Goal: Information Seeking & Learning: Learn about a topic

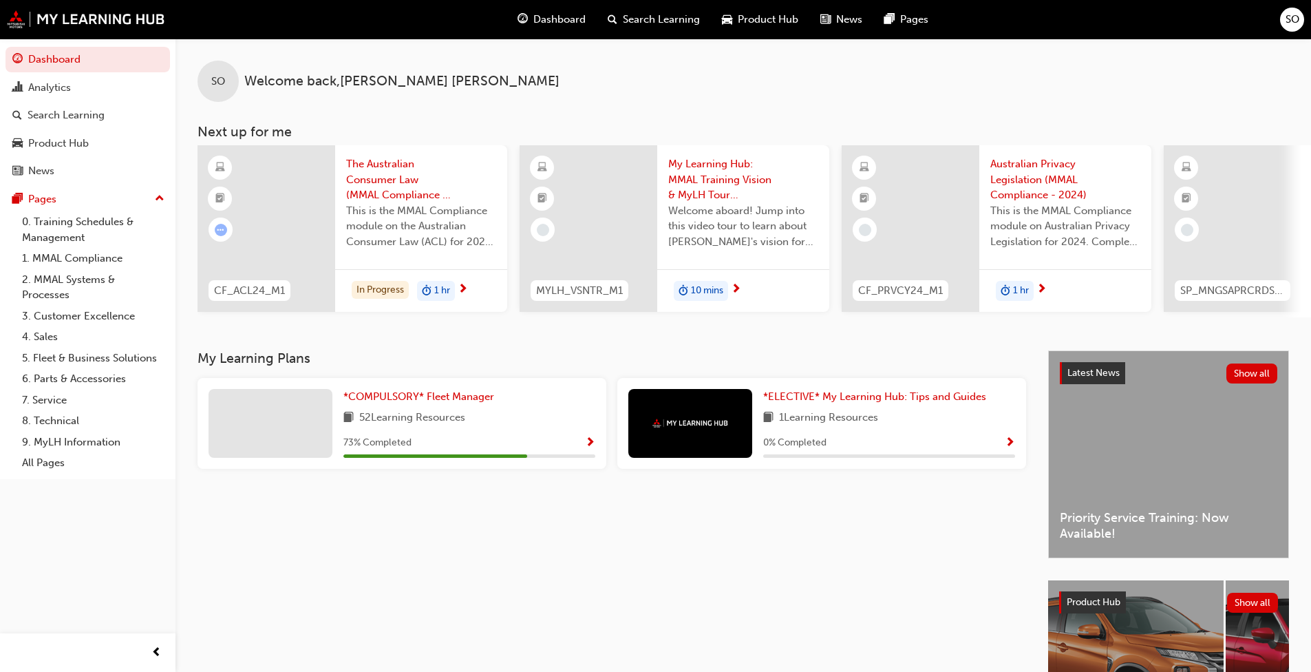
click at [588, 443] on span "Show Progress" at bounding box center [590, 443] width 10 height 12
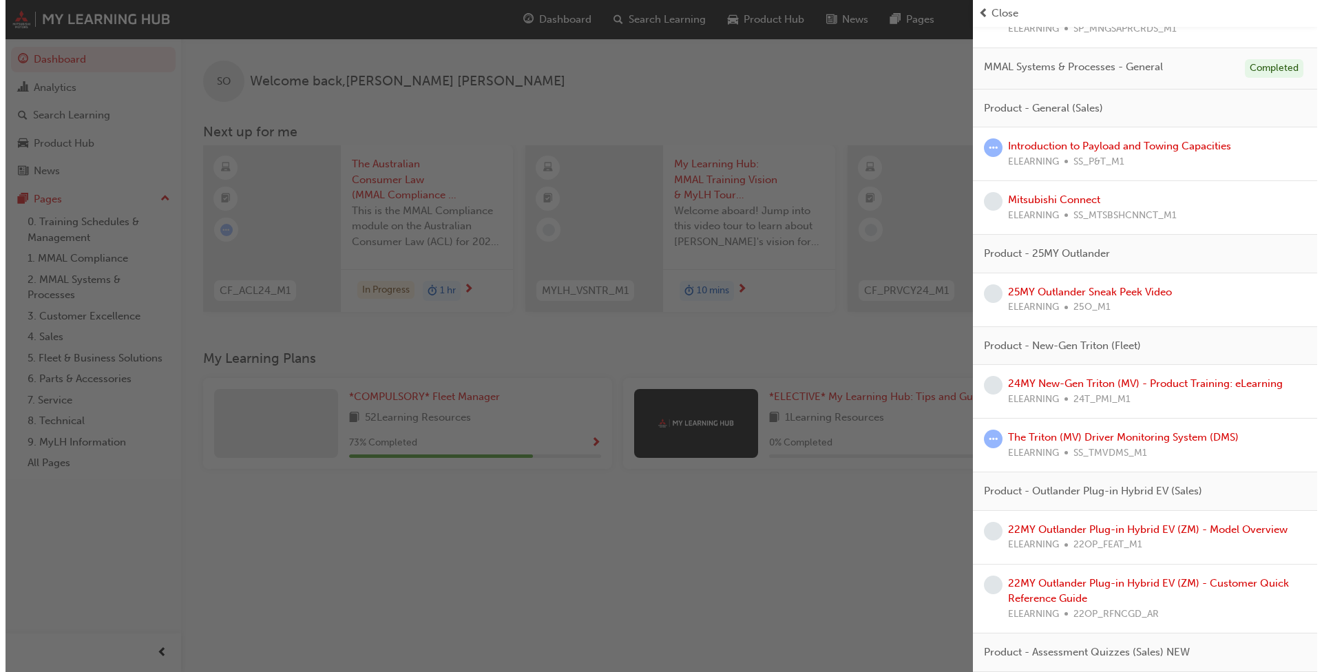
scroll to position [551, 0]
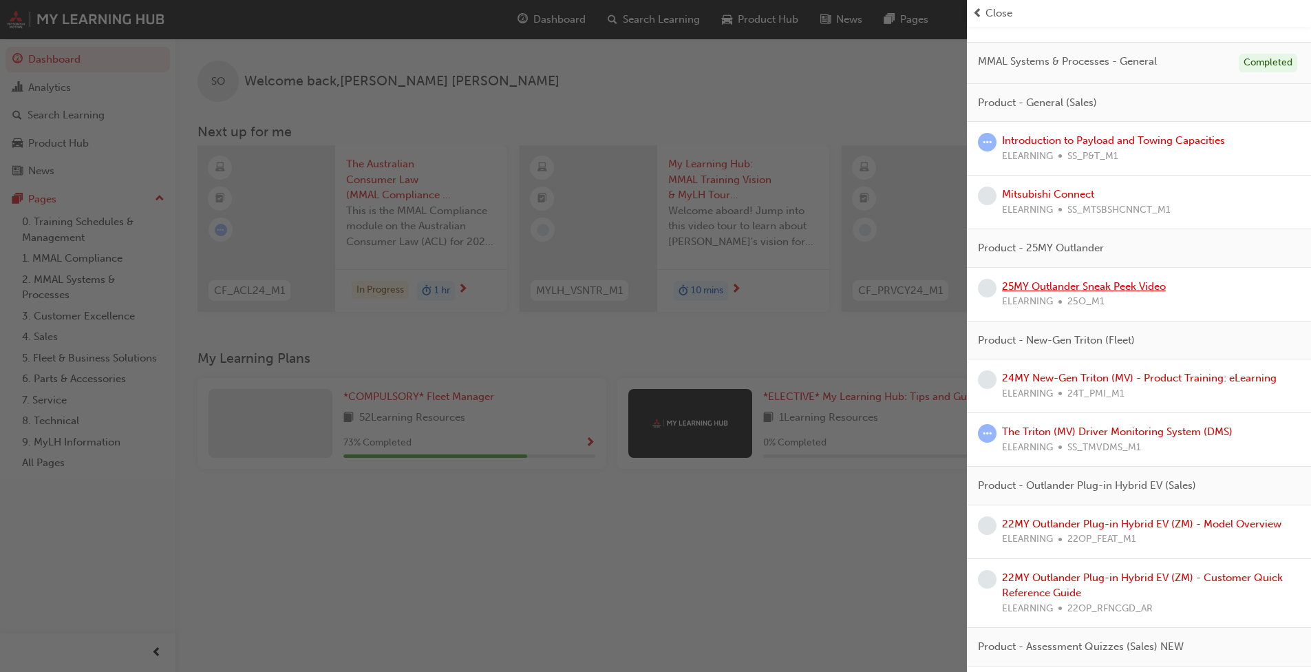
click at [688, 288] on link "25MY Outlander Sneak Peek Video" at bounding box center [1084, 286] width 164 height 12
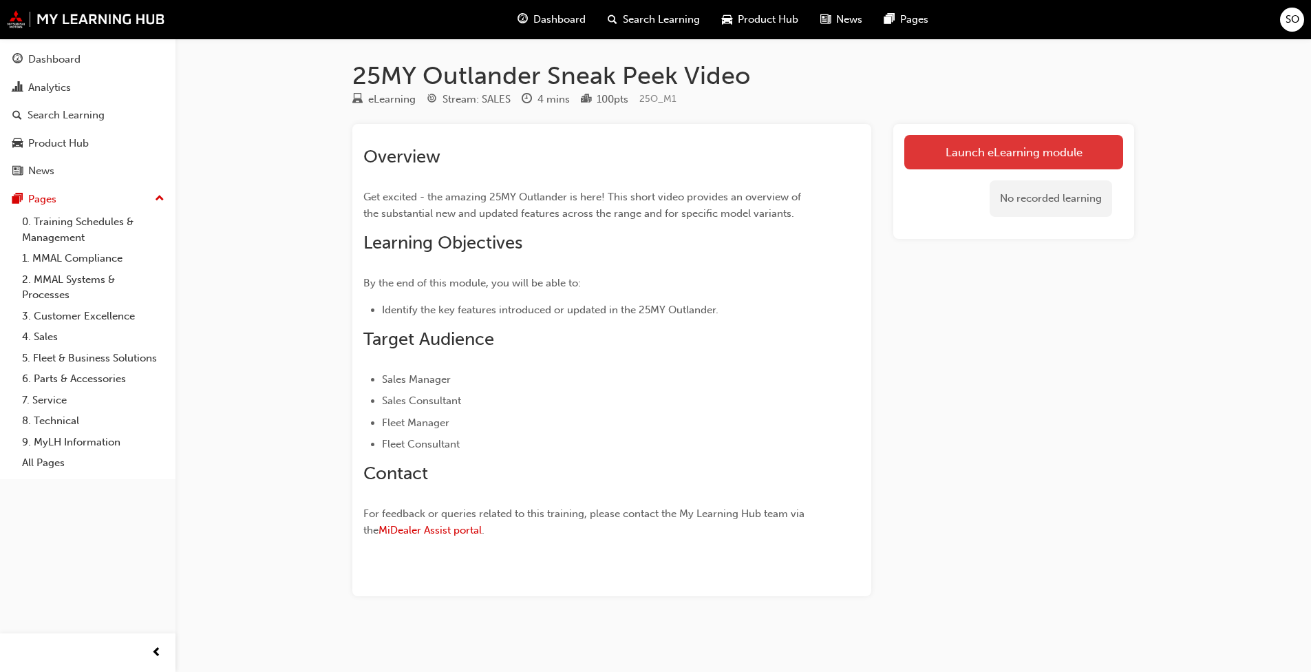
click at [688, 152] on link "Launch eLearning module" at bounding box center [1013, 152] width 219 height 34
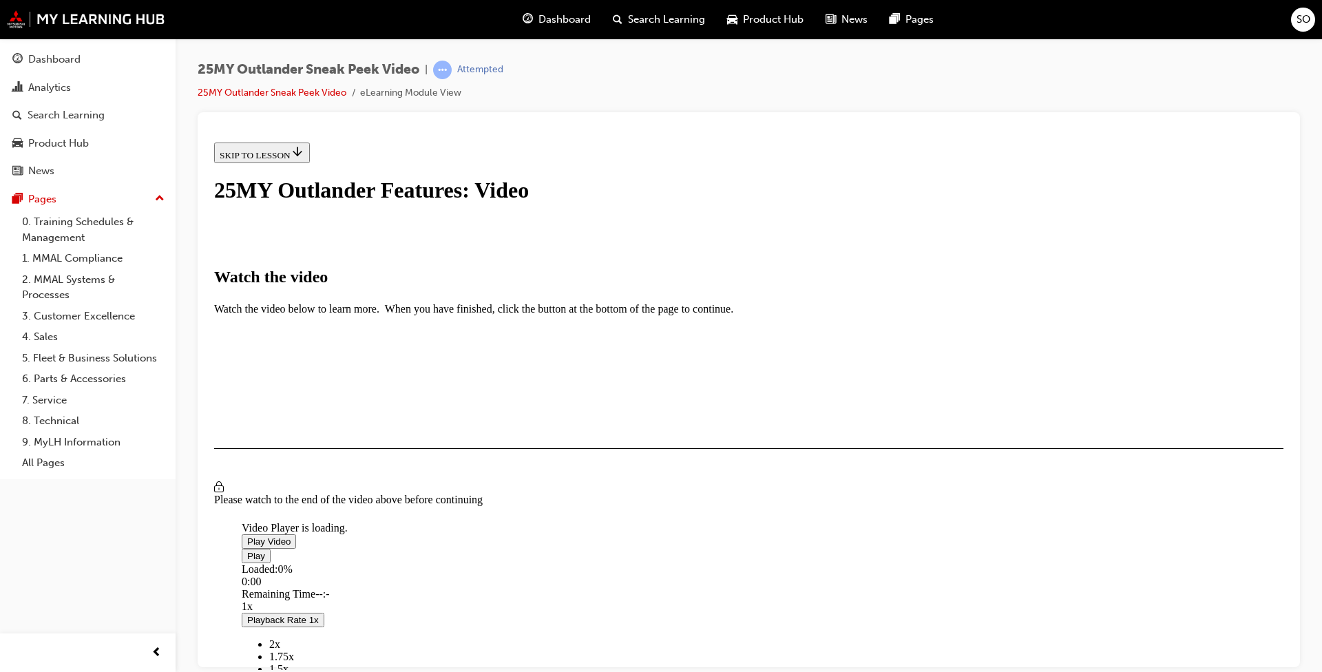
click at [247, 516] on span "Video player" at bounding box center [247, 540] width 0 height 10
click at [688, 505] on div "Please watch to the end of the video above before continuing" at bounding box center [748, 492] width 1069 height 25
click at [348, 493] on div "I HAVE WATCHED THIS VIDEO" at bounding box center [284, 487] width 129 height 11
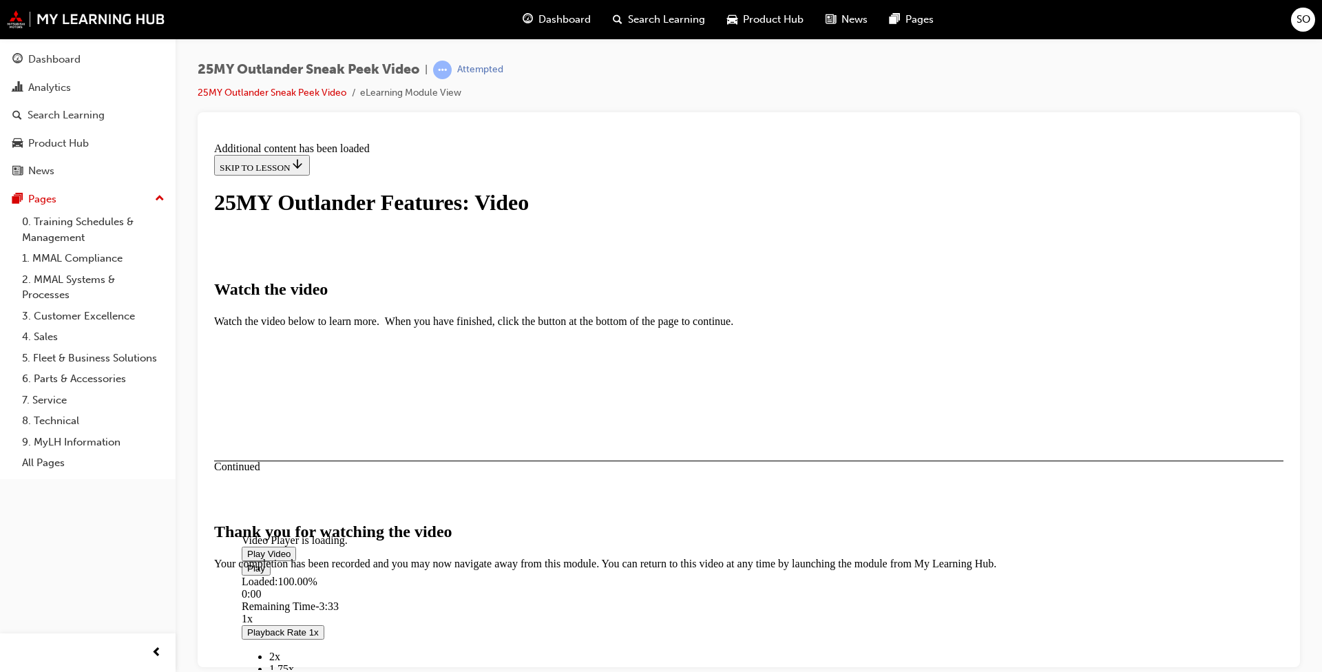
scroll to position [392, 0]
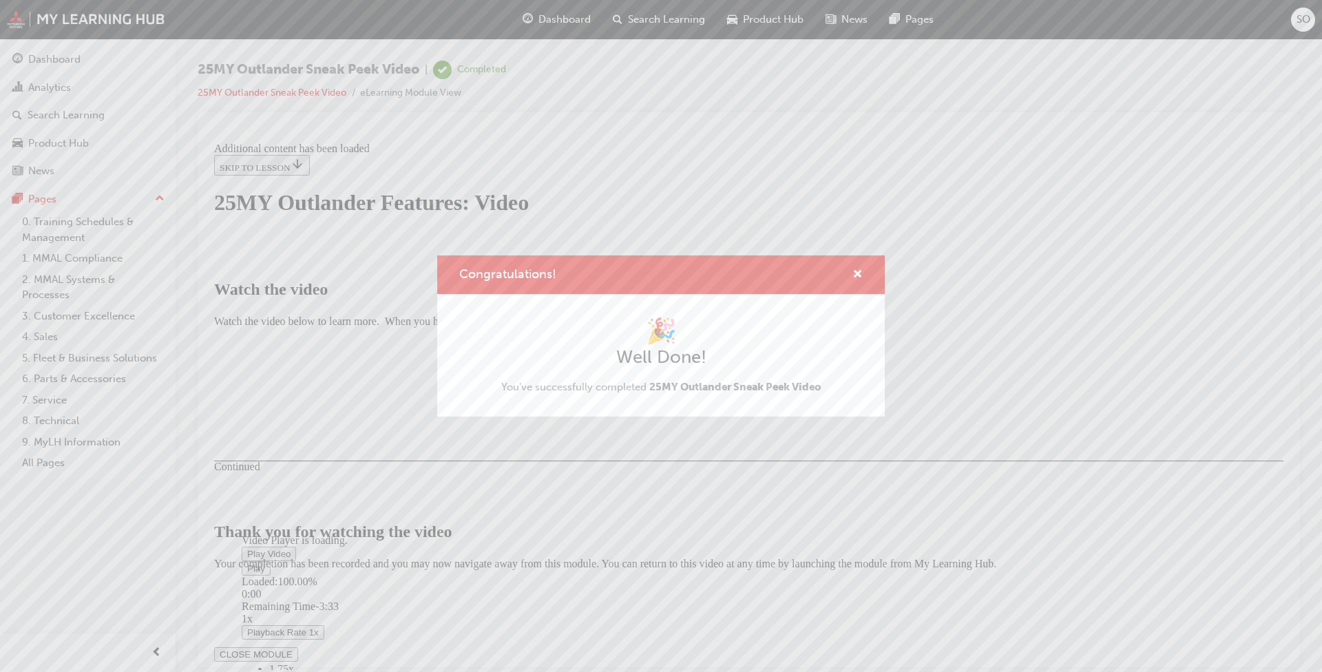
click at [688, 516] on div "Congratulations! 🎉 Well Done! You've successfully completed 25MY Outlander Snea…" at bounding box center [661, 336] width 1322 height 672
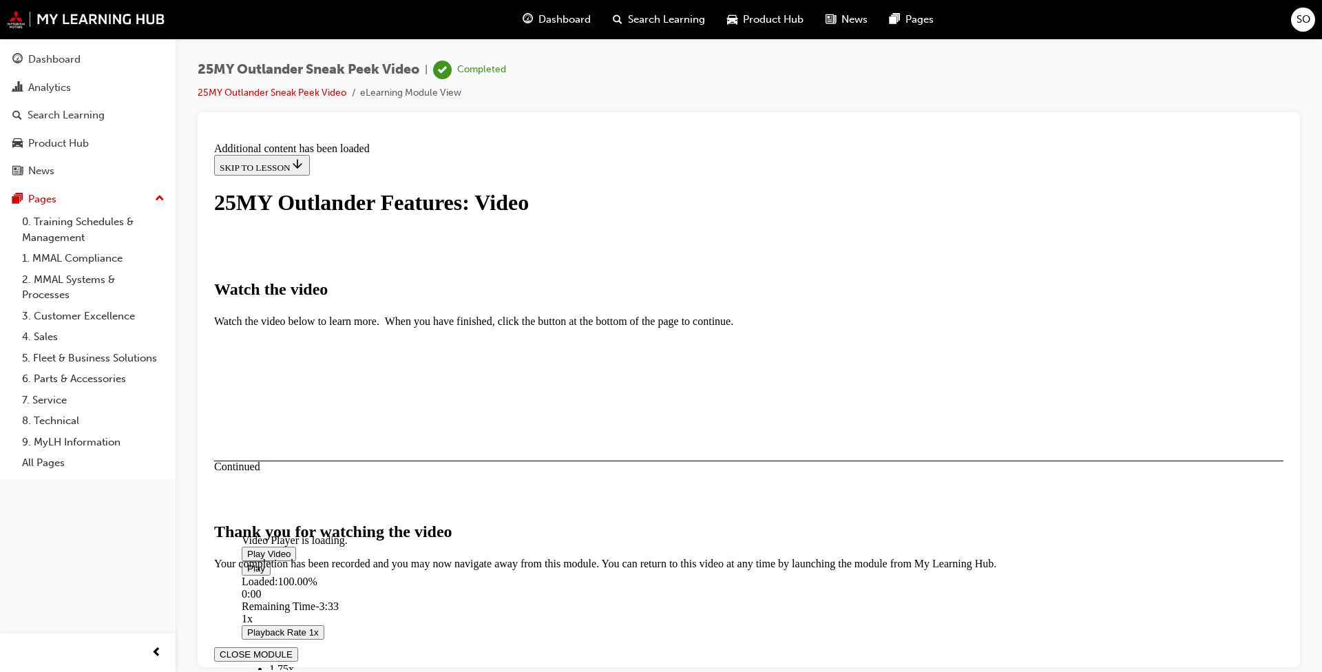
click at [298, 516] on button "CLOSE MODULE" at bounding box center [256, 653] width 84 height 14
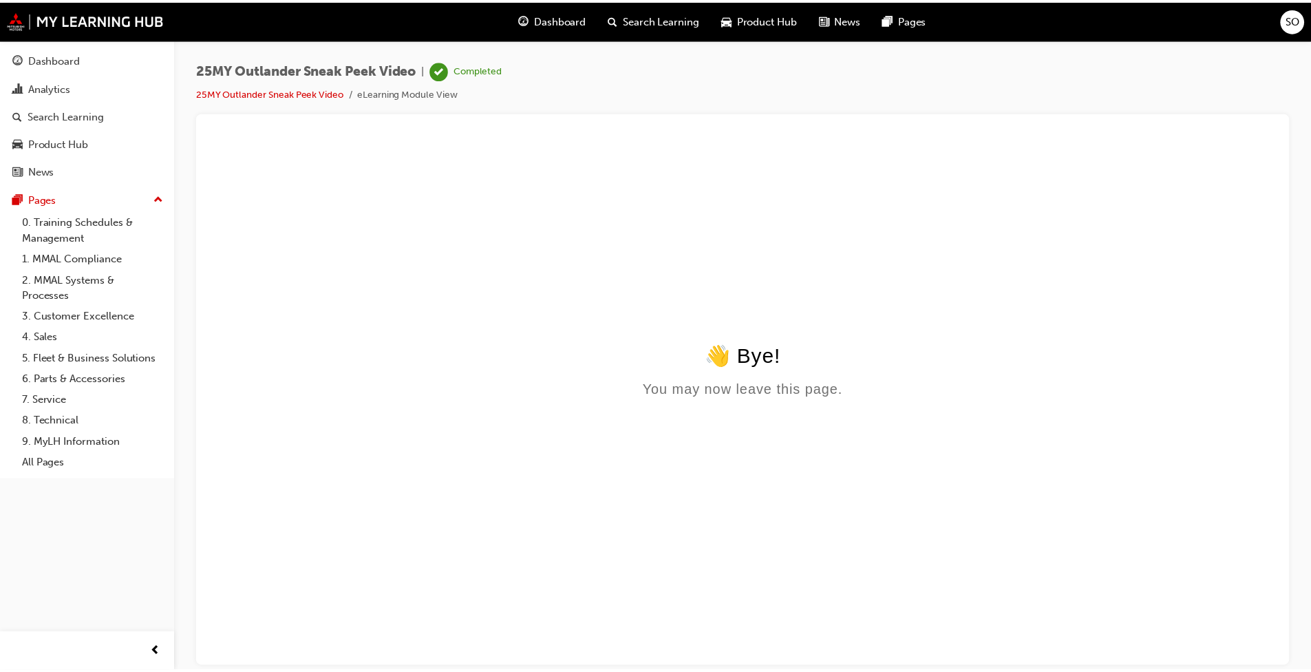
scroll to position [0, 0]
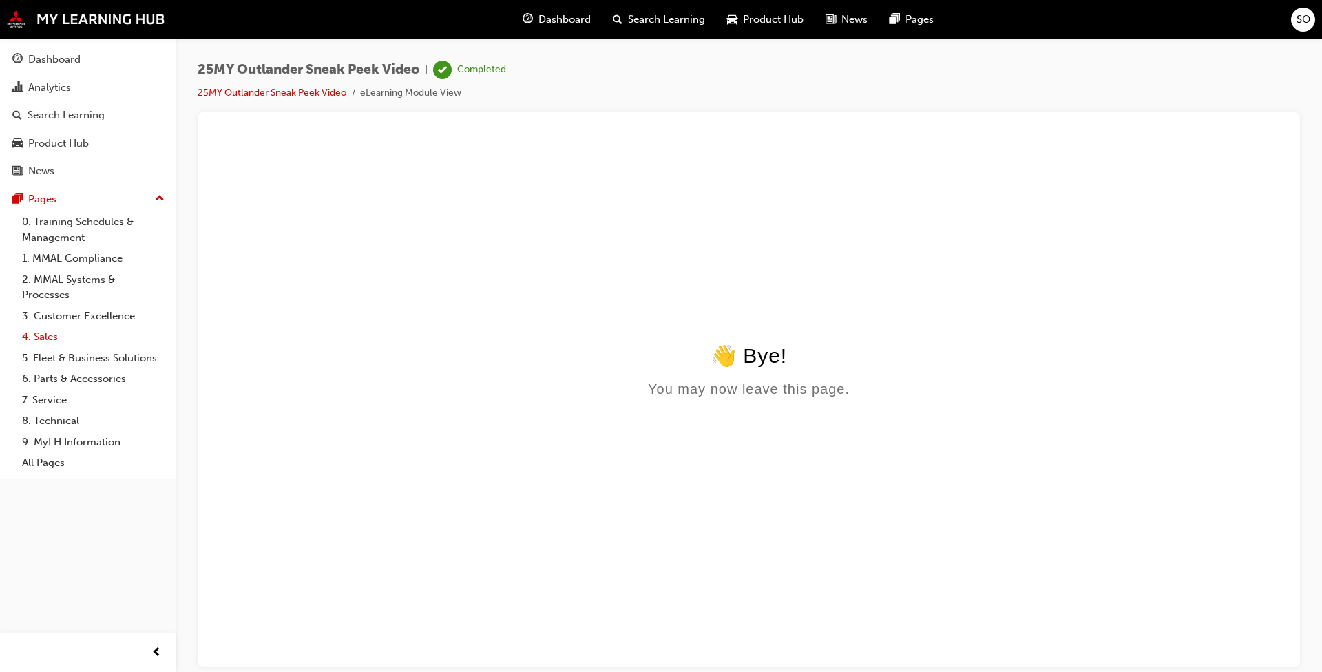
click at [43, 335] on link "4. Sales" at bounding box center [93, 336] width 153 height 21
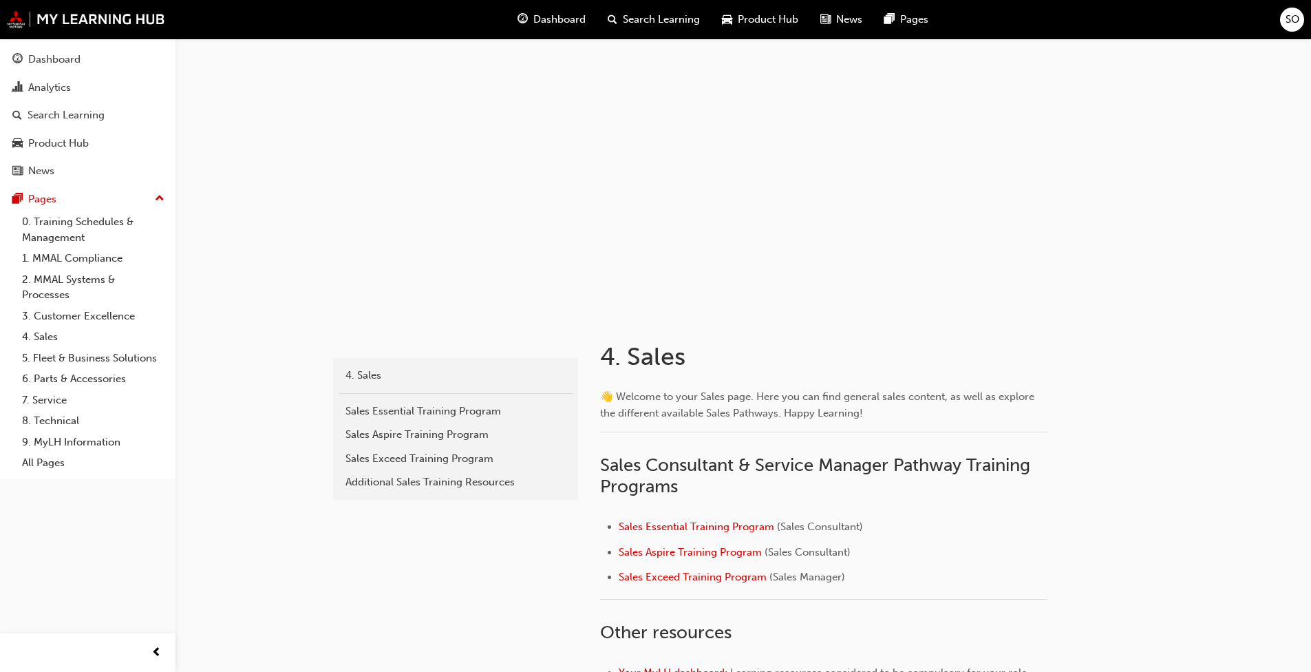
click at [558, 20] on span "Dashboard" at bounding box center [559, 20] width 52 height 16
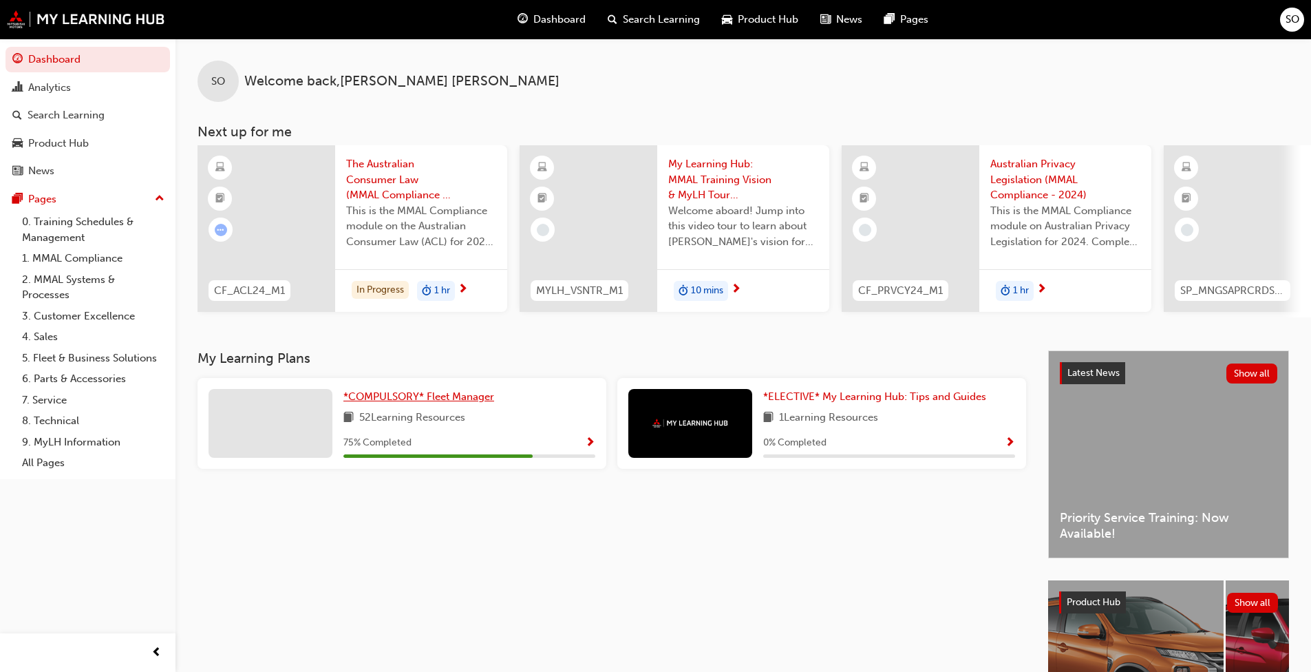
click at [445, 401] on span "*COMPULSORY* Fleet Manager" at bounding box center [418, 396] width 151 height 12
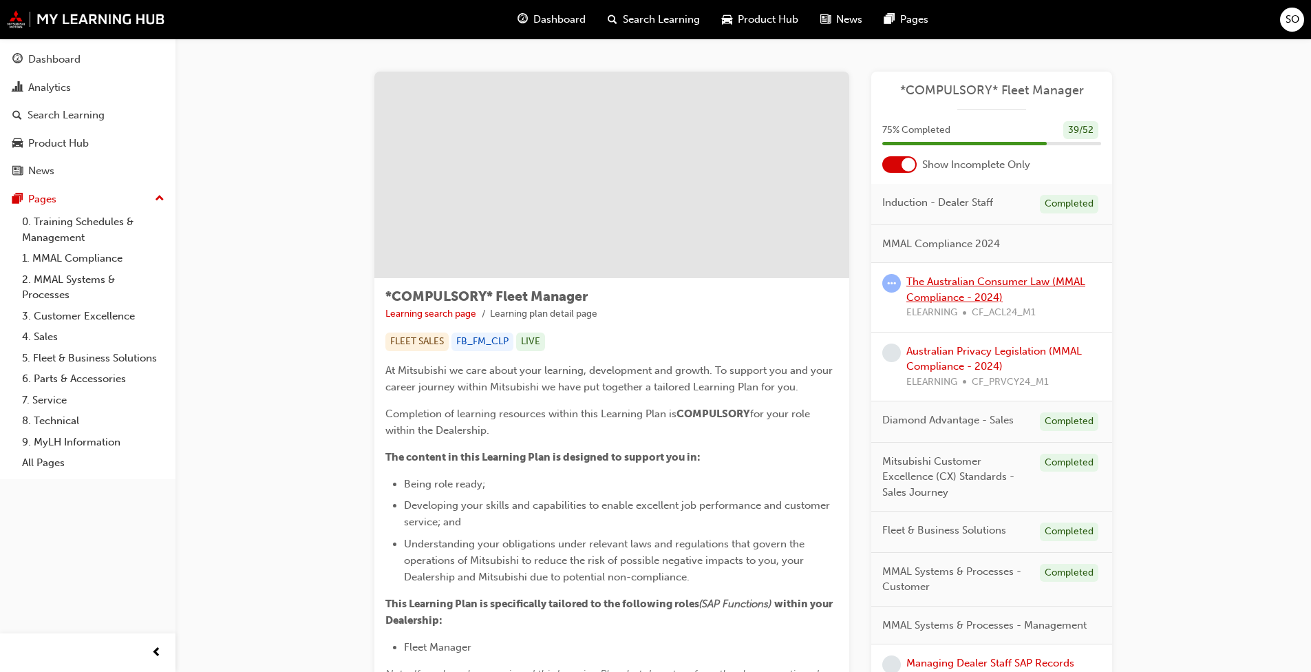
click at [688, 293] on link "The Australian Consumer Law (MMAL Compliance - 2024)" at bounding box center [995, 289] width 179 height 28
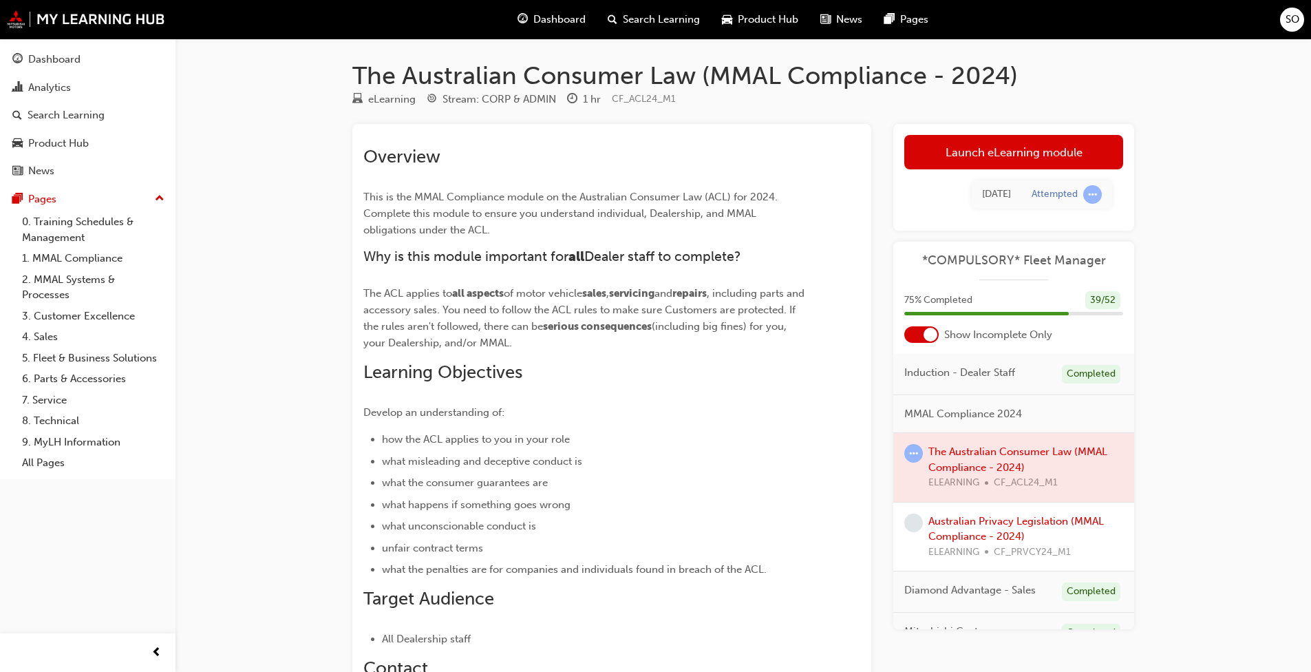
click at [688, 149] on link "Launch eLearning module" at bounding box center [1013, 152] width 219 height 34
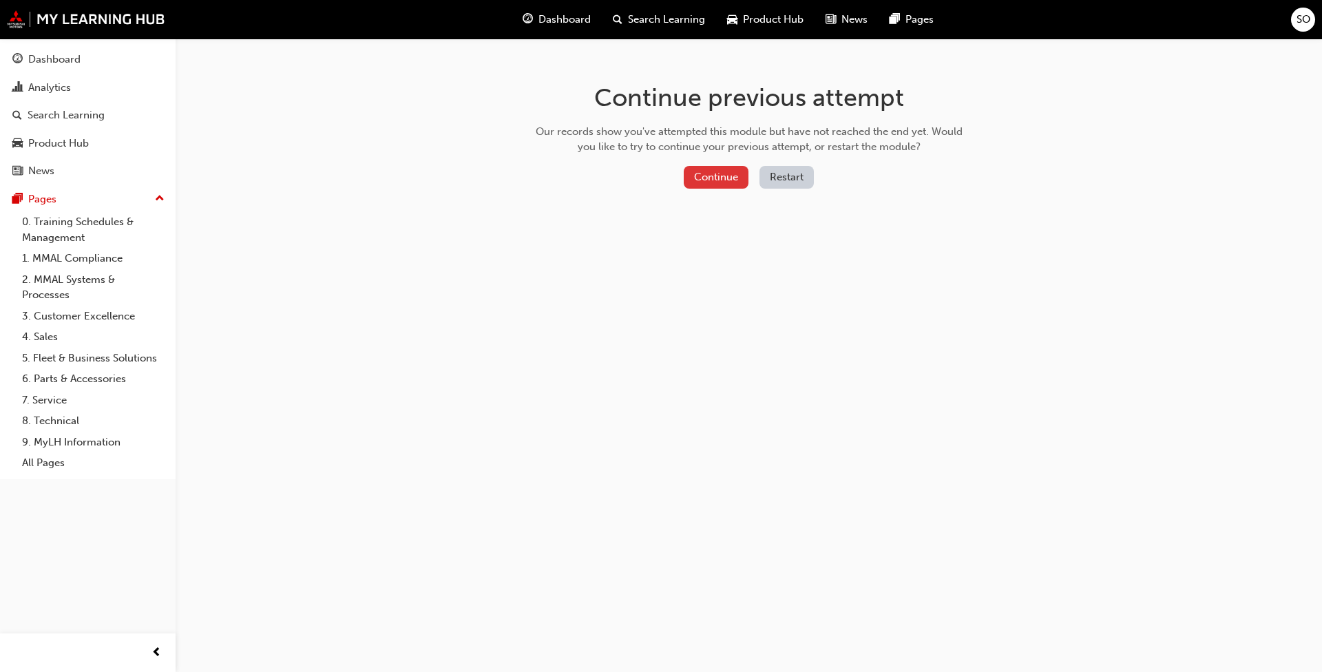
click at [688, 174] on button "Continue" at bounding box center [715, 177] width 65 height 23
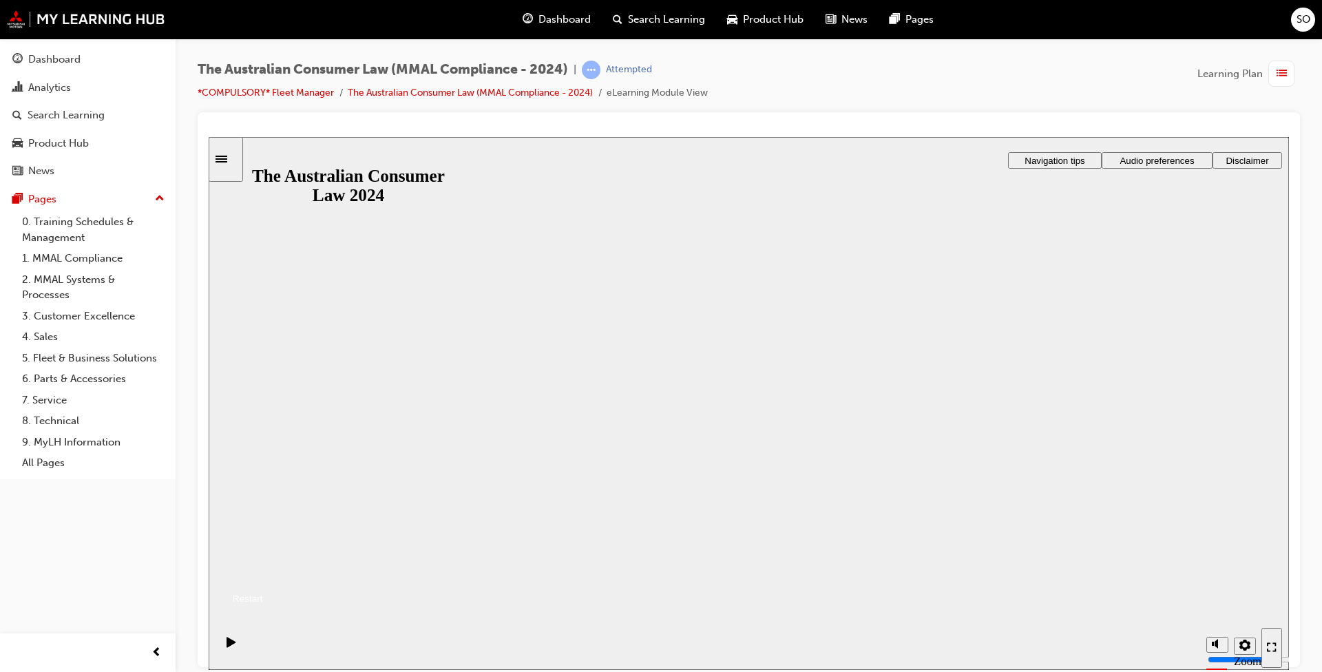
click at [263, 516] on button "Resume" at bounding box center [236, 582] width 54 height 18
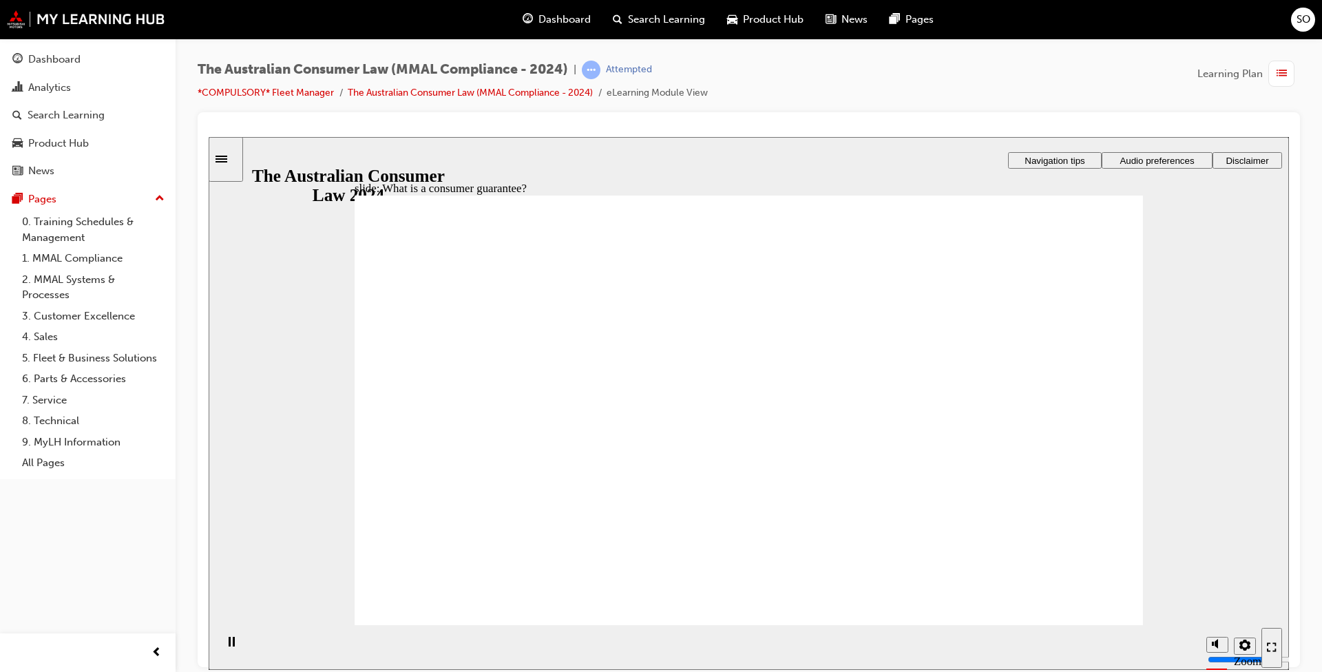
drag, startPoint x: 1042, startPoint y: 273, endPoint x: 1047, endPoint y: 262, distance: 12.0
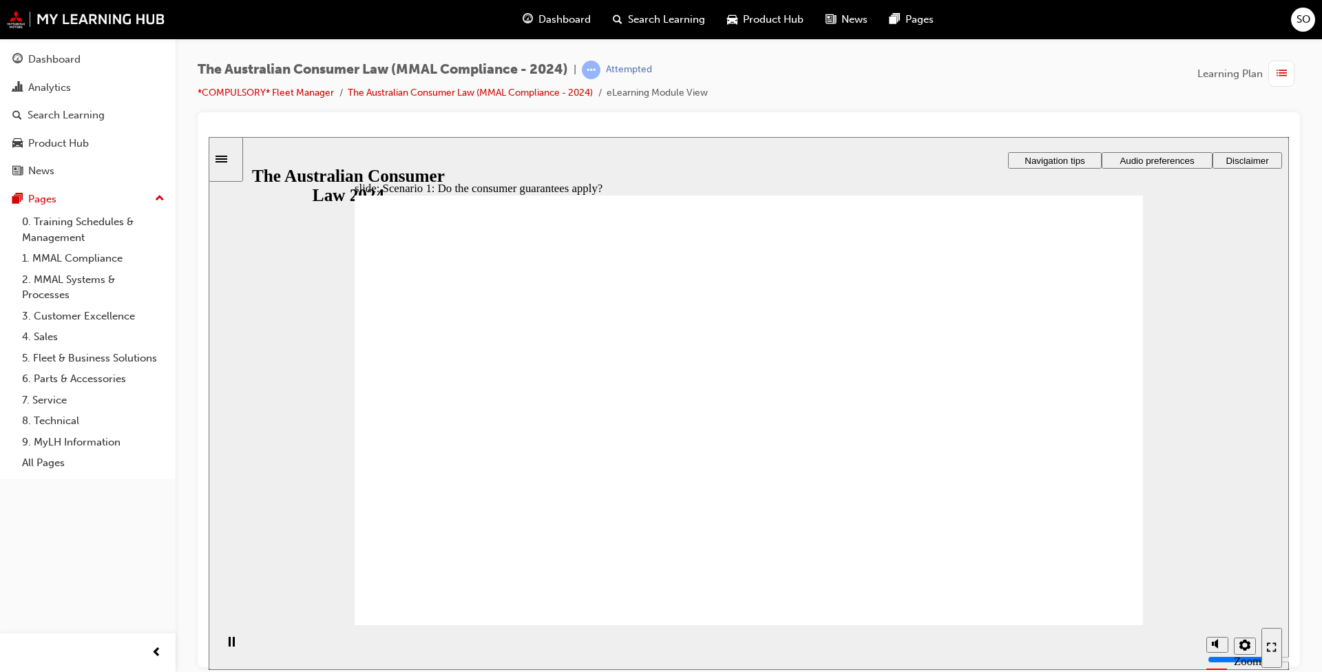
drag, startPoint x: 814, startPoint y: 419, endPoint x: 801, endPoint y: 405, distance: 19.0
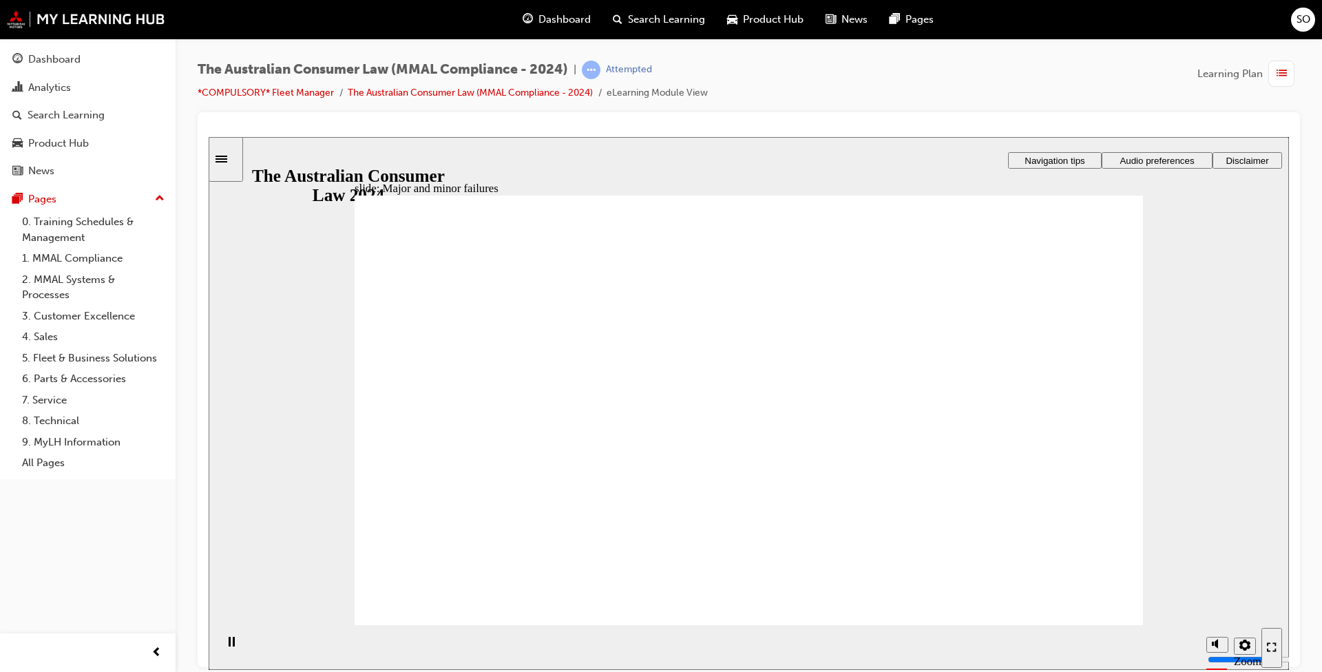
drag, startPoint x: 1065, startPoint y: 270, endPoint x: 1093, endPoint y: 296, distance: 38.0
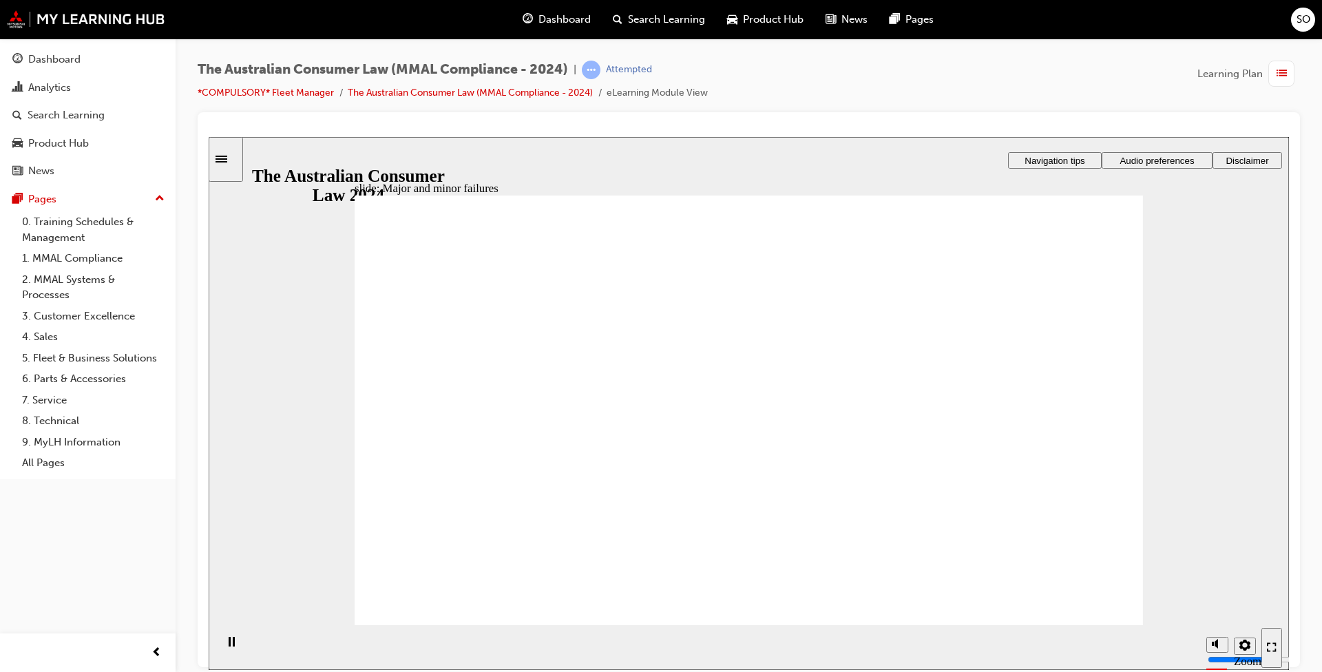
drag, startPoint x: 726, startPoint y: 315, endPoint x: 964, endPoint y: 465, distance: 280.5
drag, startPoint x: 745, startPoint y: 308, endPoint x: 542, endPoint y: 471, distance: 259.5
drag, startPoint x: 754, startPoint y: 328, endPoint x: 979, endPoint y: 487, distance: 276.0
drag, startPoint x: 778, startPoint y: 330, endPoint x: 582, endPoint y: 491, distance: 254.2
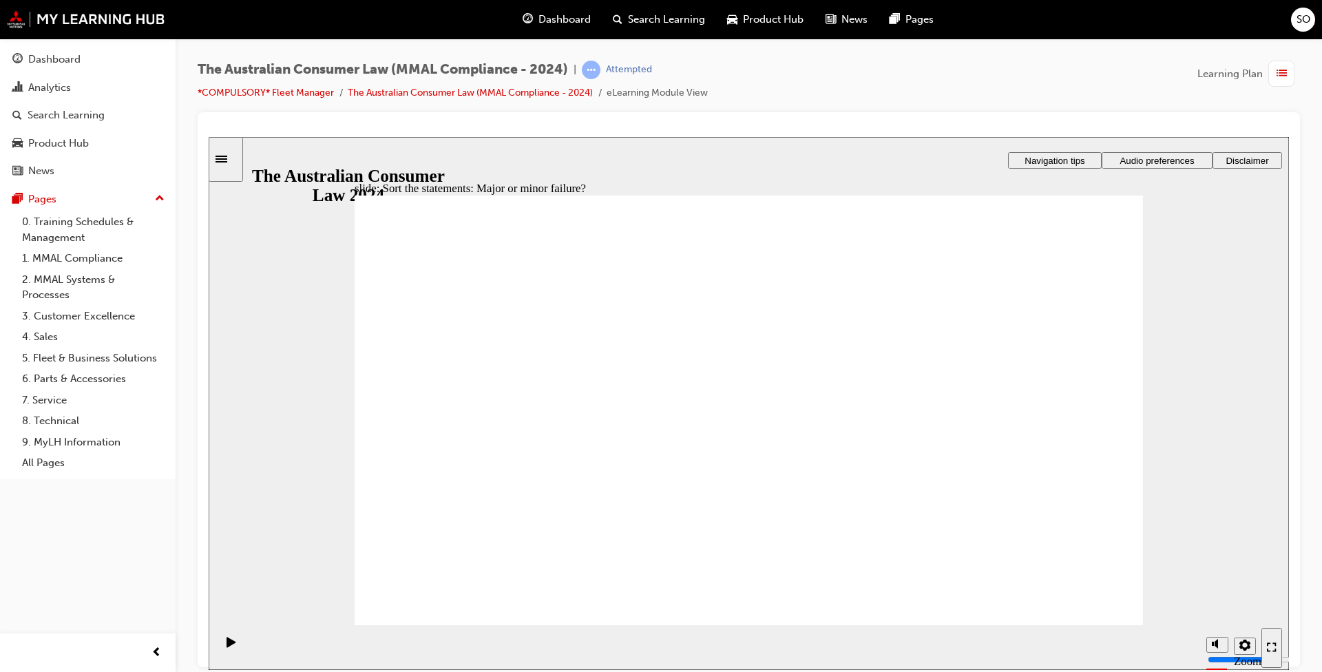
drag, startPoint x: 757, startPoint y: 320, endPoint x: 544, endPoint y: 471, distance: 261.6
drag, startPoint x: 738, startPoint y: 315, endPoint x: 973, endPoint y: 469, distance: 281.0
drag, startPoint x: 974, startPoint y: 452, endPoint x: 551, endPoint y: 456, distance: 422.6
drag, startPoint x: 765, startPoint y: 329, endPoint x: 993, endPoint y: 486, distance: 276.1
drag, startPoint x: 990, startPoint y: 486, endPoint x: 533, endPoint y: 489, distance: 457.7
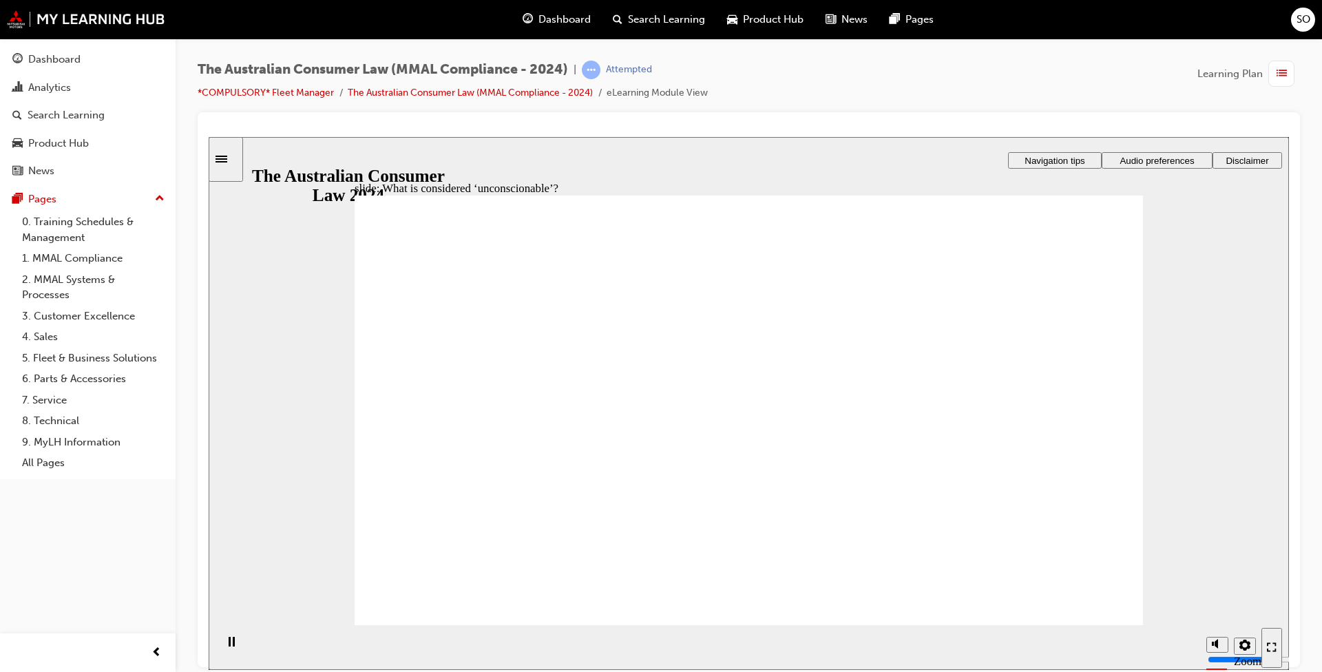
drag, startPoint x: 498, startPoint y: 440, endPoint x: 518, endPoint y: 445, distance: 20.5
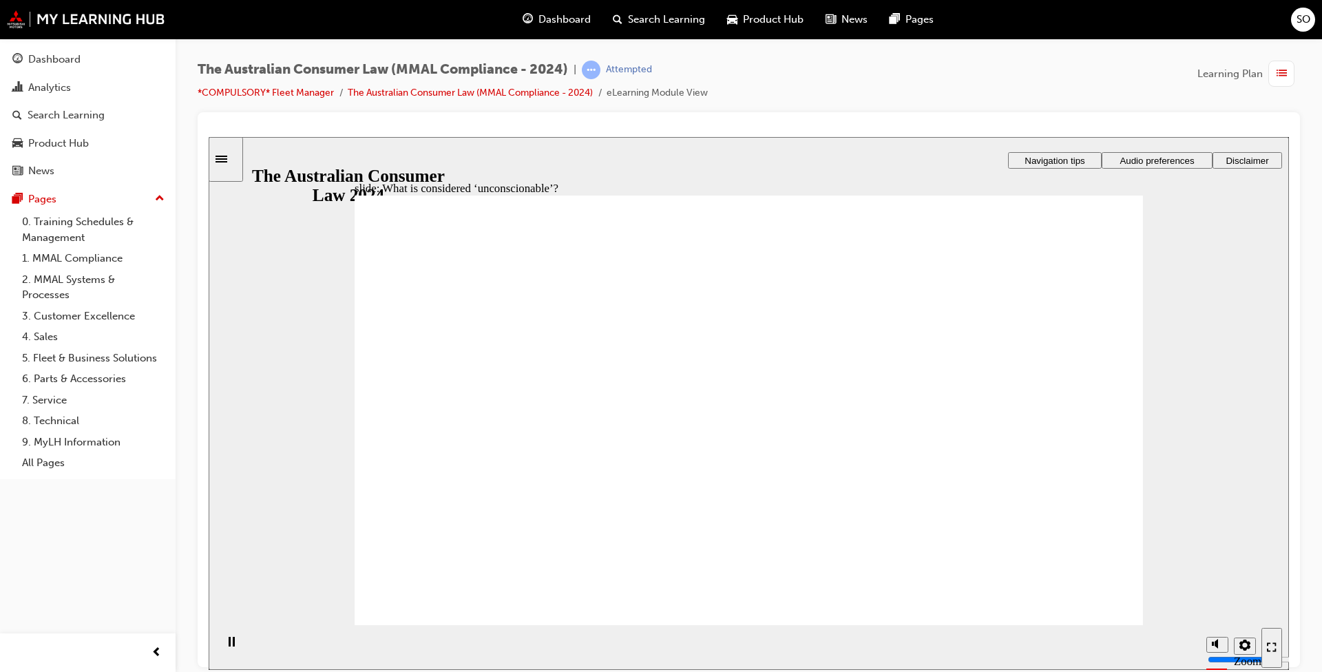
drag, startPoint x: 527, startPoint y: 542, endPoint x: 582, endPoint y: 544, distance: 55.1
drag, startPoint x: 752, startPoint y: 316, endPoint x: 524, endPoint y: 440, distance: 259.3
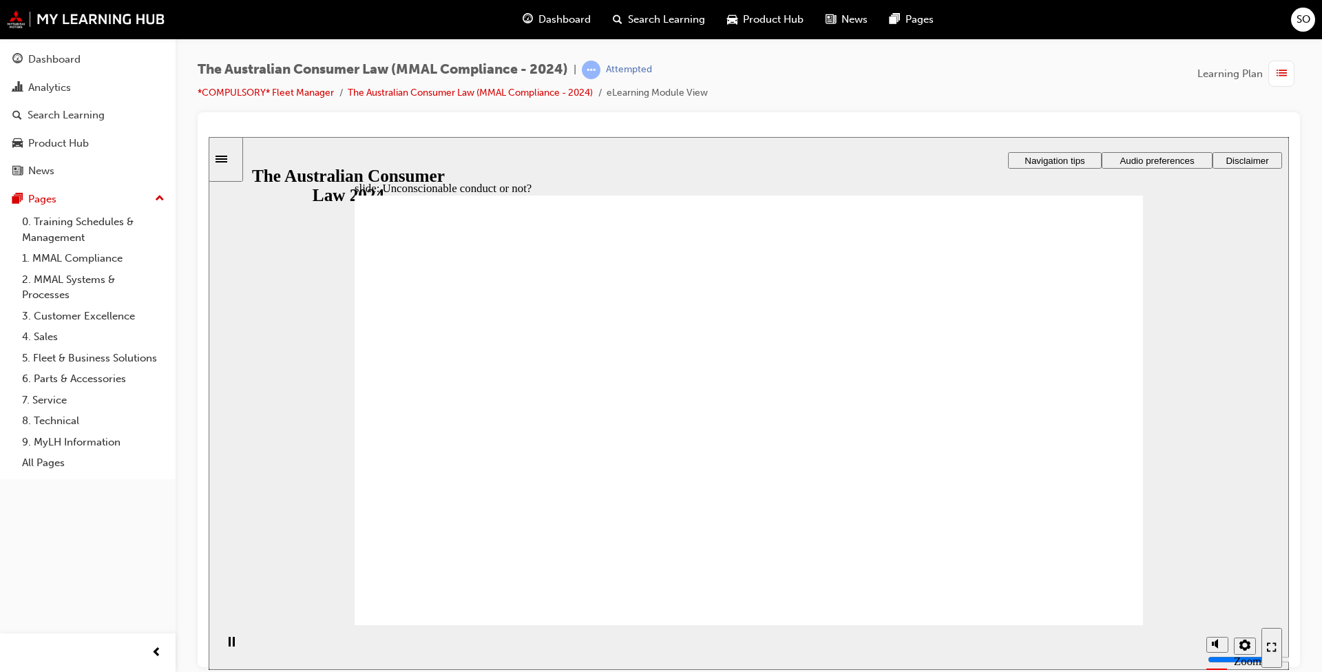
drag, startPoint x: 741, startPoint y: 330, endPoint x: 528, endPoint y: 465, distance: 251.9
drag, startPoint x: 742, startPoint y: 339, endPoint x: 953, endPoint y: 471, distance: 248.6
drag, startPoint x: 747, startPoint y: 316, endPoint x: 526, endPoint y: 446, distance: 256.4
drag, startPoint x: 756, startPoint y: 338, endPoint x: 569, endPoint y: 464, distance: 225.1
drag, startPoint x: 764, startPoint y: 324, endPoint x: 537, endPoint y: 451, distance: 260.1
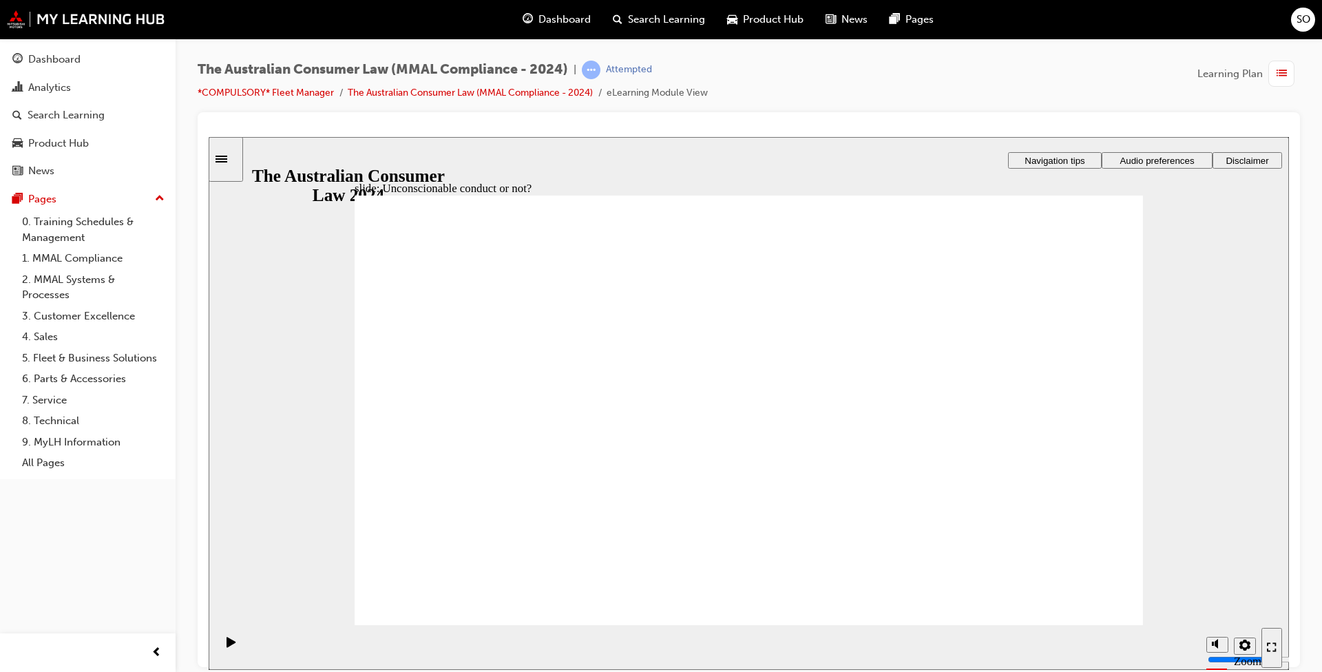
drag, startPoint x: 740, startPoint y: 323, endPoint x: 965, endPoint y: 453, distance: 260.0
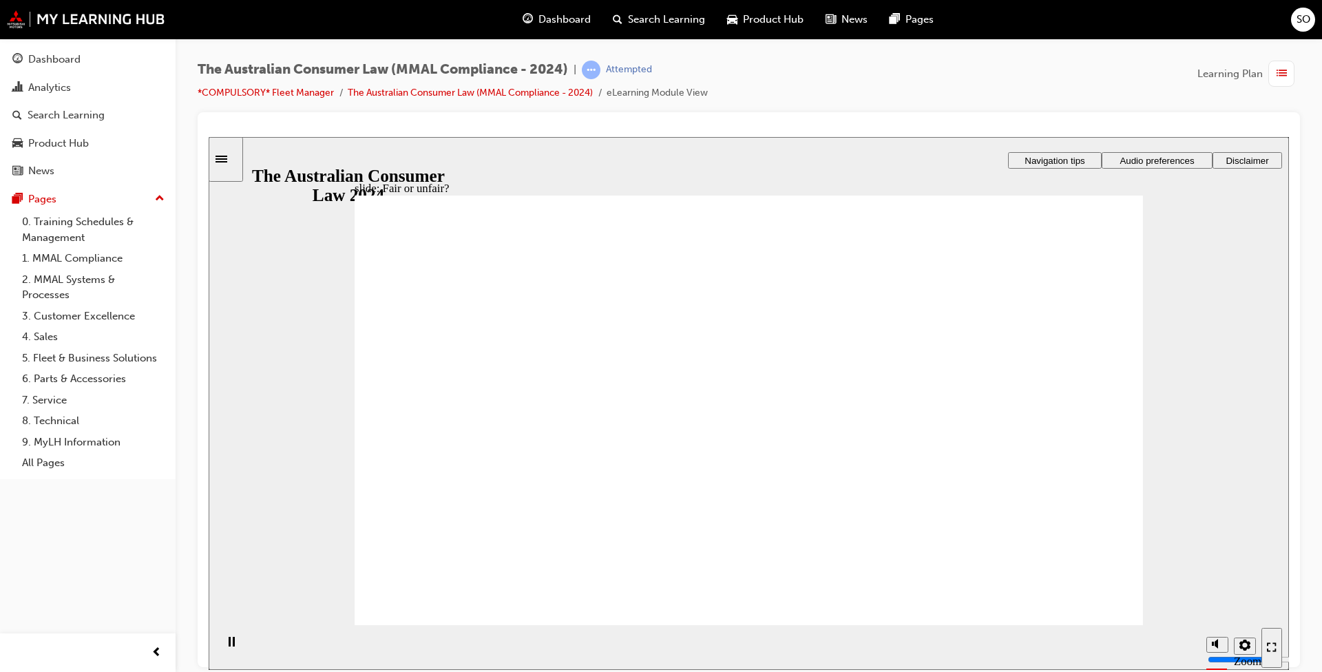
drag, startPoint x: 736, startPoint y: 337, endPoint x: 988, endPoint y: 474, distance: 286.7
drag, startPoint x: 753, startPoint y: 323, endPoint x: 522, endPoint y: 458, distance: 267.7
drag, startPoint x: 778, startPoint y: 314, endPoint x: 1023, endPoint y: 458, distance: 284.5
drag, startPoint x: 763, startPoint y: 330, endPoint x: 1015, endPoint y: 475, distance: 291.4
drag, startPoint x: 737, startPoint y: 319, endPoint x: 985, endPoint y: 456, distance: 283.1
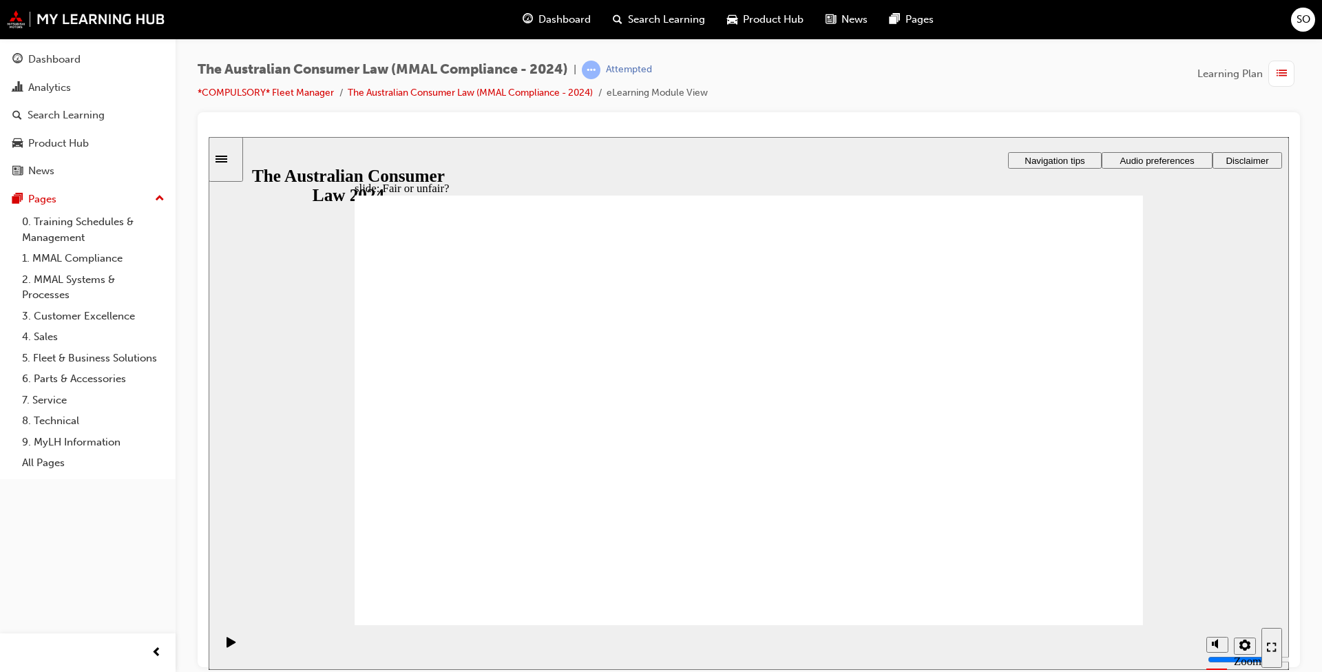
drag, startPoint x: 741, startPoint y: 323, endPoint x: 558, endPoint y: 446, distance: 221.2
drag, startPoint x: 766, startPoint y: 327, endPoint x: 1012, endPoint y: 477, distance: 288.5
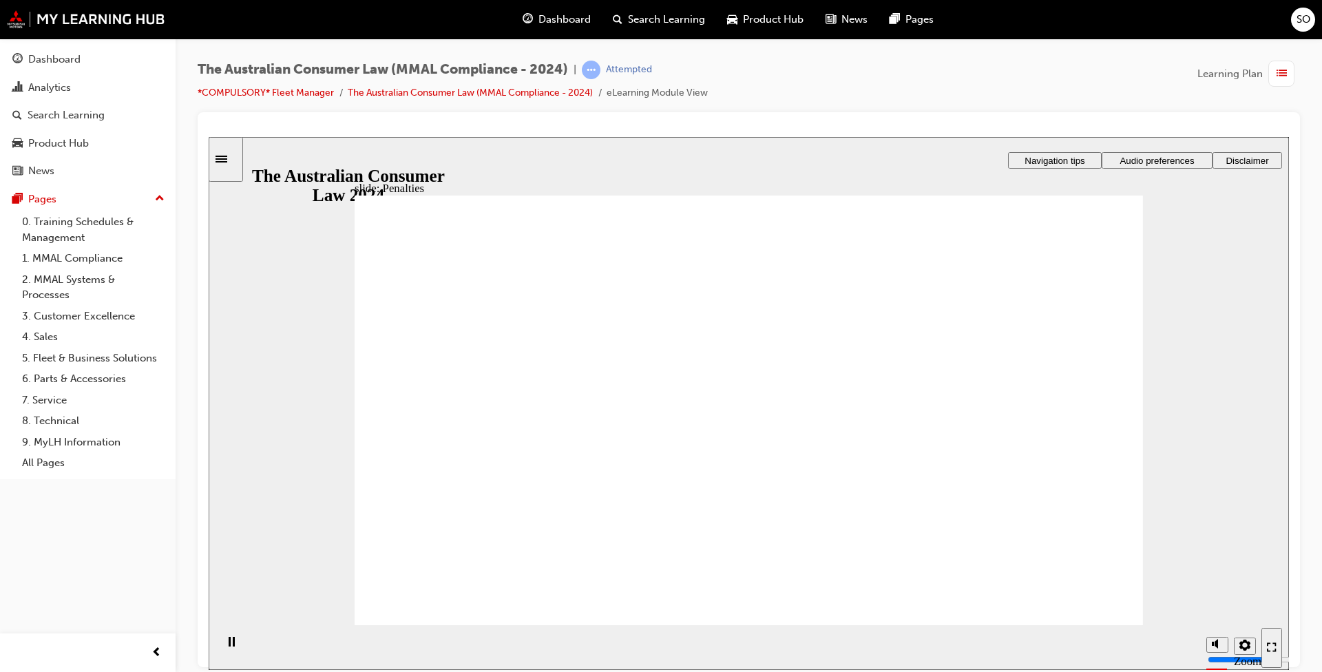
drag, startPoint x: 1024, startPoint y: 286, endPoint x: 1038, endPoint y: 315, distance: 32.0
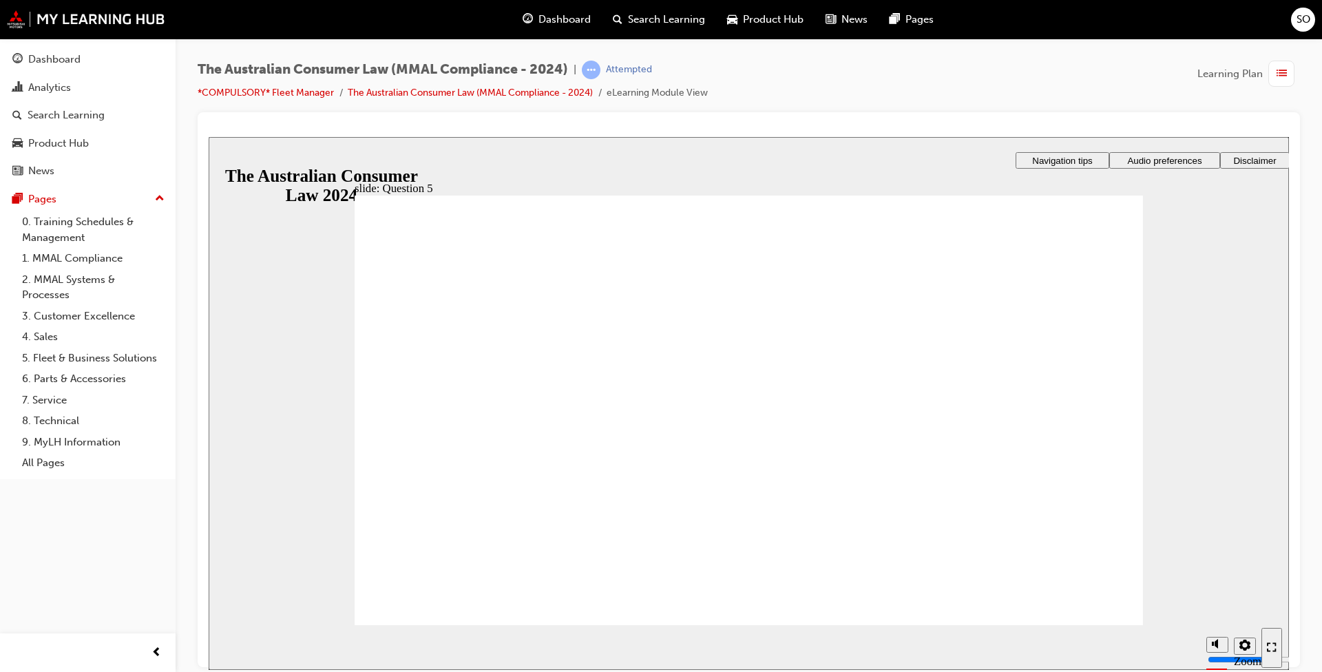
radio input "true"
checkbox input "true"
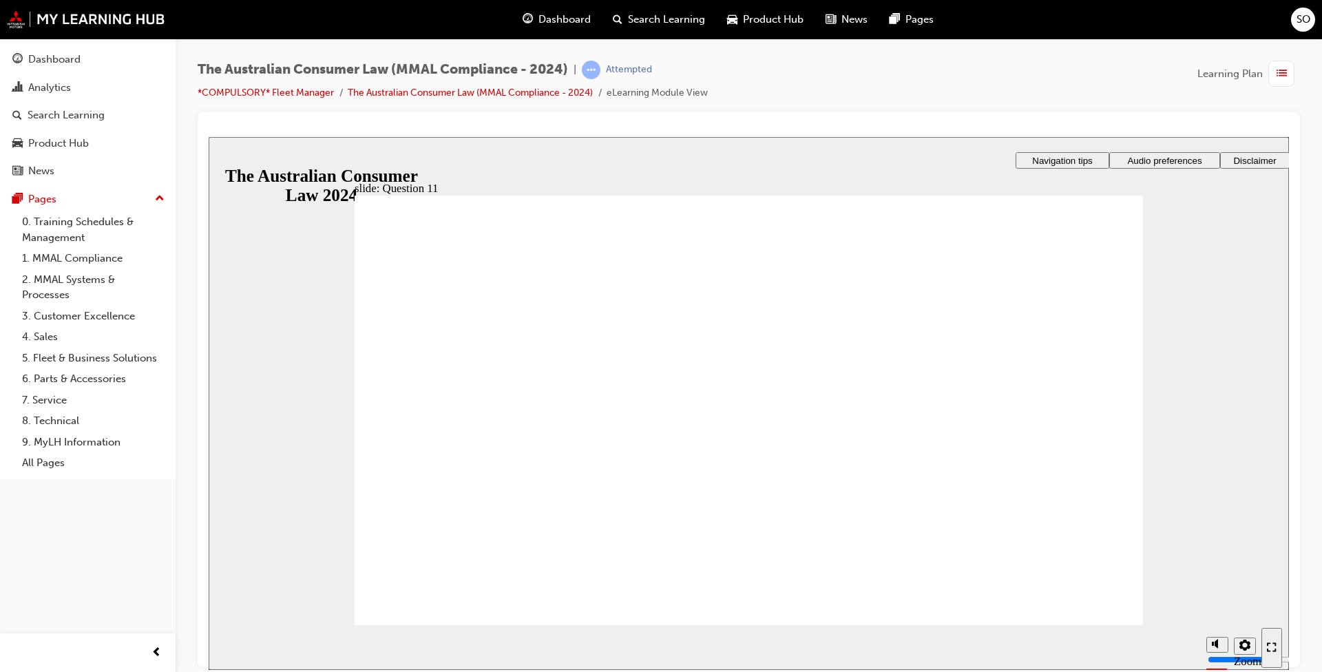
checkbox input "true"
radio input "true"
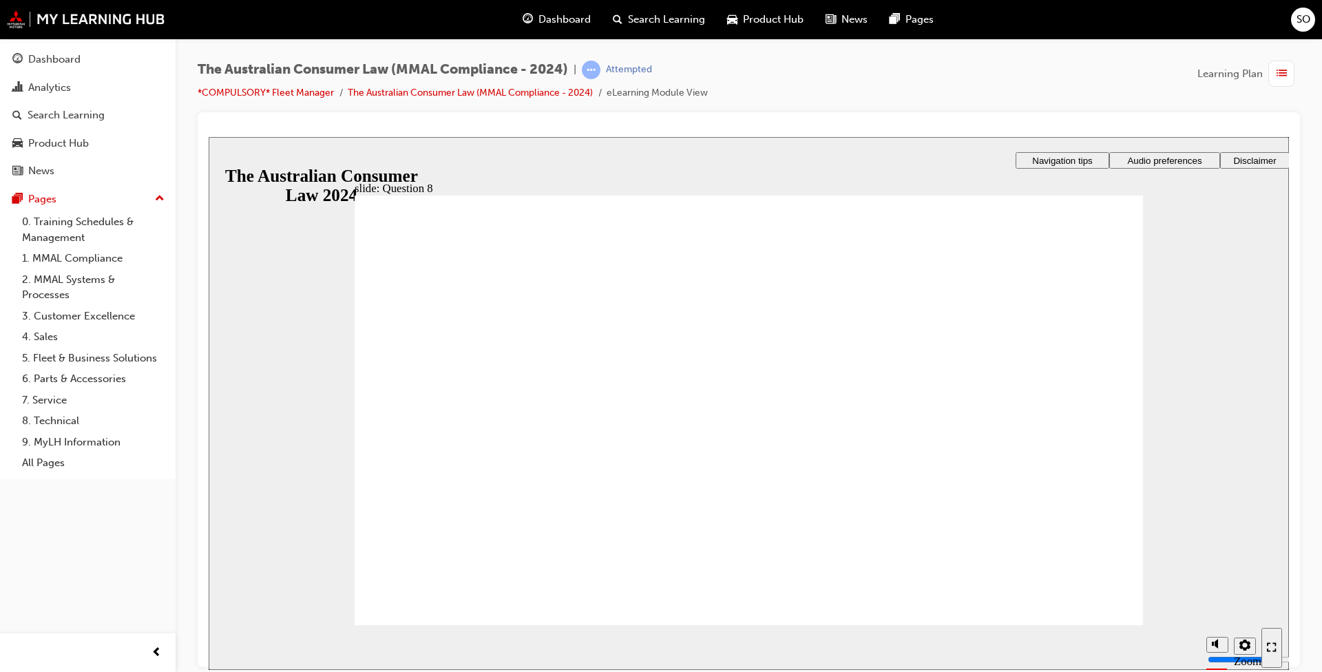
checkbox input "true"
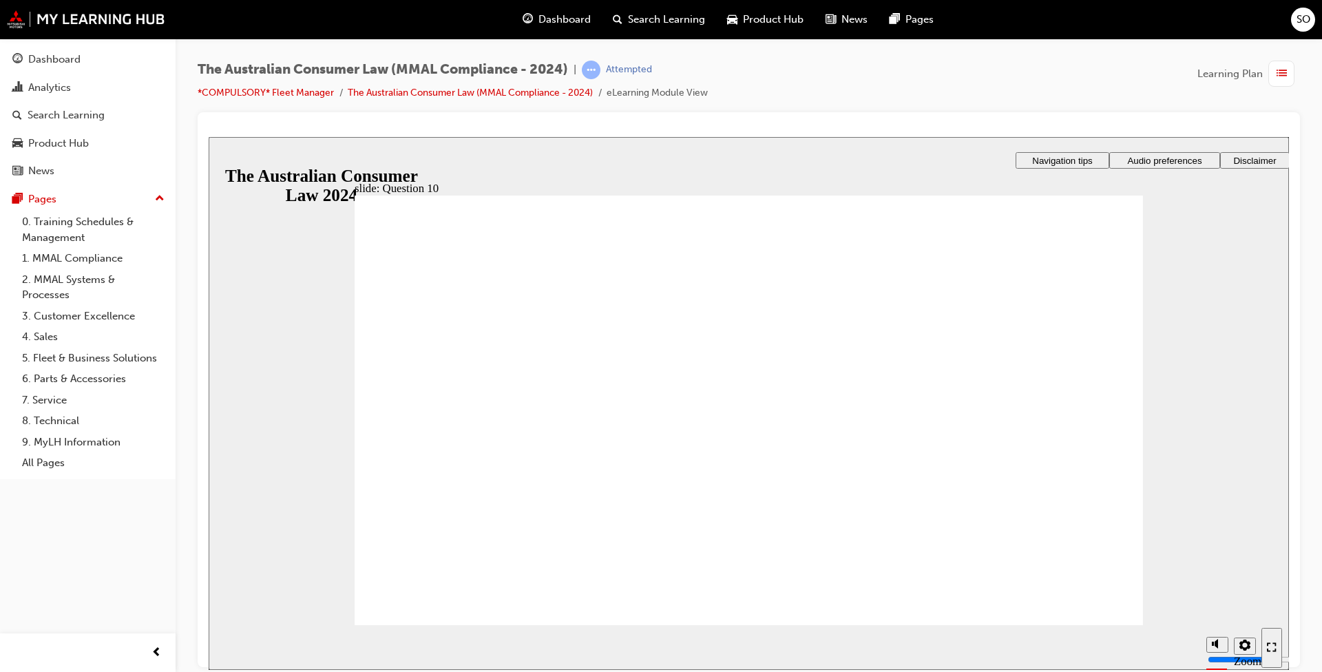
radio input "true"
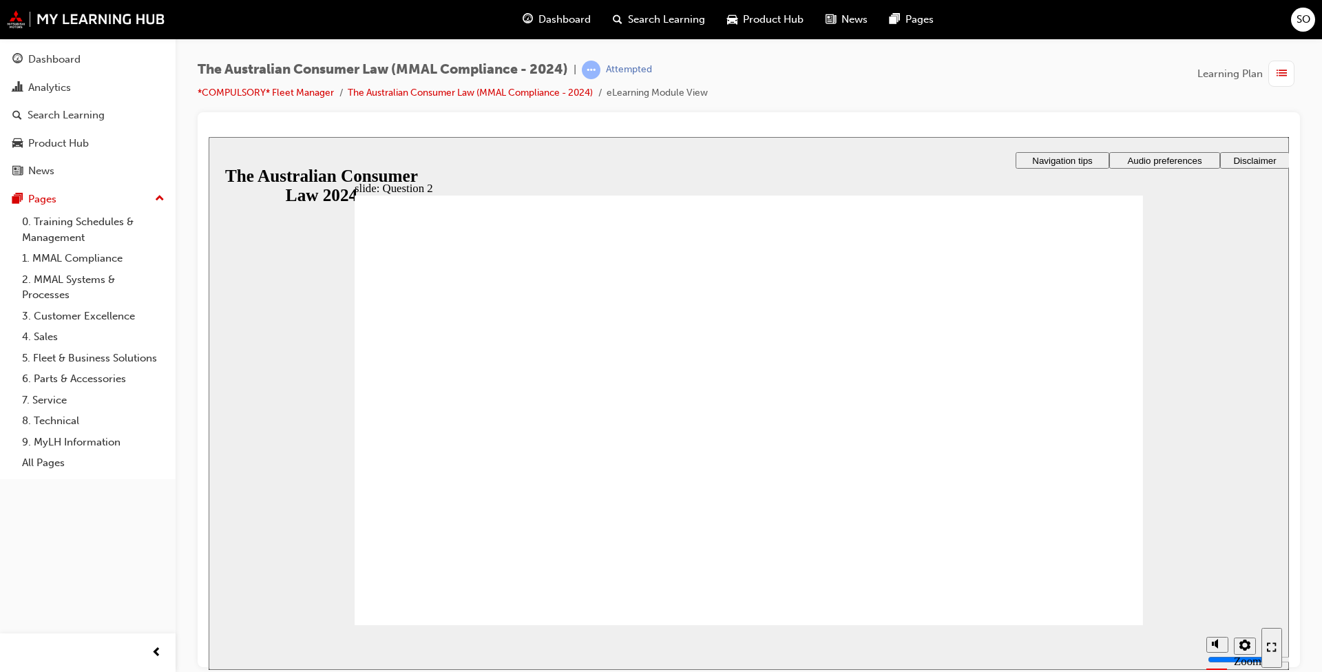
checkbox input "true"
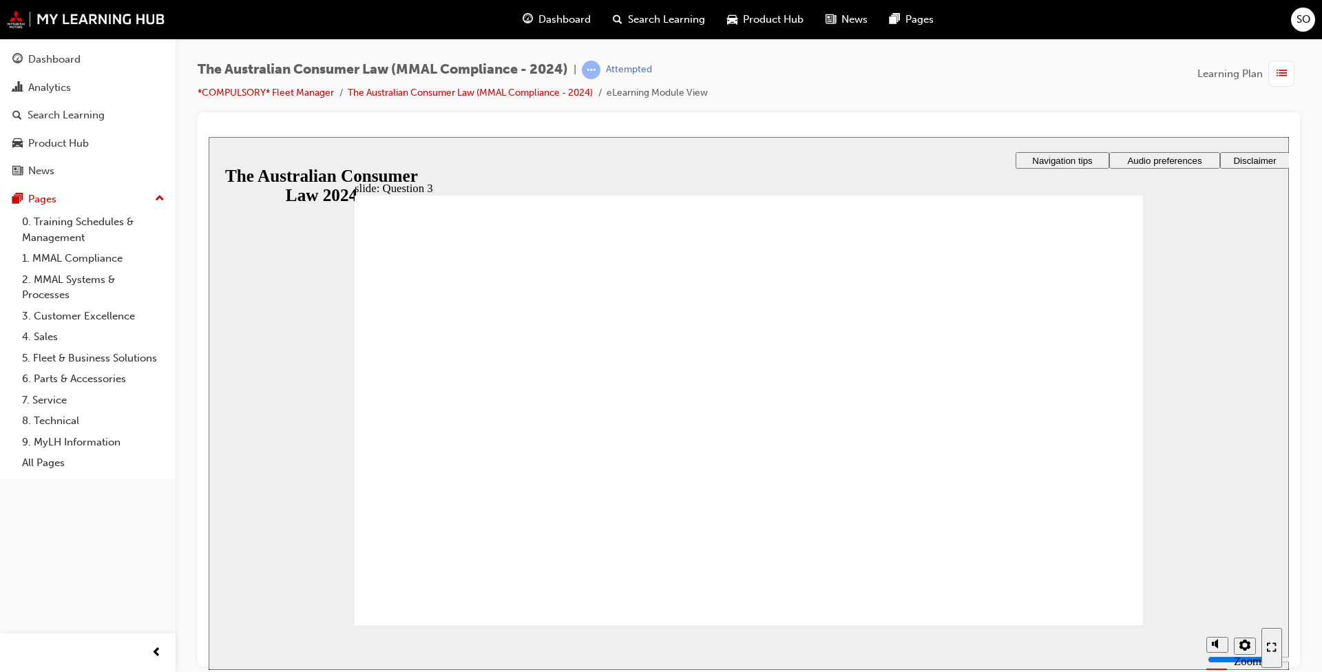
radio input "true"
checkbox input "true"
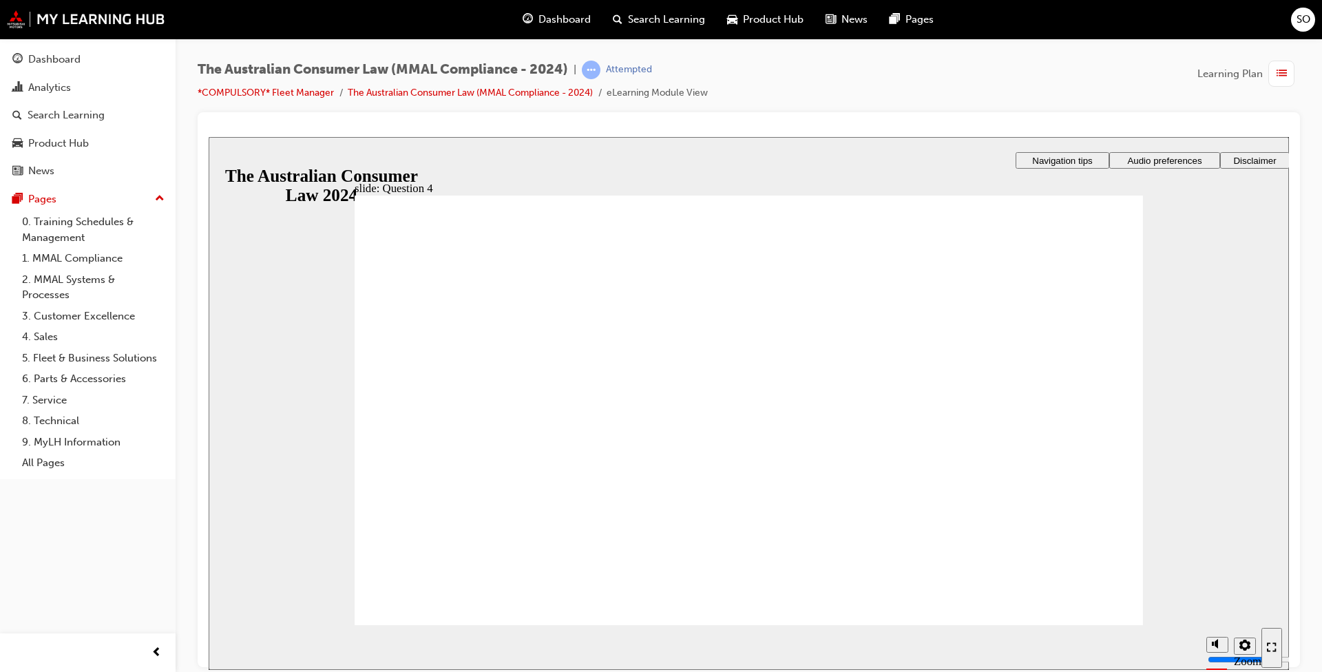
checkbox input "true"
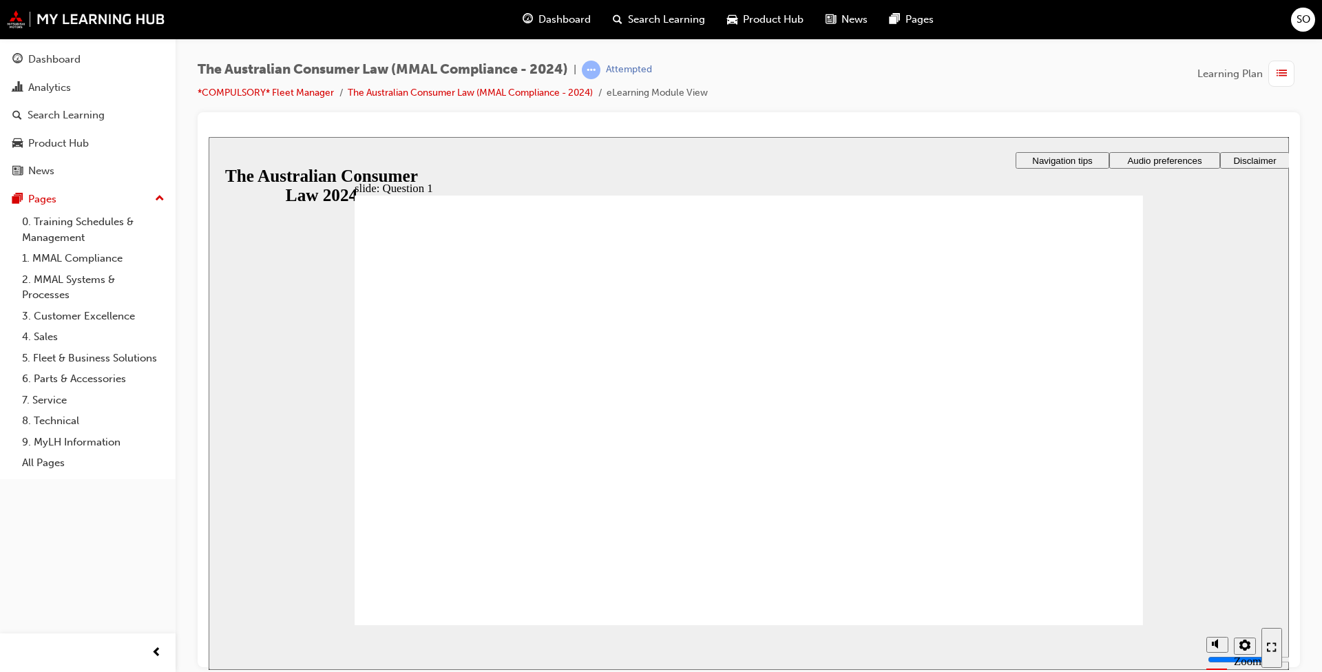
radio input "true"
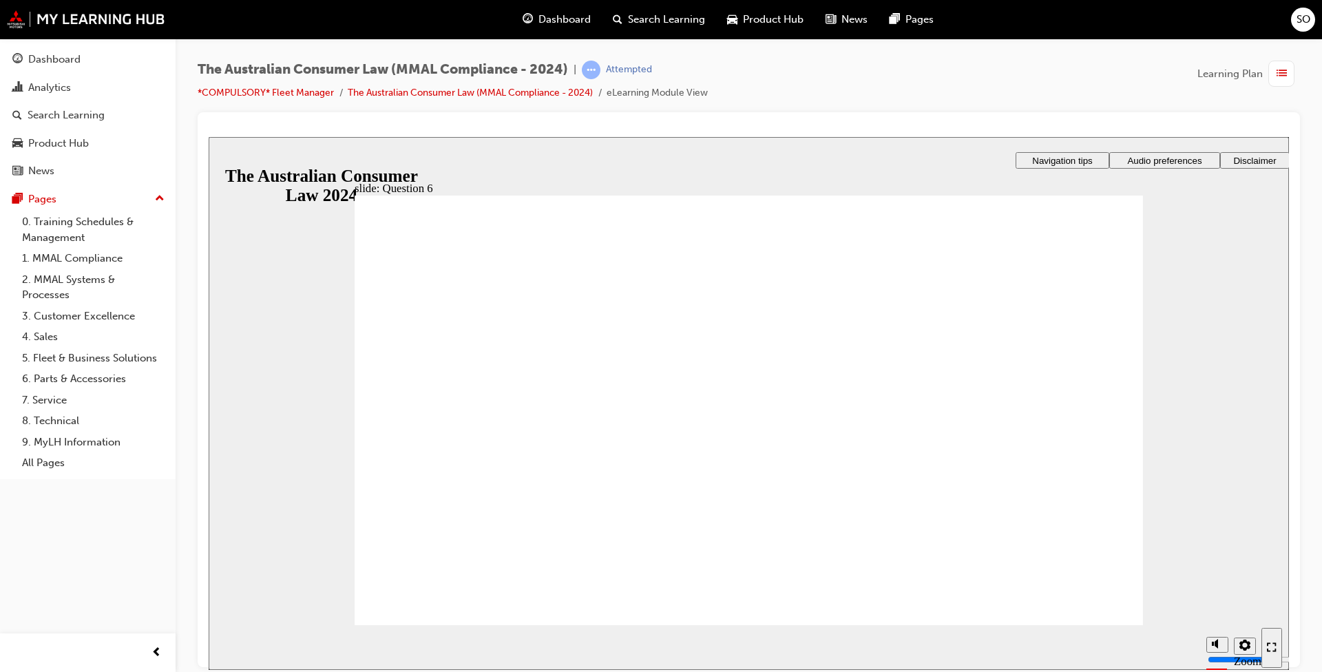
checkbox input "true"
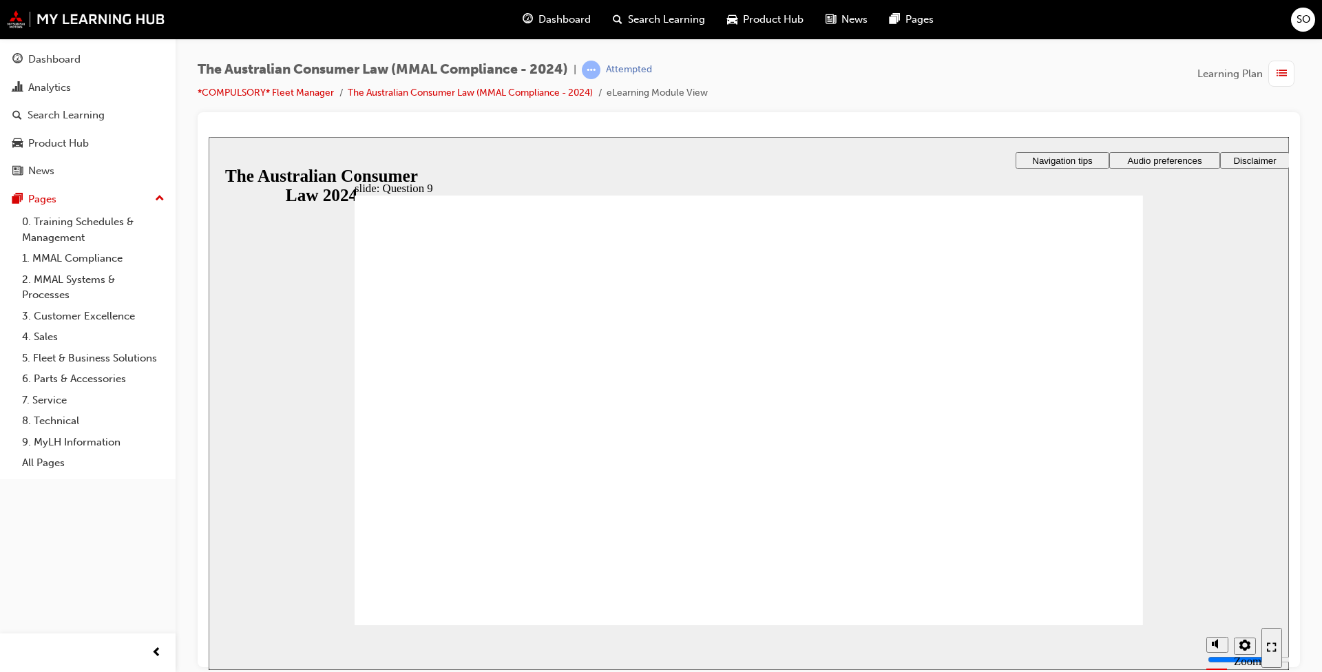
radio input "true"
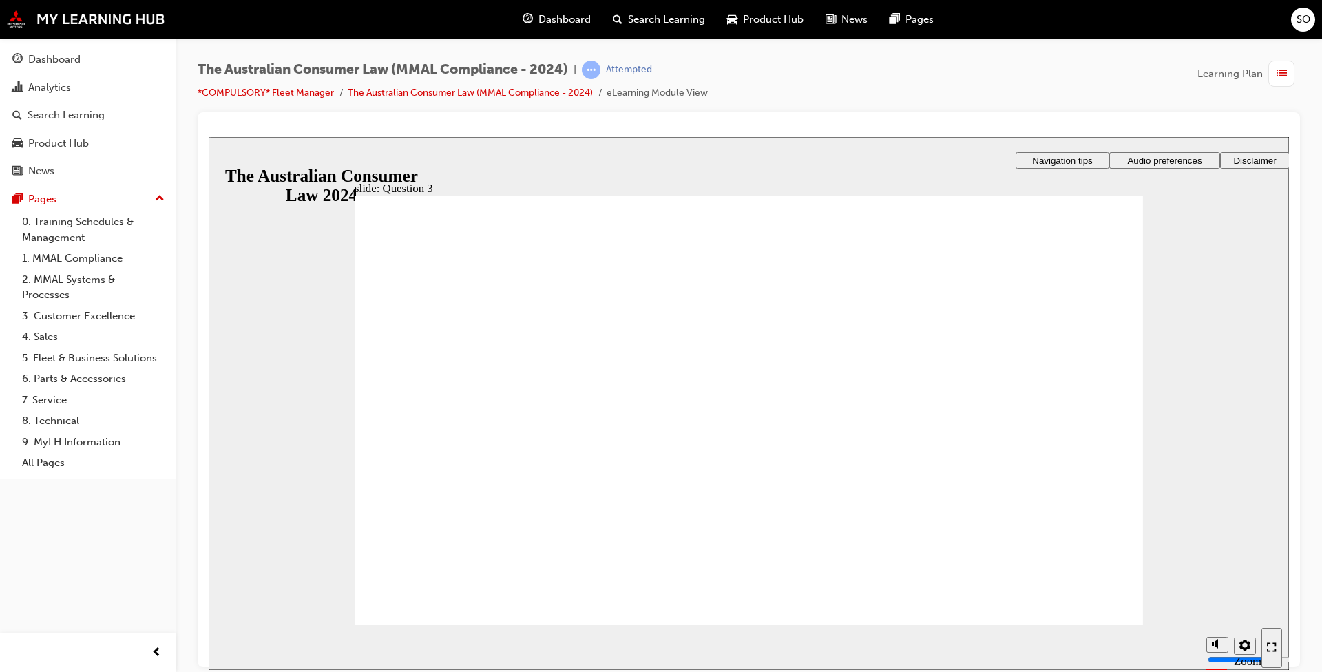
radio input "true"
checkbox input "true"
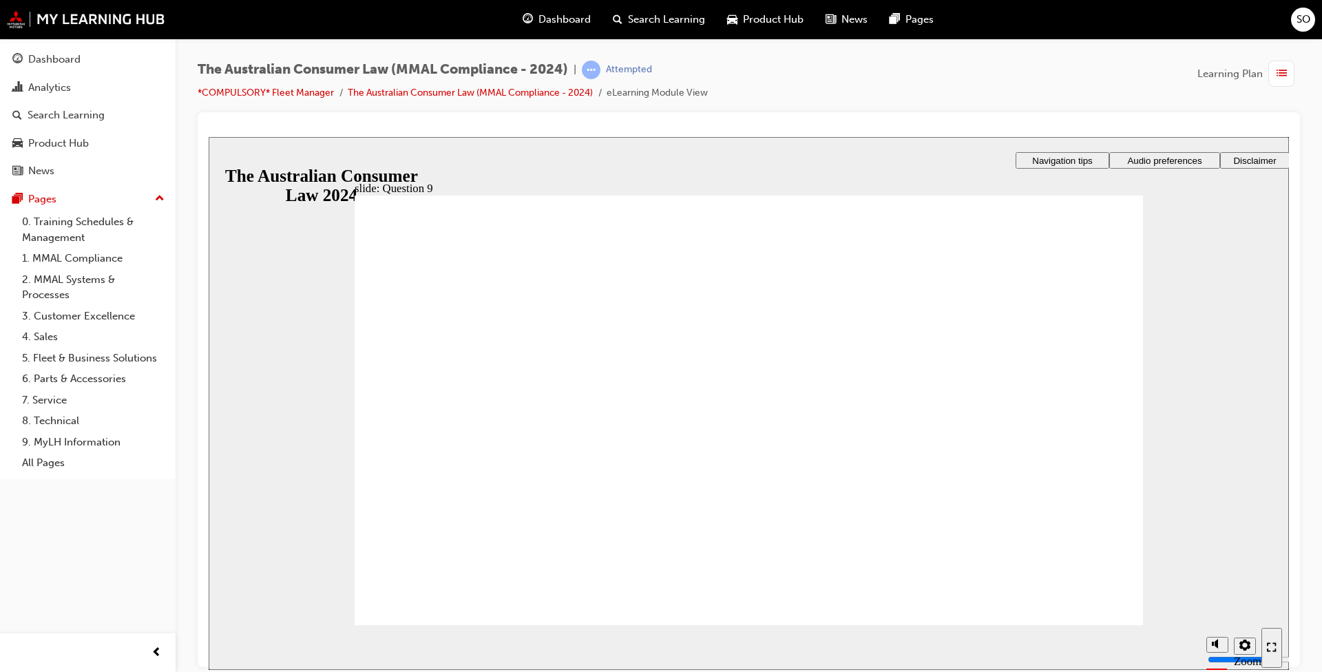
checkbox input "true"
radio input "true"
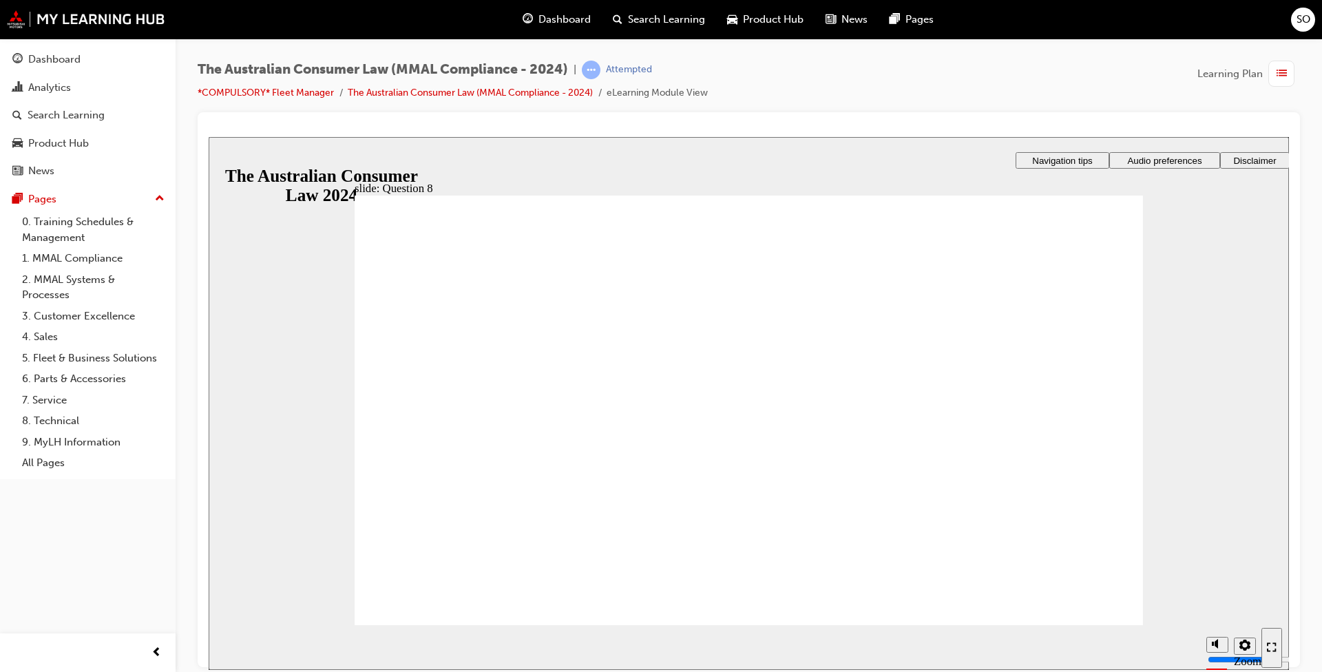
checkbox input "true"
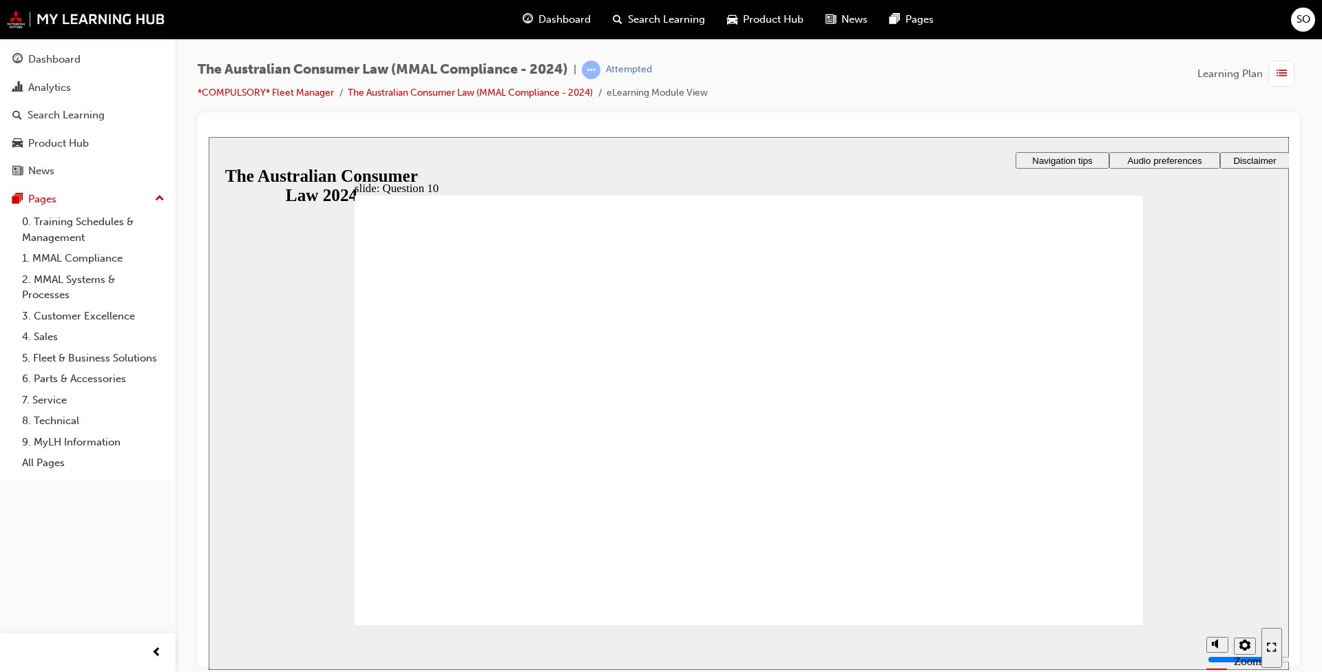
checkbox input "true"
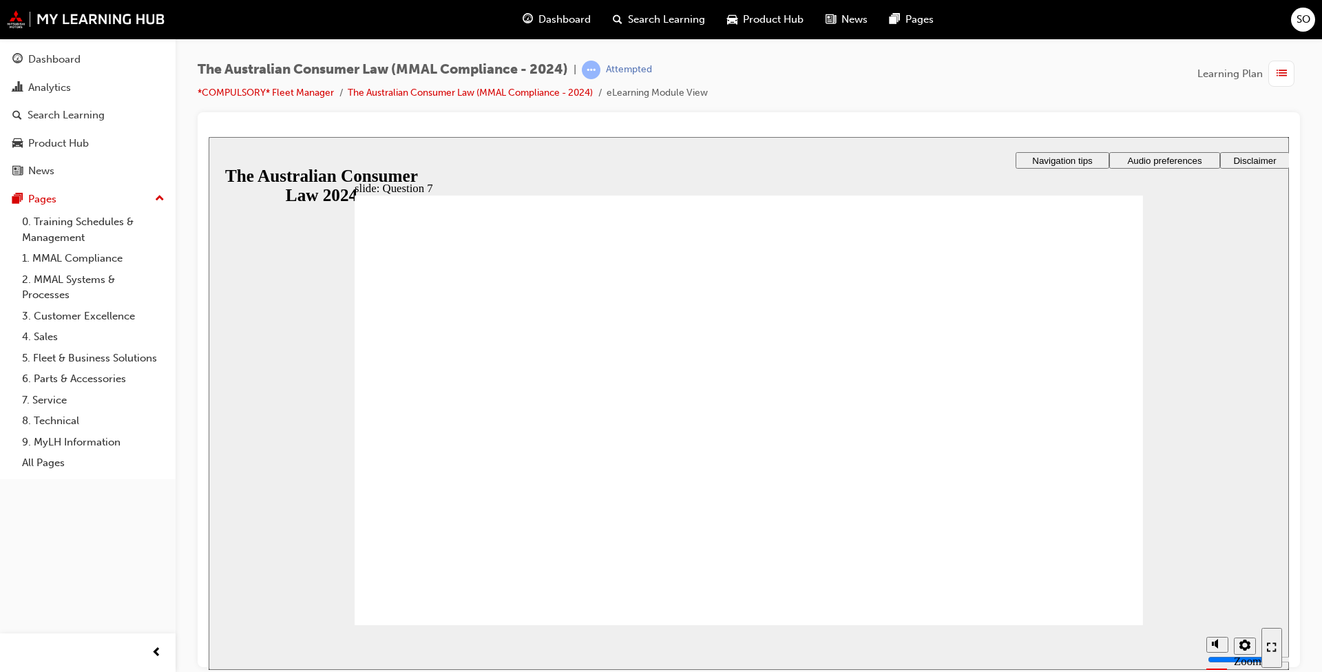
radio input "true"
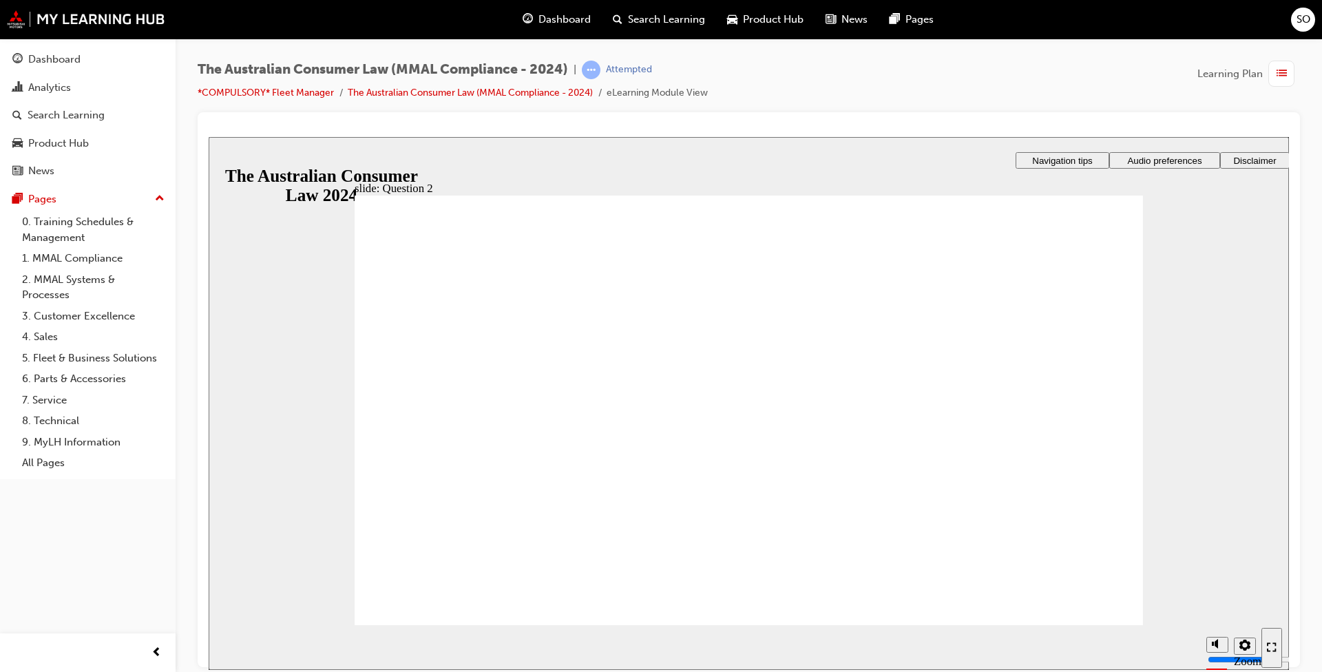
radio input "true"
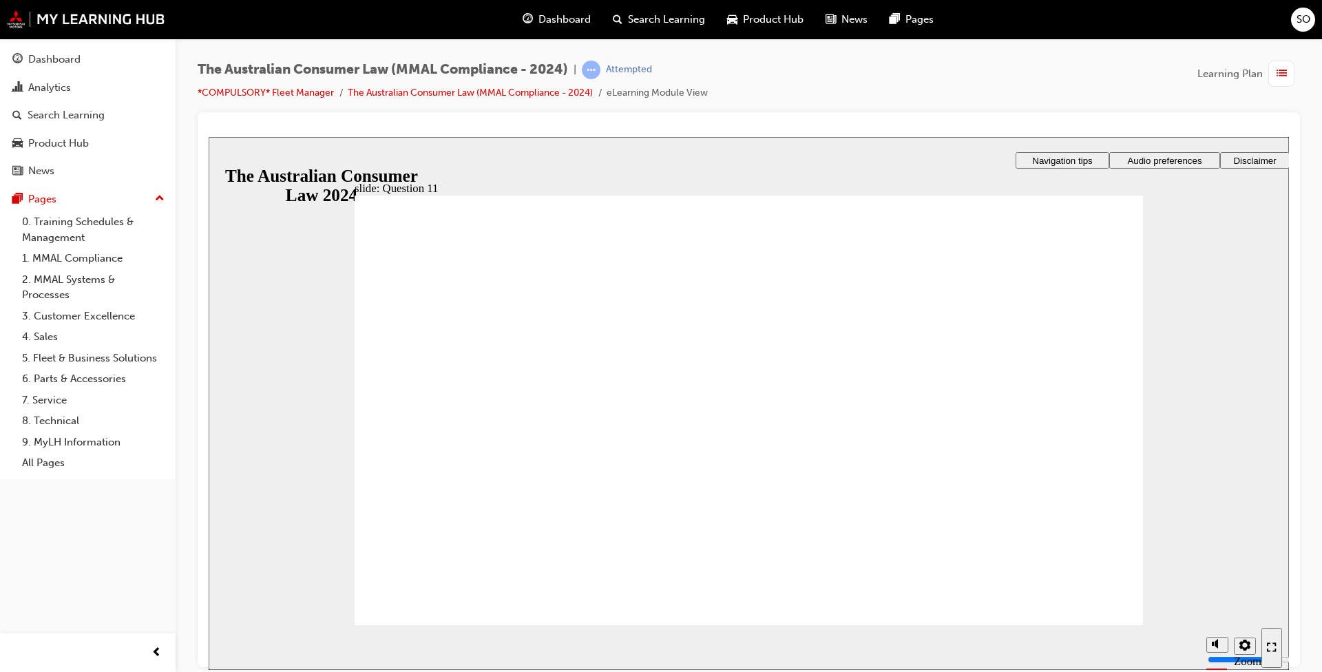
checkbox input "true"
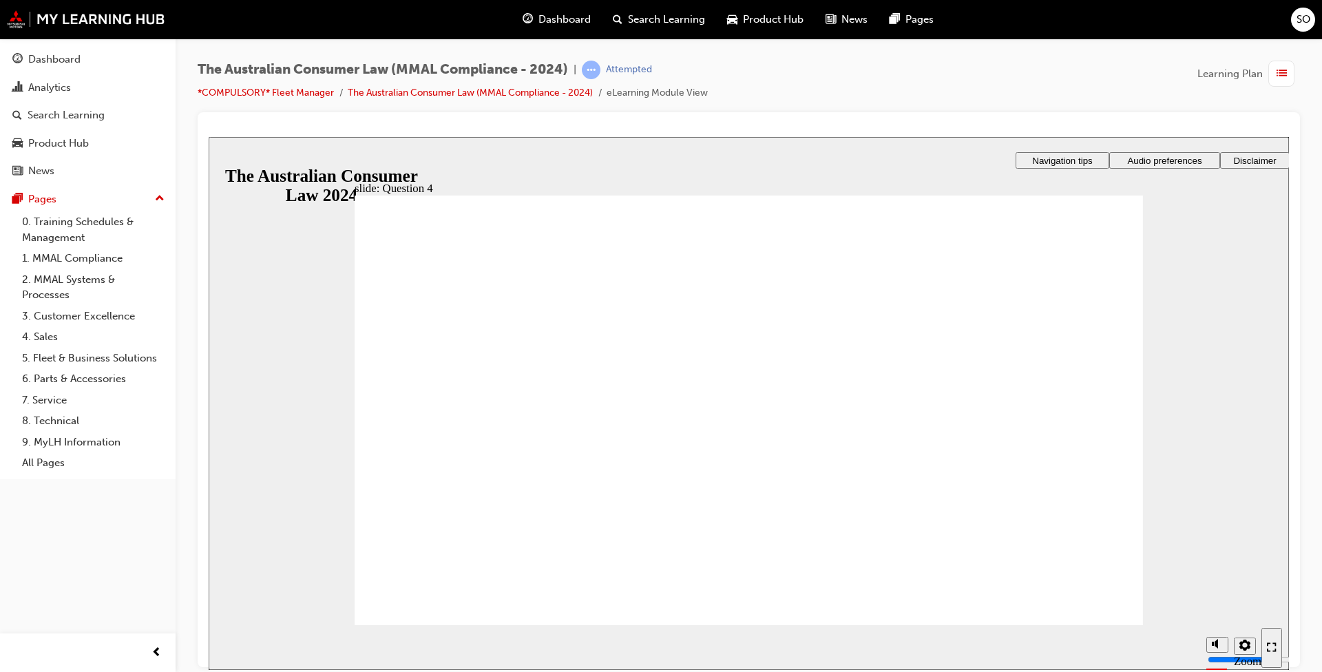
checkbox input "true"
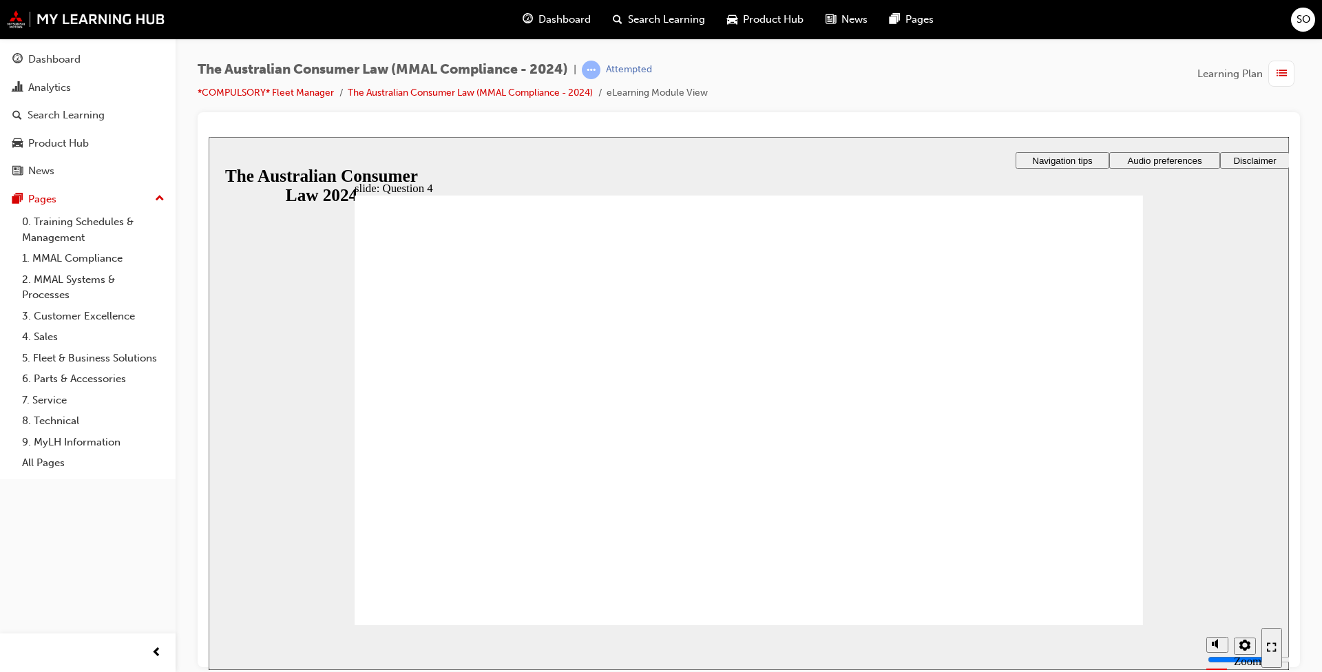
click at [562, 19] on span "Dashboard" at bounding box center [564, 20] width 52 height 16
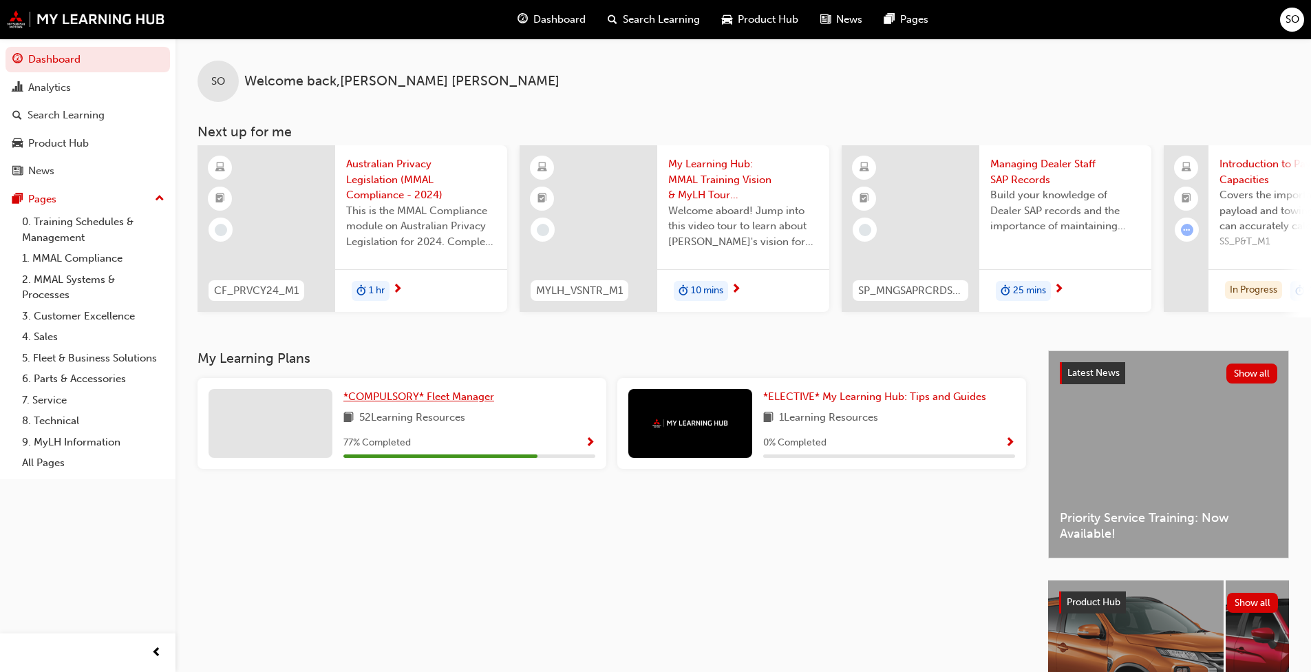
click at [398, 399] on span "*COMPULSORY* Fleet Manager" at bounding box center [418, 396] width 151 height 12
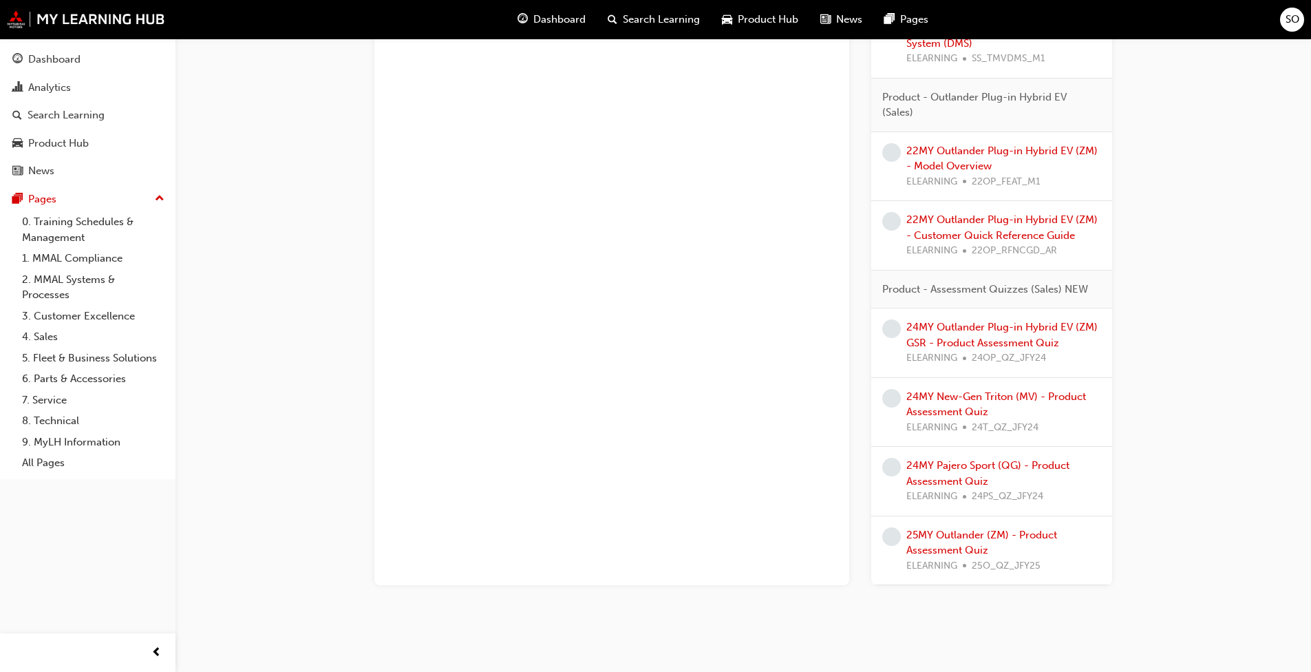
scroll to position [997, 0]
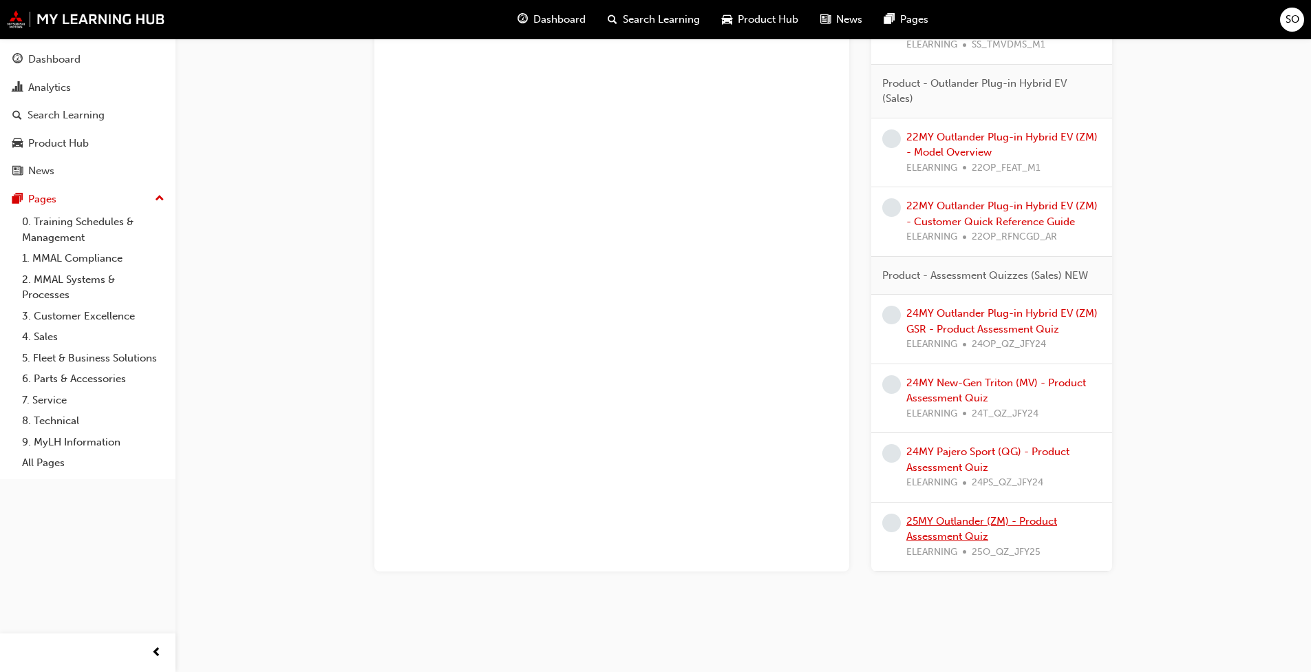
click at [944, 526] on link "25MY Outlander (ZM) - Product Assessment Quiz" at bounding box center [981, 529] width 151 height 28
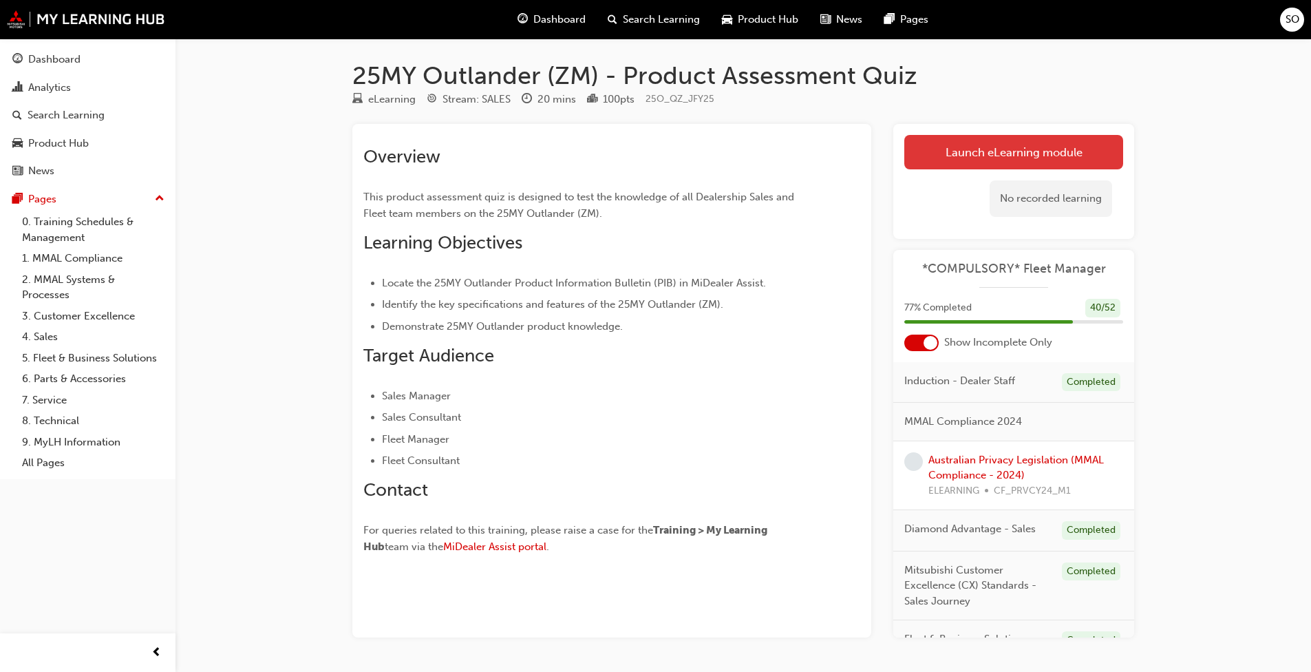
click at [1025, 155] on link "Launch eLearning module" at bounding box center [1013, 152] width 219 height 34
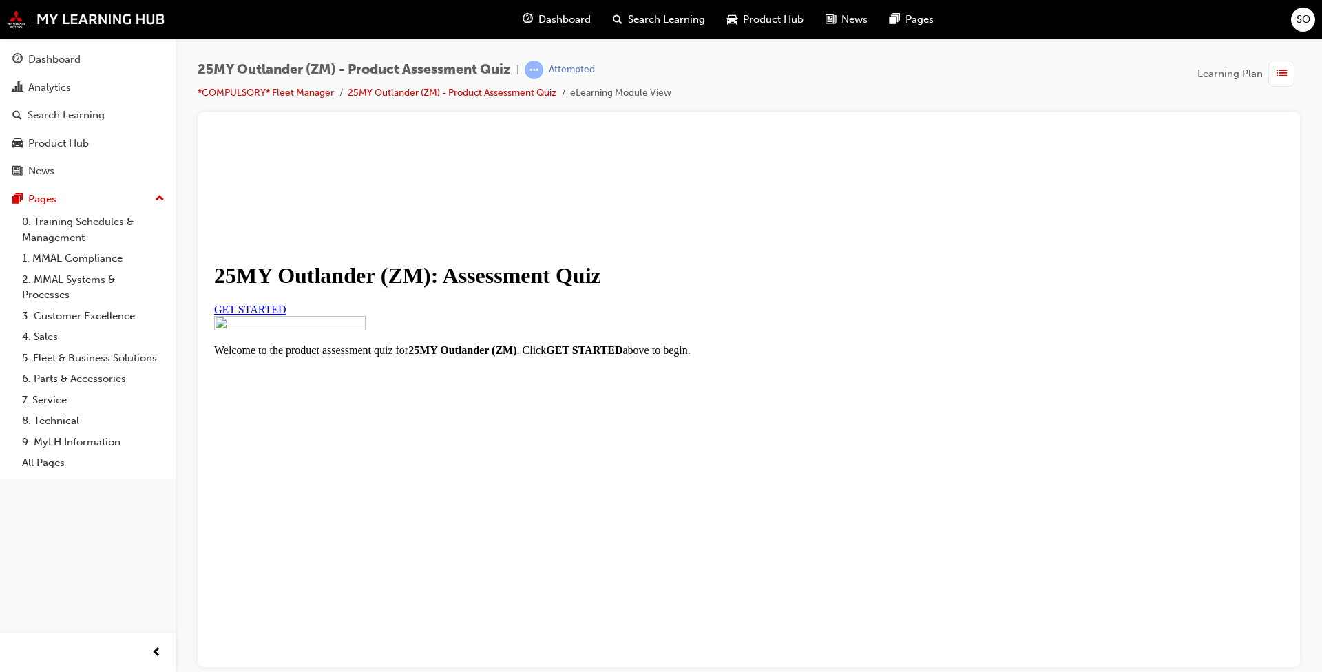
click at [286, 315] on span "GET STARTED" at bounding box center [250, 309] width 72 height 12
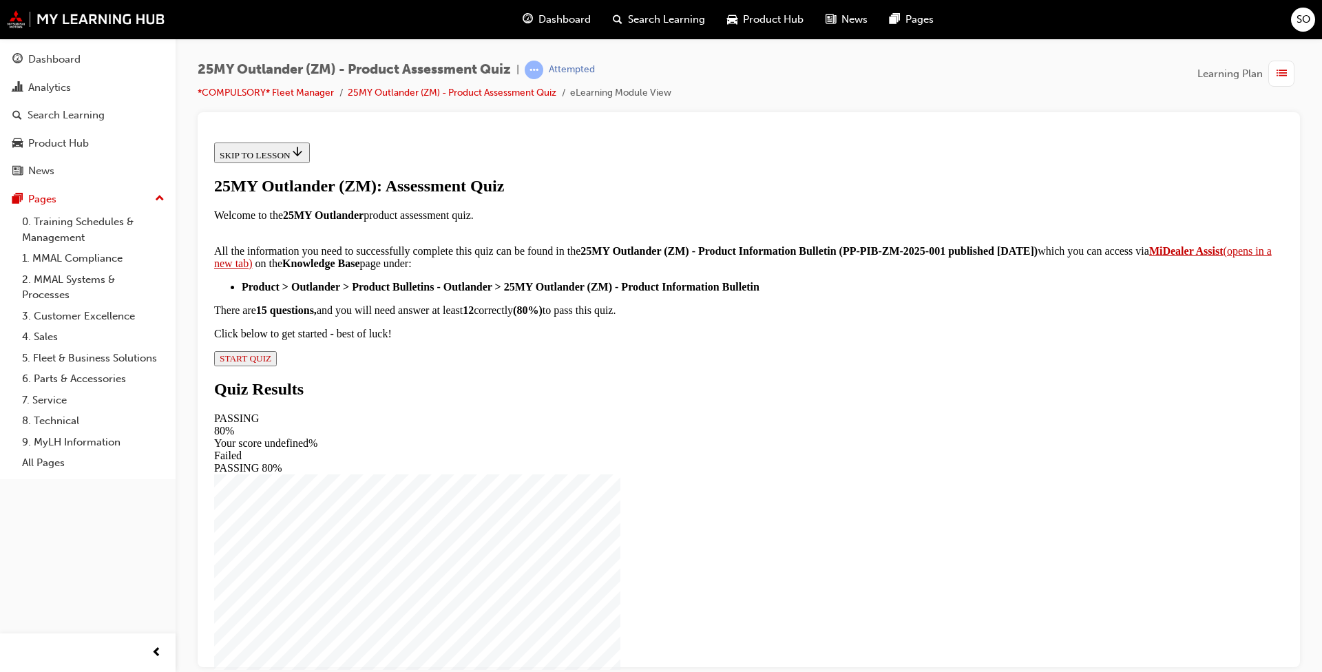
scroll to position [184, 0]
click at [271, 363] on span "START QUIZ" at bounding box center [246, 357] width 52 height 10
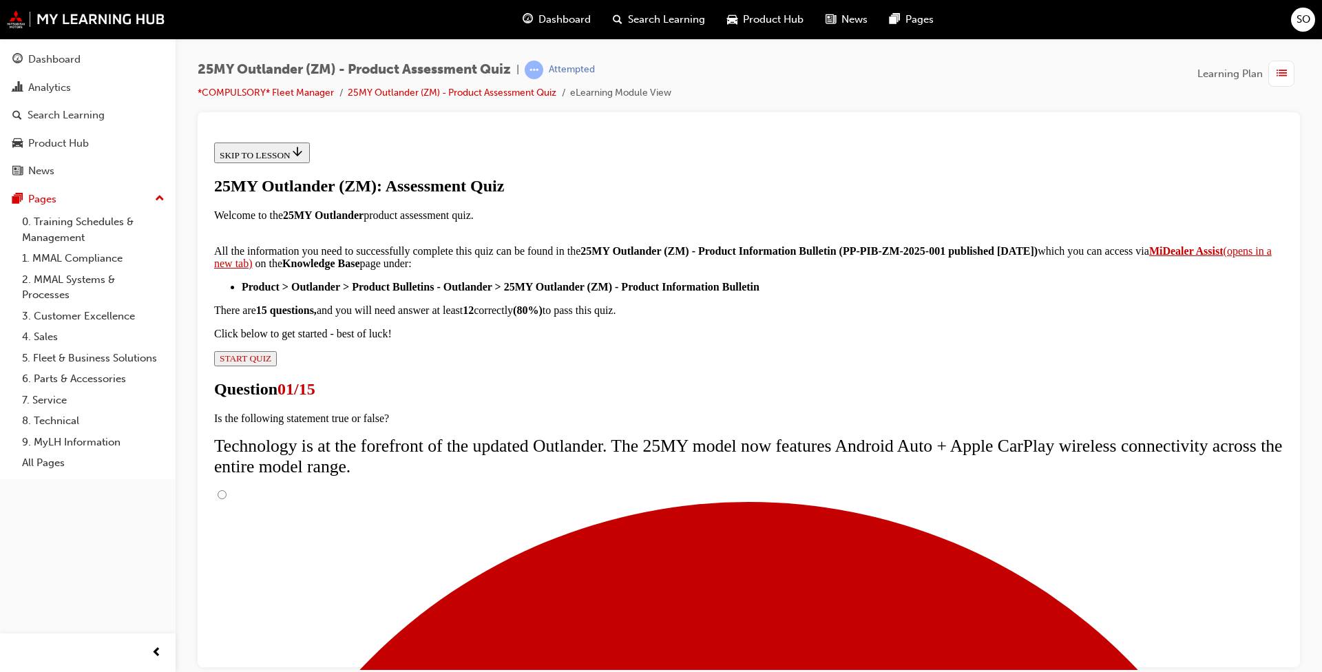
scroll to position [78, 0]
drag, startPoint x: 531, startPoint y: 387, endPoint x: 577, endPoint y: 432, distance: 63.8
click at [226, 489] on input "True" at bounding box center [221, 493] width 9 height 9
radio input "true"
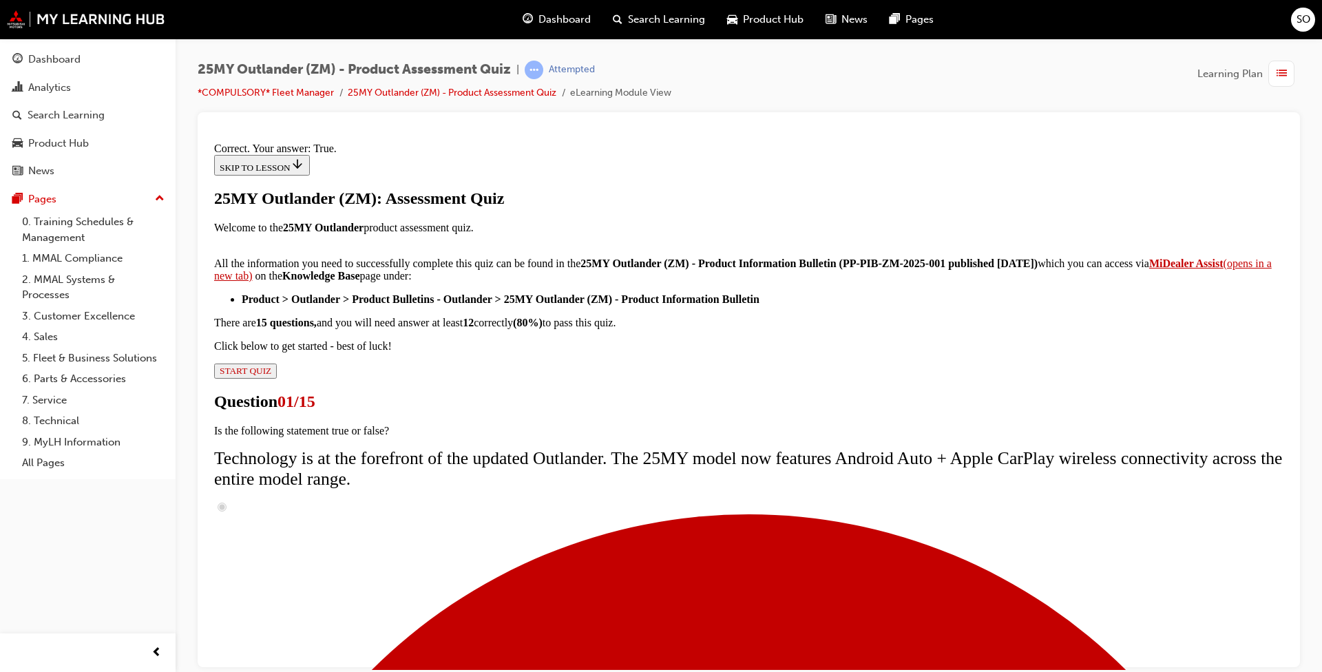
scroll to position [122, 0]
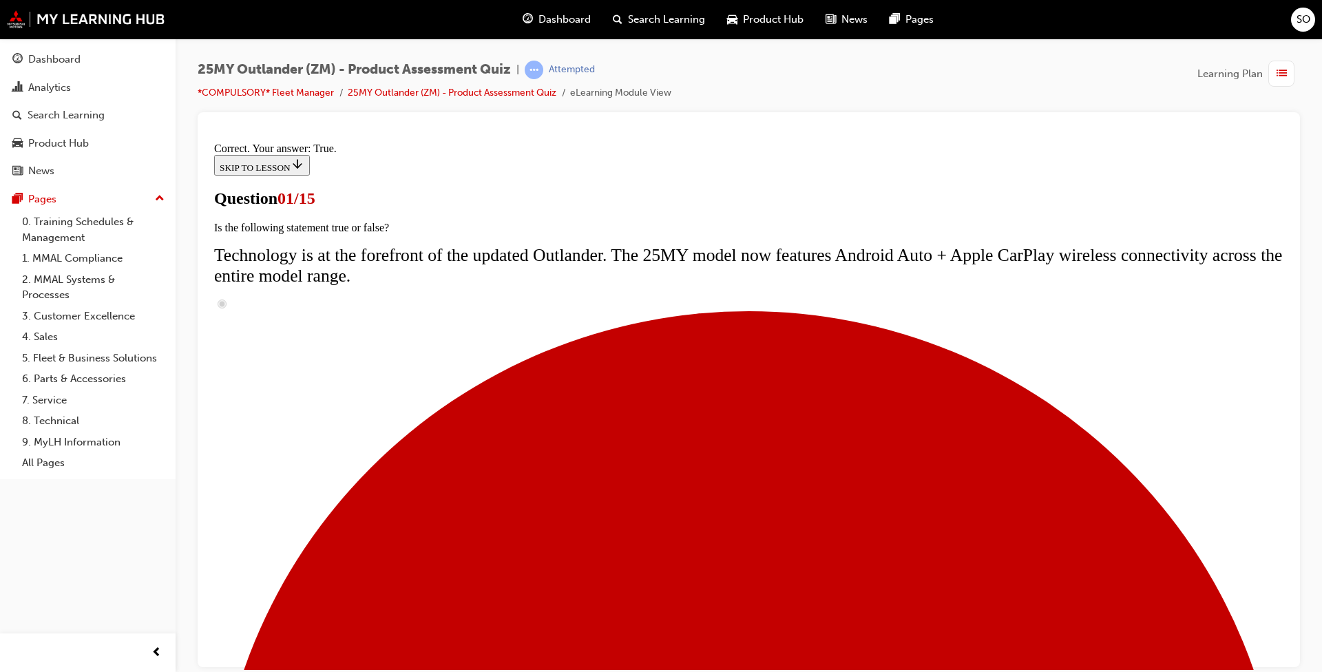
scroll to position [96, 0]
radio input "true"
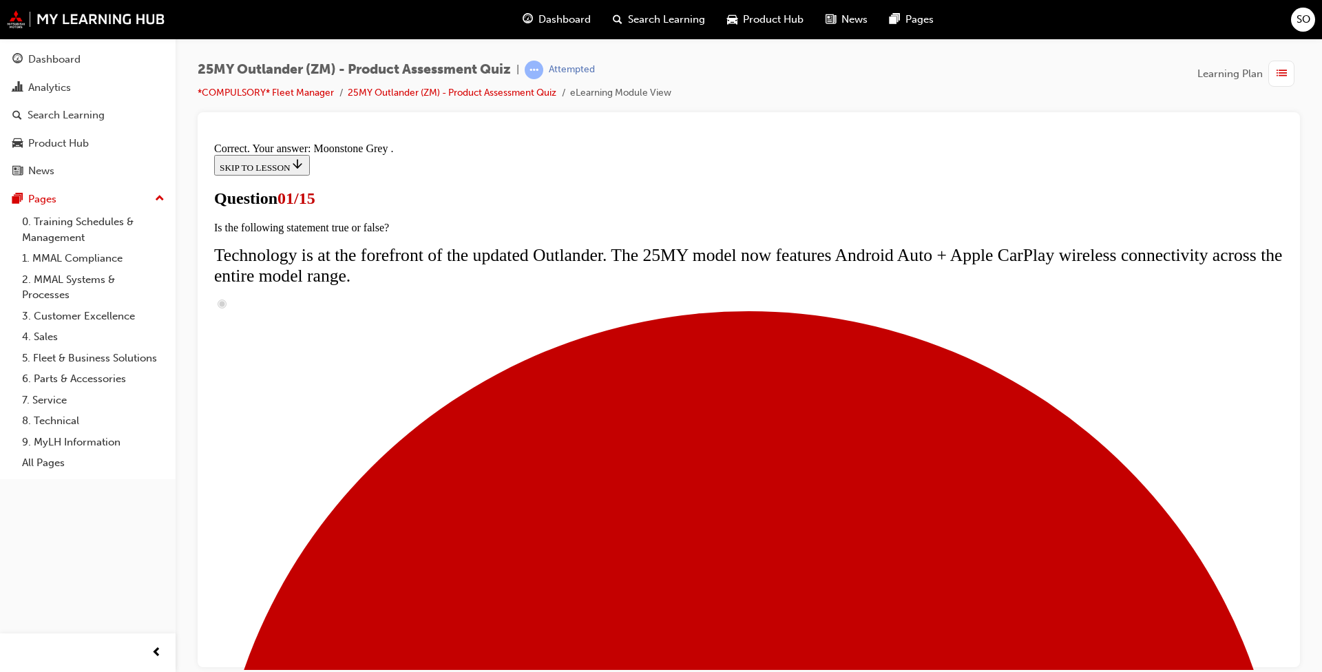
scroll to position [295, 0]
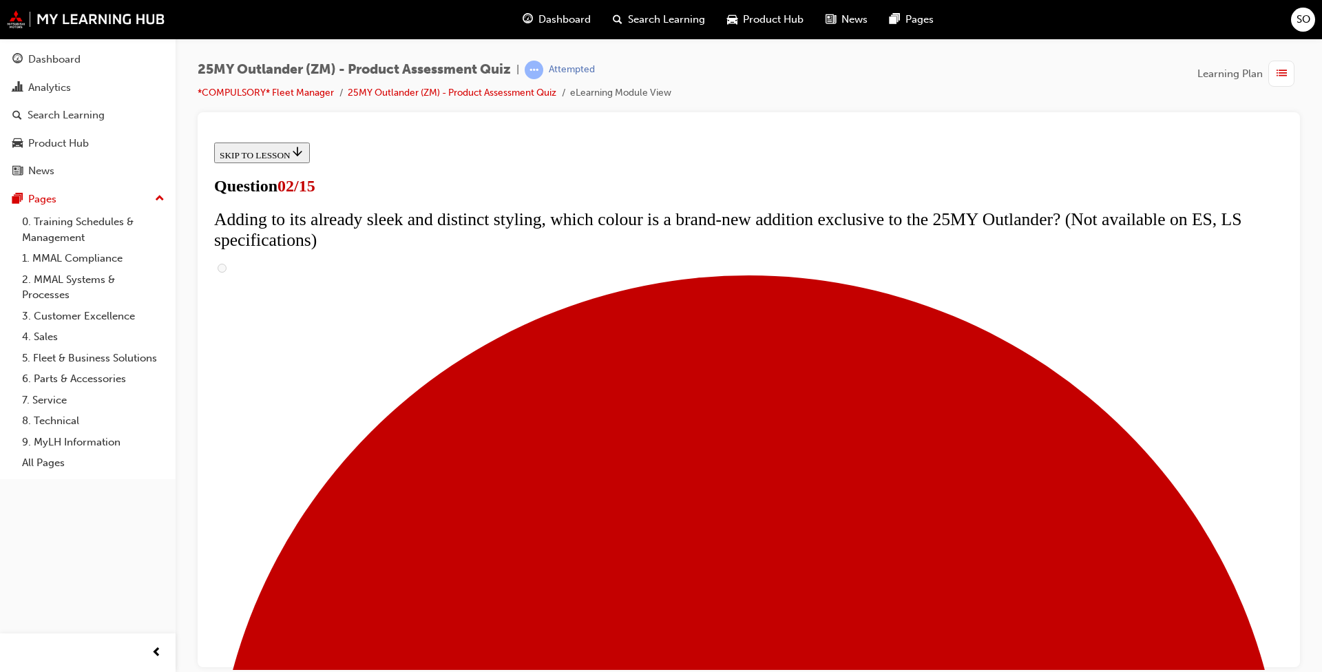
scroll to position [206, 0]
checkbox input "true"
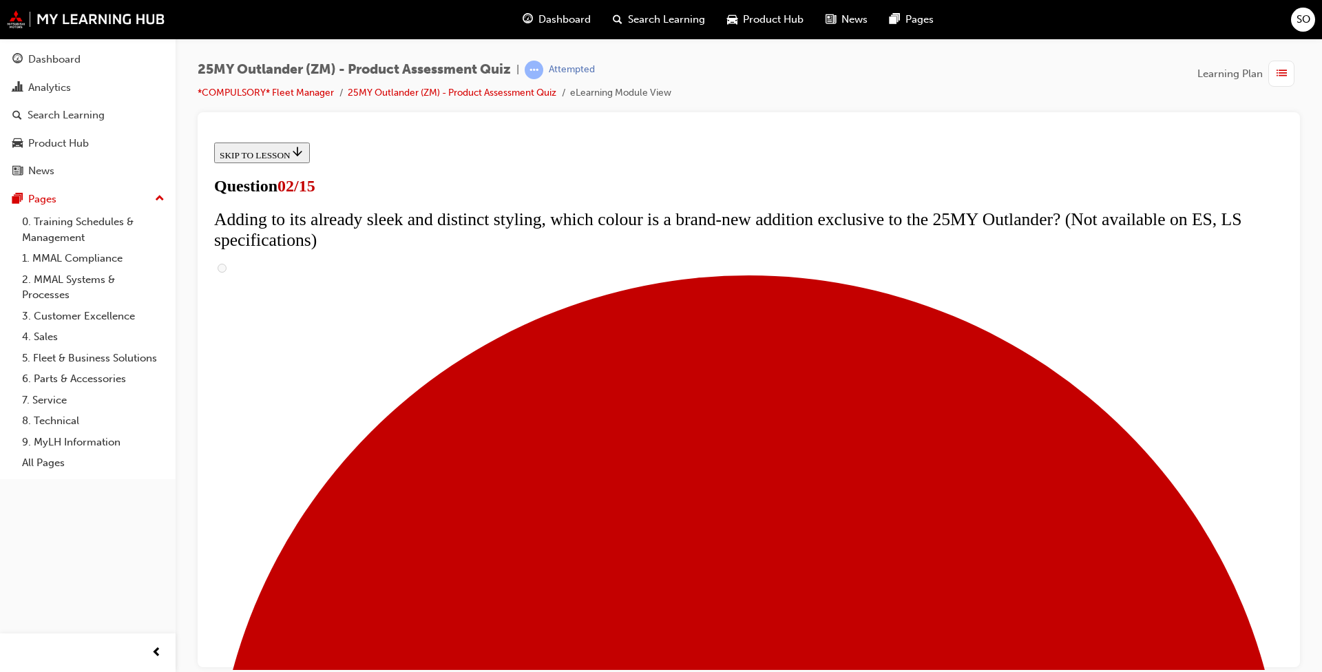
checkbox input "true"
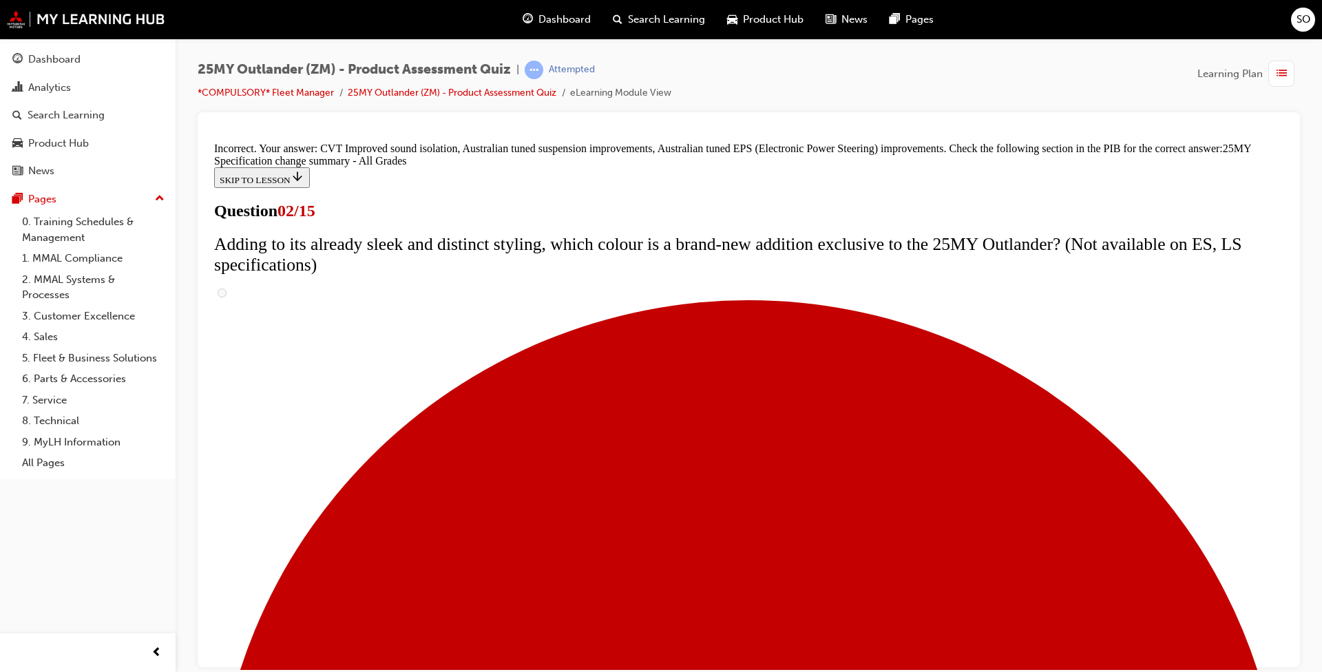
scroll to position [427, 0]
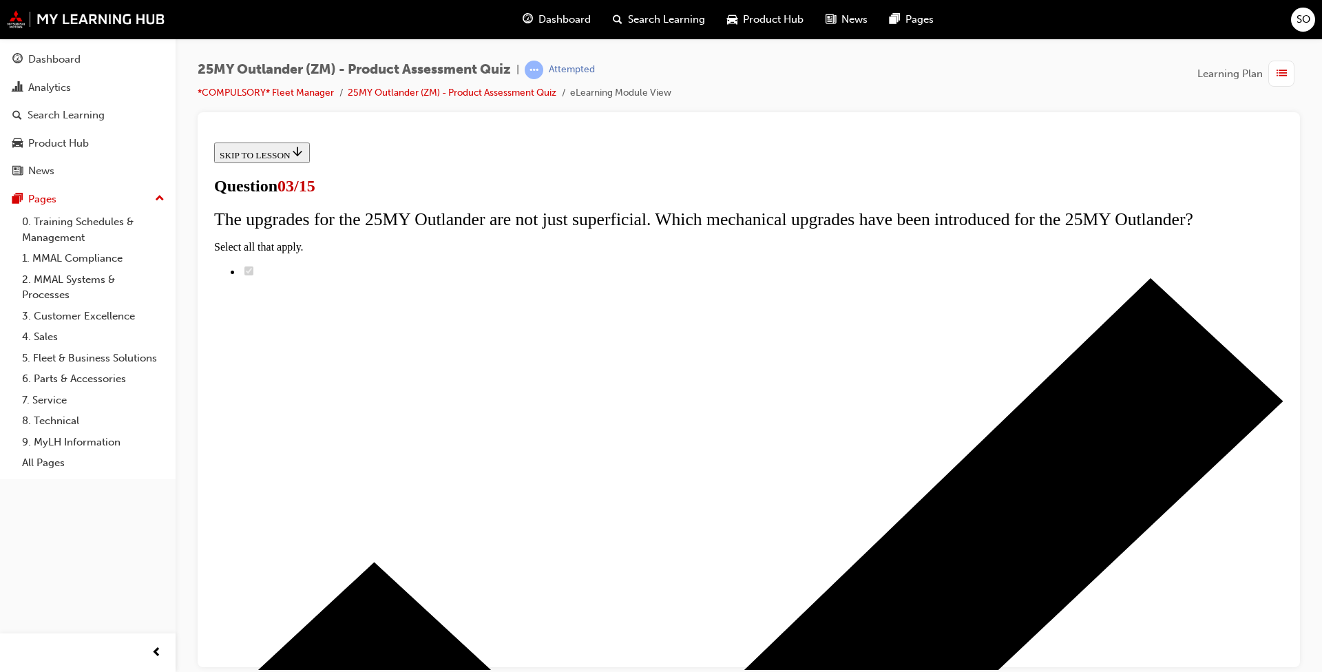
radio input "true"
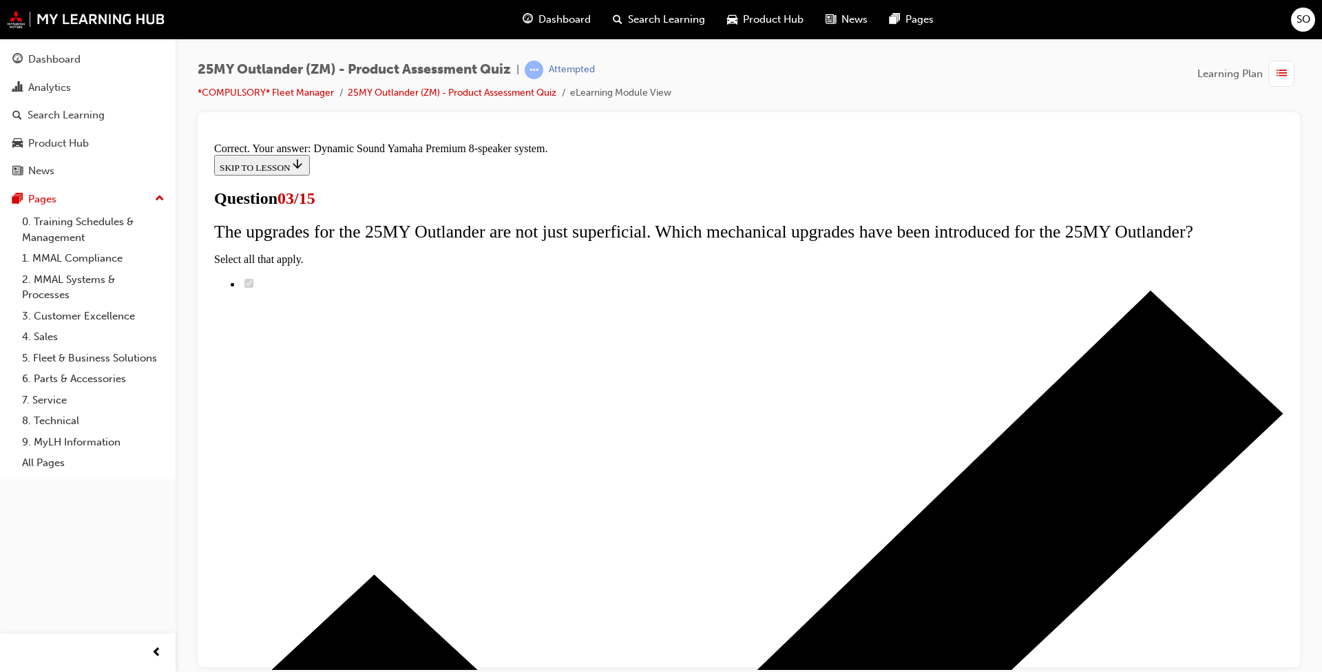
scroll to position [185, 0]
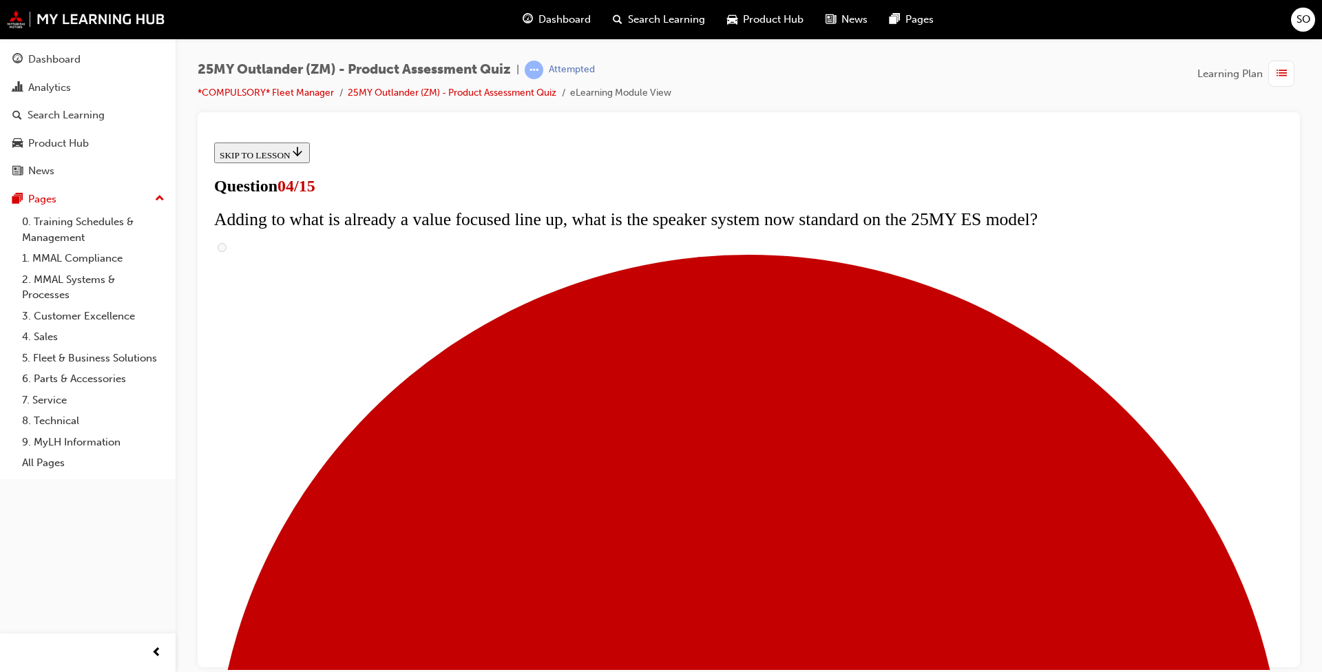
scroll to position [138, 0]
checkbox input "true"
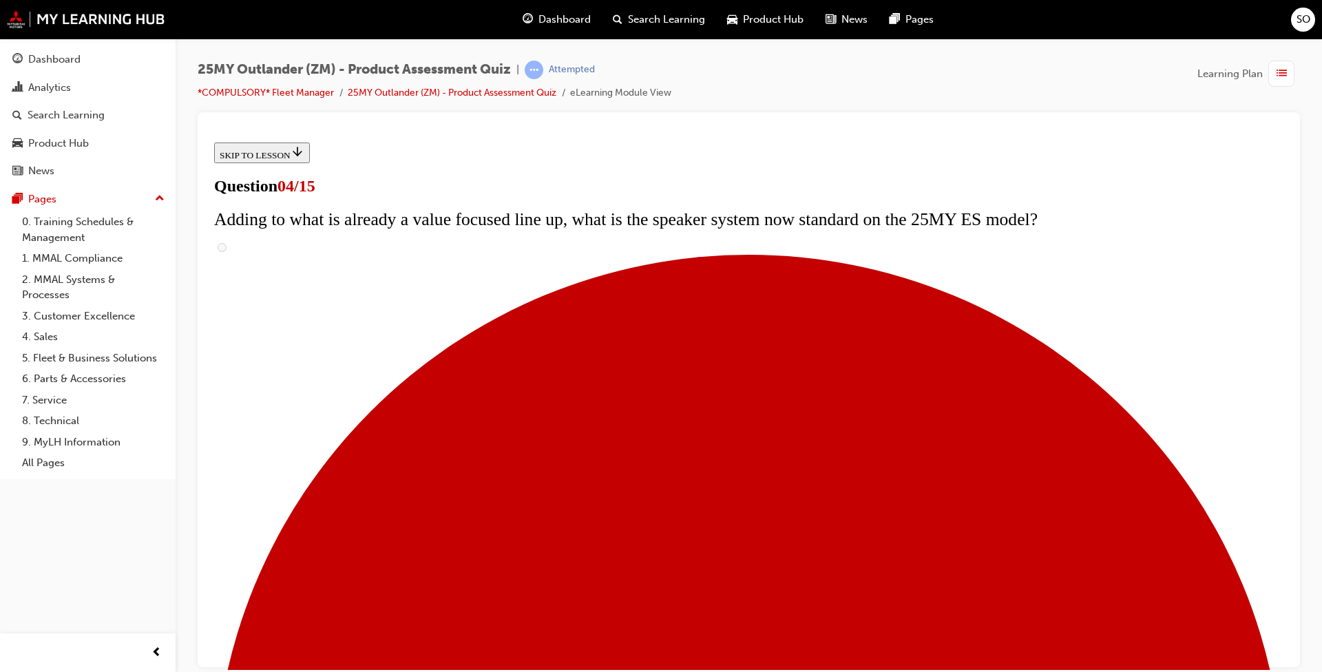
checkbox input "true"
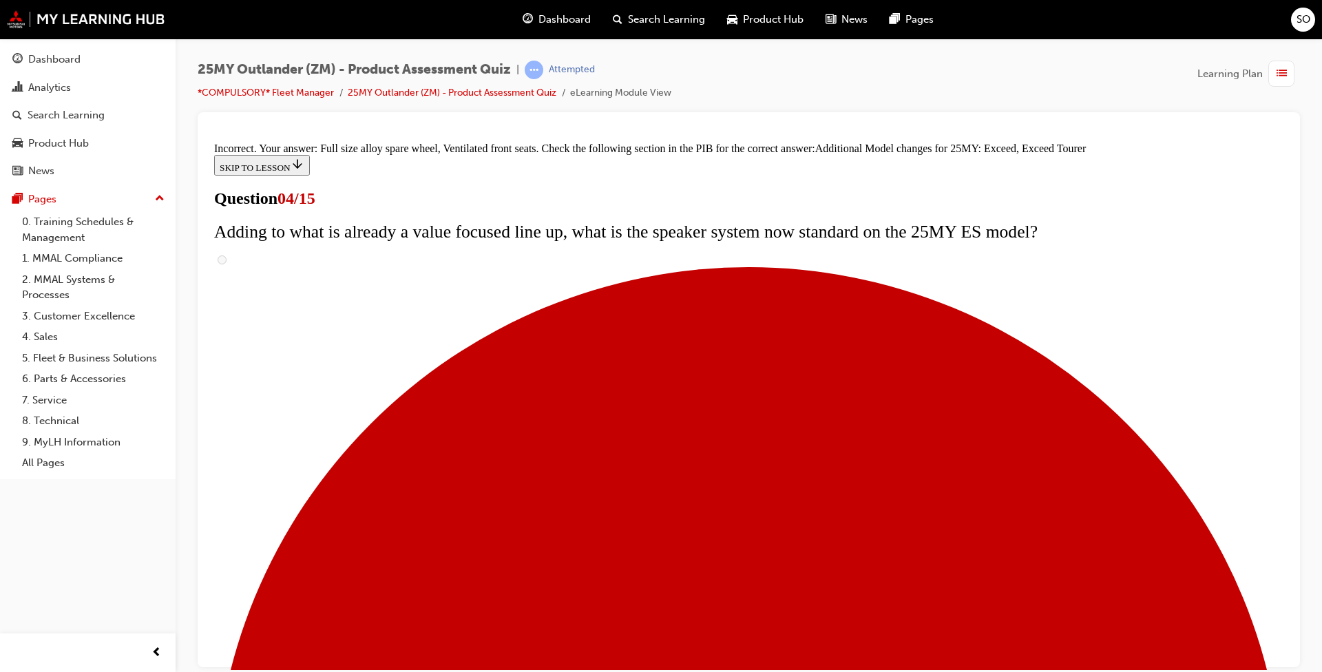
scroll to position [482, 0]
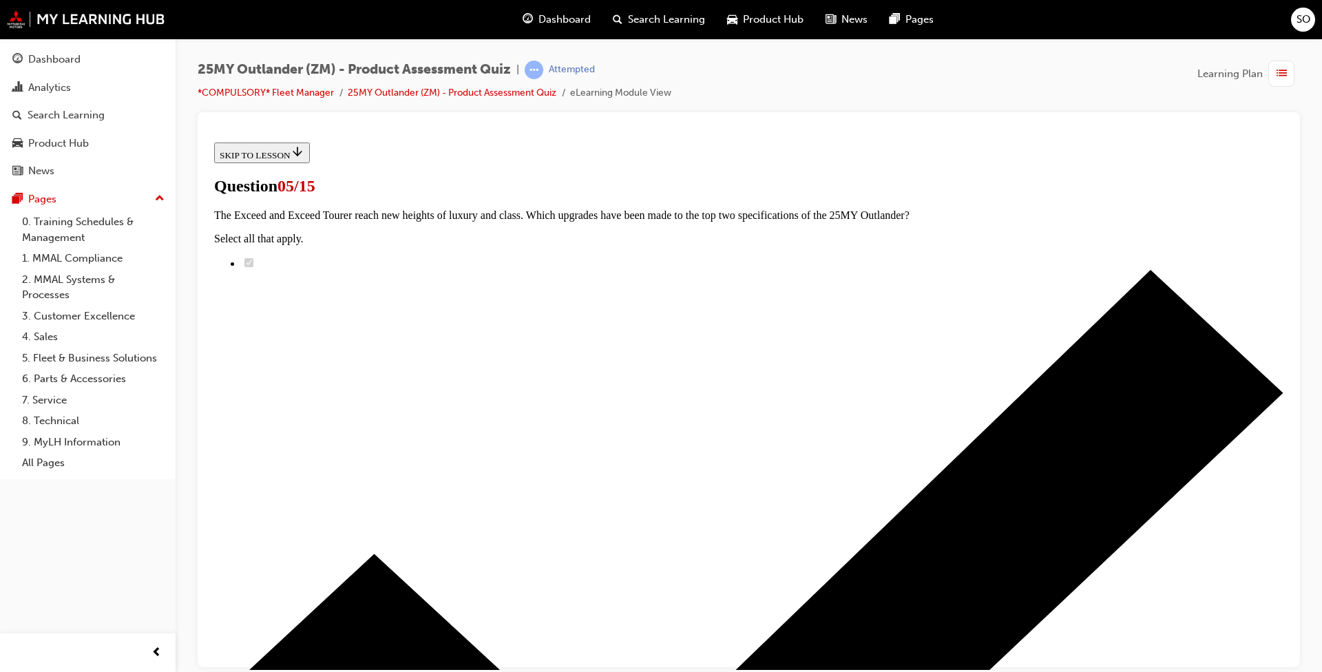
scroll to position [138, 0]
radio input "true"
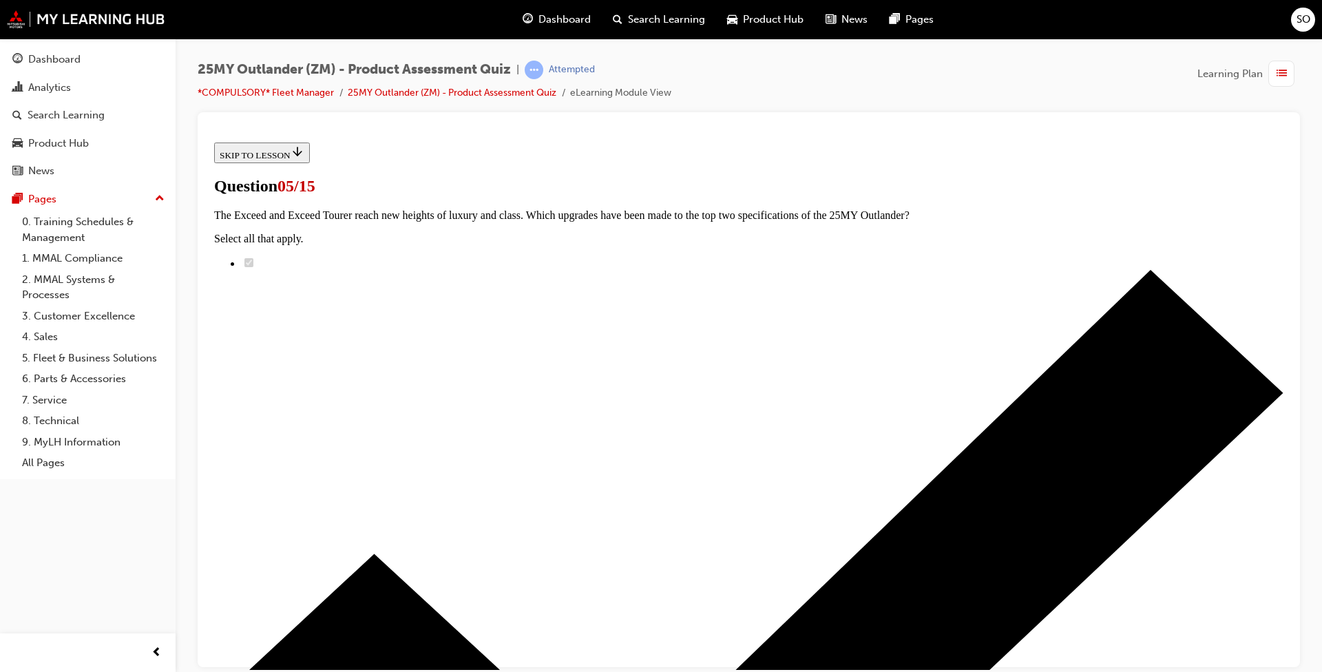
radio input "true"
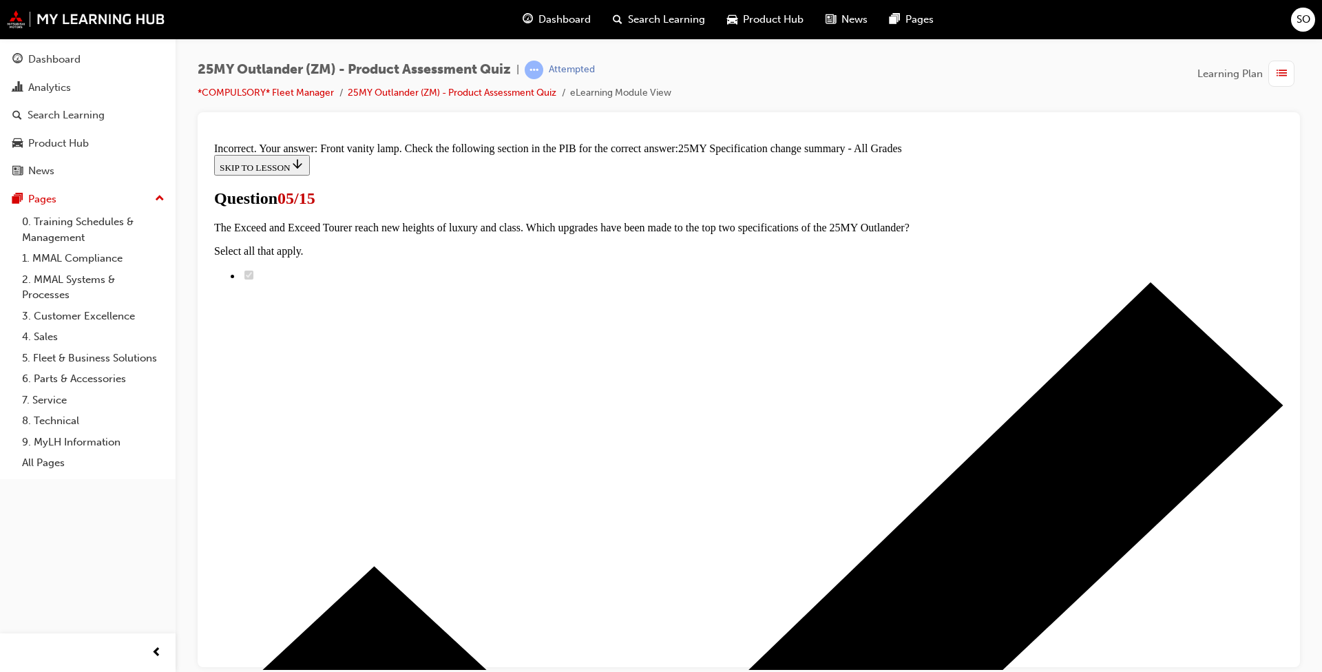
scroll to position [380, 0]
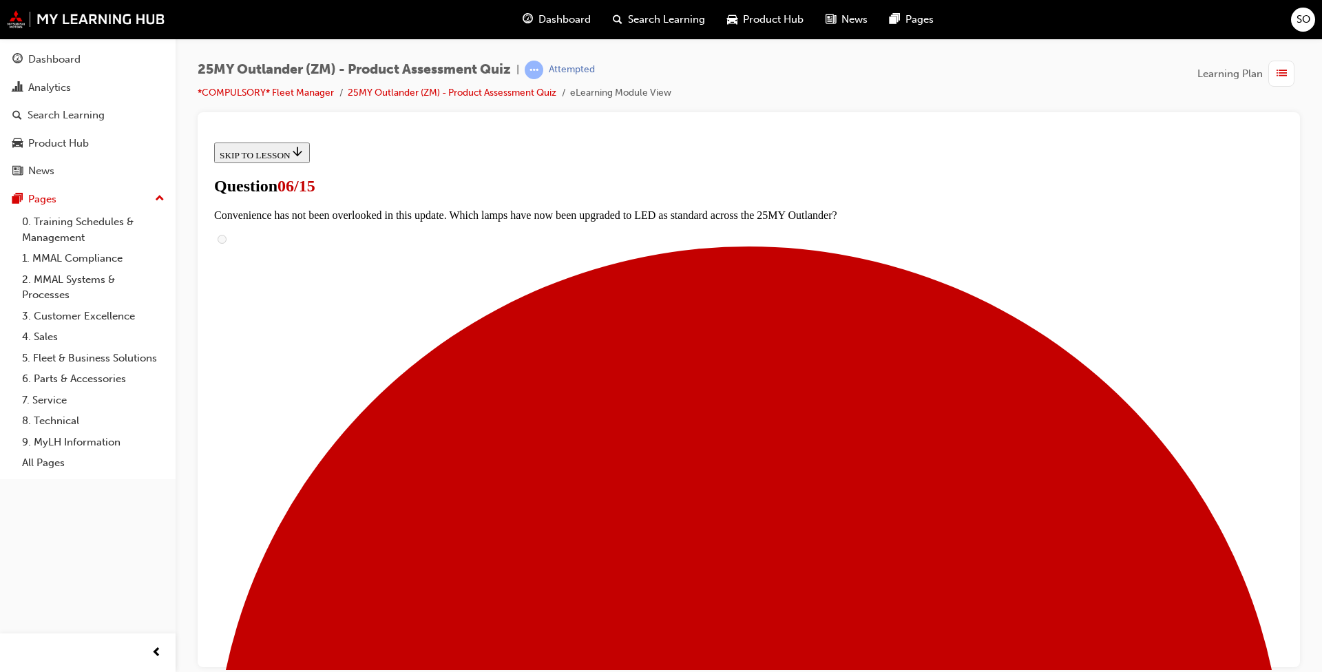
scroll to position [344, 0]
radio input "true"
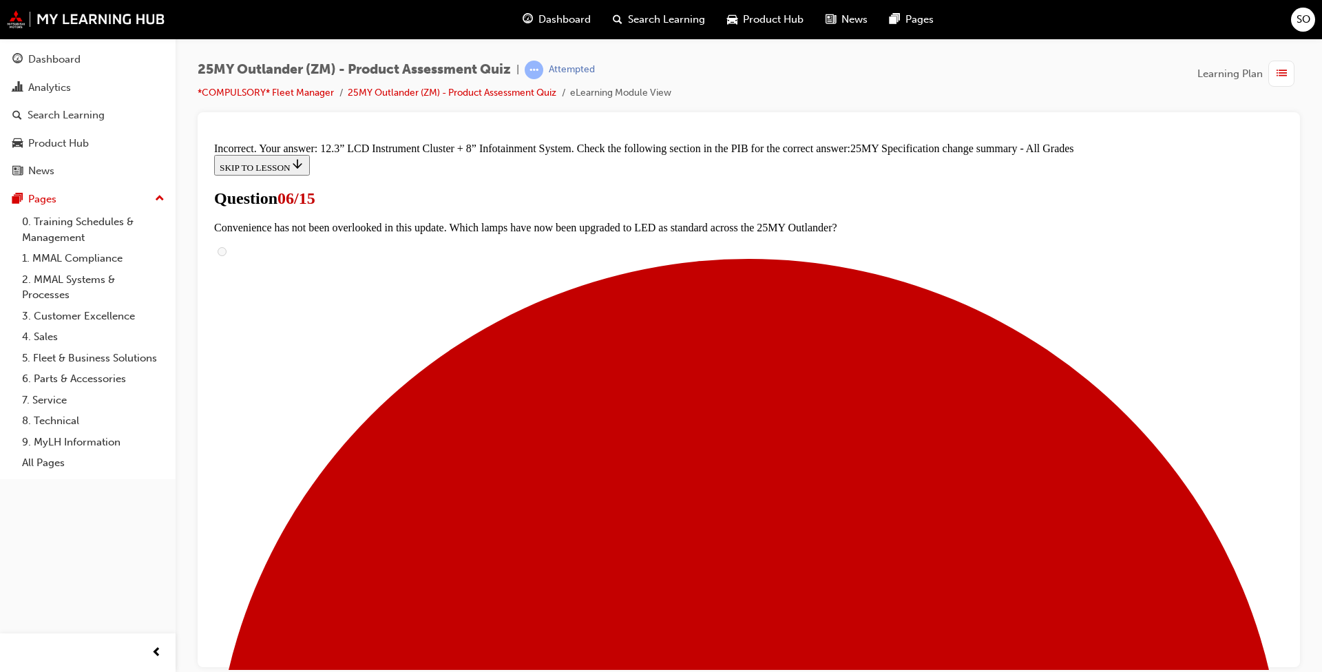
scroll to position [510, 0]
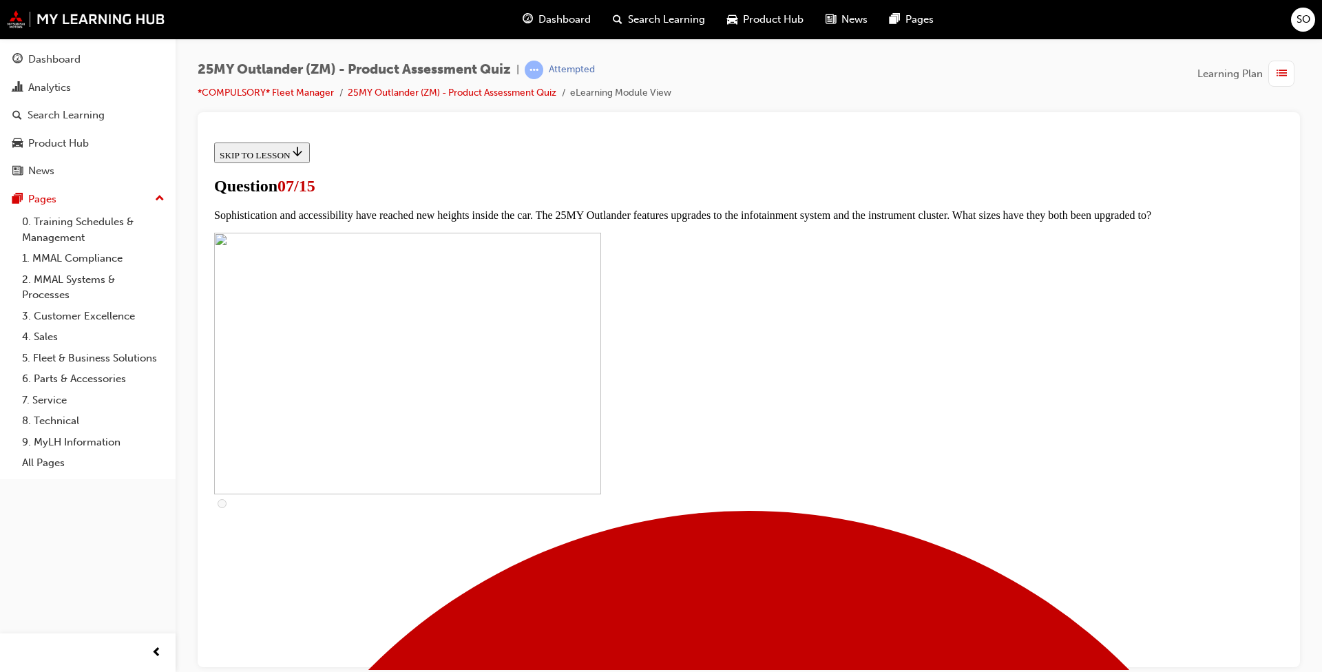
scroll to position [413, 0]
drag, startPoint x: 527, startPoint y: 569, endPoint x: 529, endPoint y: 555, distance: 13.1
checkbox input "true"
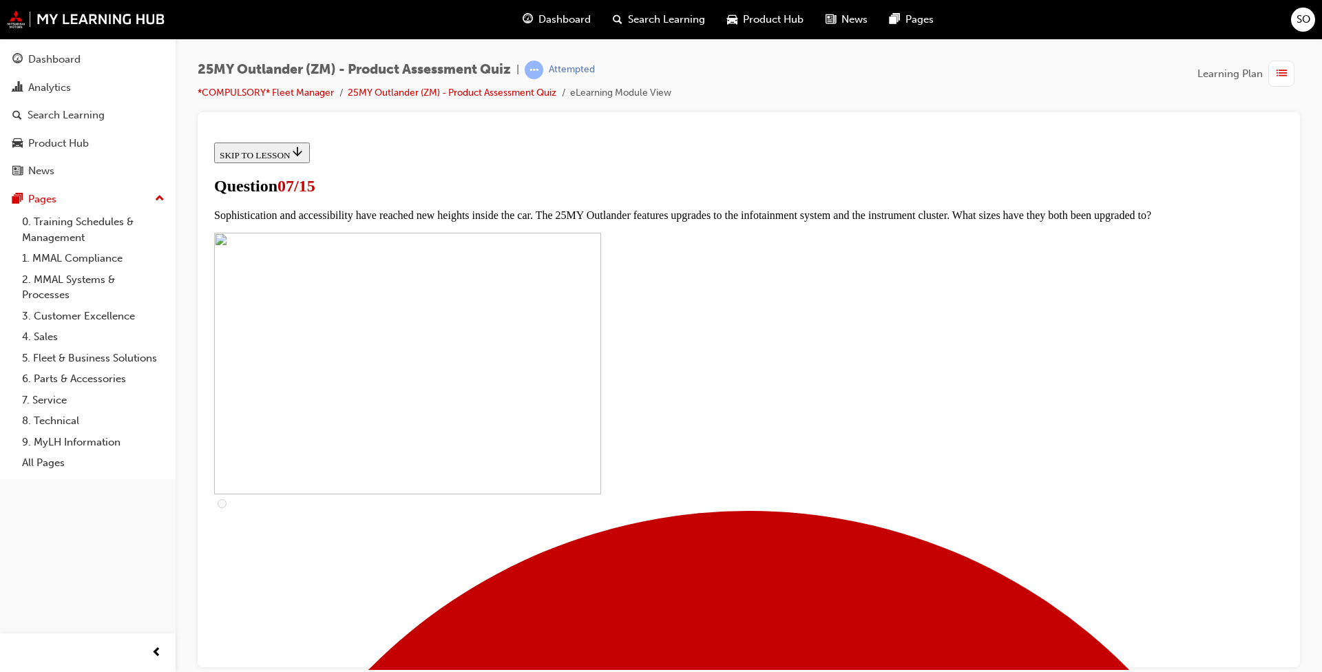
drag, startPoint x: 527, startPoint y: 509, endPoint x: 533, endPoint y: 513, distance: 7.7
checkbox input "true"
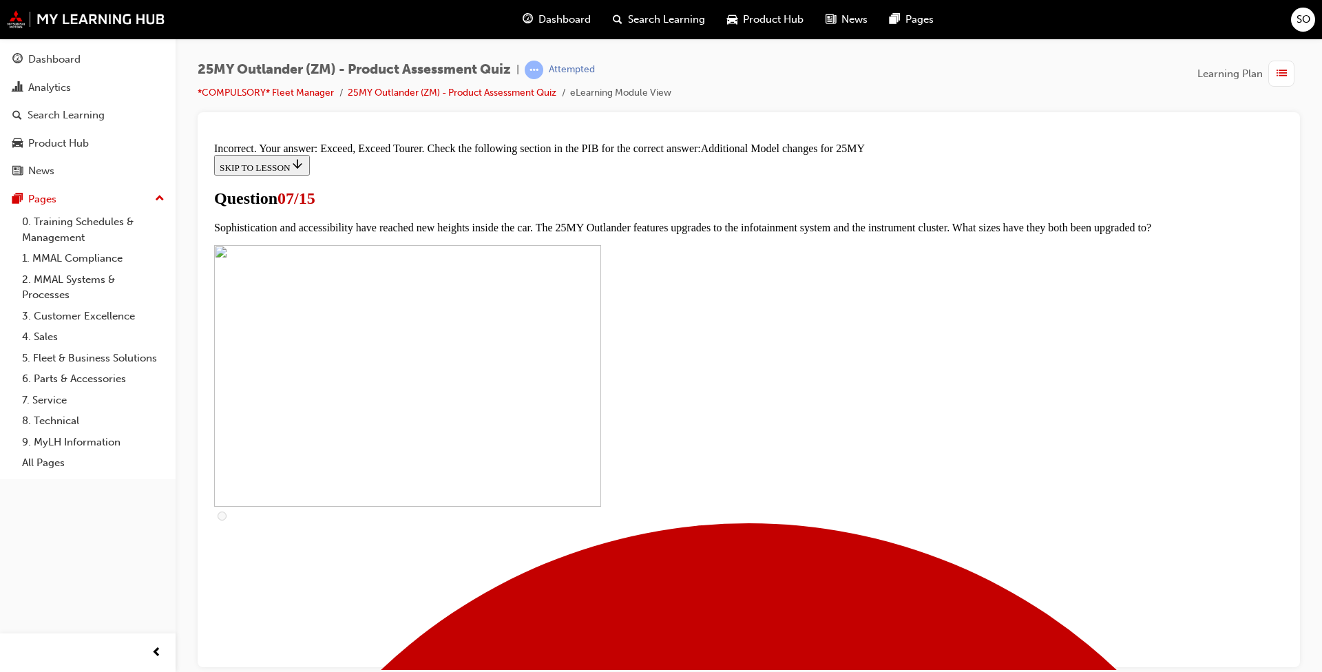
scroll to position [667, 0]
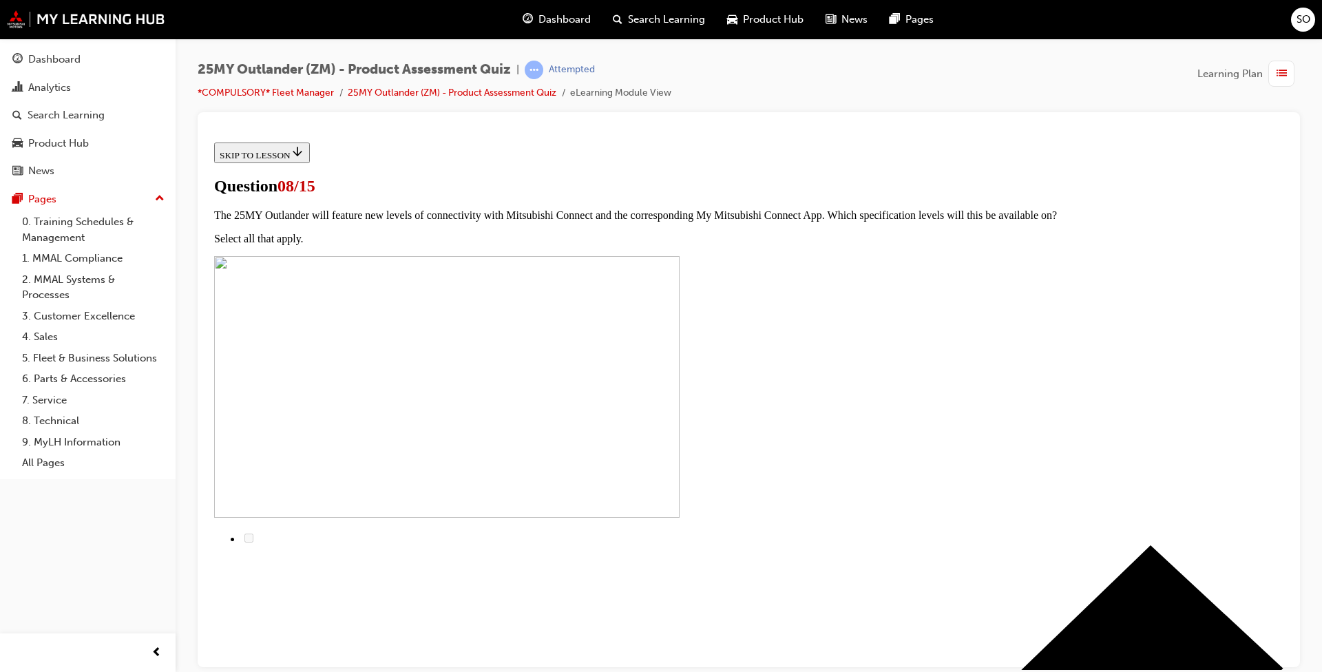
scroll to position [110, 0]
drag, startPoint x: 535, startPoint y: 474, endPoint x: 542, endPoint y: 476, distance: 7.8
radio input "true"
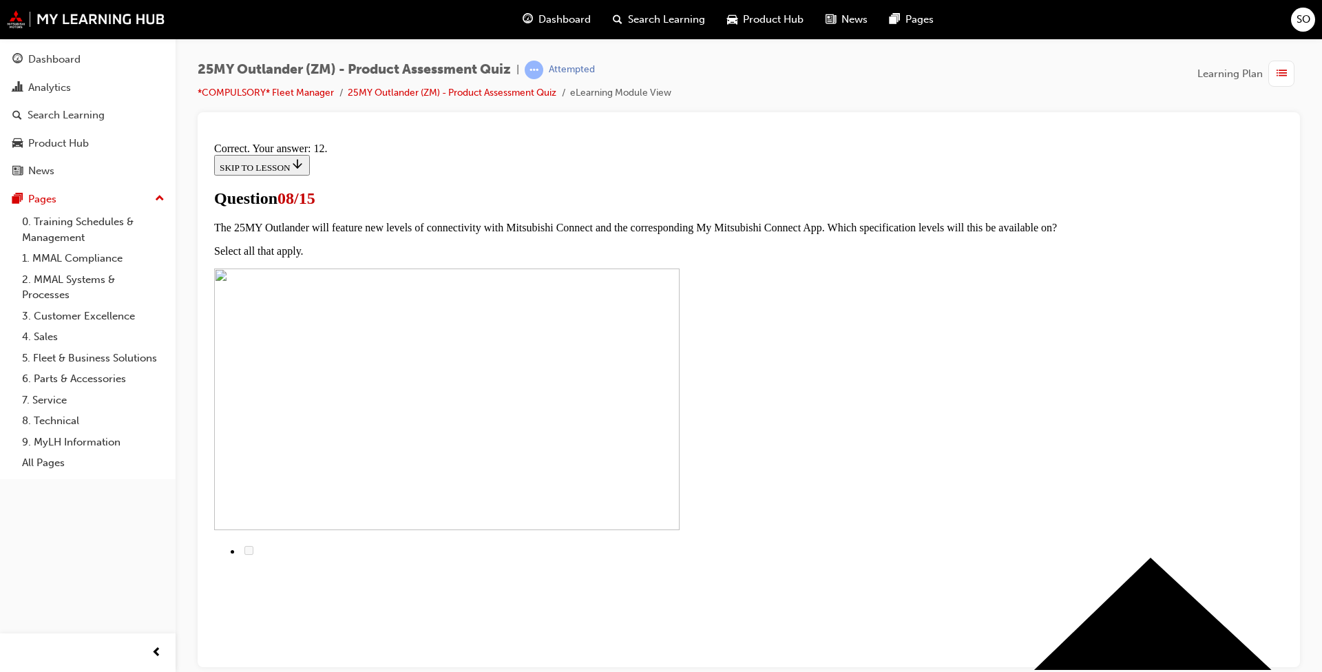
scroll to position [185, 0]
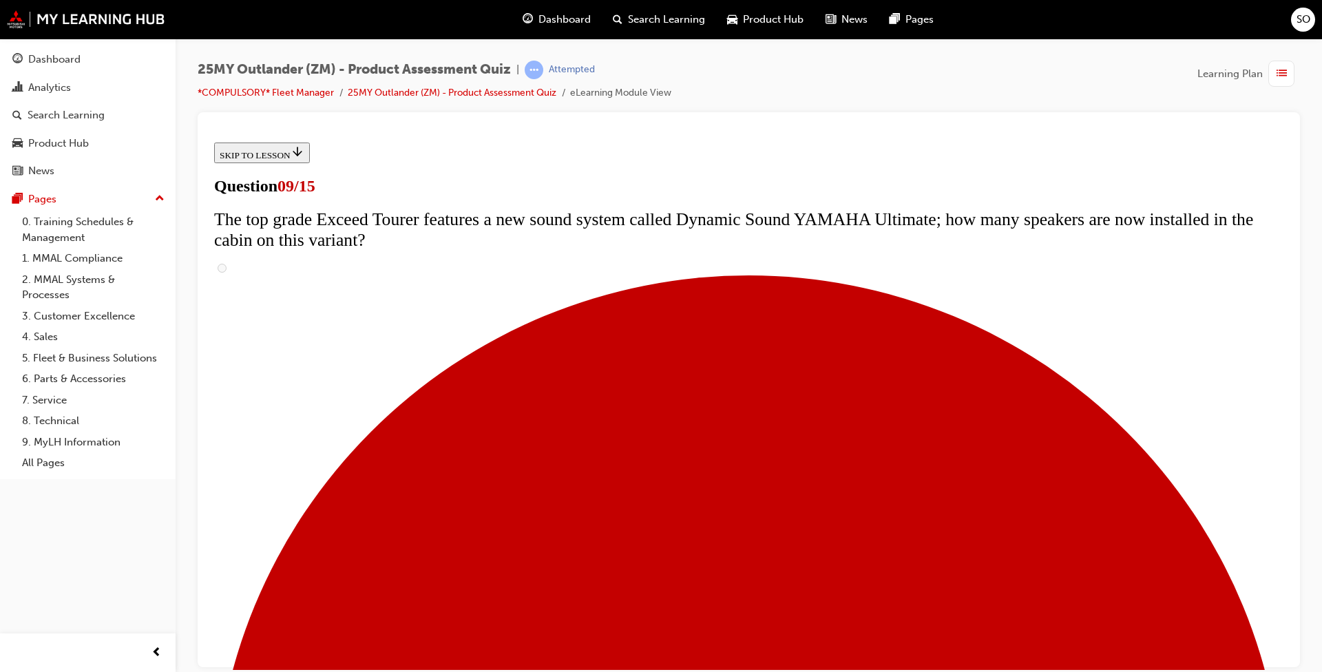
scroll to position [619, 0]
drag, startPoint x: 531, startPoint y: 459, endPoint x: 558, endPoint y: 473, distance: 30.2
radio input "true"
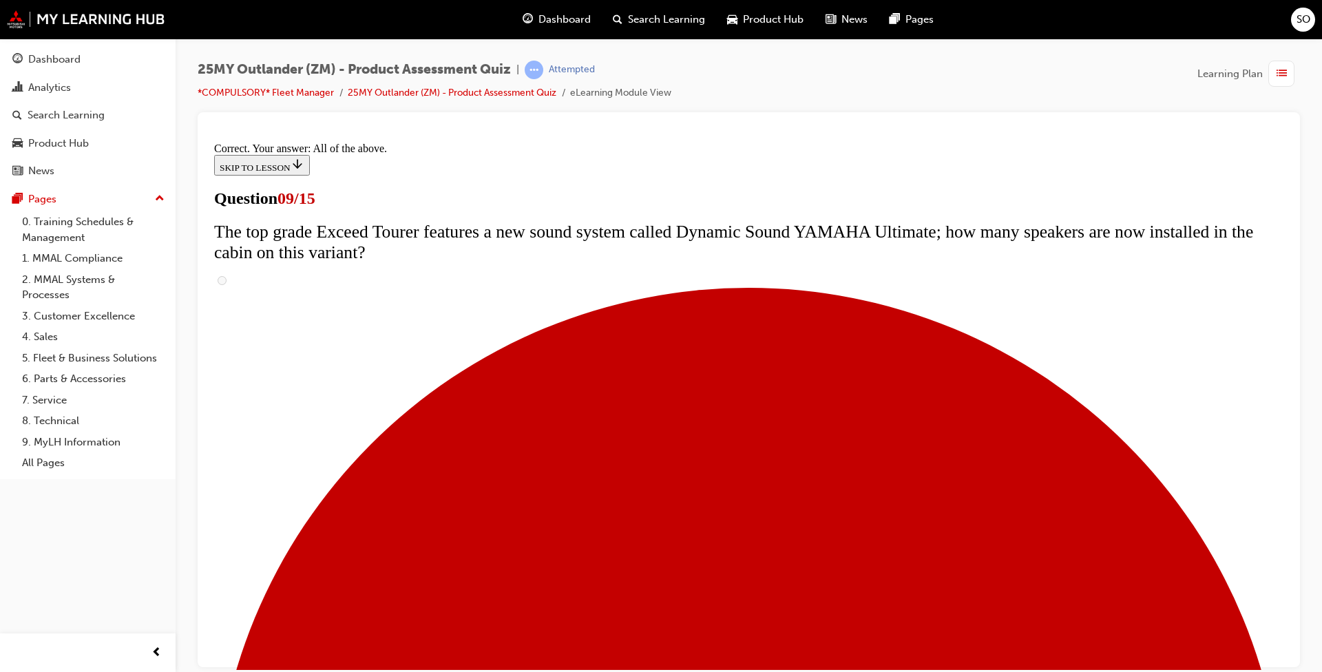
scroll to position [677, 0]
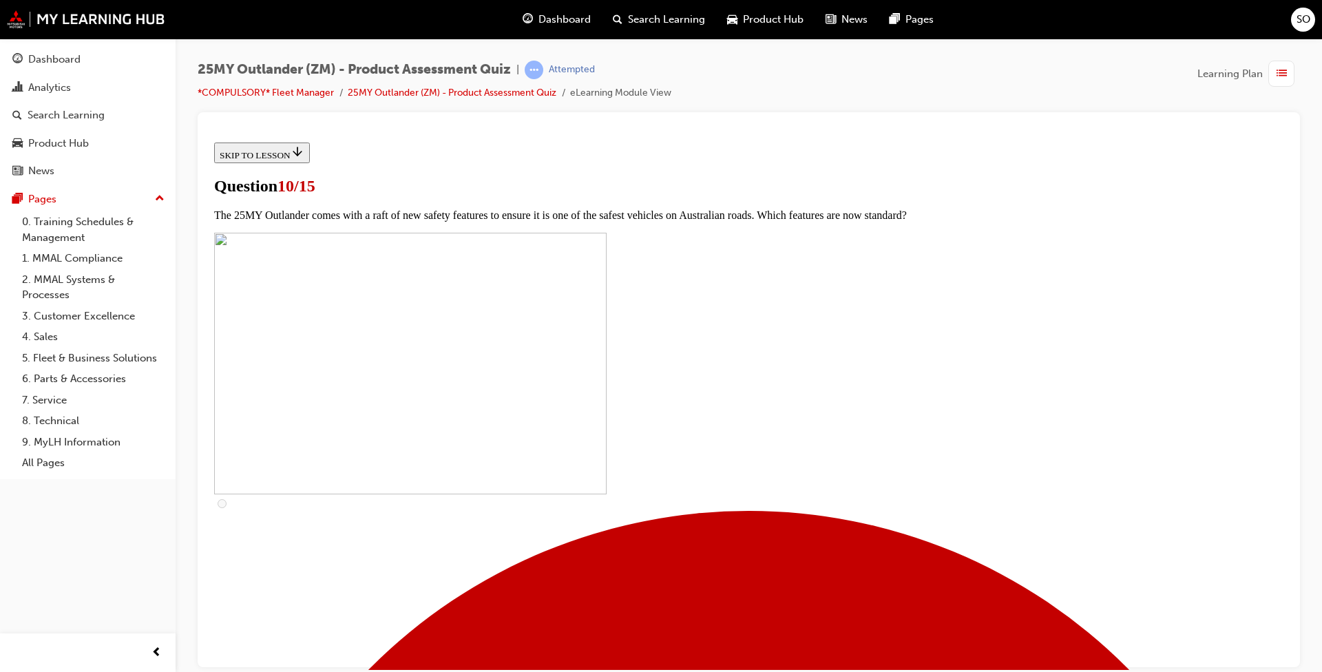
scroll to position [344, 0]
drag, startPoint x: 532, startPoint y: 440, endPoint x: 601, endPoint y: 436, distance: 69.0
checkbox input "true"
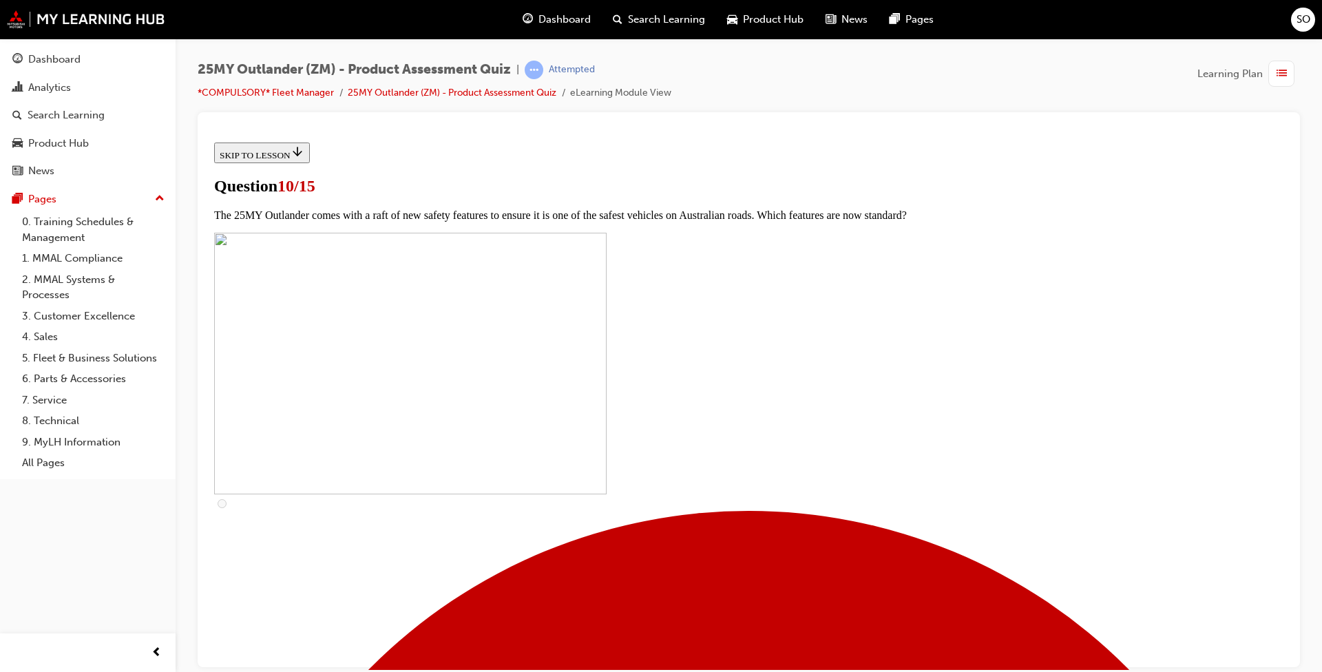
scroll to position [505, 0]
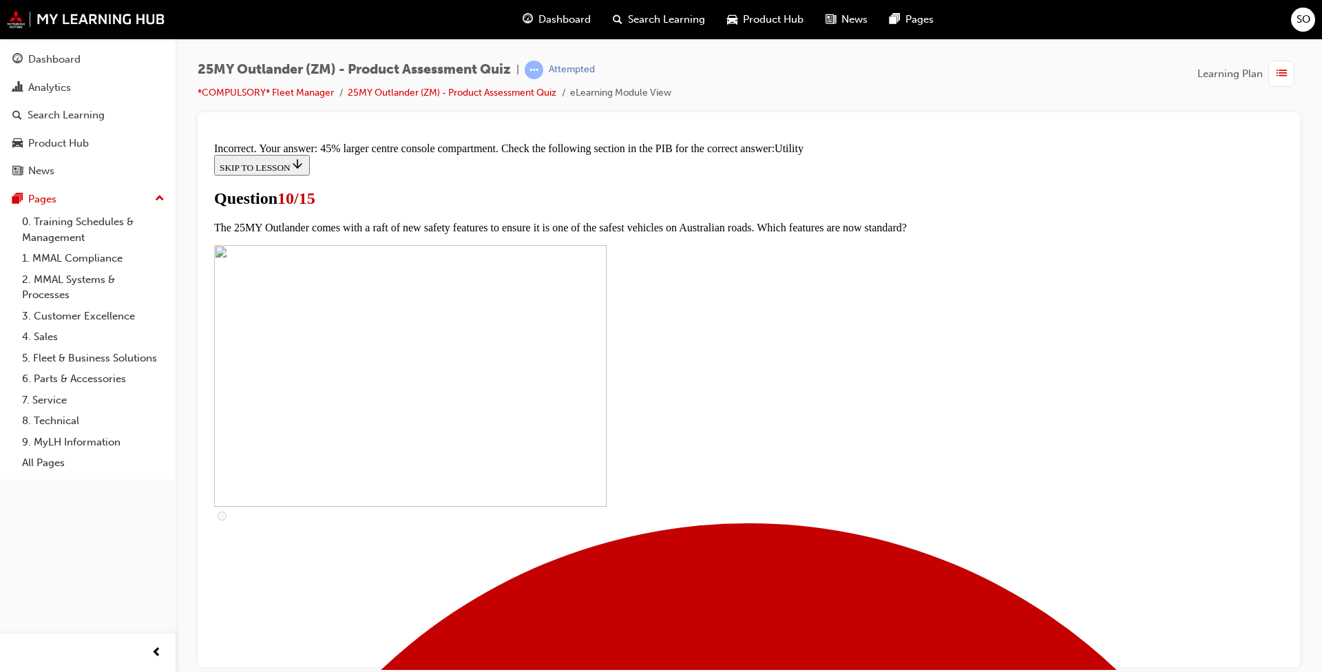
scroll to position [633, 0]
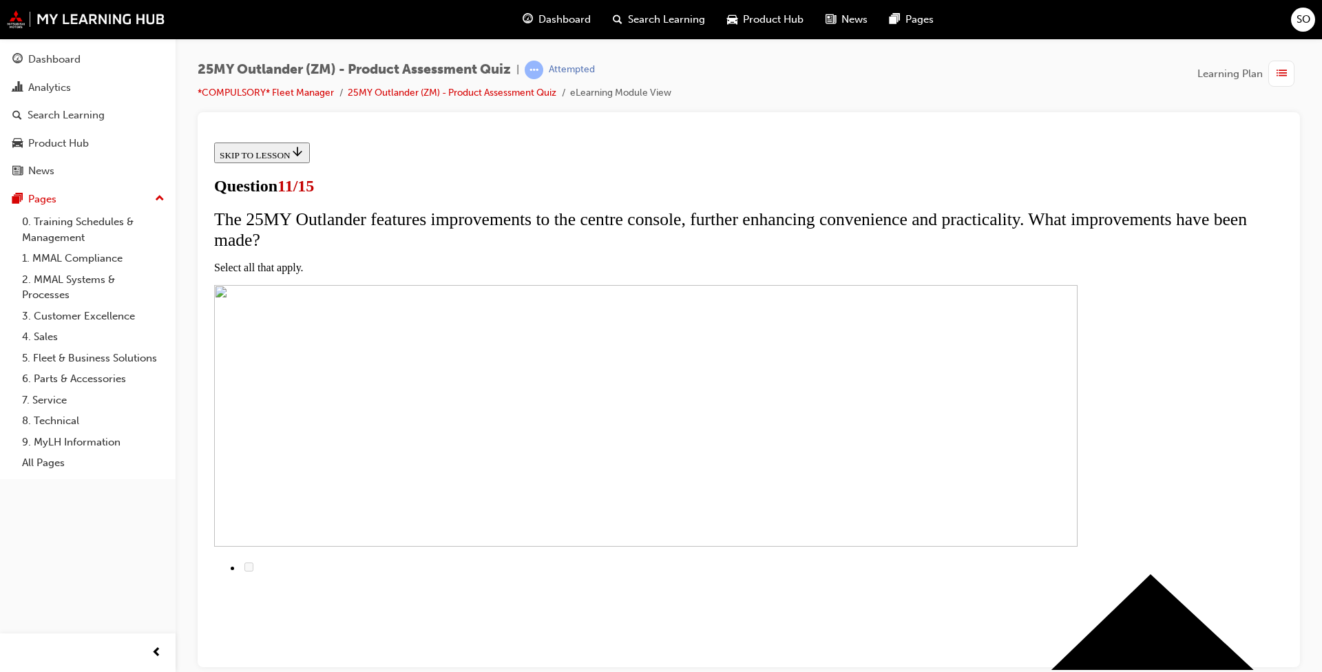
scroll to position [138, 0]
checkbox input "true"
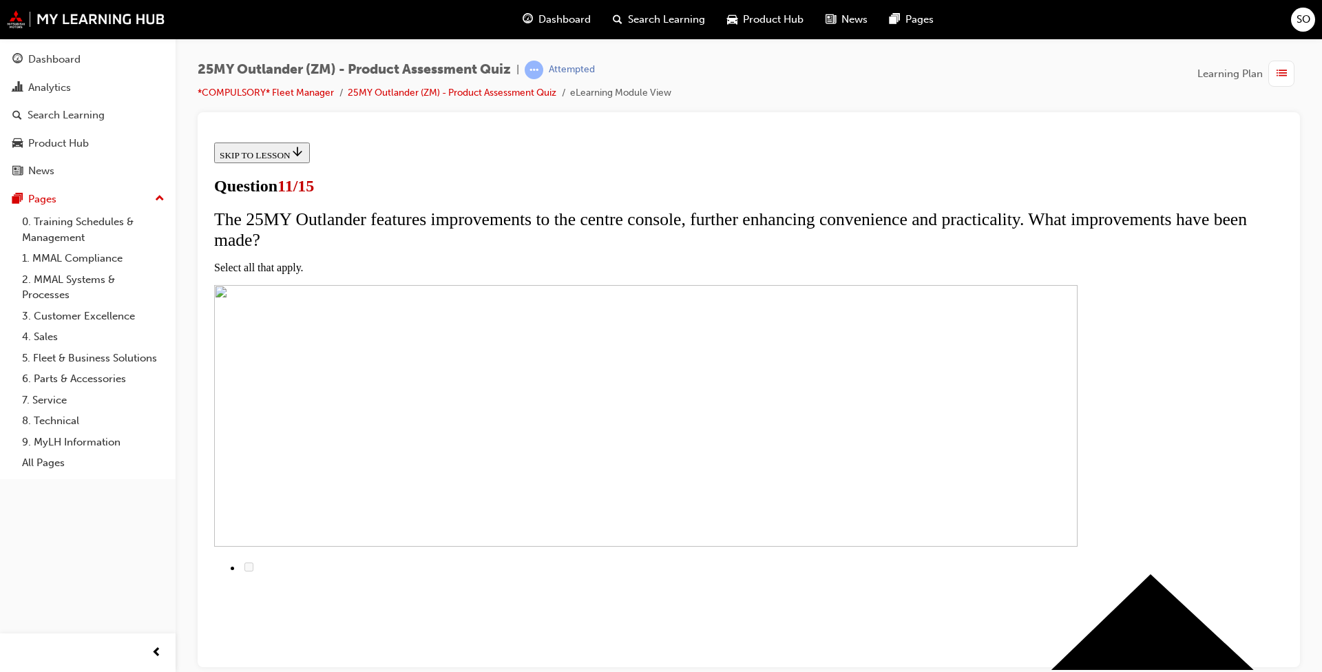
checkbox input "true"
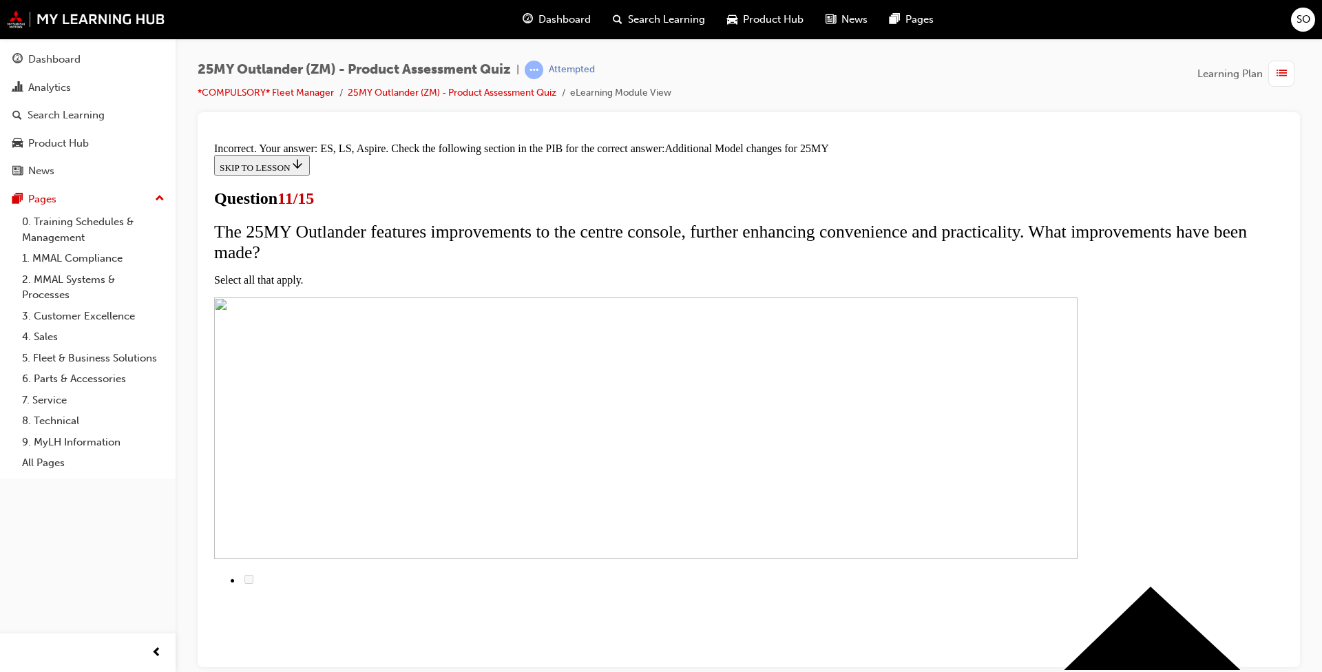
scroll to position [372, 0]
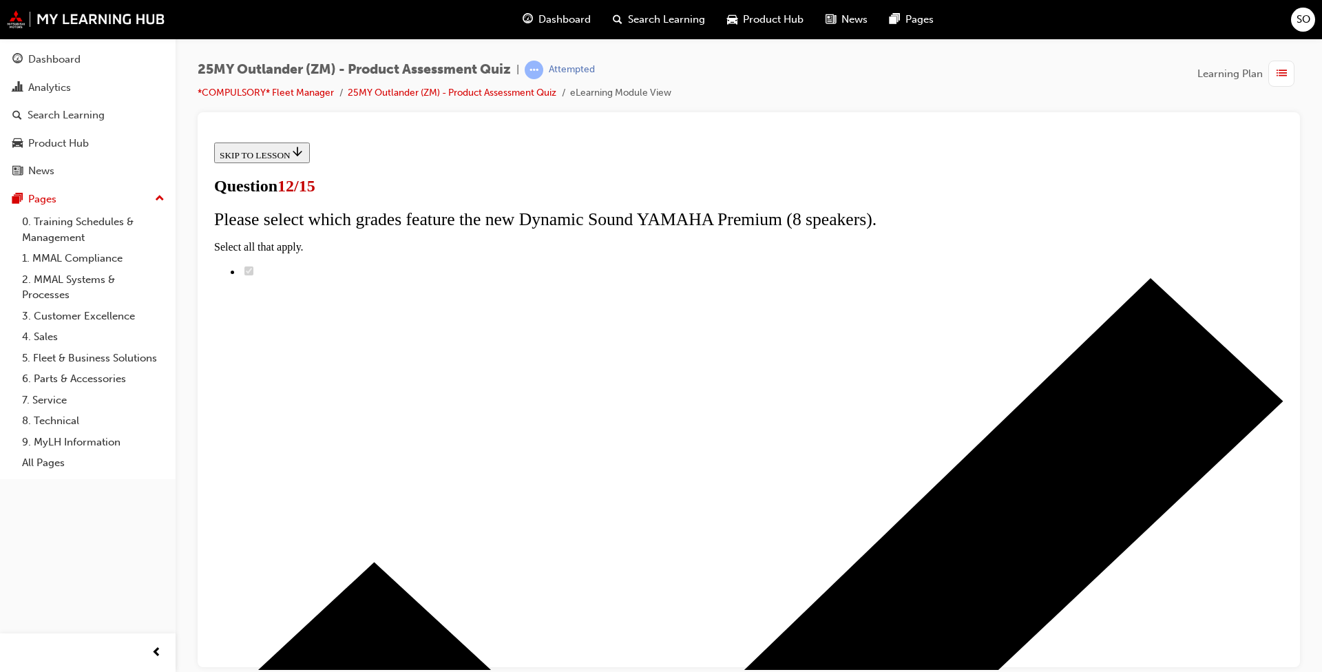
scroll to position [78, 0]
radio input "true"
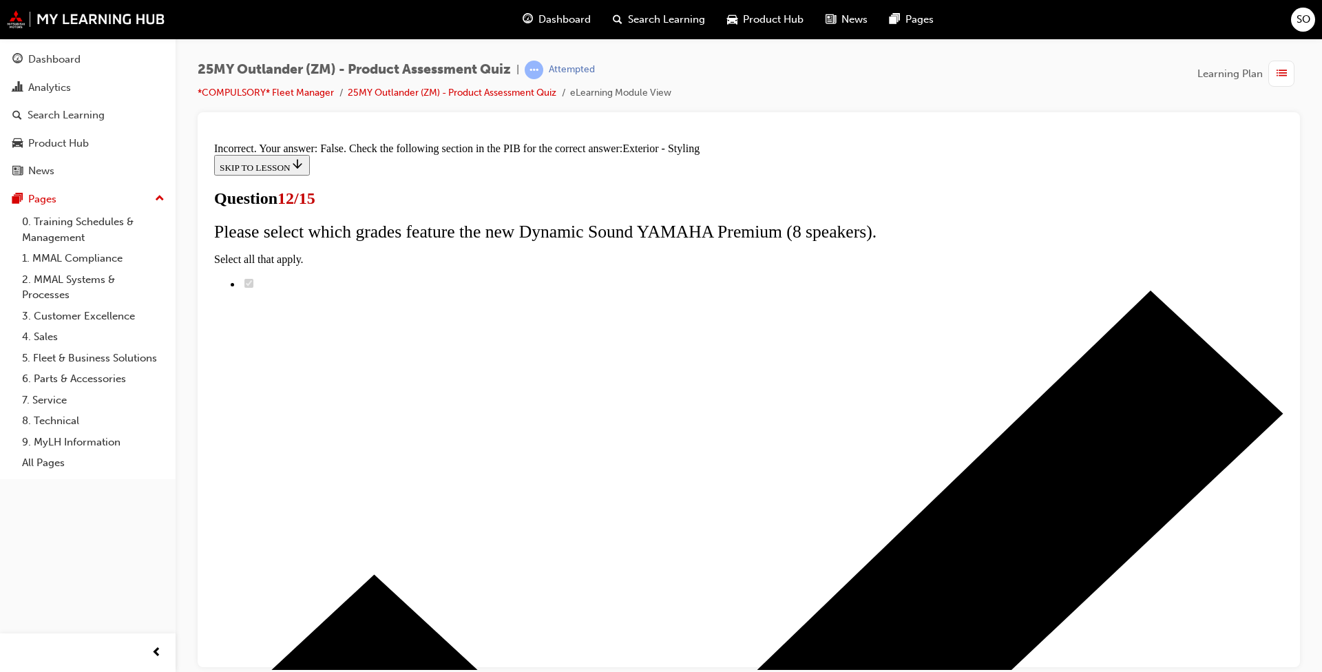
scroll to position [206, 0]
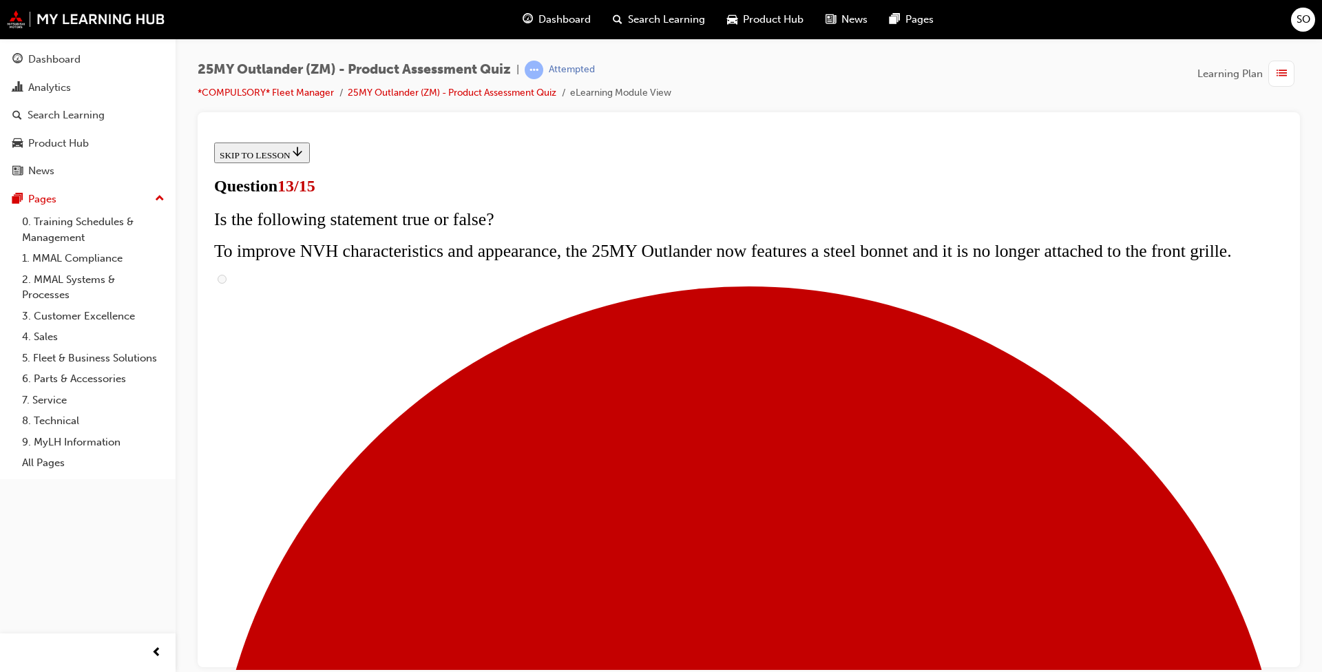
radio input "true"
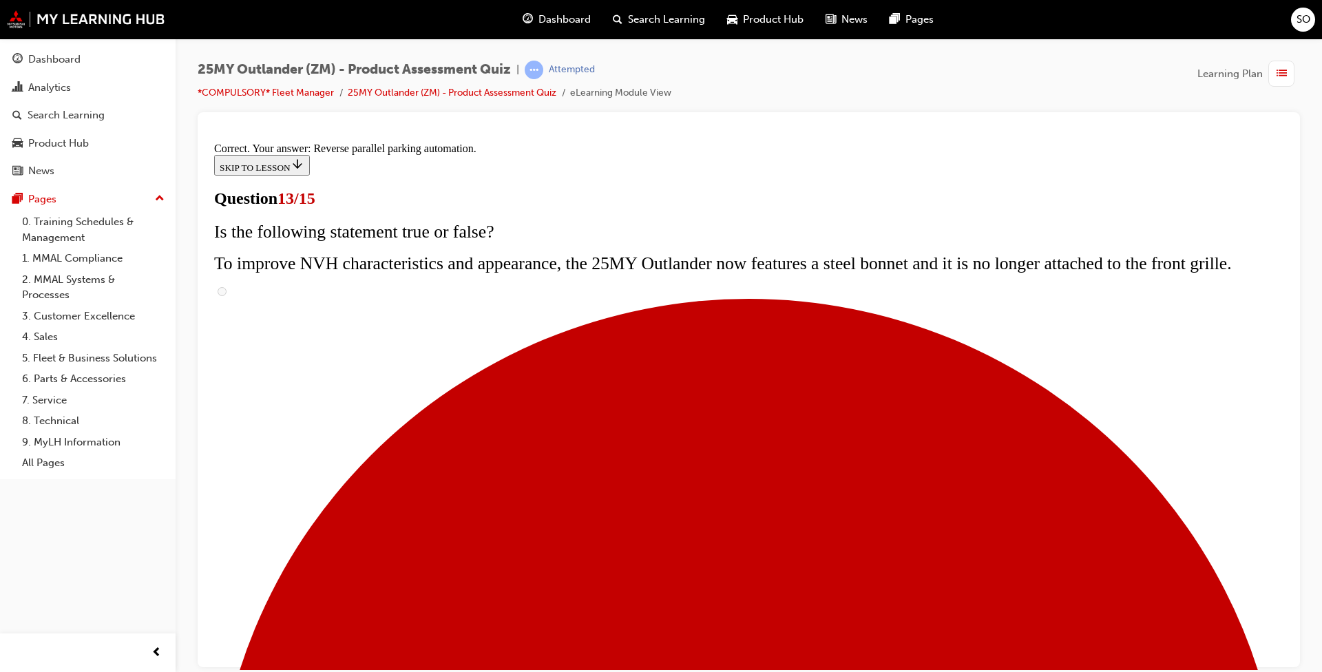
scroll to position [319, 0]
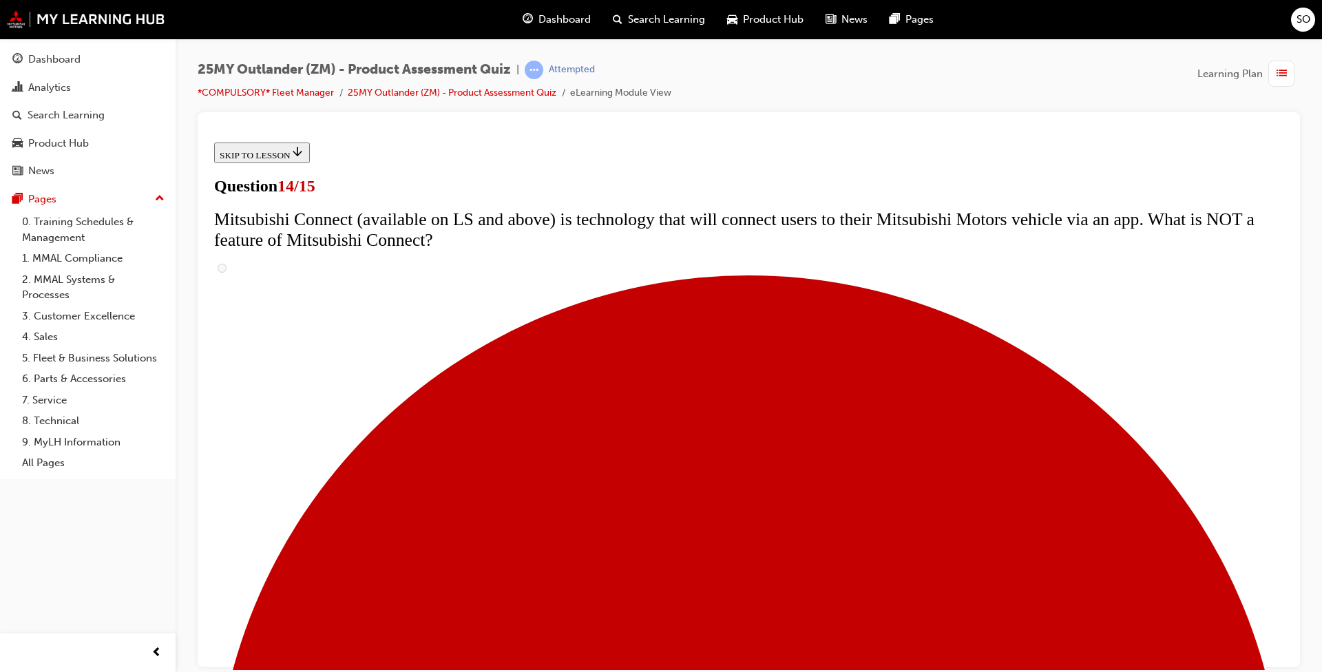
scroll to position [482, 0]
drag, startPoint x: 531, startPoint y: 457, endPoint x: 535, endPoint y: 447, distance: 11.1
radio input "true"
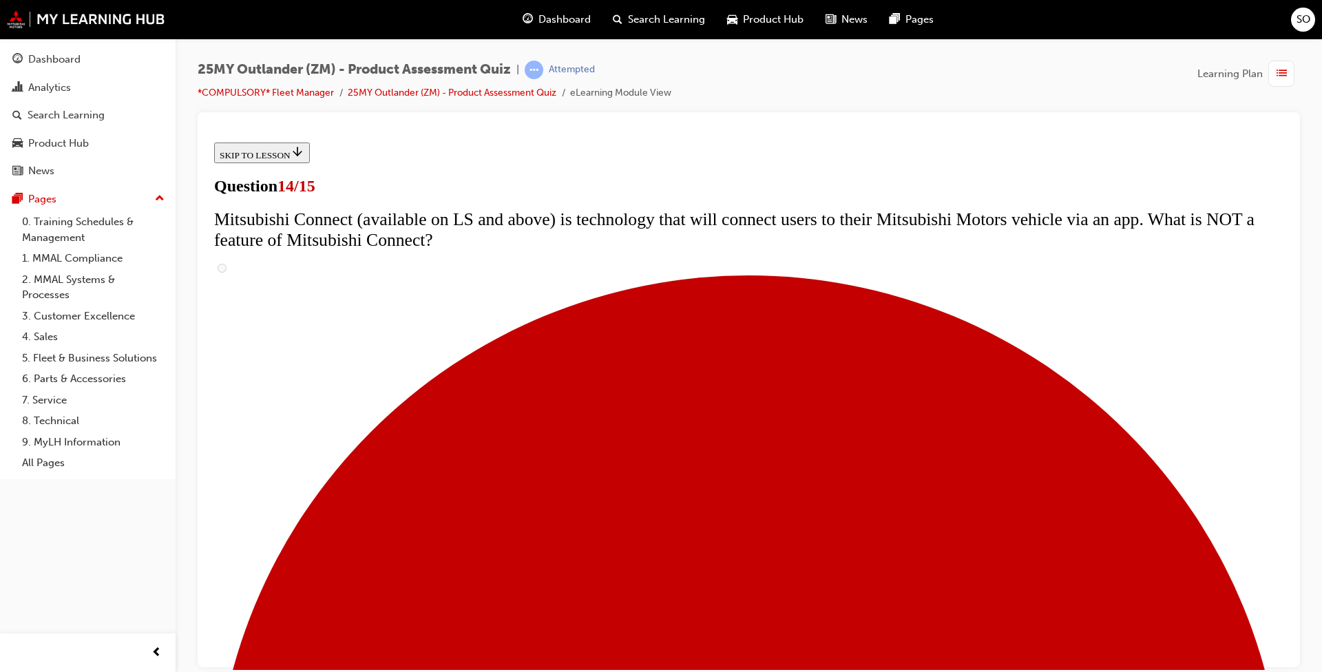
drag, startPoint x: 528, startPoint y: 396, endPoint x: 535, endPoint y: 357, distance: 39.8
radio input "true"
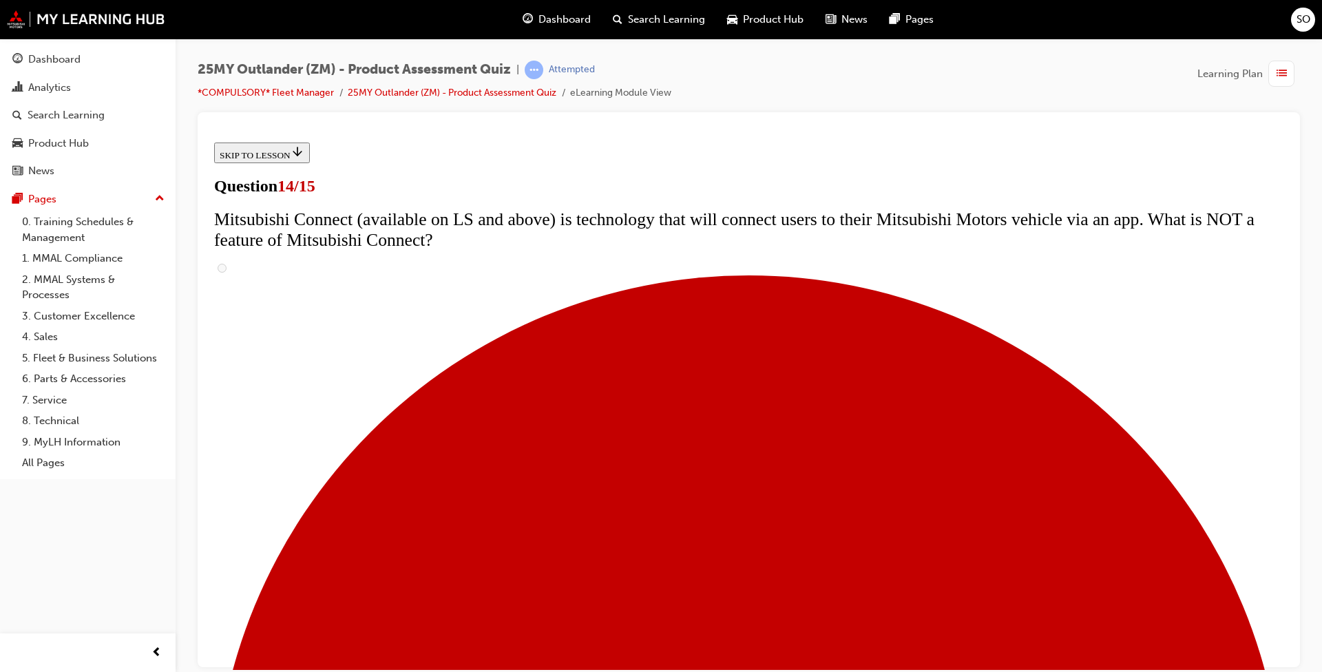
radio input "true"
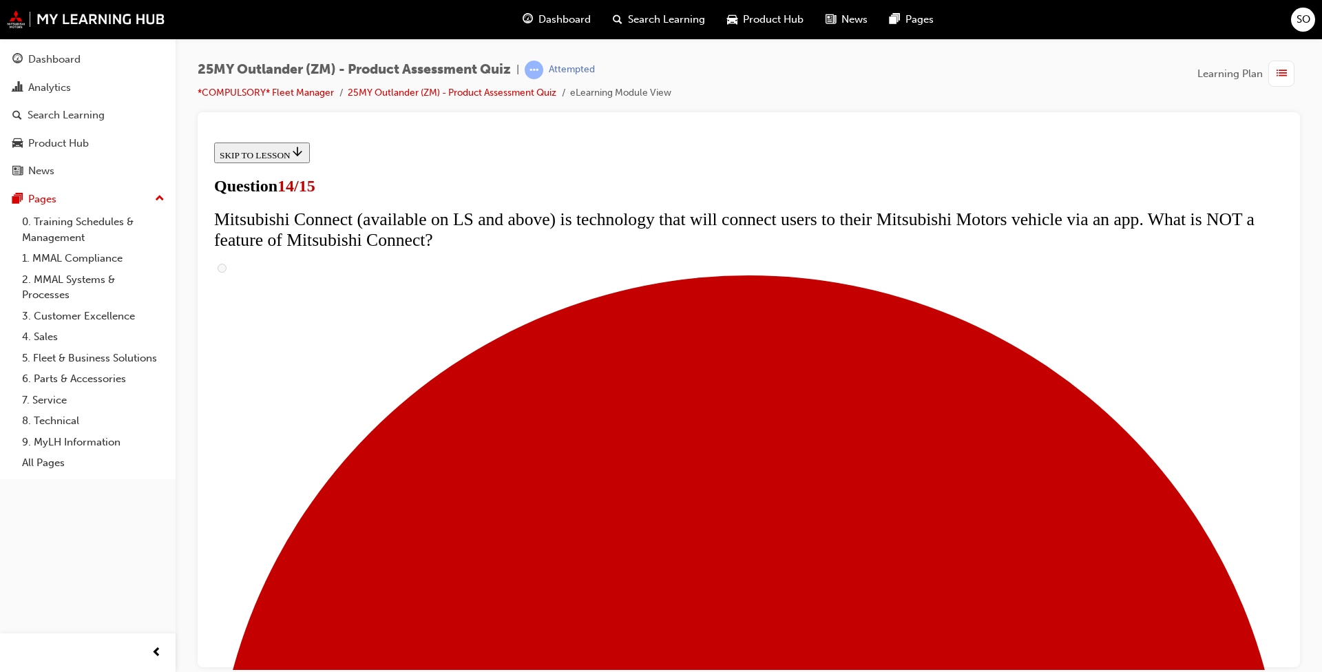
radio input "true"
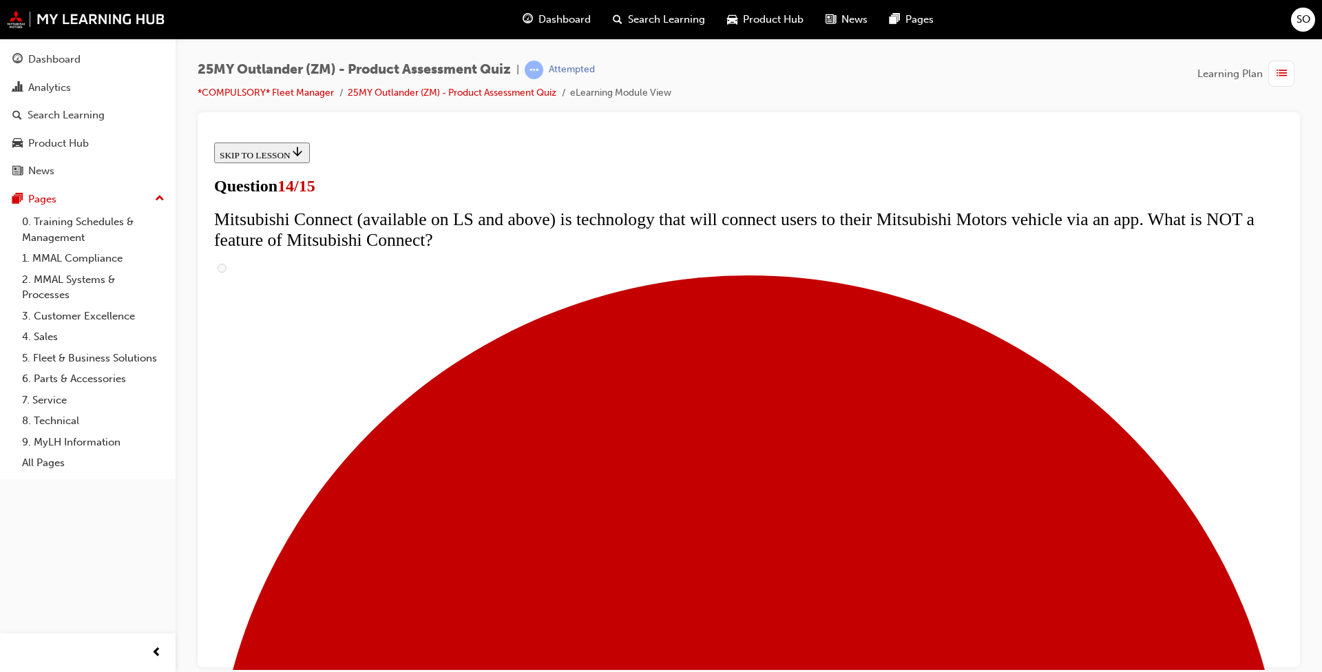
radio input "true"
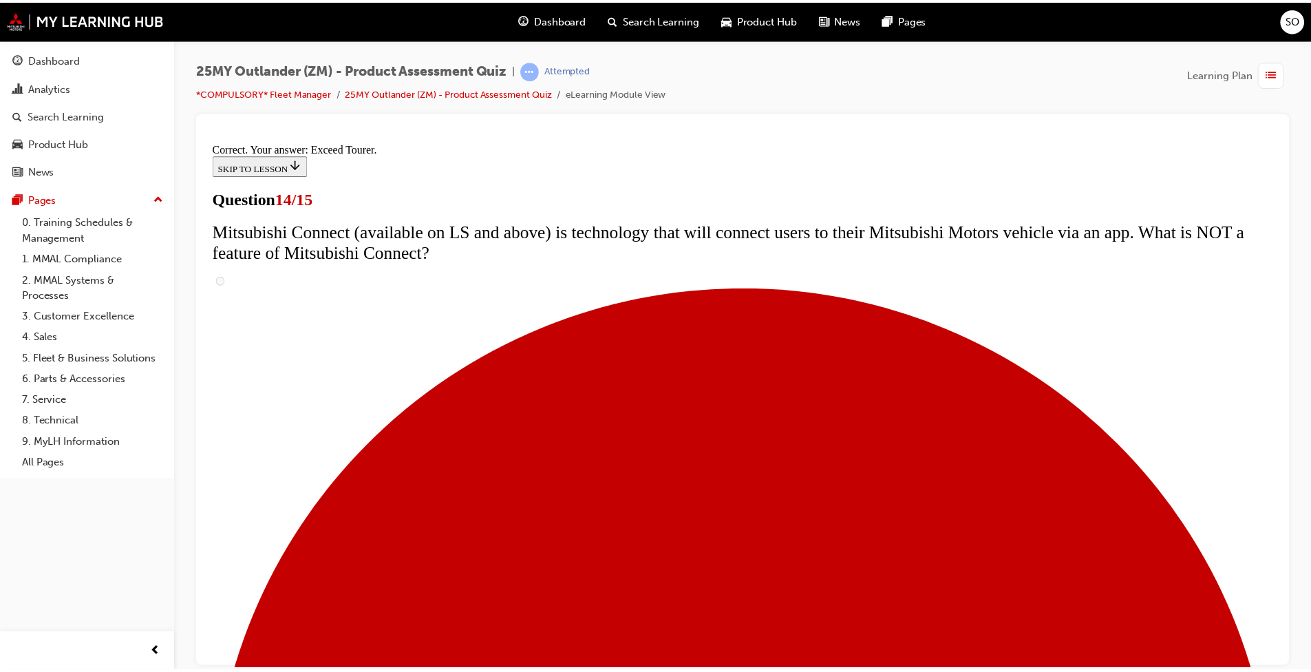
scroll to position [535, 0]
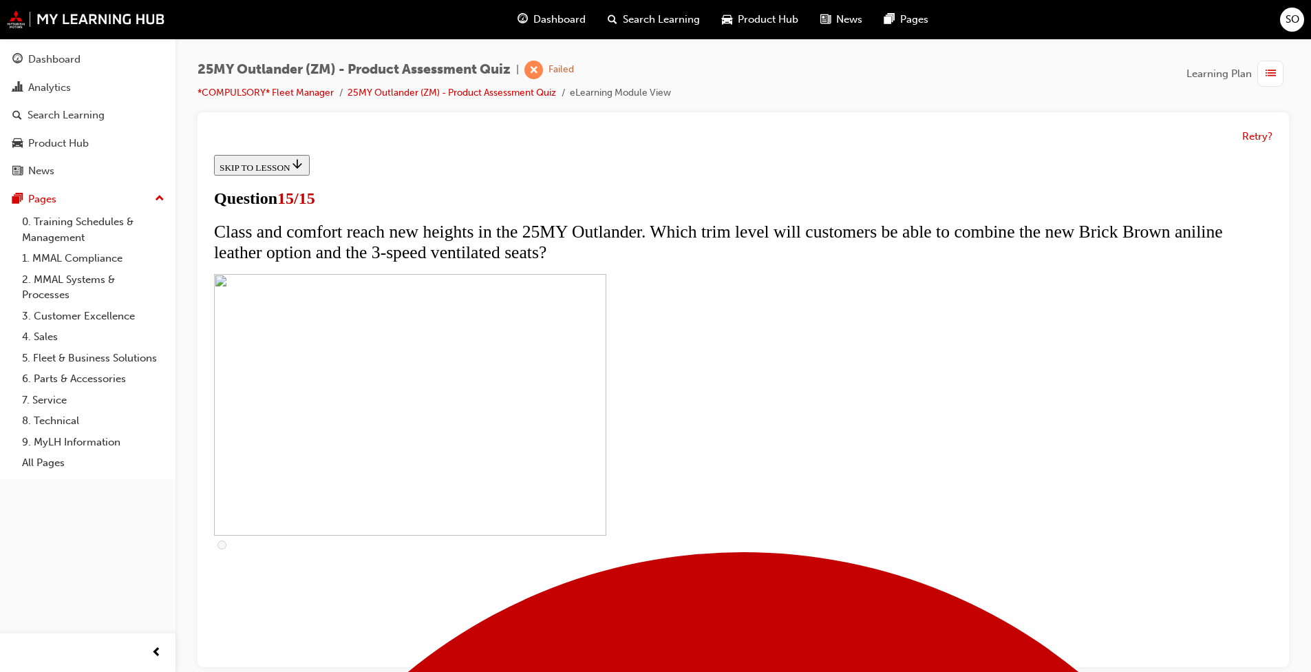
scroll to position [10, 0]
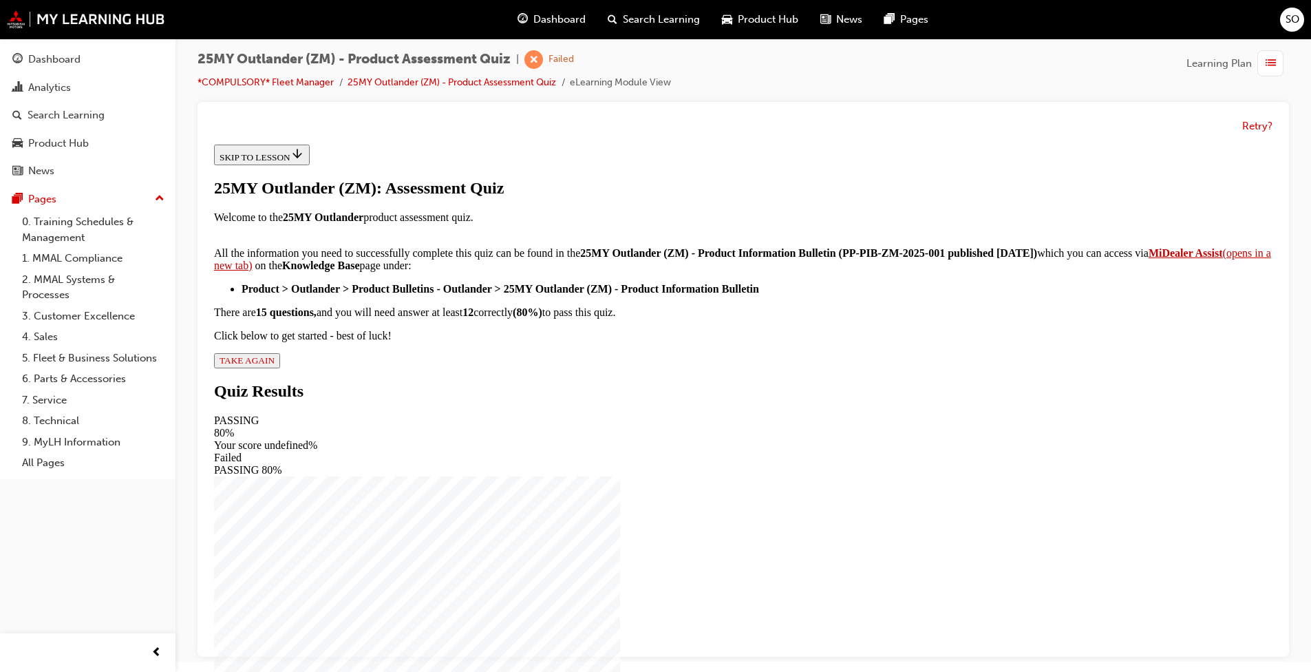
scroll to position [184, 0]
click at [544, 368] on div "25MY Outlander (ZM): Assessment Quiz Welcome to the 25MY Outlander product asse…" at bounding box center [743, 273] width 1059 height 189
click at [275, 365] on span "TAKE AGAIN" at bounding box center [247, 360] width 55 height 10
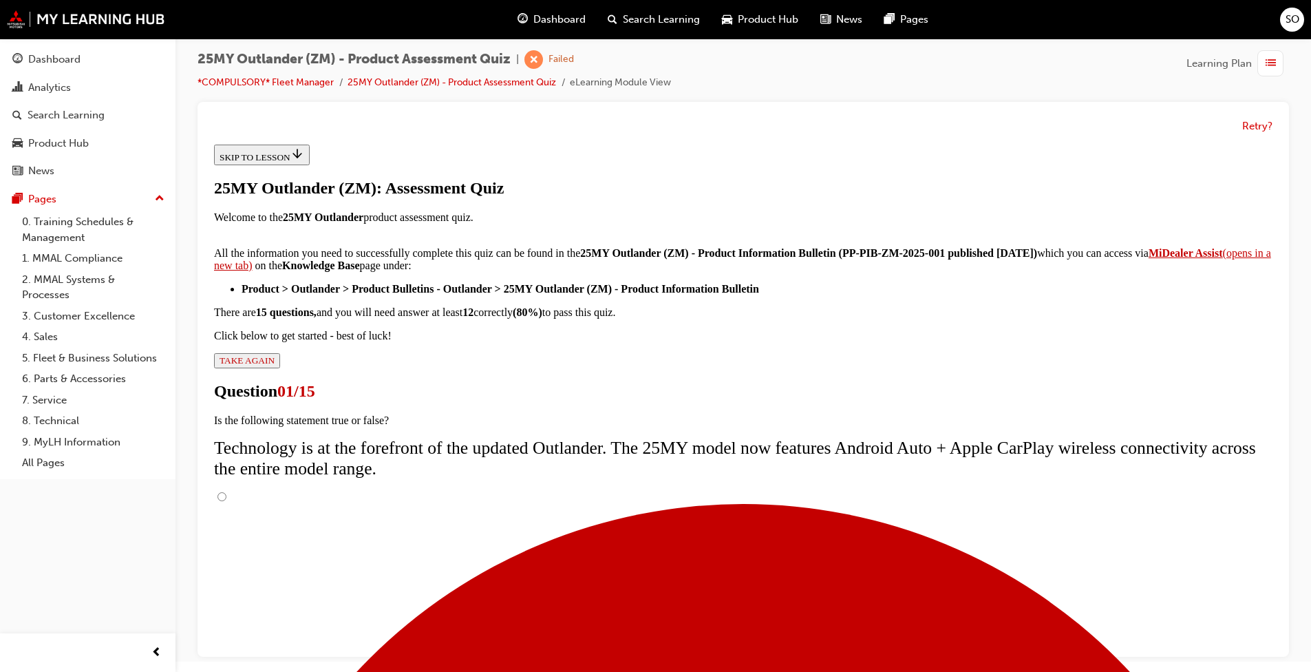
click at [226, 492] on input "True" at bounding box center [221, 496] width 9 height 9
radio input "true"
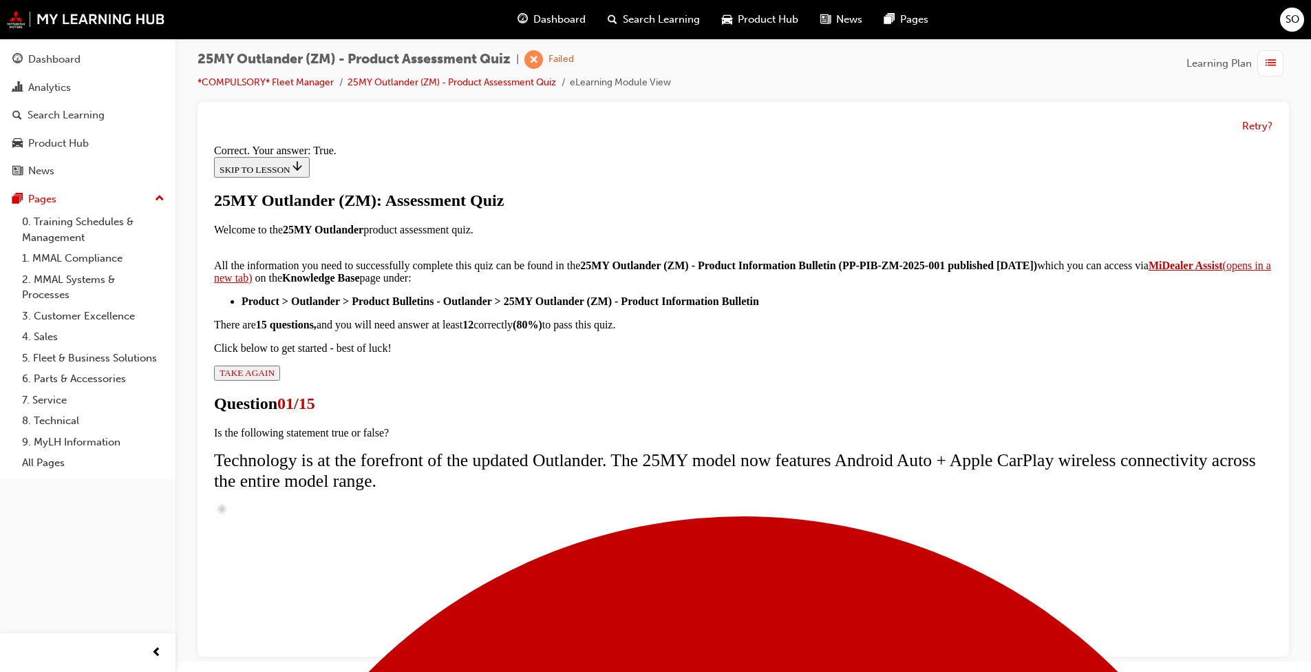
scroll to position [122, 0]
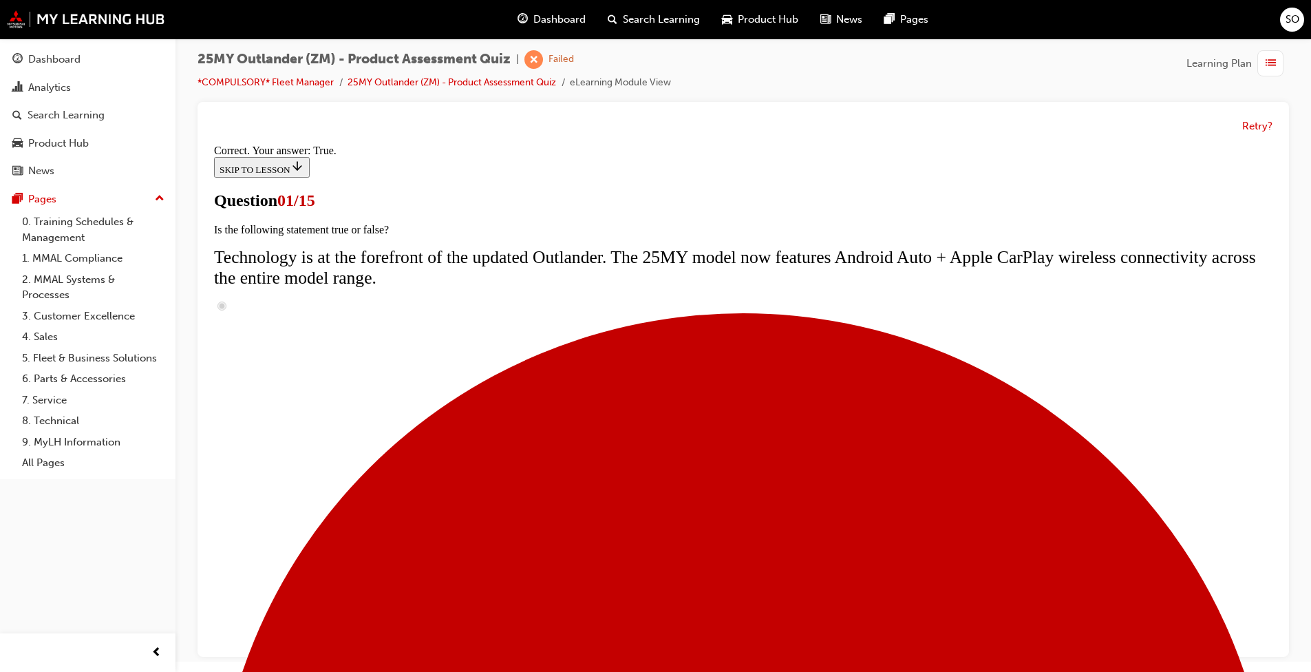
scroll to position [96, 0]
radio input "true"
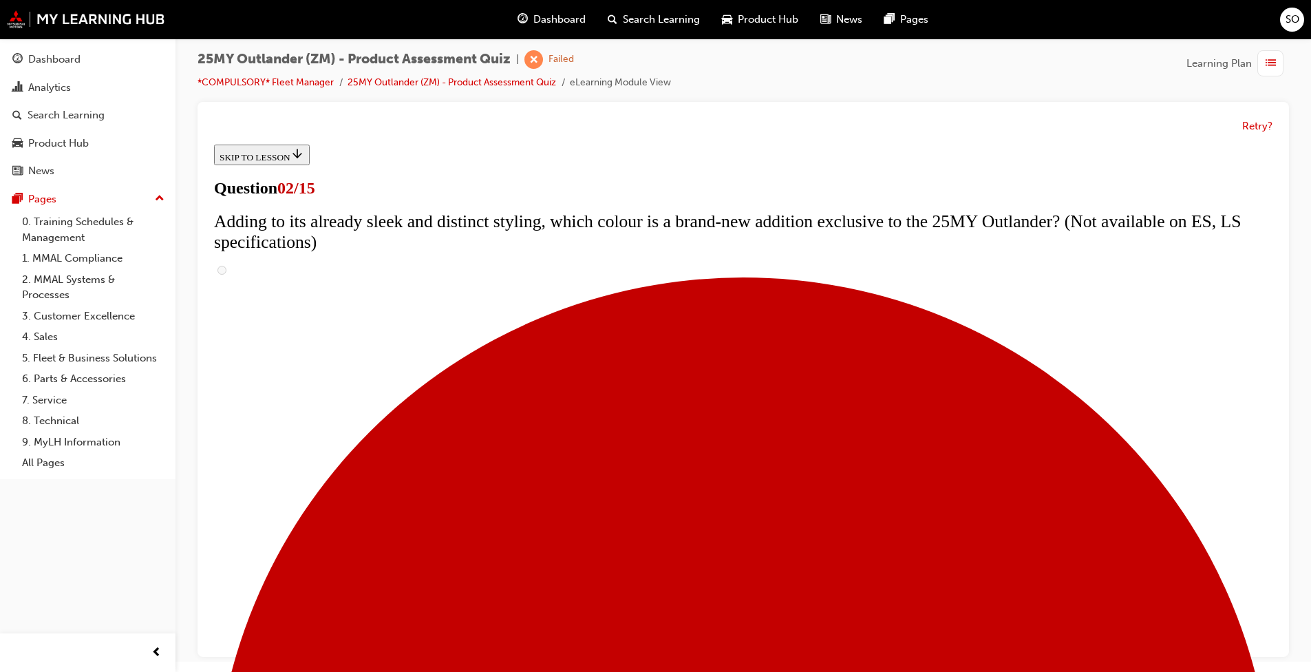
scroll to position [206, 0]
checkbox input "true"
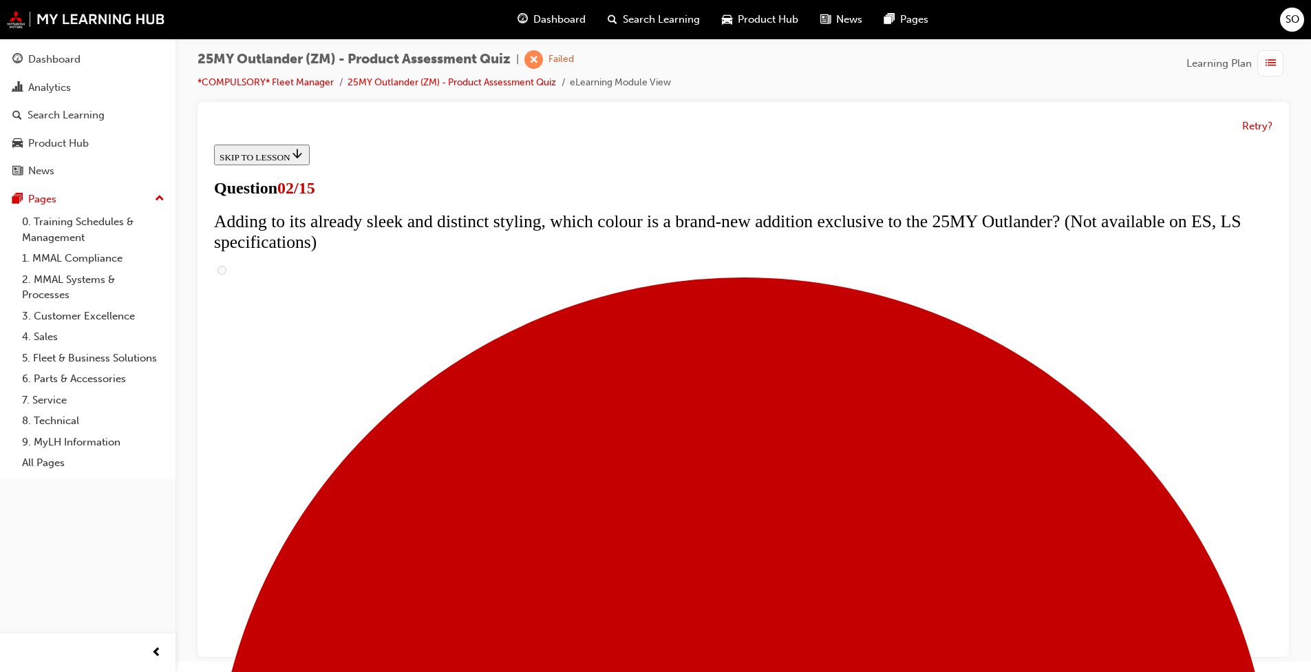
checkbox input "true"
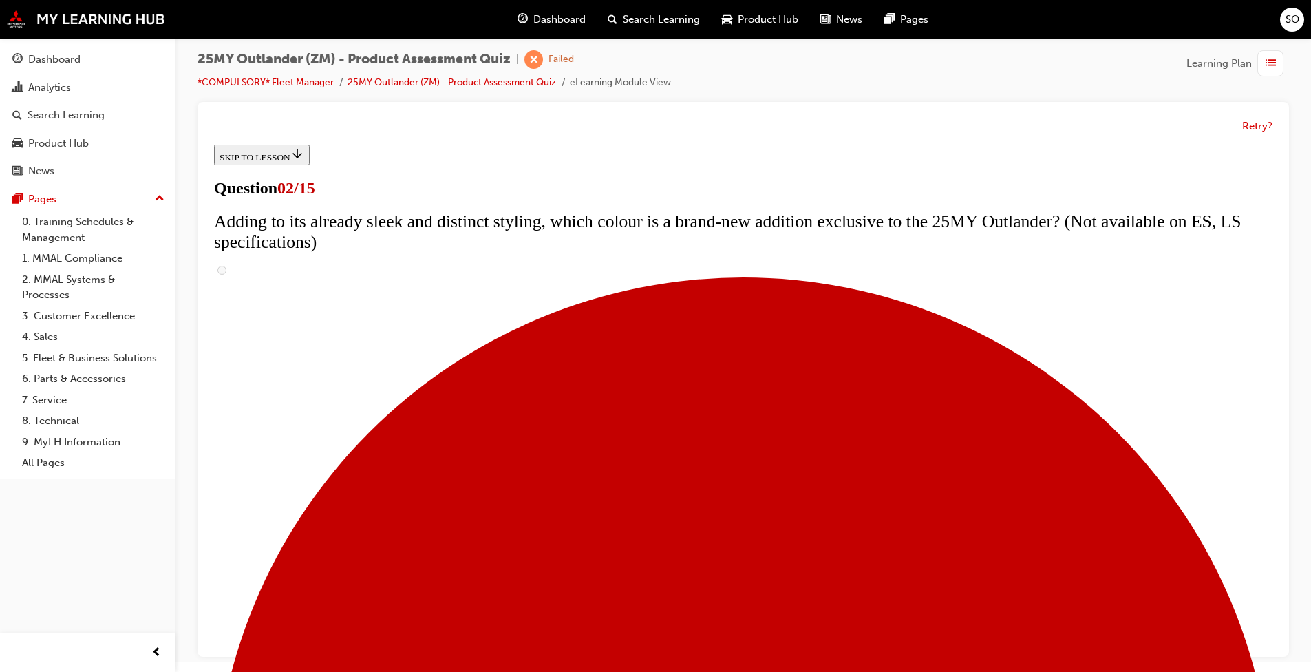
checkbox input "false"
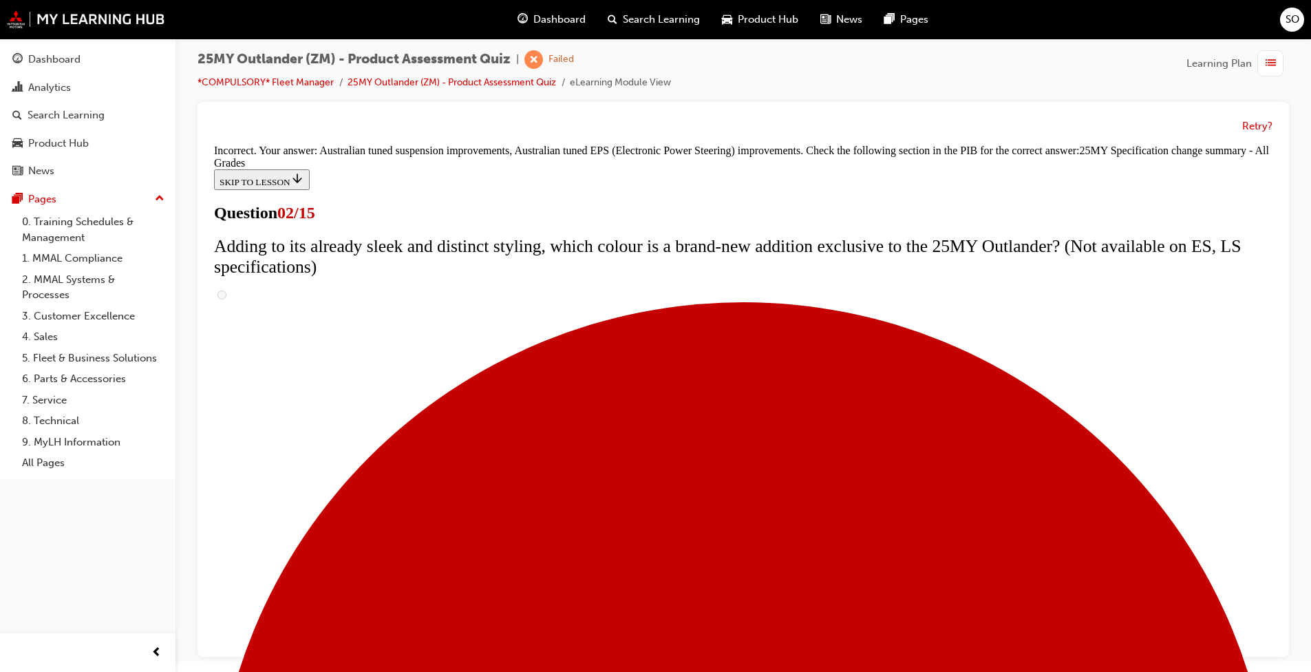
scroll to position [427, 0]
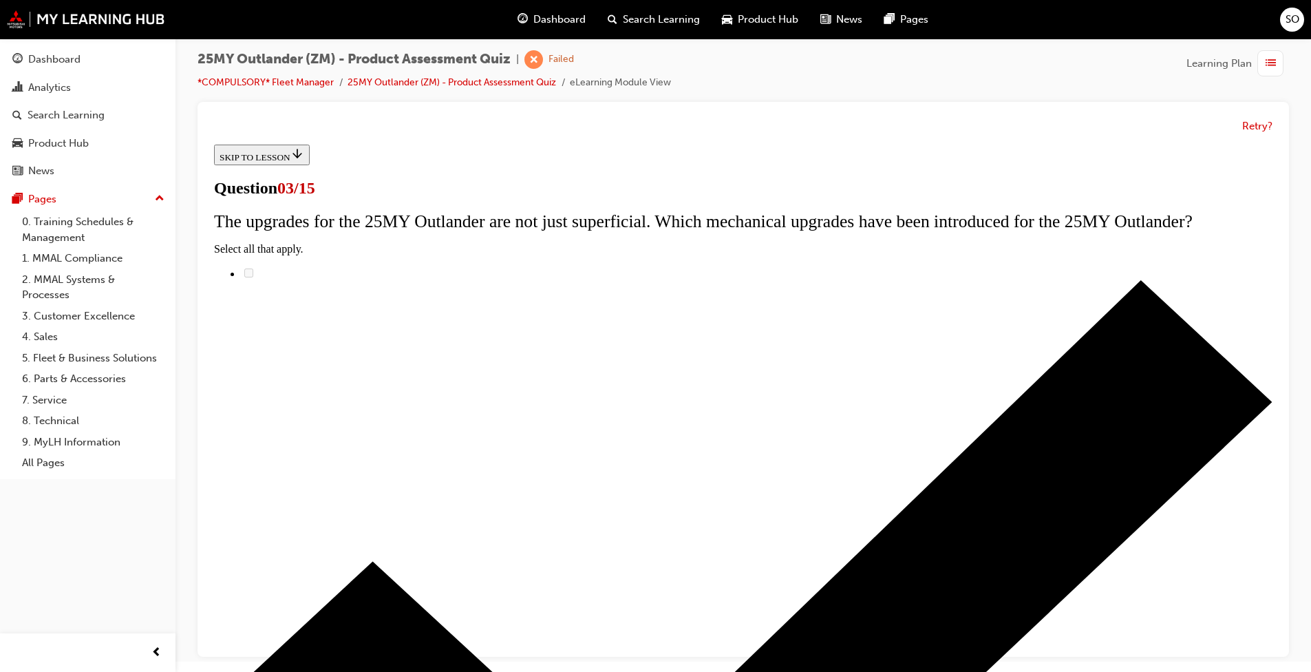
radio input "true"
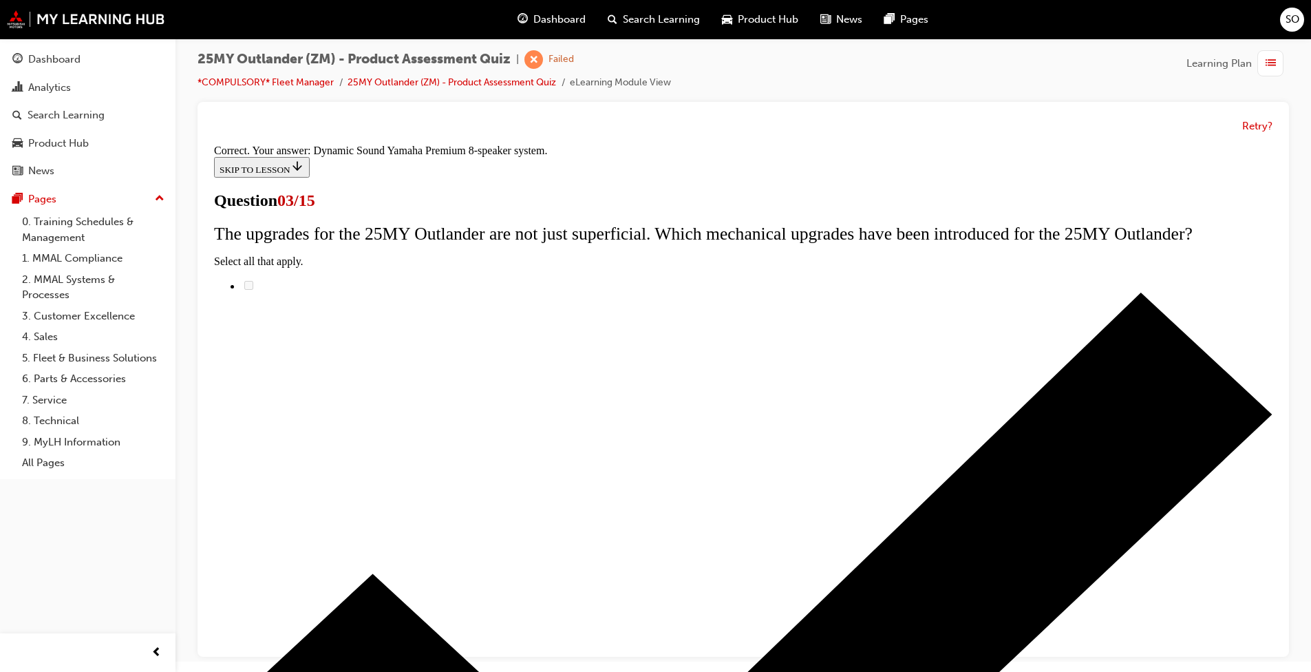
scroll to position [185, 0]
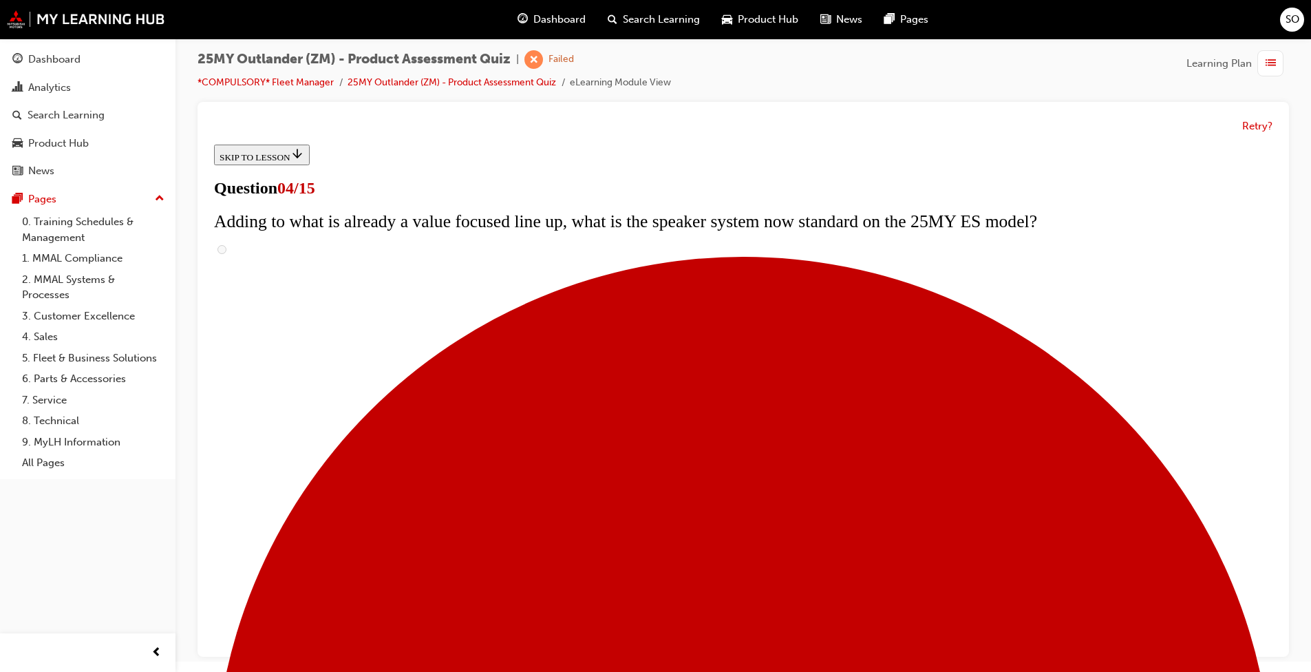
scroll to position [138, 0]
checkbox input "true"
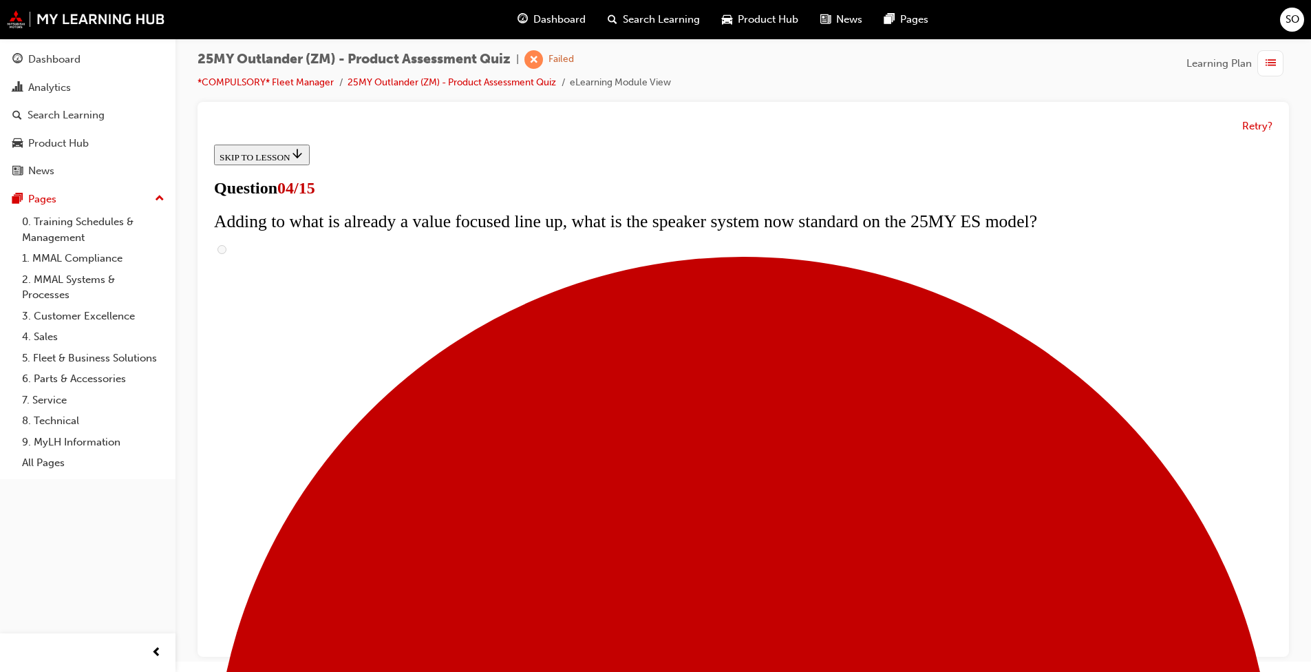
checkbox input "true"
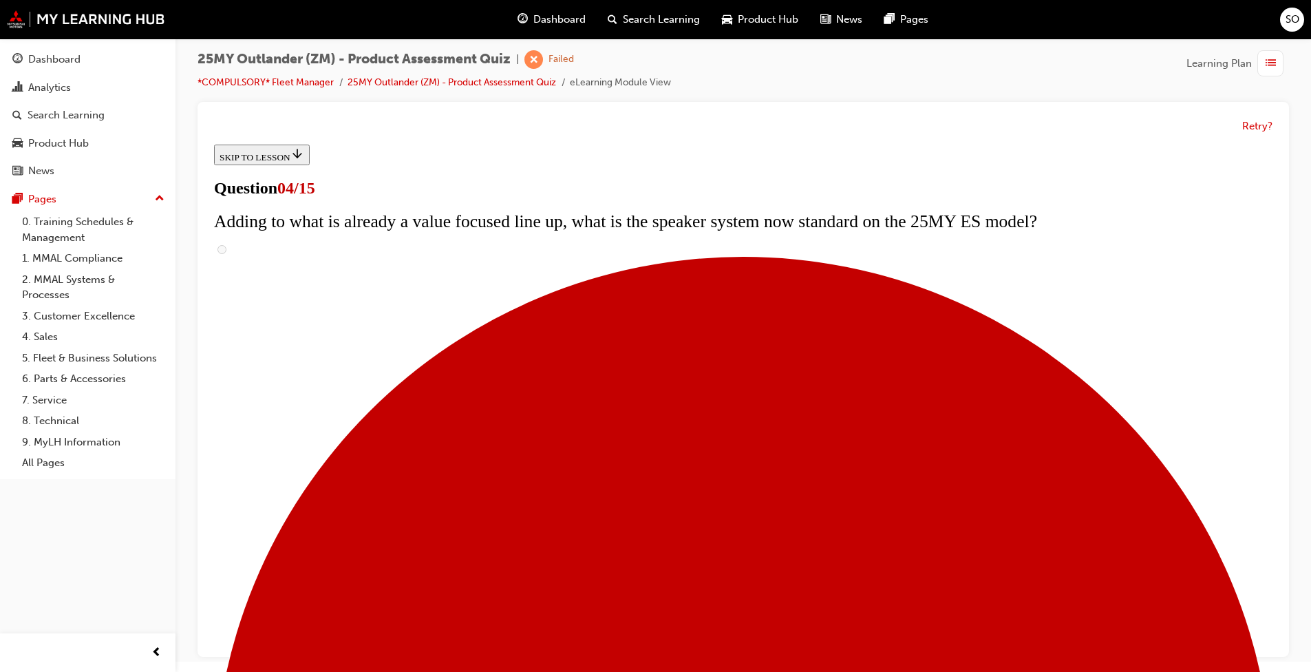
checkbox input "true"
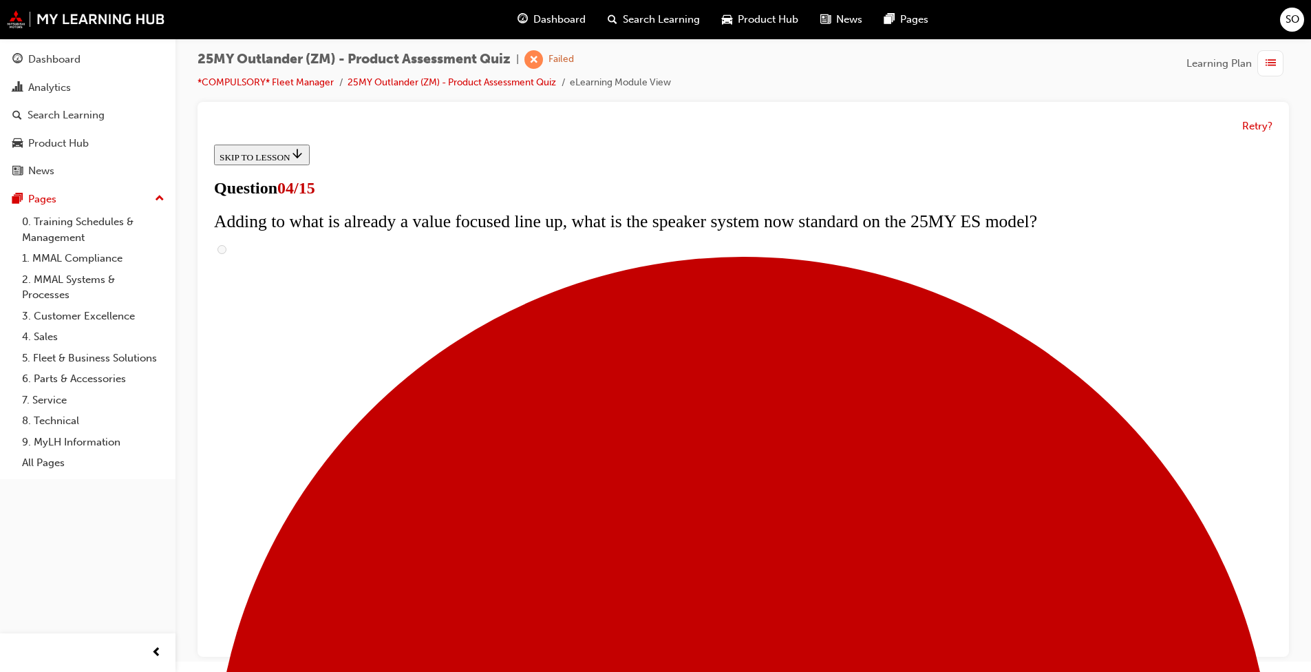
checkbox input "true"
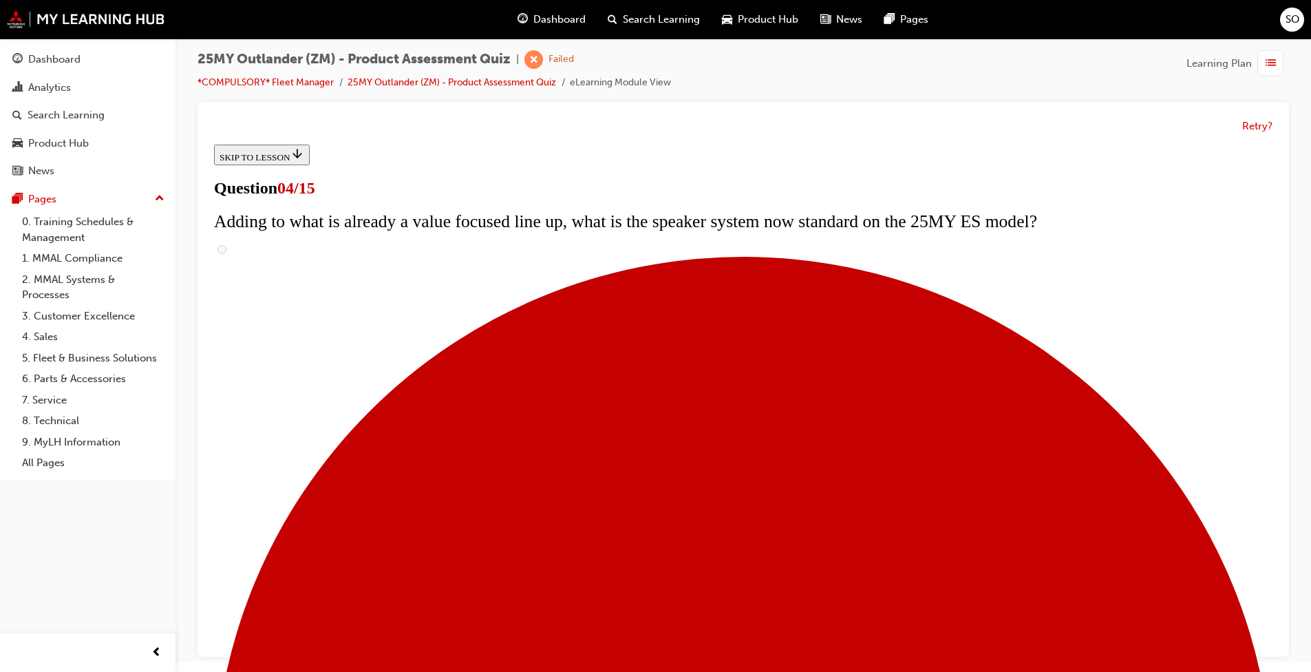
scroll to position [275, 0]
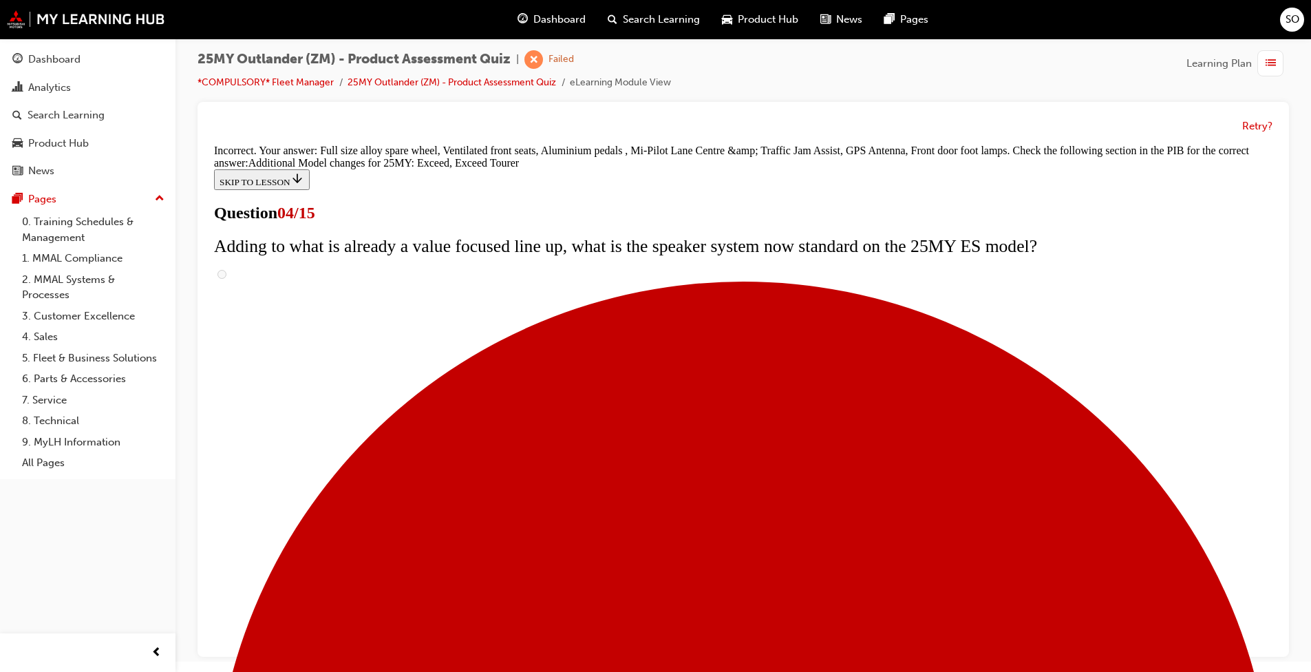
scroll to position [482, 0]
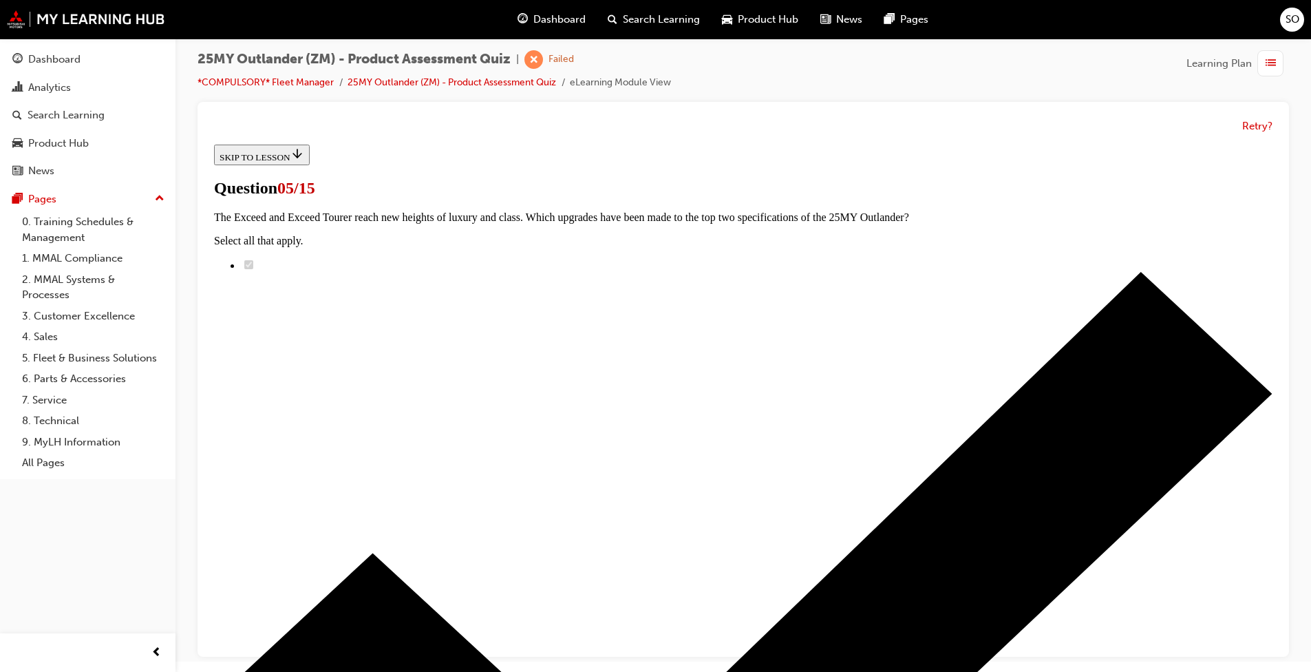
scroll to position [138, 0]
radio input "true"
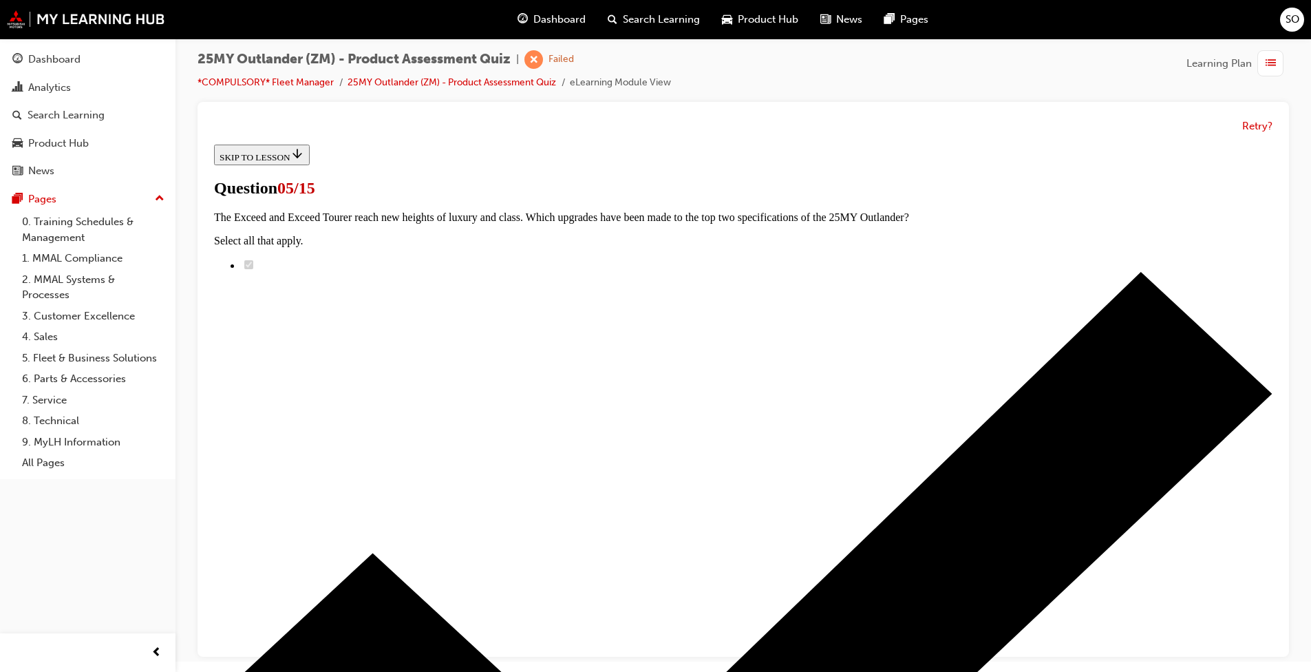
radio input "true"
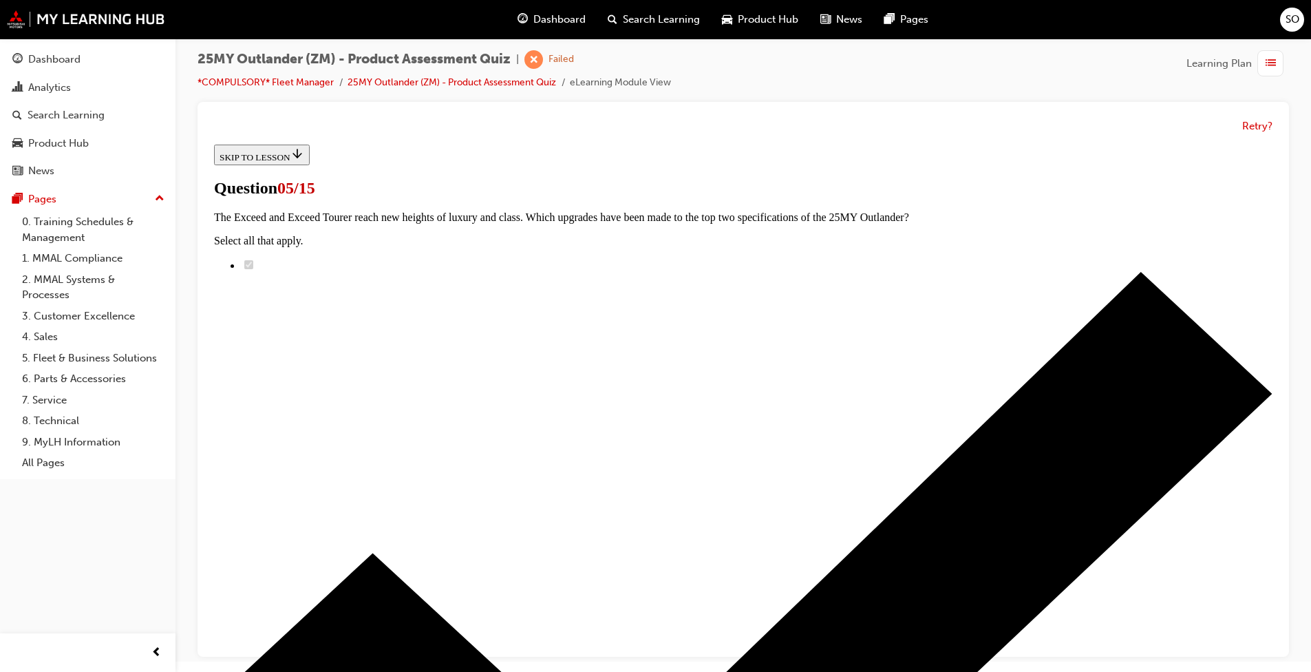
radio input "true"
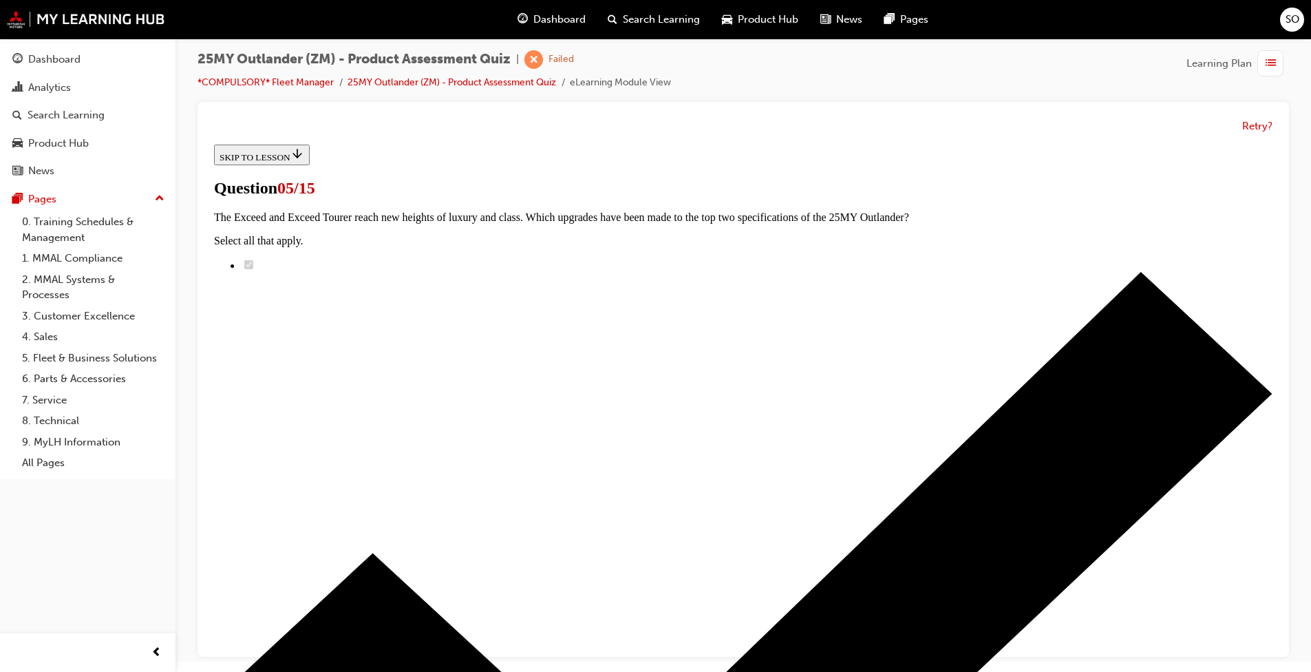
radio input "true"
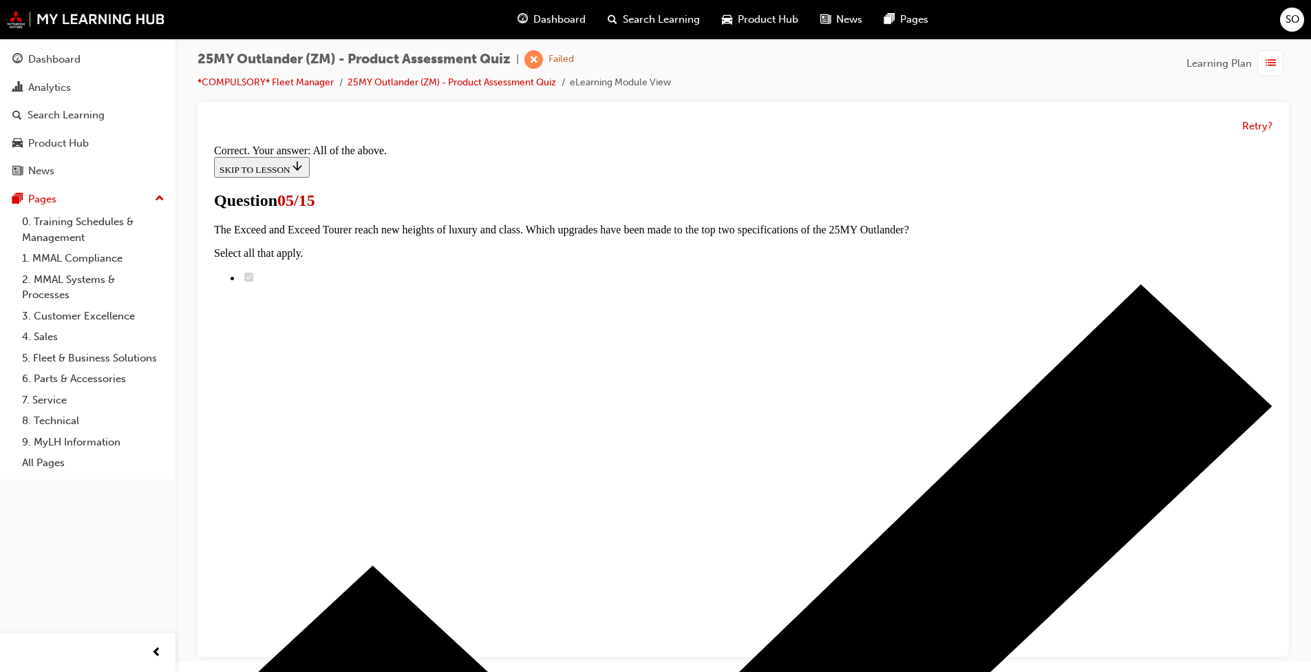
scroll to position [295, 0]
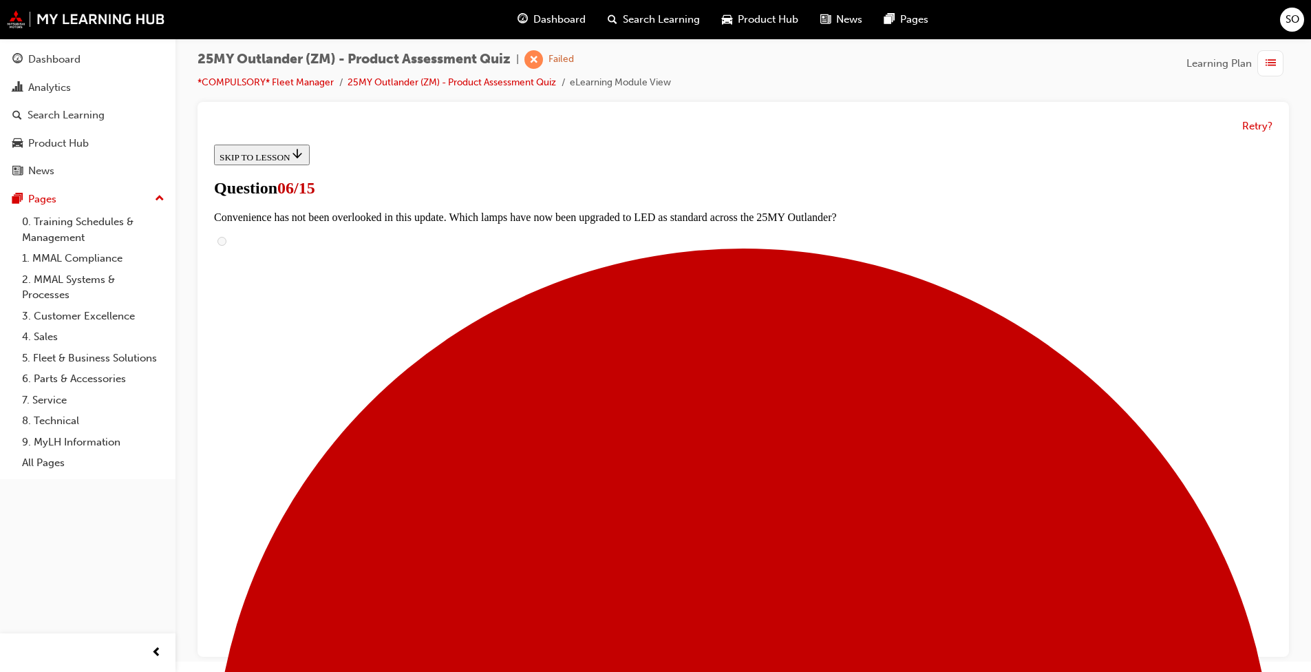
scroll to position [344, 0]
radio input "true"
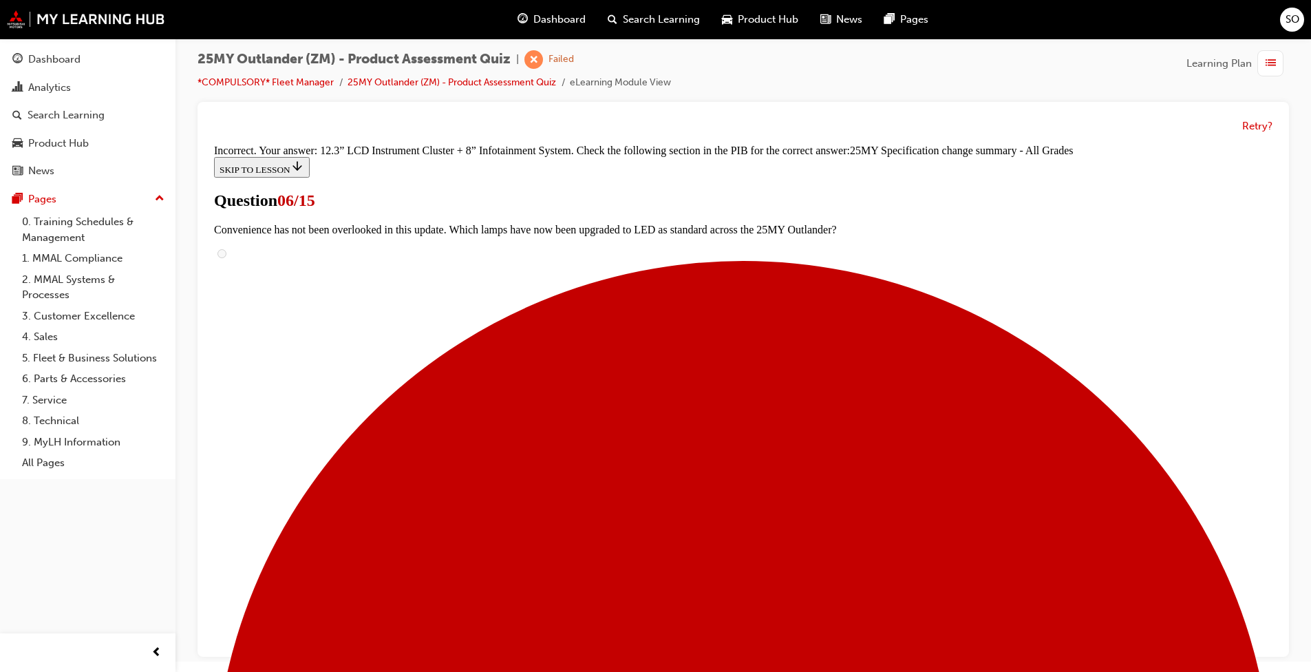
scroll to position [304, 0]
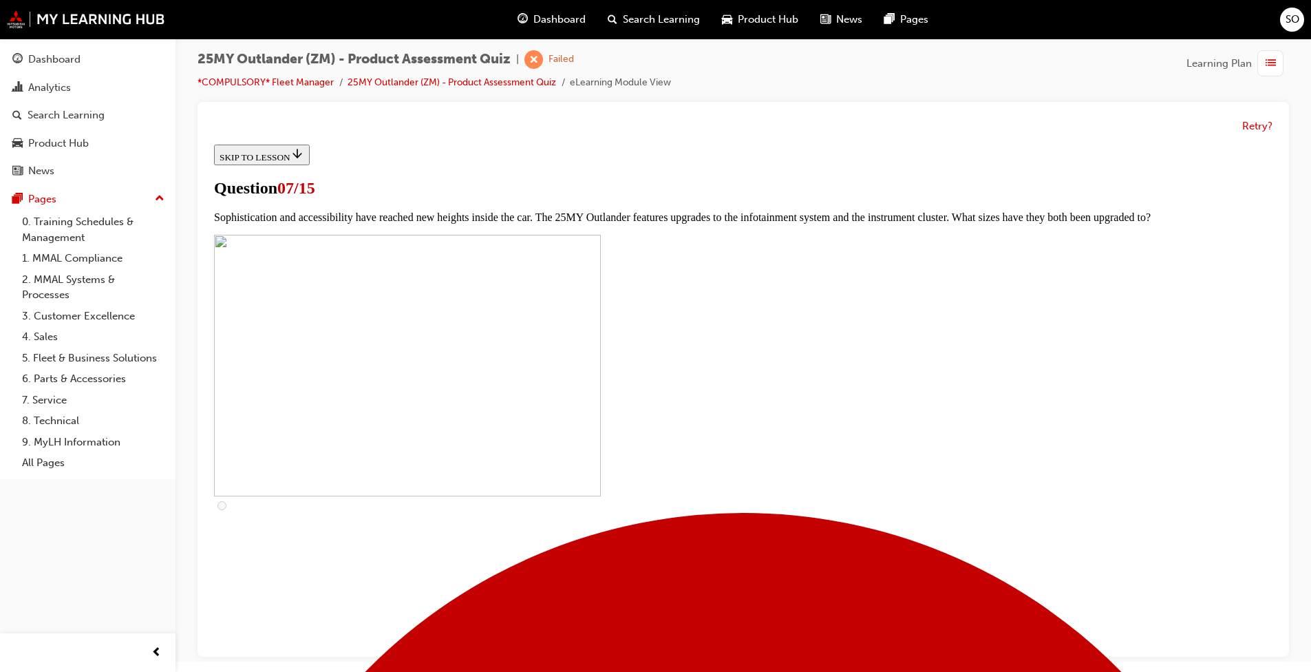
scroll to position [413, 0]
checkbox input "true"
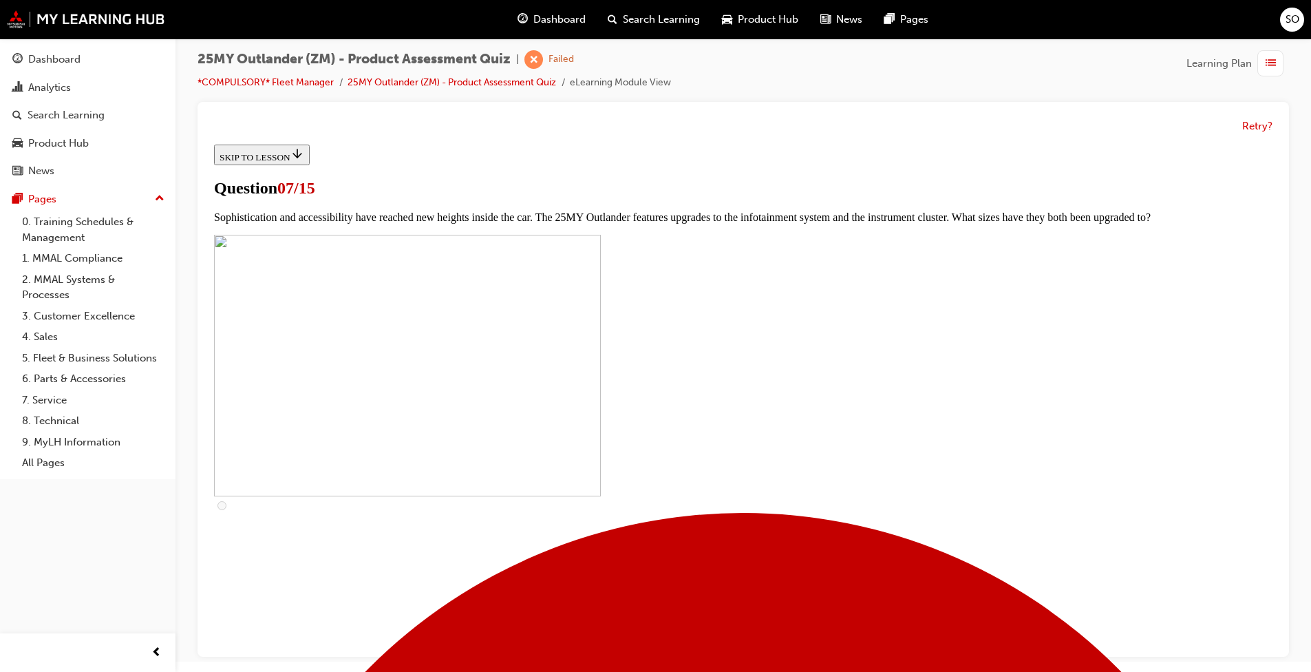
checkbox input "true"
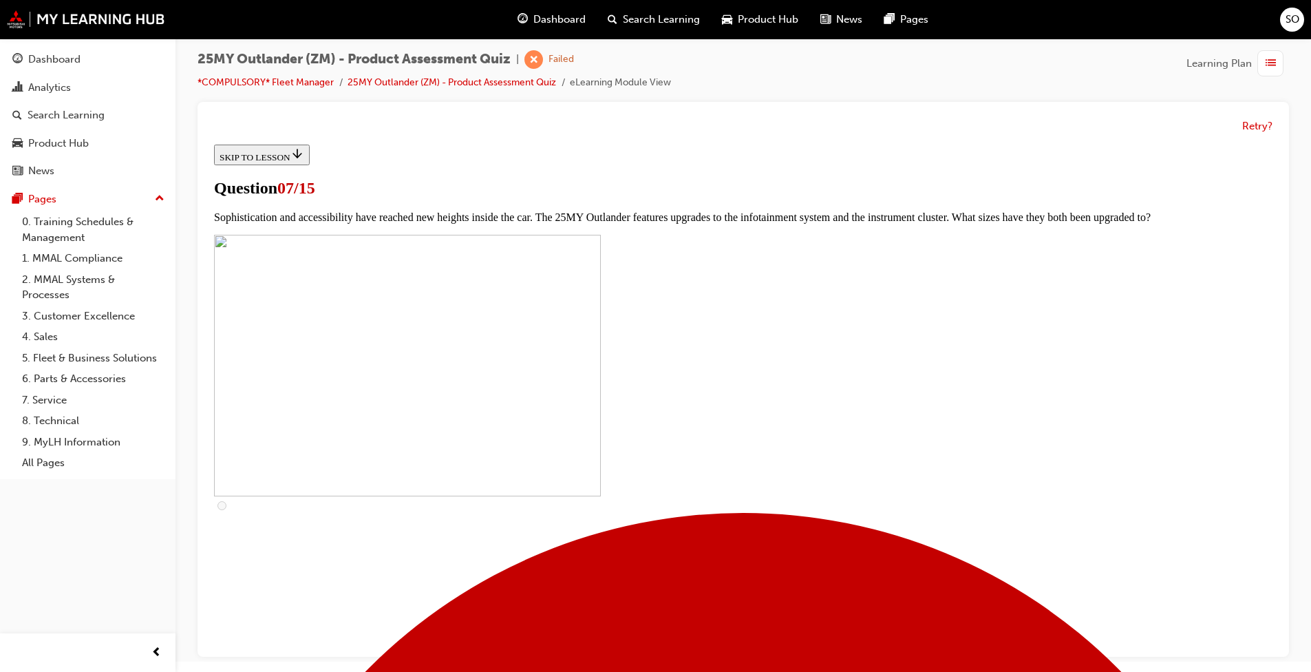
drag, startPoint x: 524, startPoint y: 573, endPoint x: 535, endPoint y: 566, distance: 12.6
checkbox input "true"
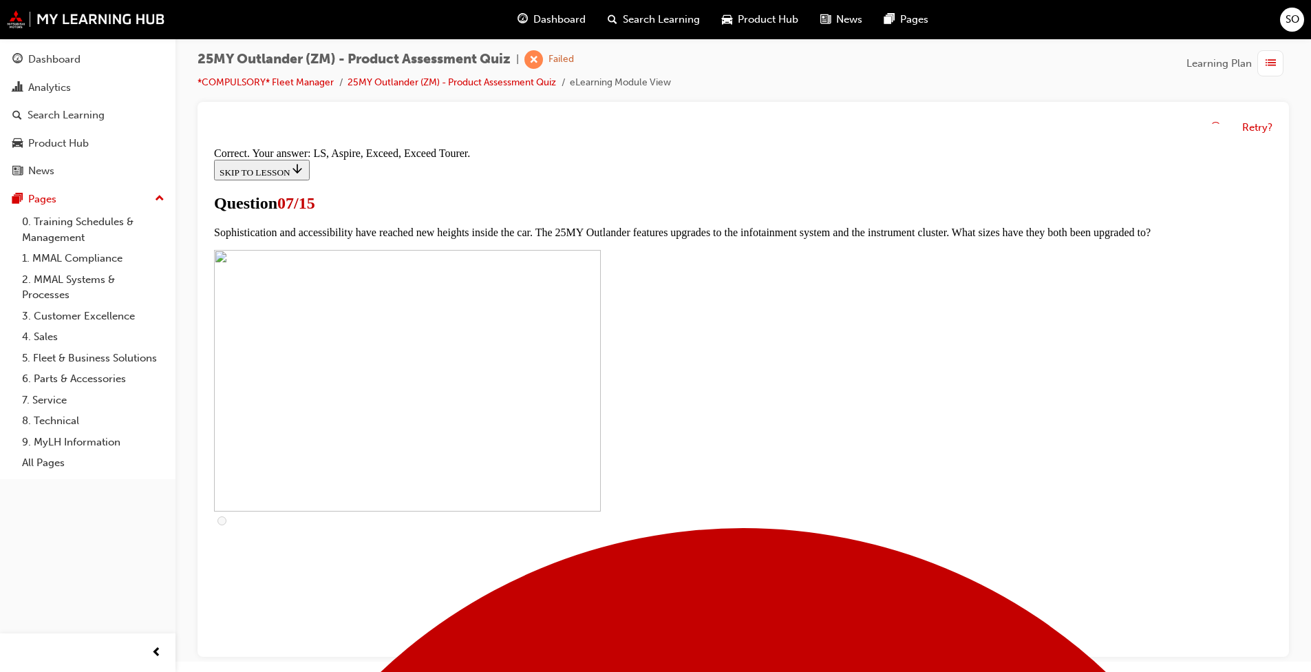
scroll to position [582, 0]
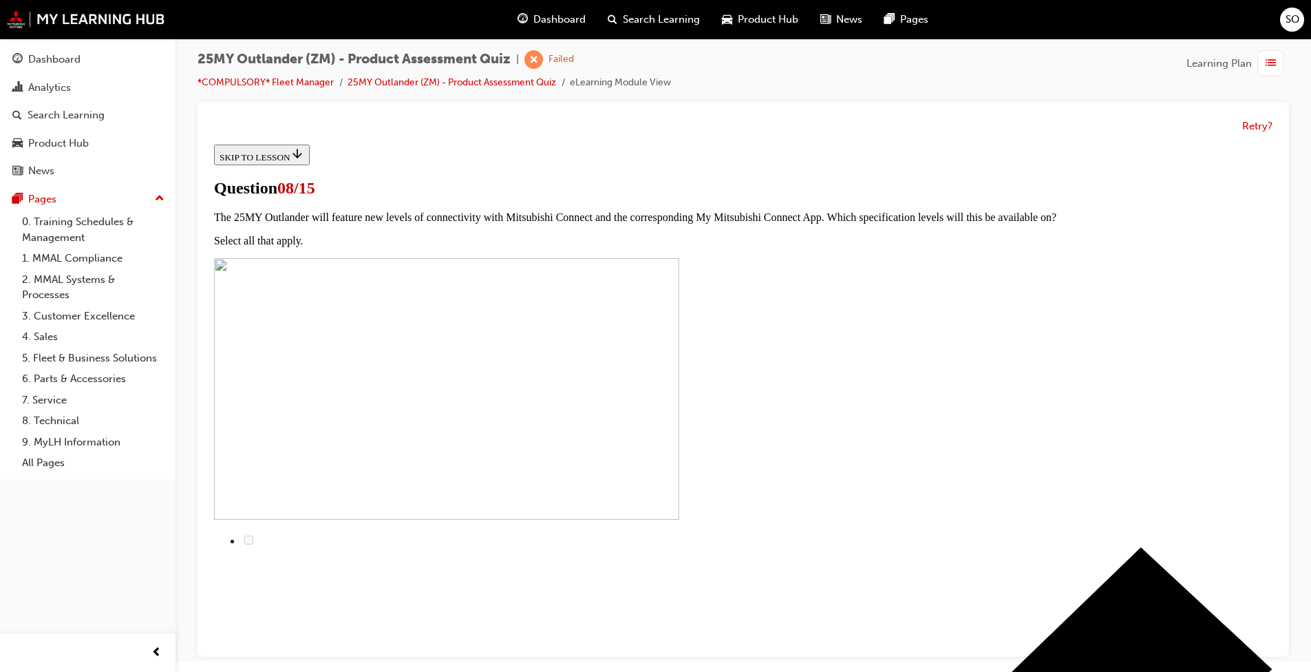
radio input "true"
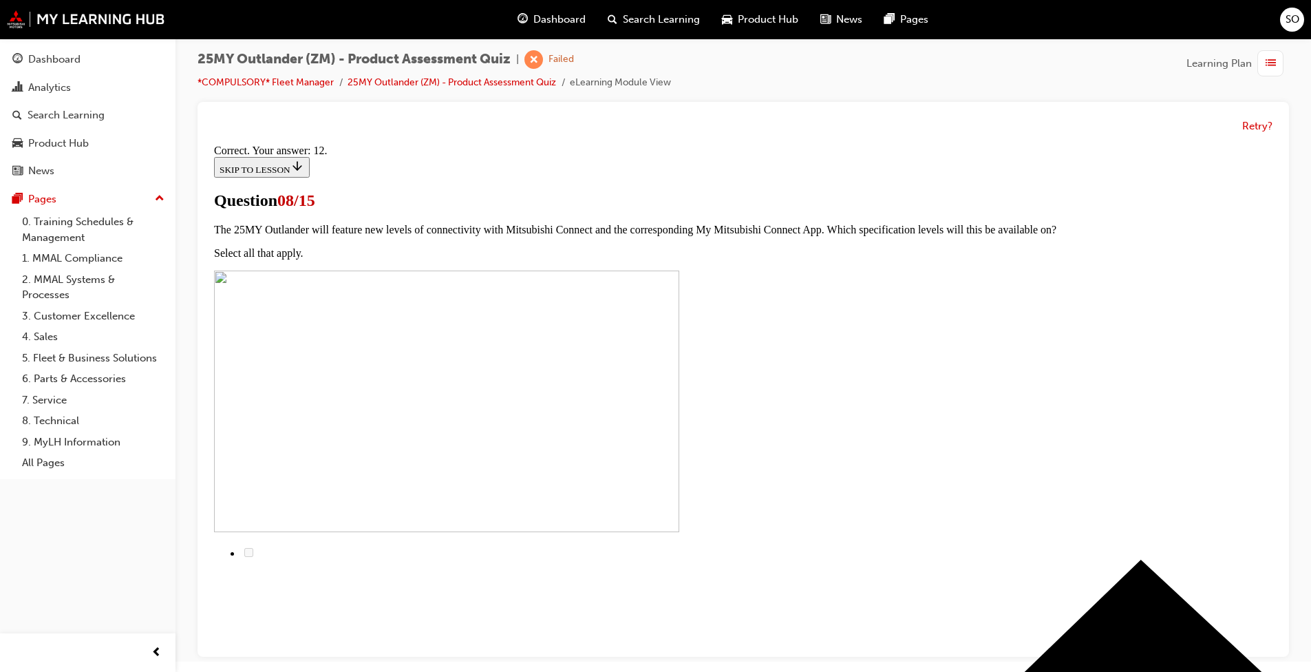
scroll to position [185, 0]
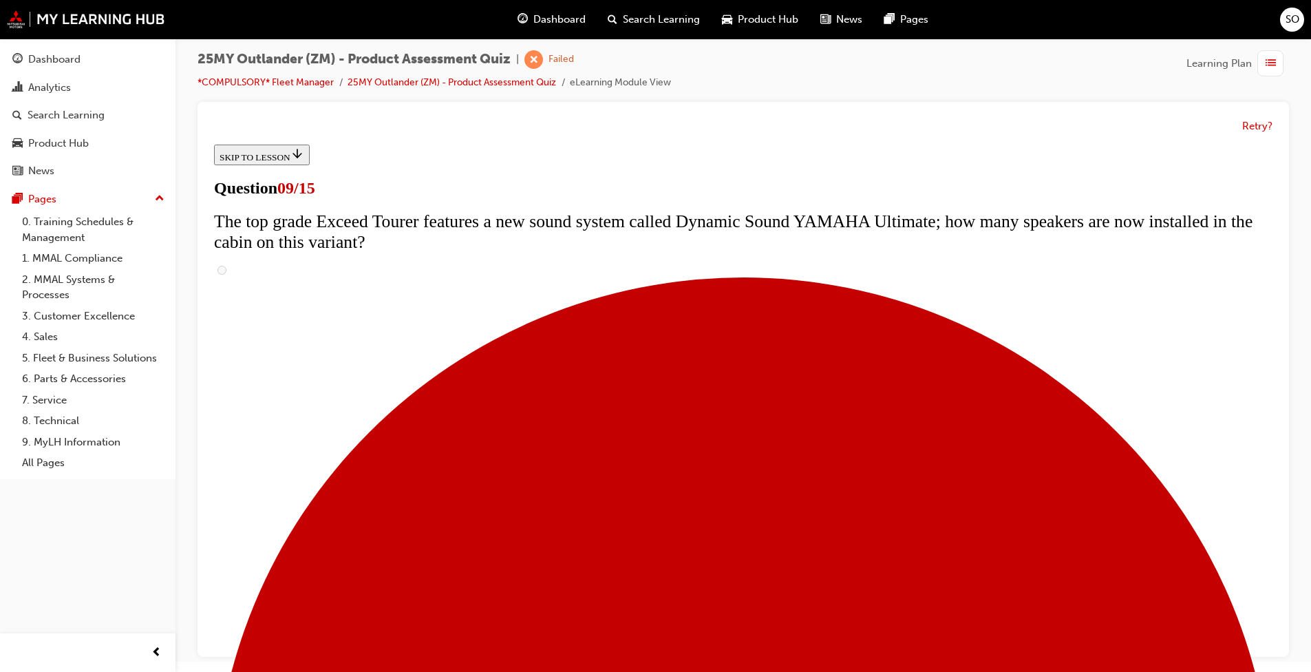
scroll to position [619, 0]
radio input "true"
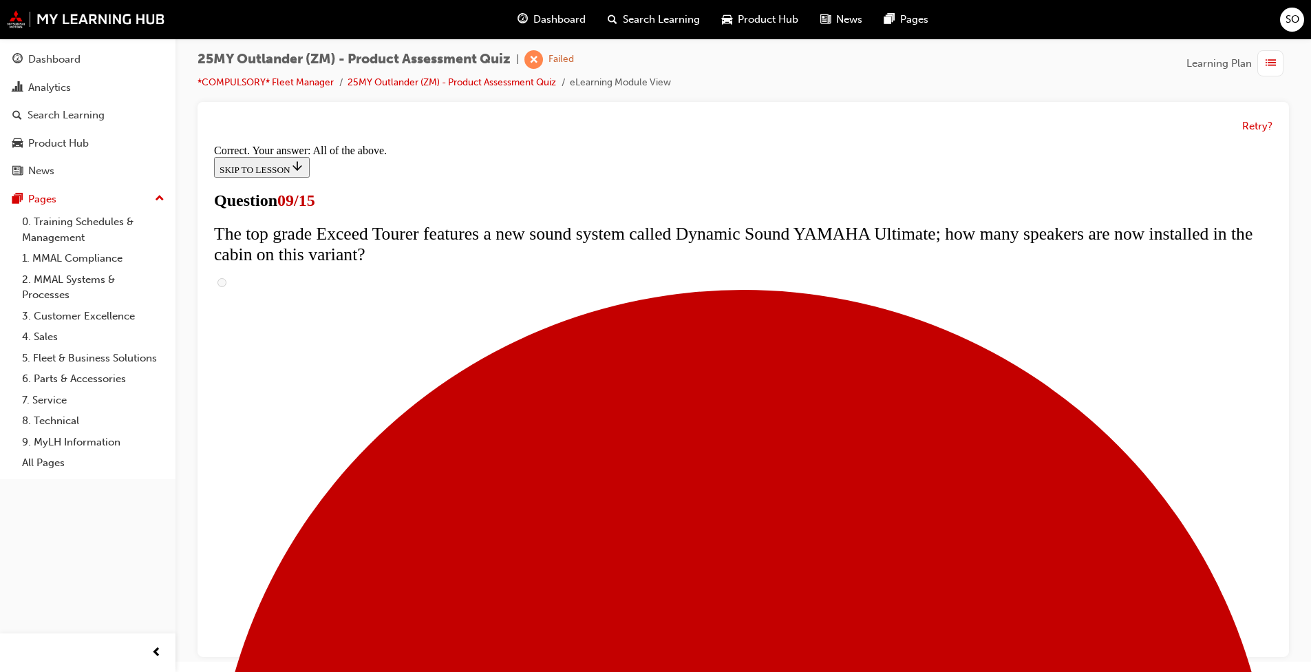
scroll to position [677, 0]
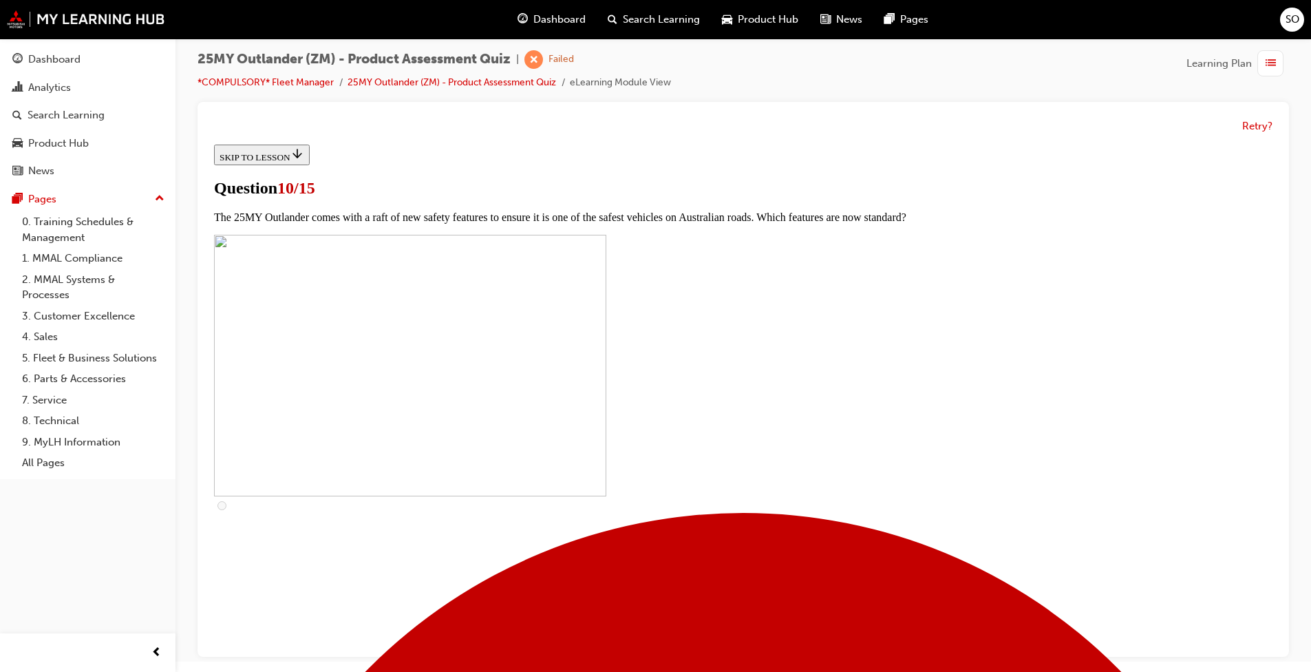
scroll to position [344, 0]
checkbox input "true"
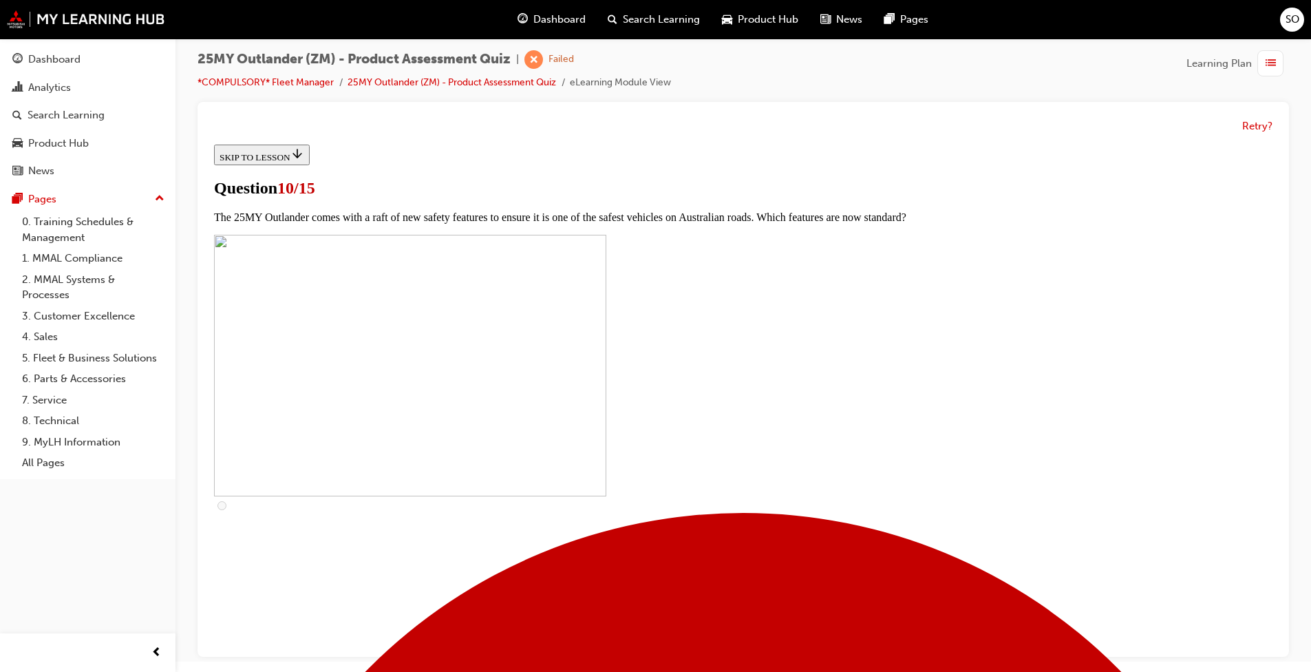
checkbox input "true"
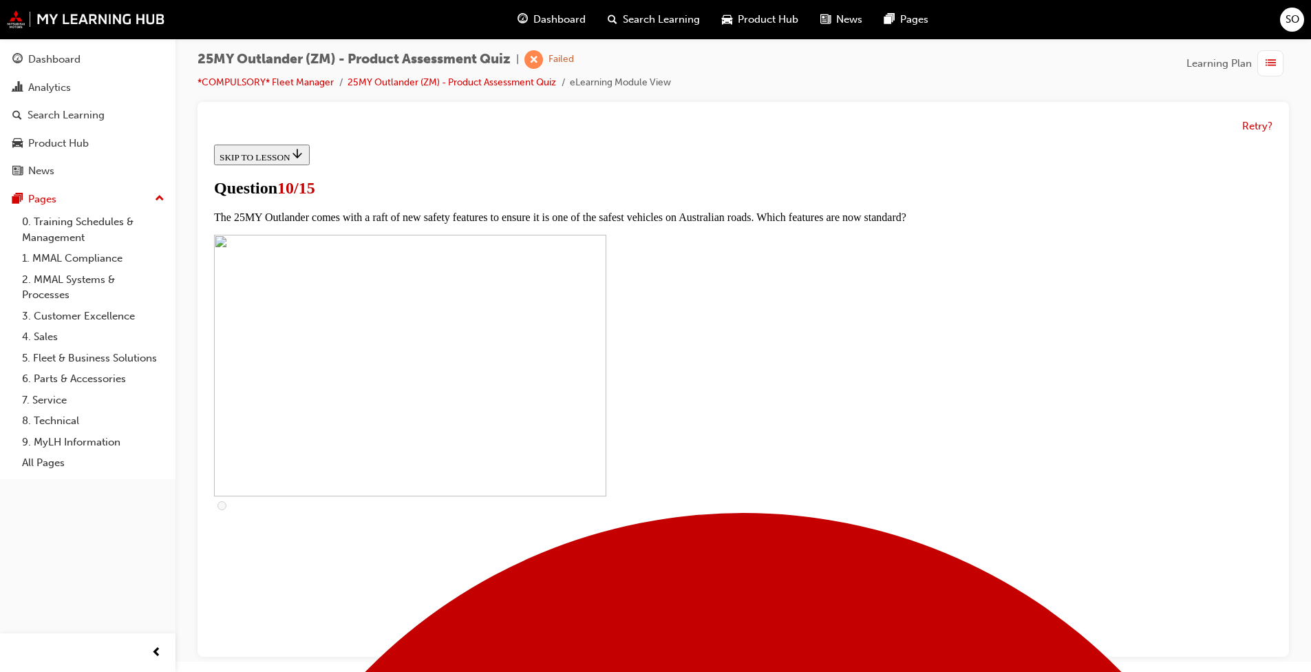
checkbox input "true"
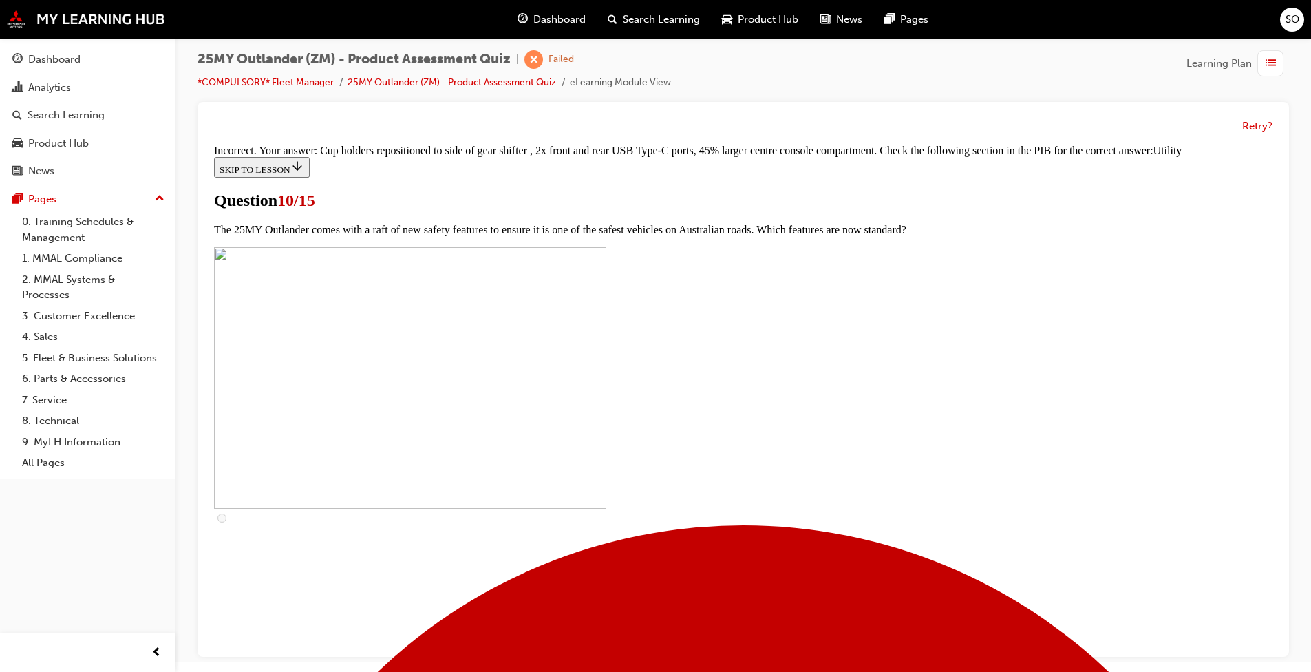
scroll to position [633, 0]
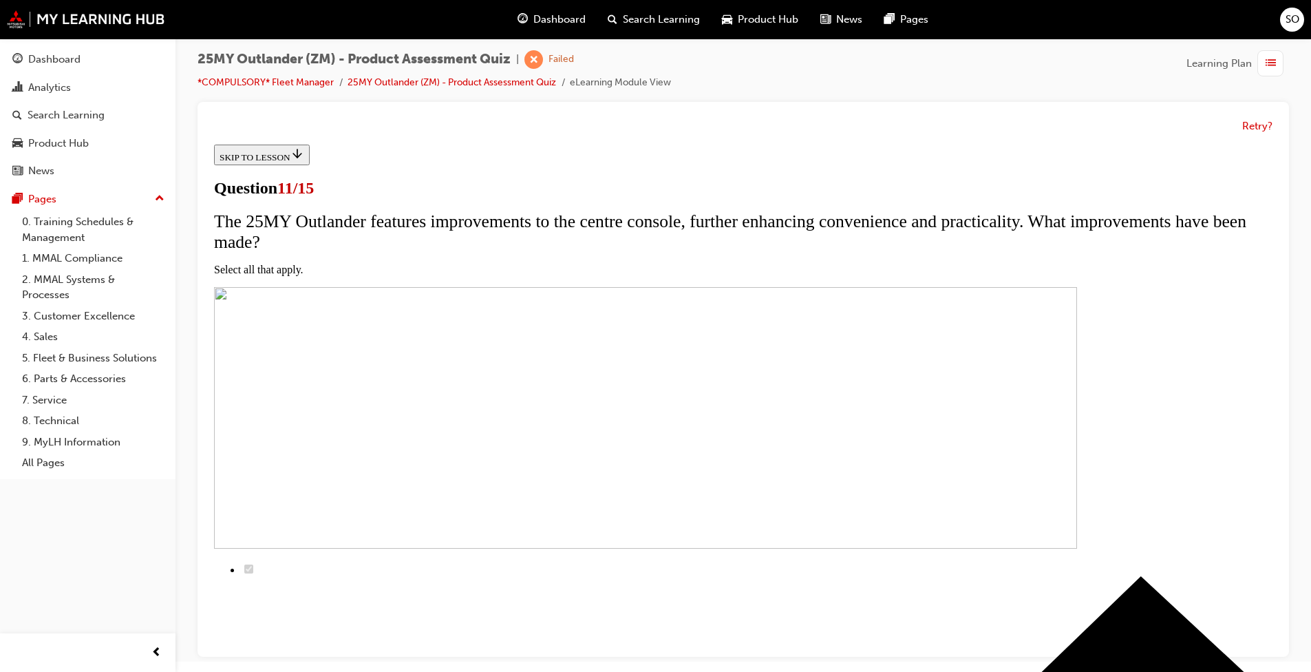
scroll to position [138, 0]
checkbox input "true"
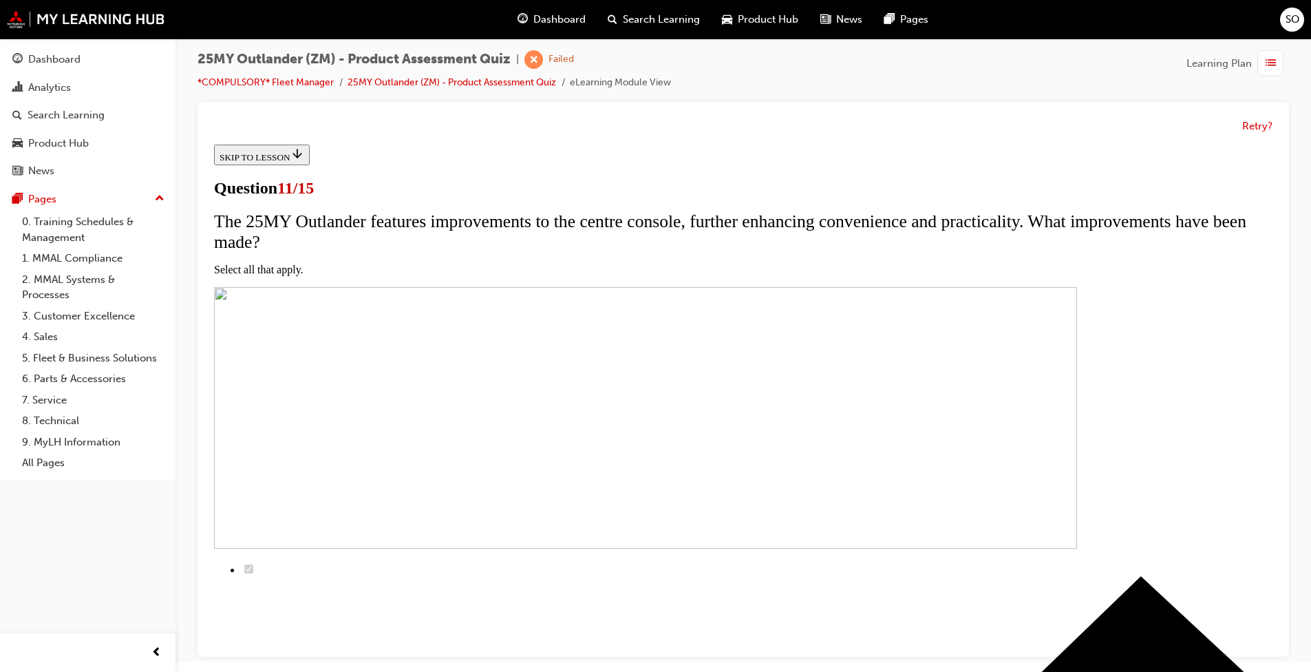
checkbox input "true"
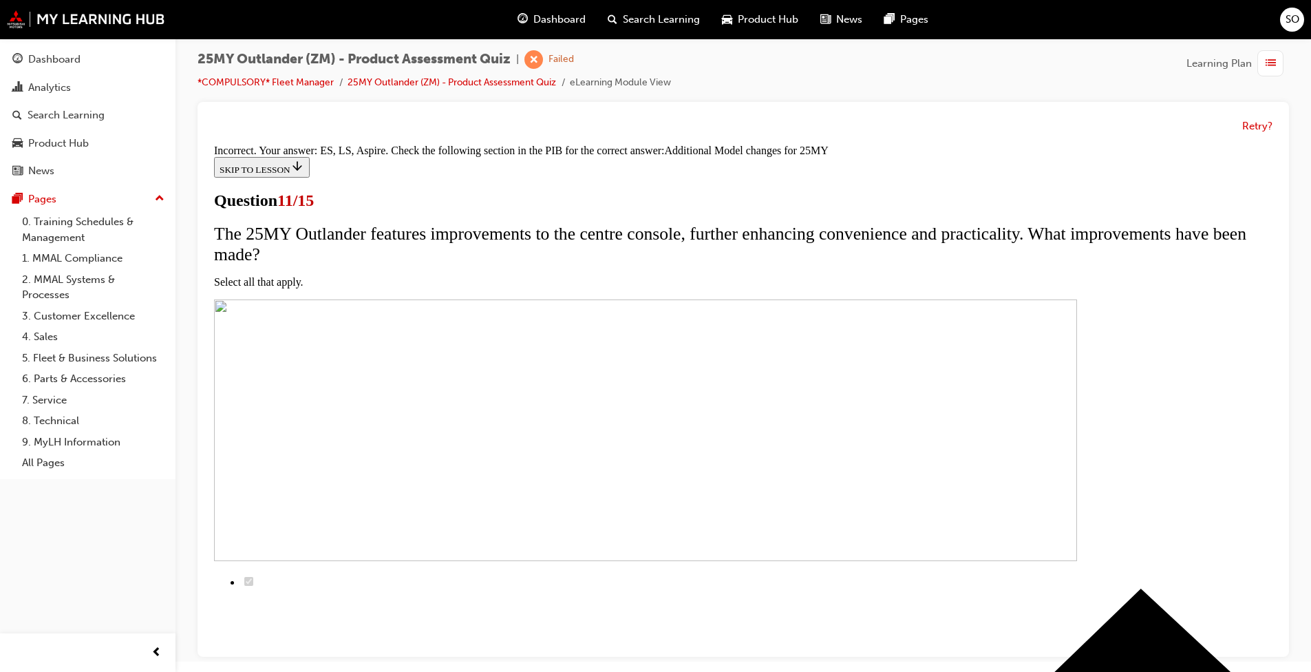
scroll to position [372, 0]
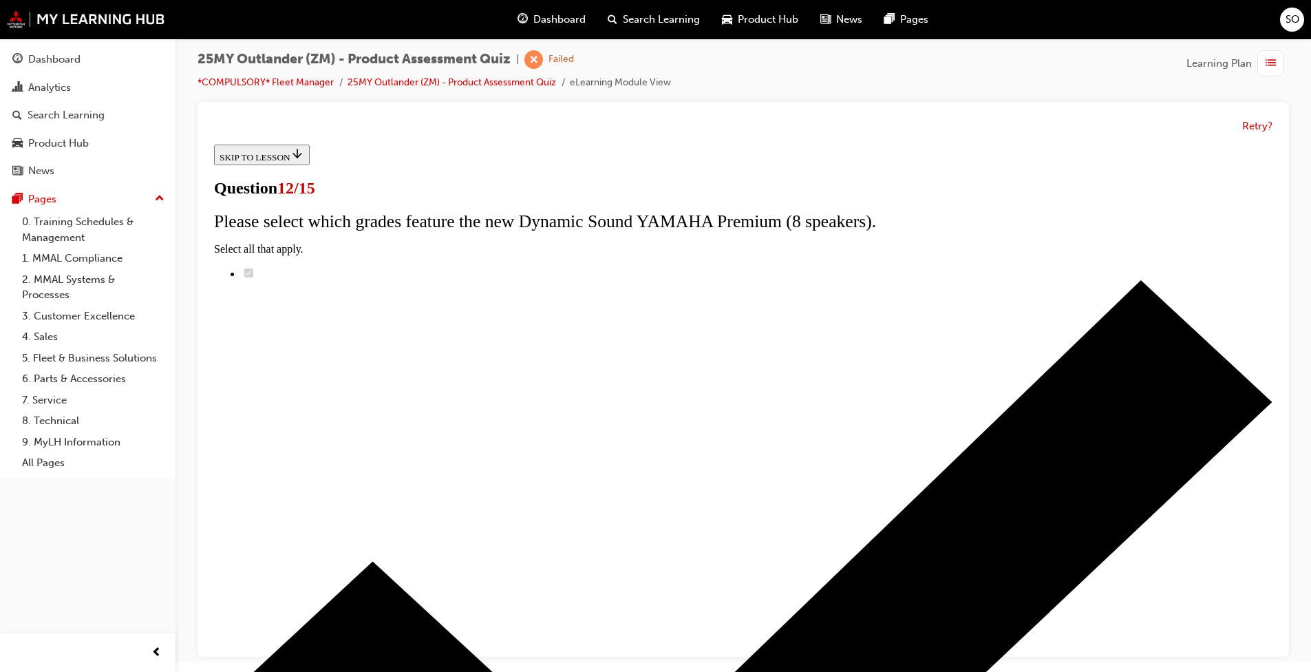
radio input "true"
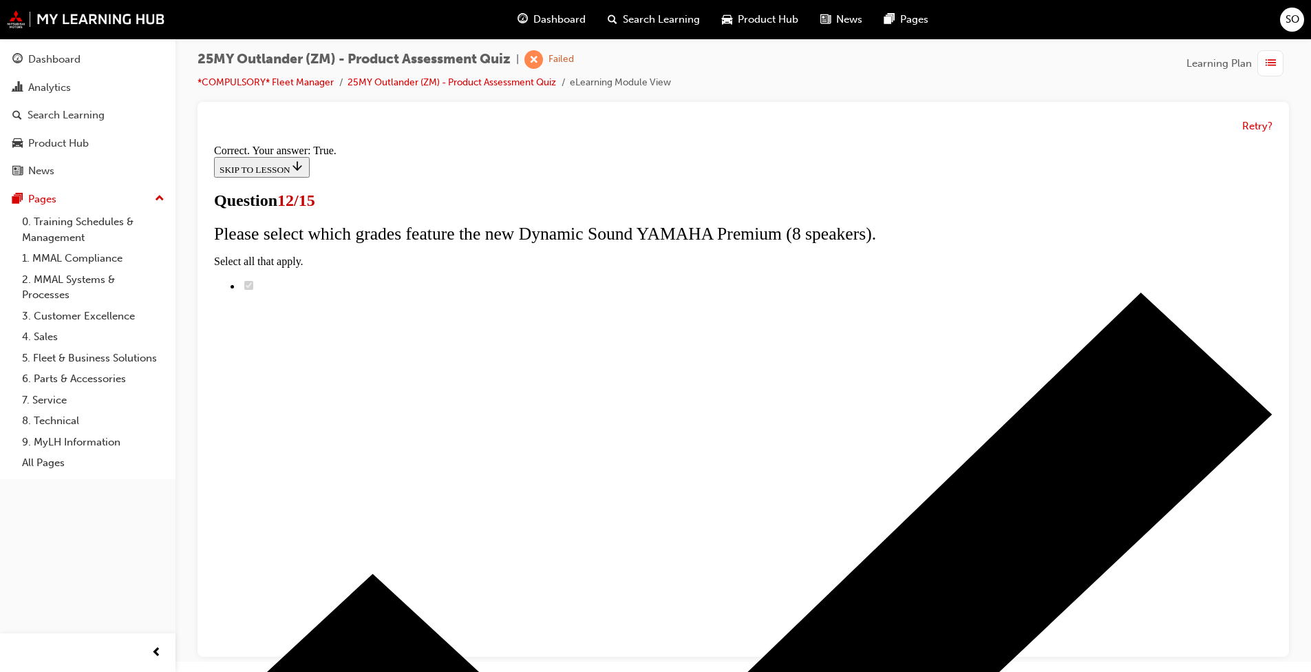
scroll to position [122, 0]
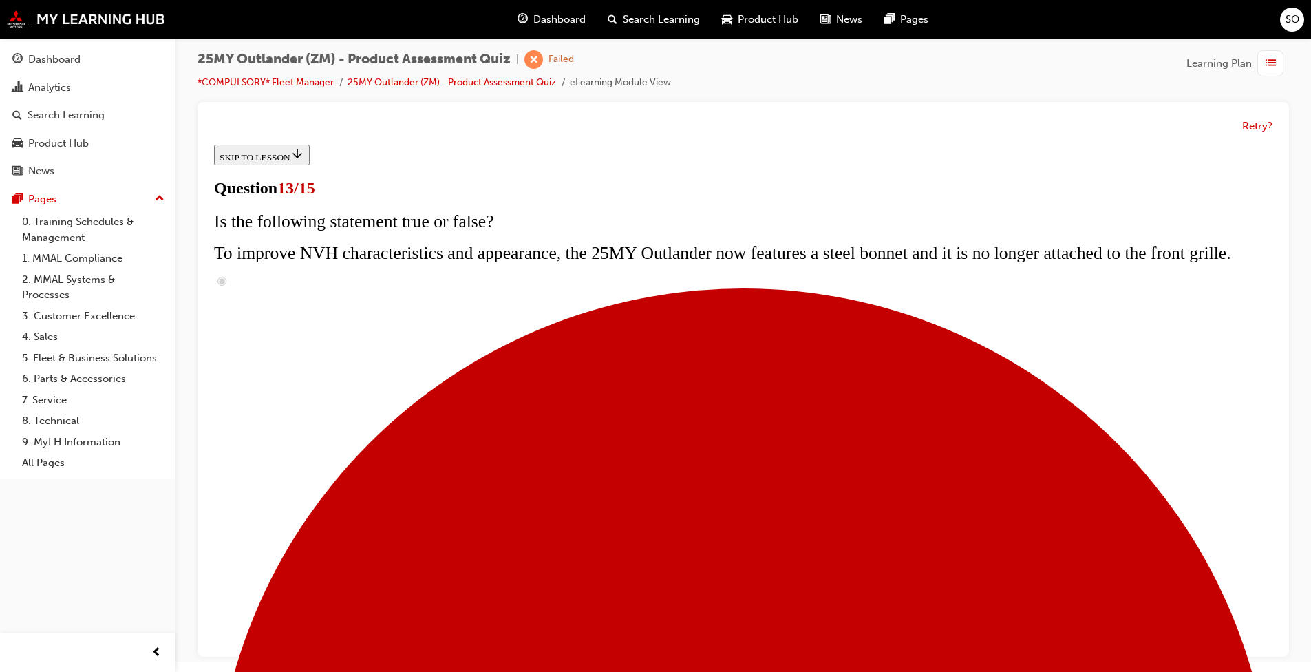
scroll to position [165, 0]
radio input "true"
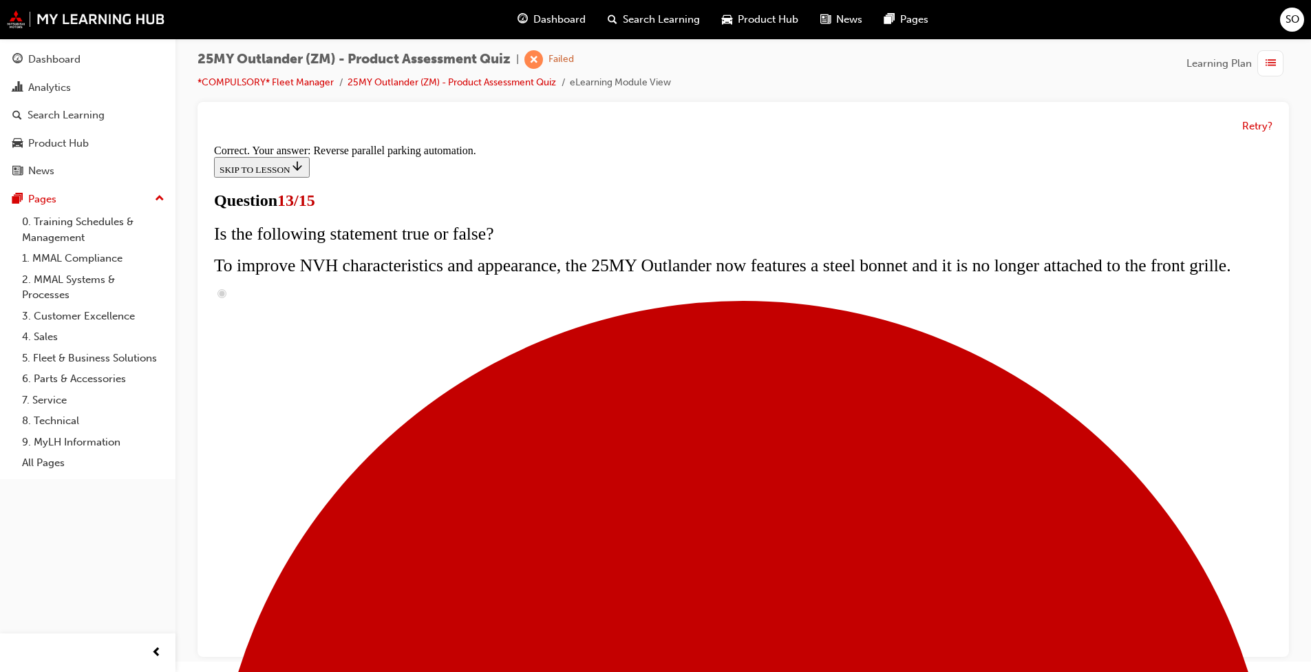
scroll to position [319, 0]
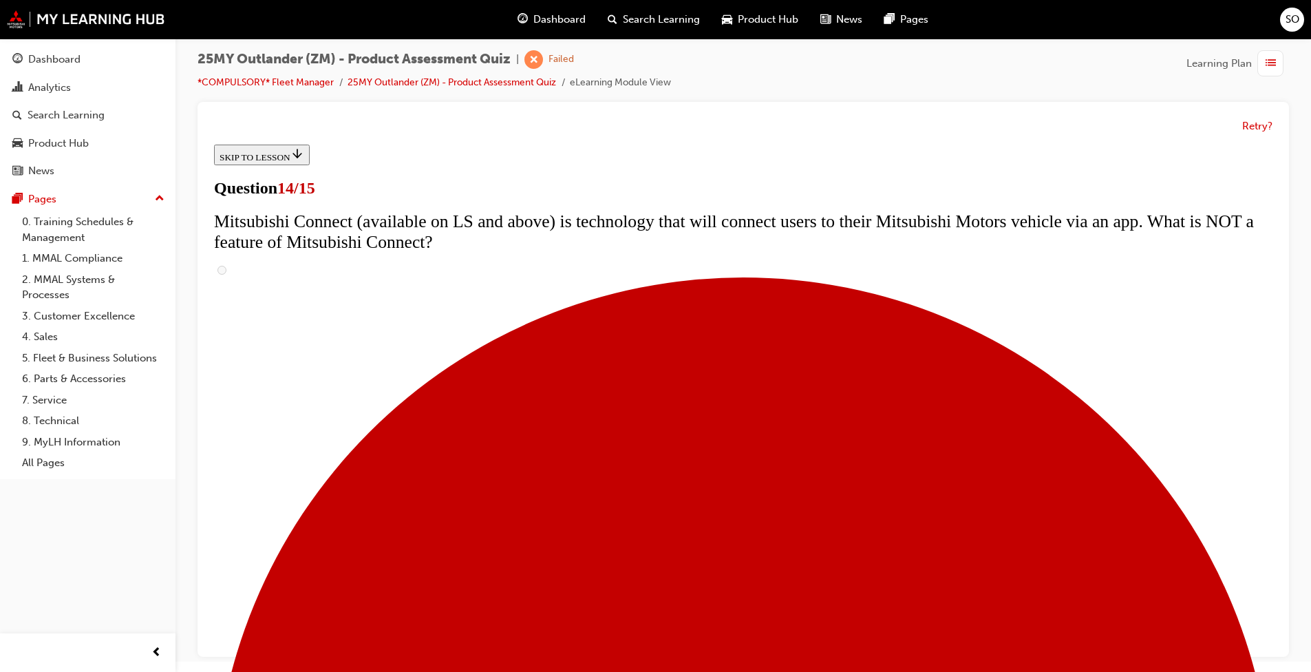
scroll to position [413, 0]
radio input "true"
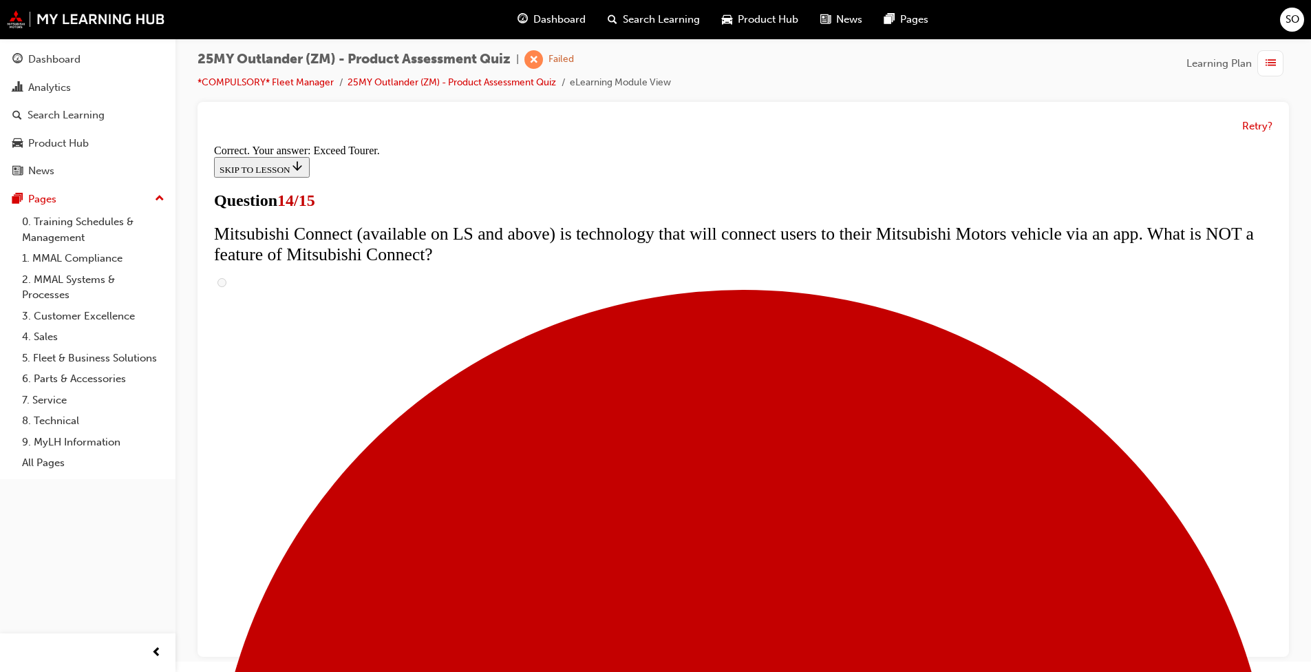
scroll to position [535, 0]
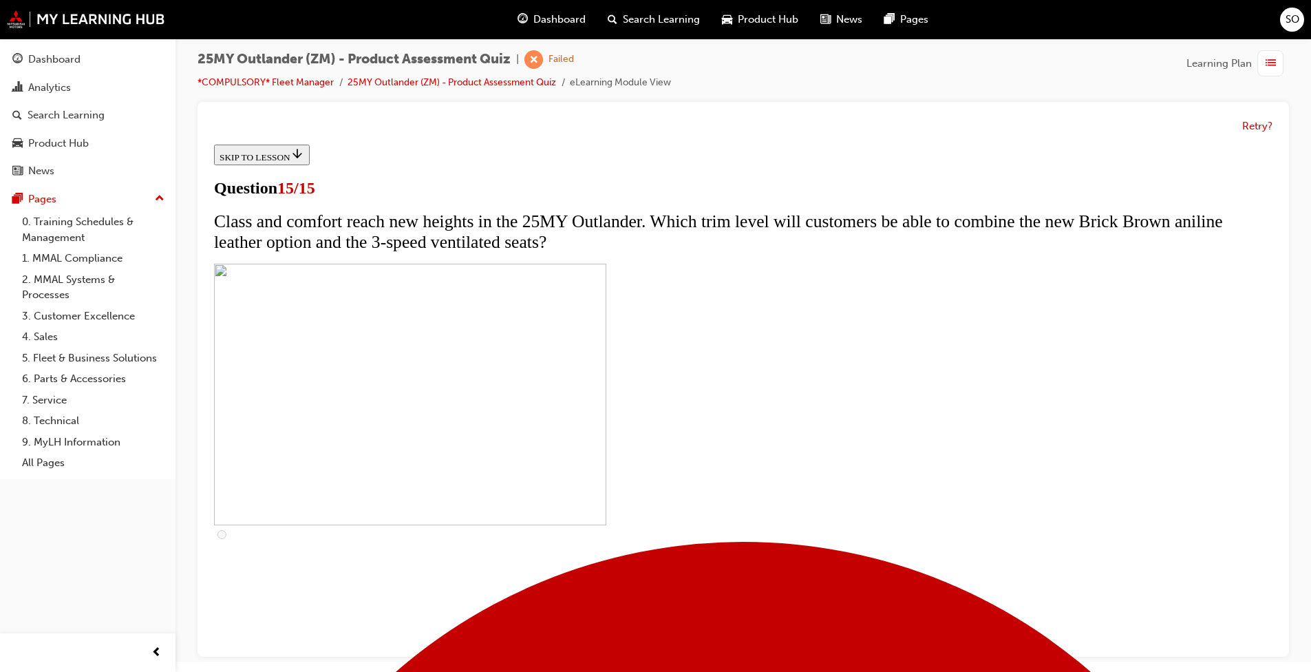
scroll to position [187, 0]
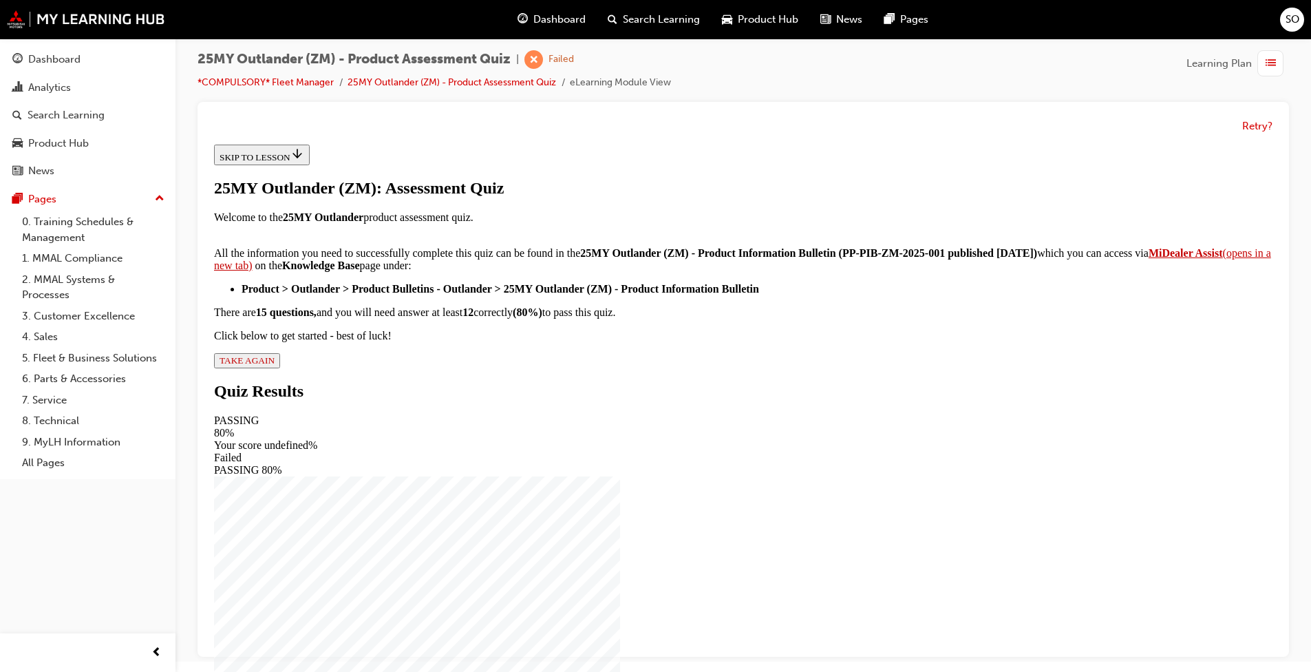
scroll to position [184, 0]
click at [275, 365] on span "TAKE AGAIN" at bounding box center [247, 360] width 55 height 10
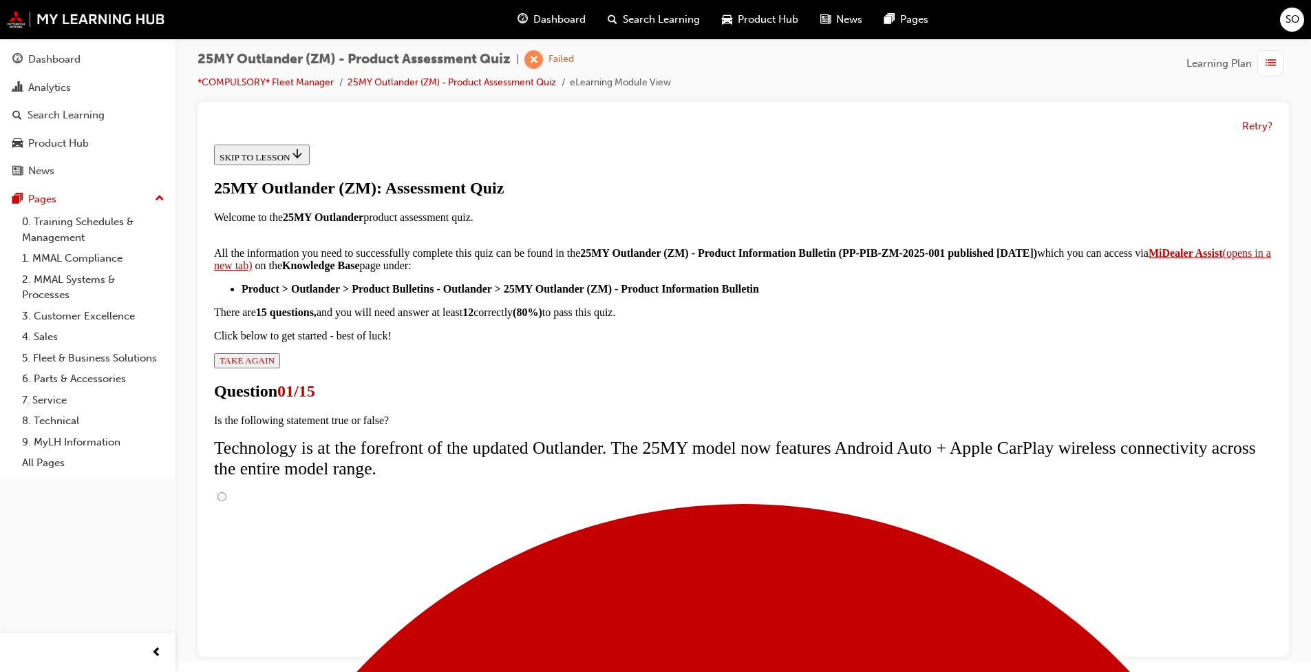
click at [226, 492] on input "True" at bounding box center [221, 496] width 9 height 9
radio input "true"
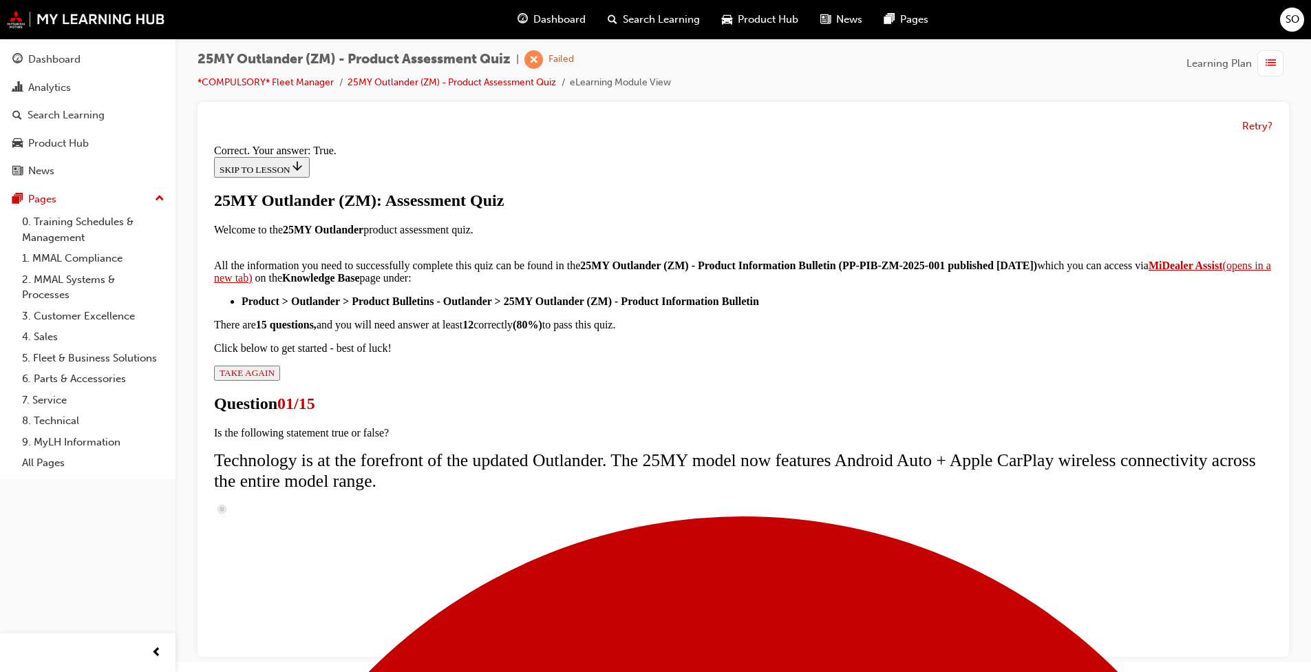
scroll to position [122, 0]
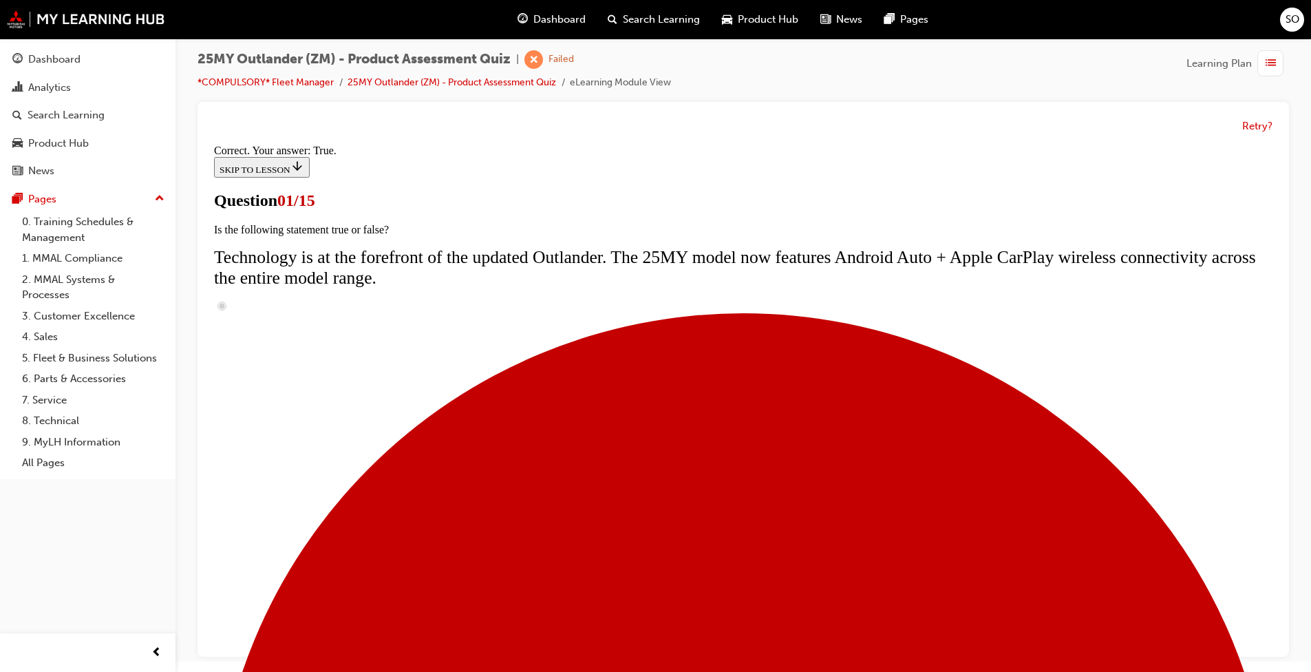
scroll to position [234, 0]
radio input "true"
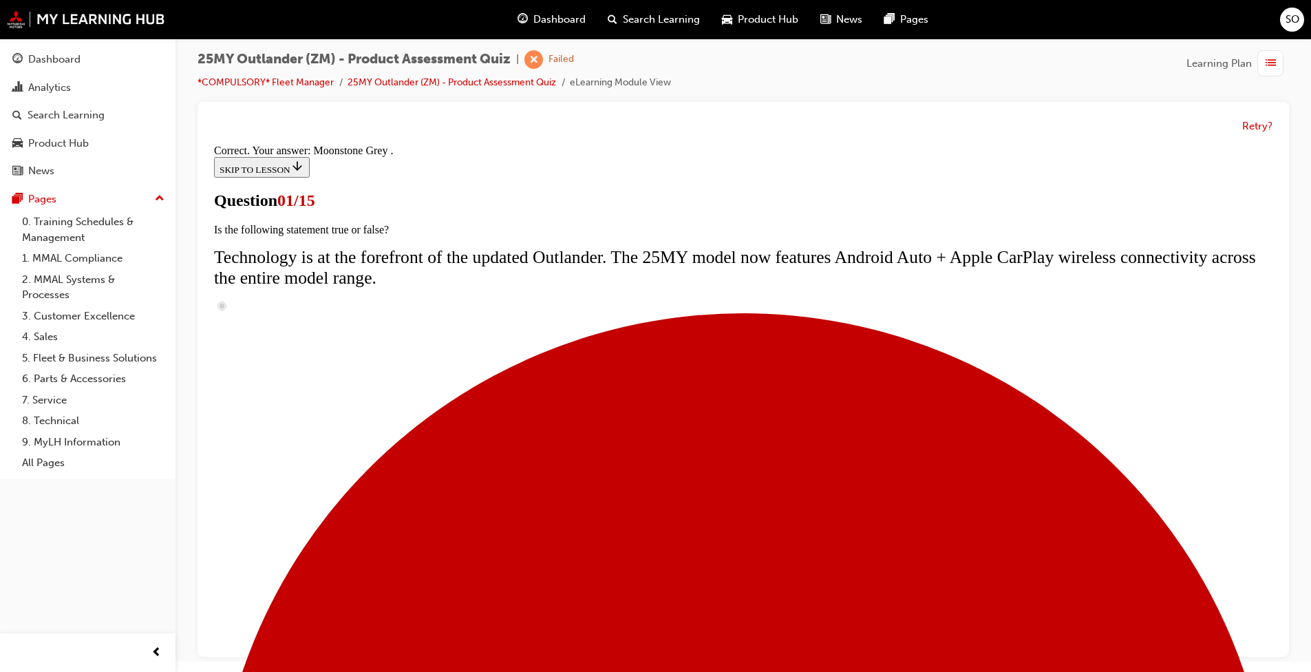
scroll to position [295, 0]
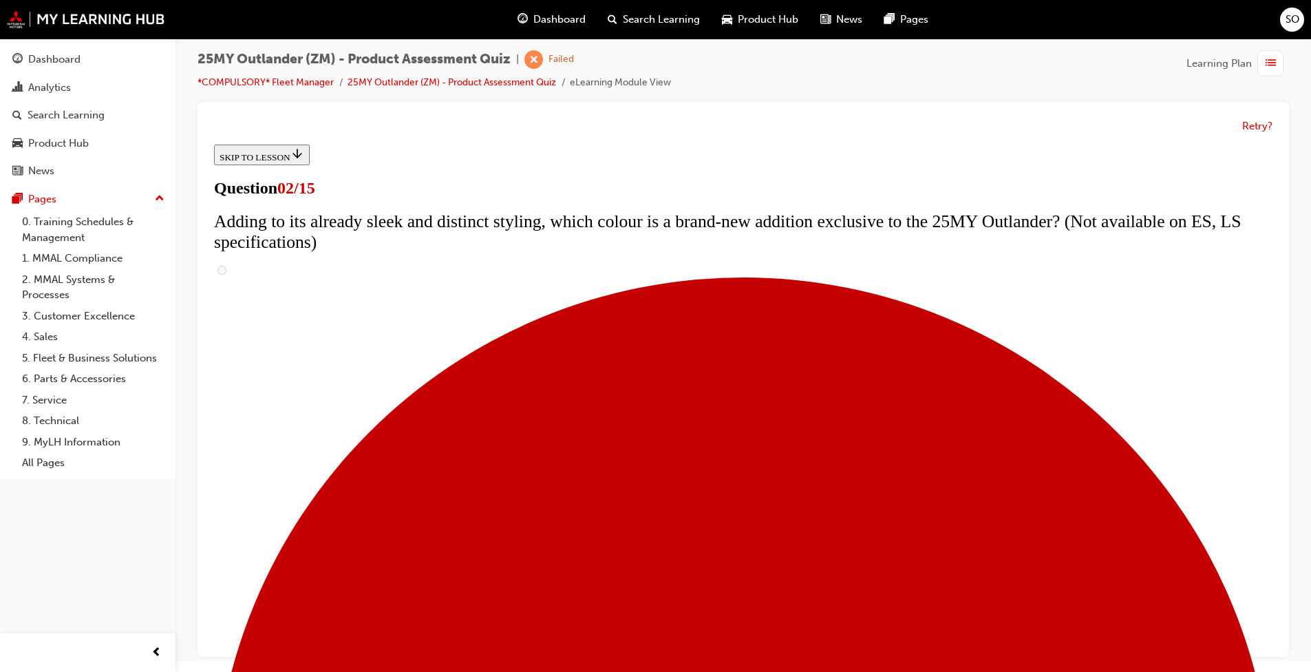
scroll to position [138, 0]
checkbox input "true"
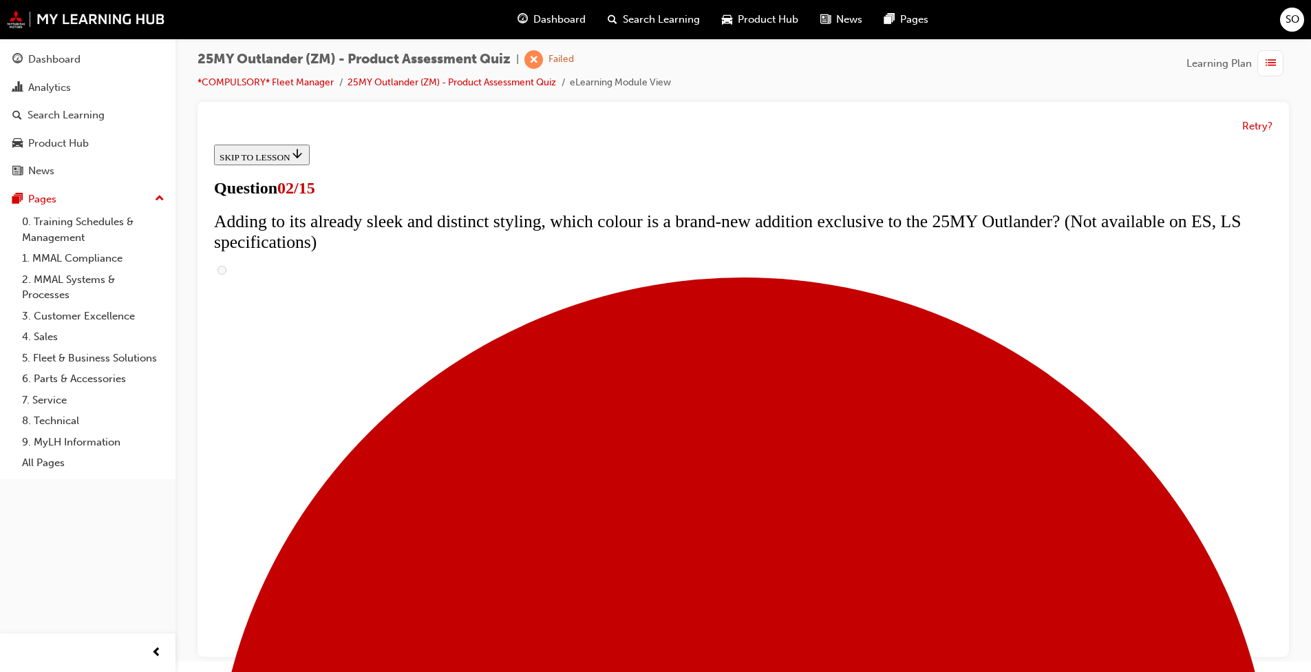
checkbox input "true"
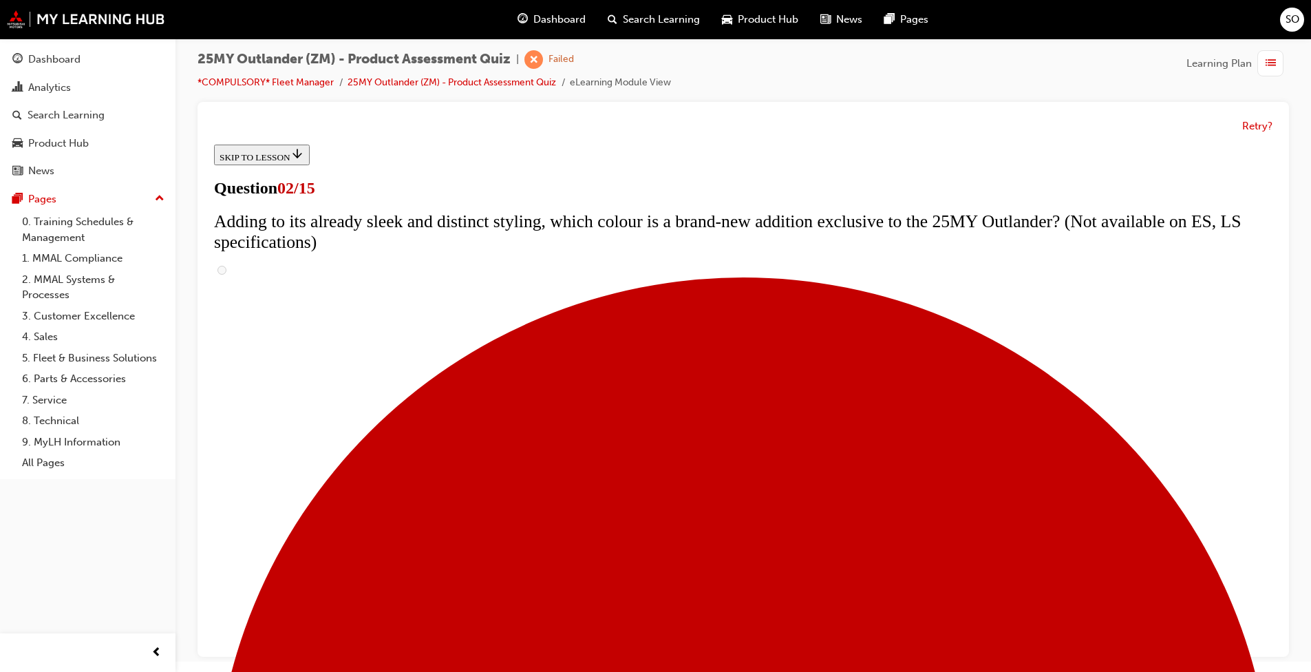
checkbox input "true"
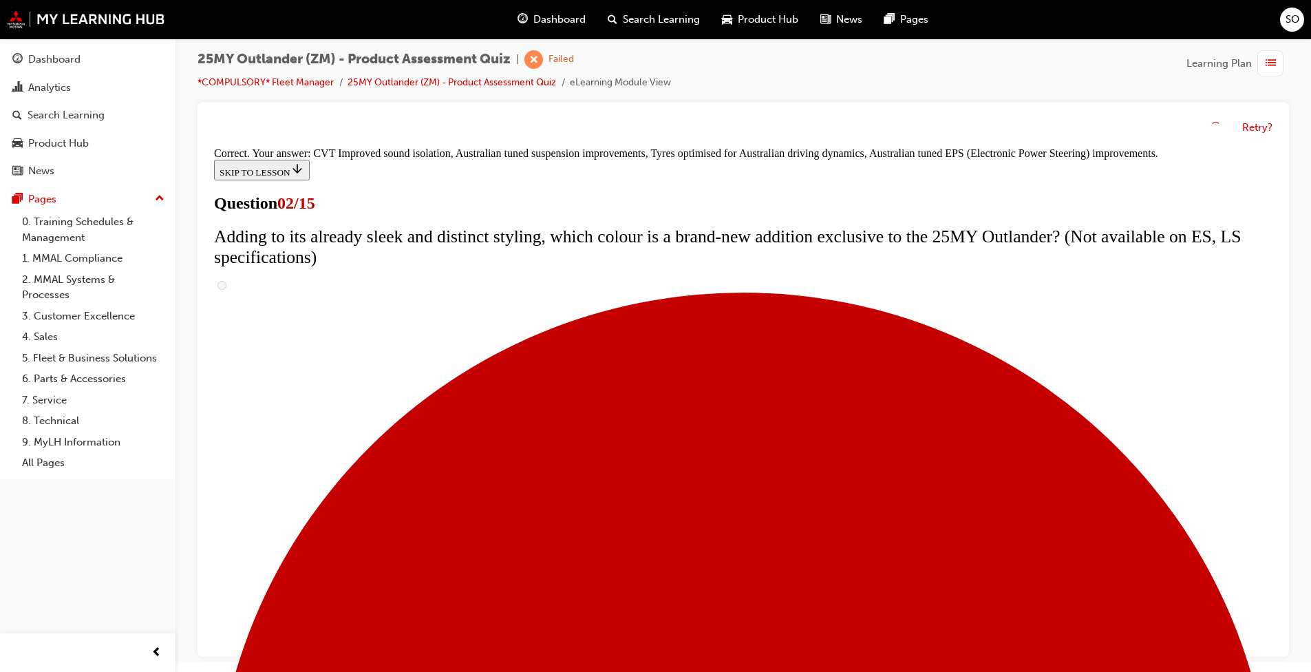
scroll to position [342, 0]
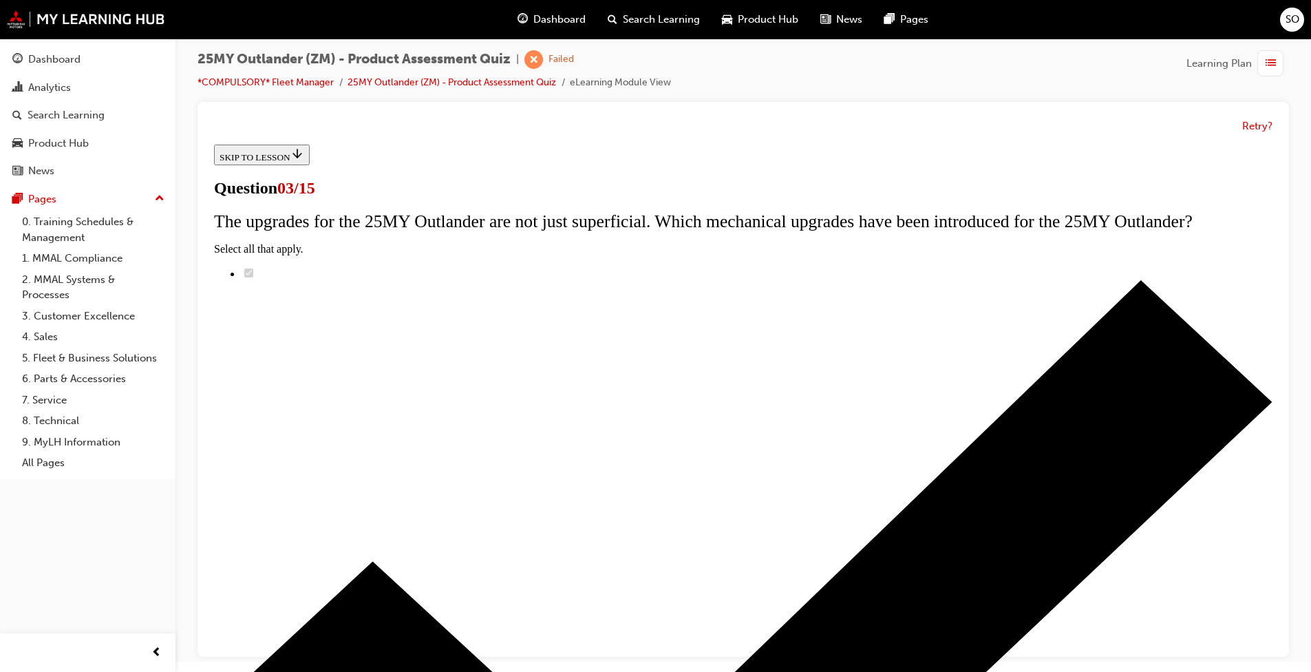
scroll to position [110, 0]
drag, startPoint x: 531, startPoint y: 363, endPoint x: 539, endPoint y: 366, distance: 8.9
radio input "true"
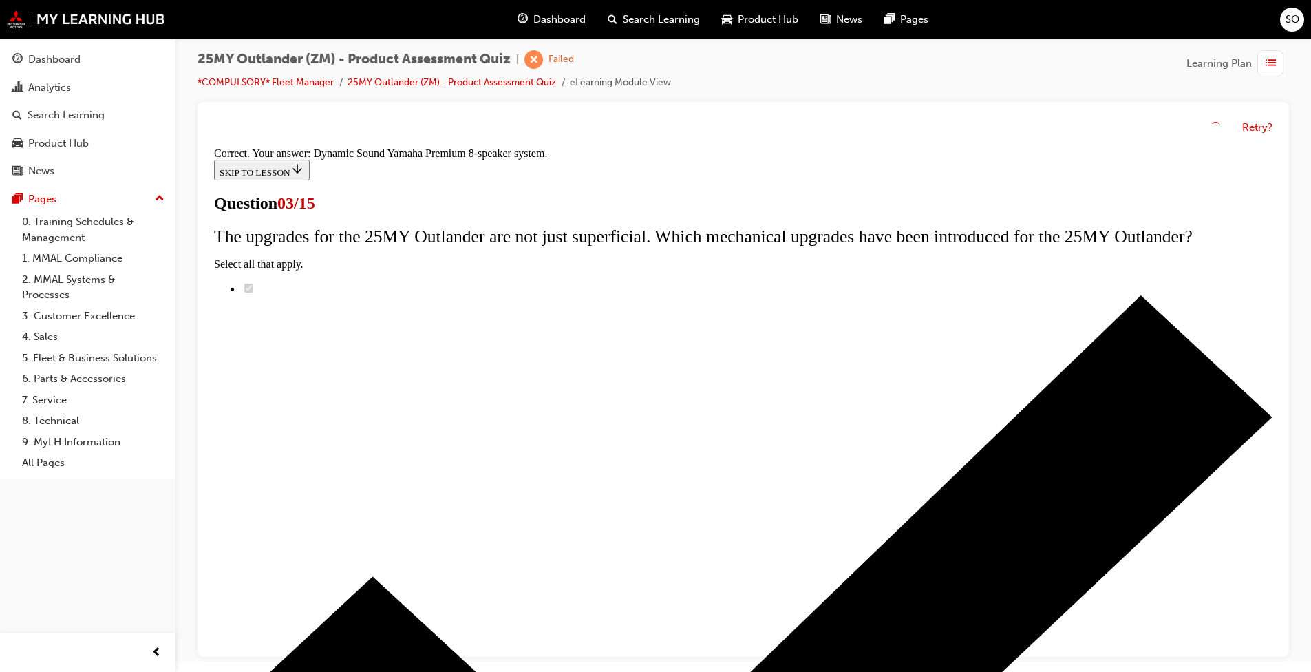
scroll to position [185, 0]
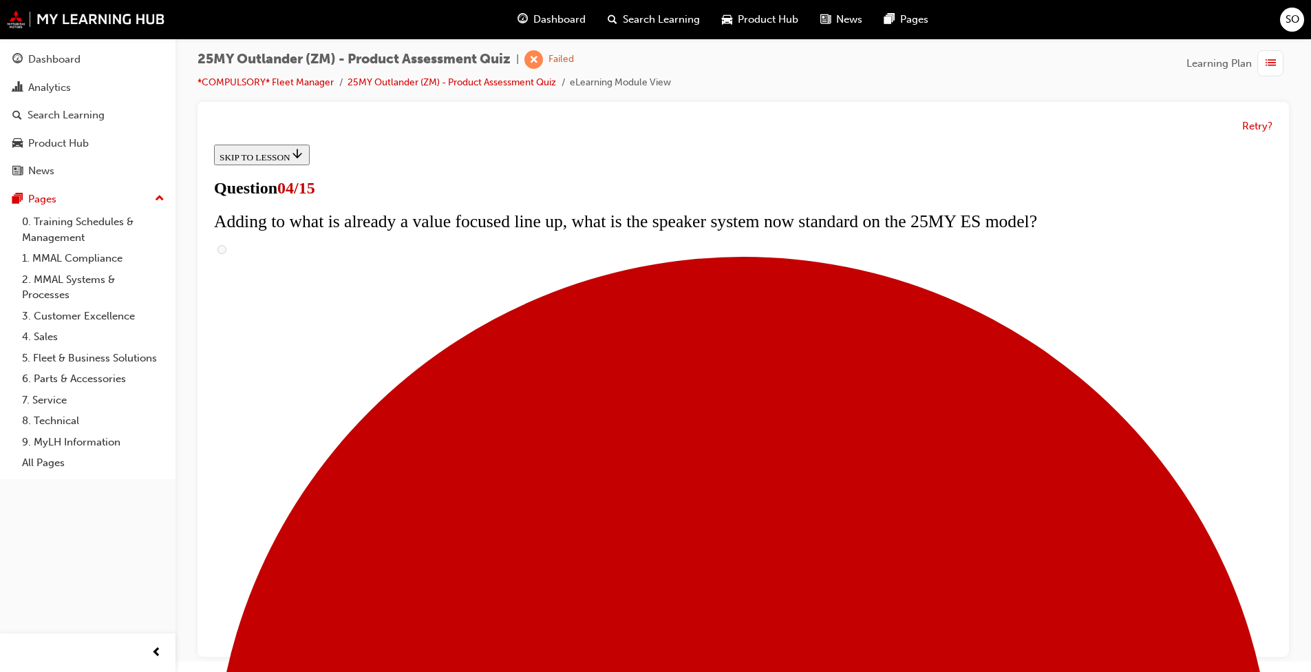
scroll to position [138, 0]
checkbox input "true"
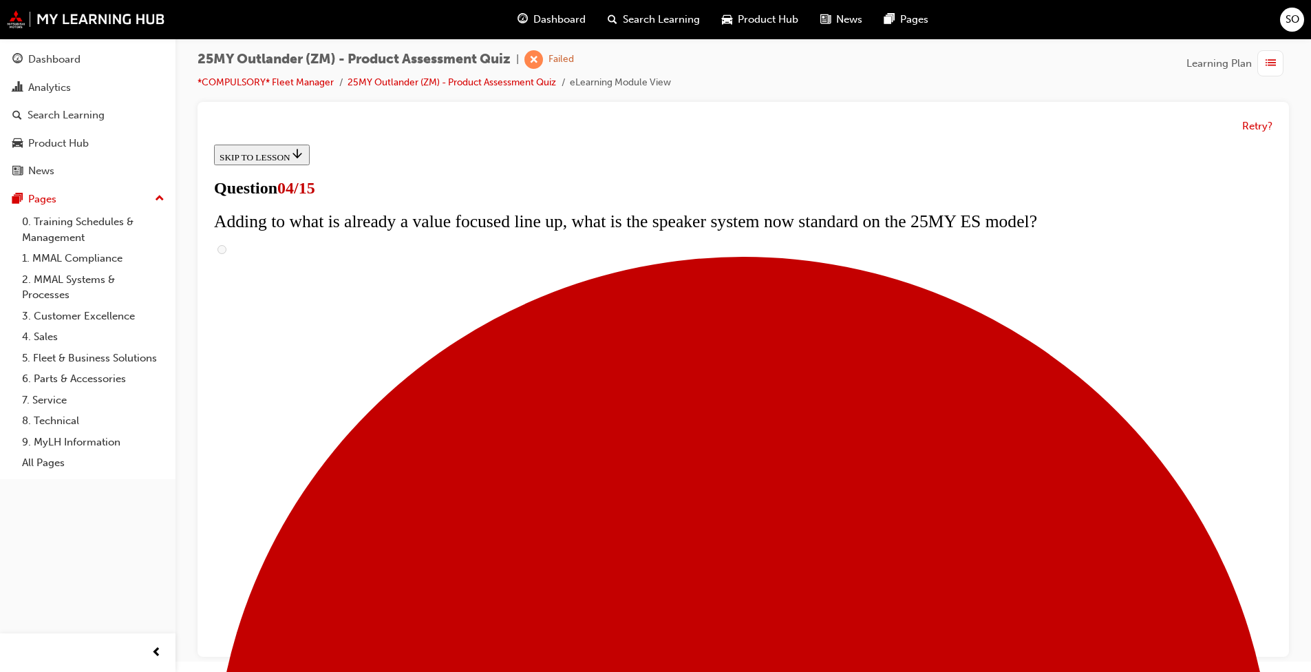
checkbox input "true"
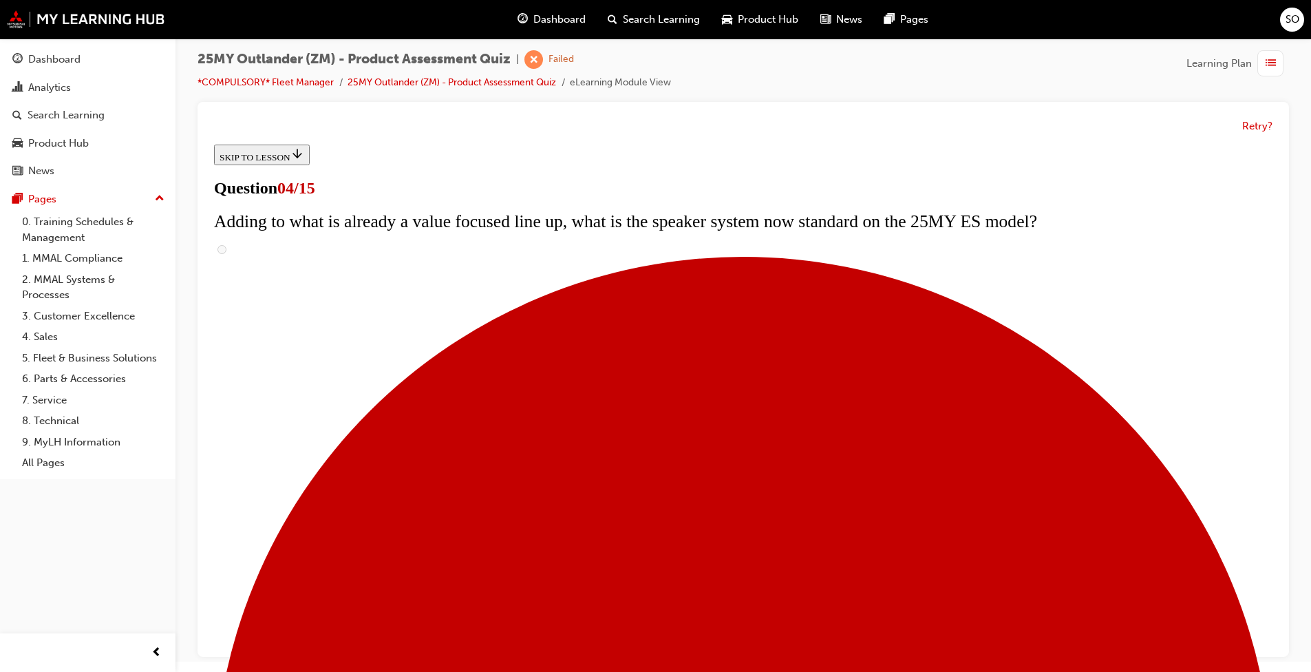
checkbox input "true"
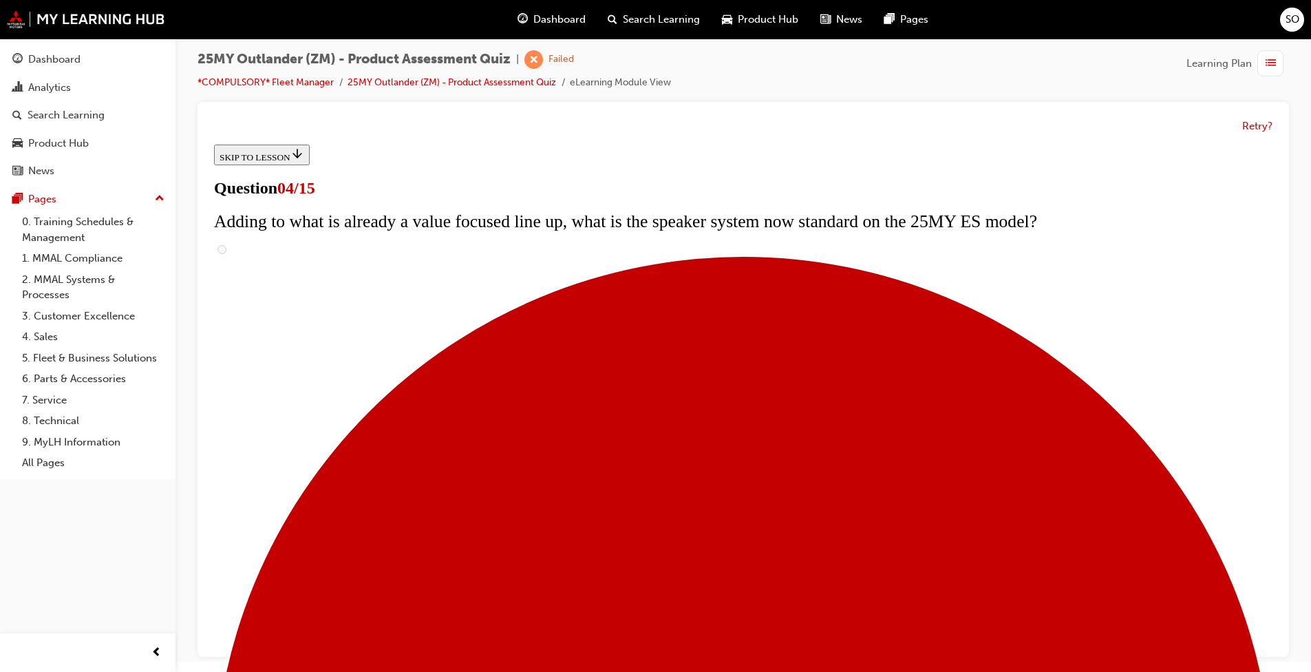
checkbox input "true"
drag, startPoint x: 524, startPoint y: 529, endPoint x: 524, endPoint y: 578, distance: 49.6
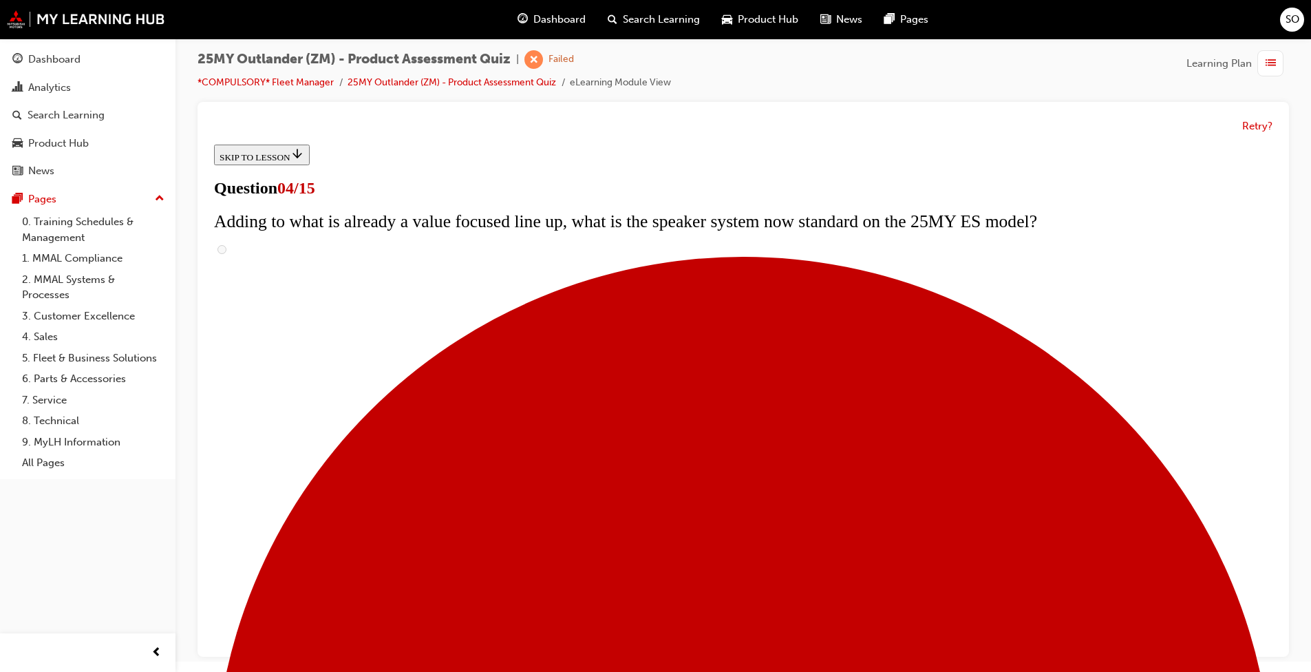
checkbox input "true"
drag, startPoint x: 527, startPoint y: 594, endPoint x: 617, endPoint y: 535, distance: 107.5
checkbox input "true"
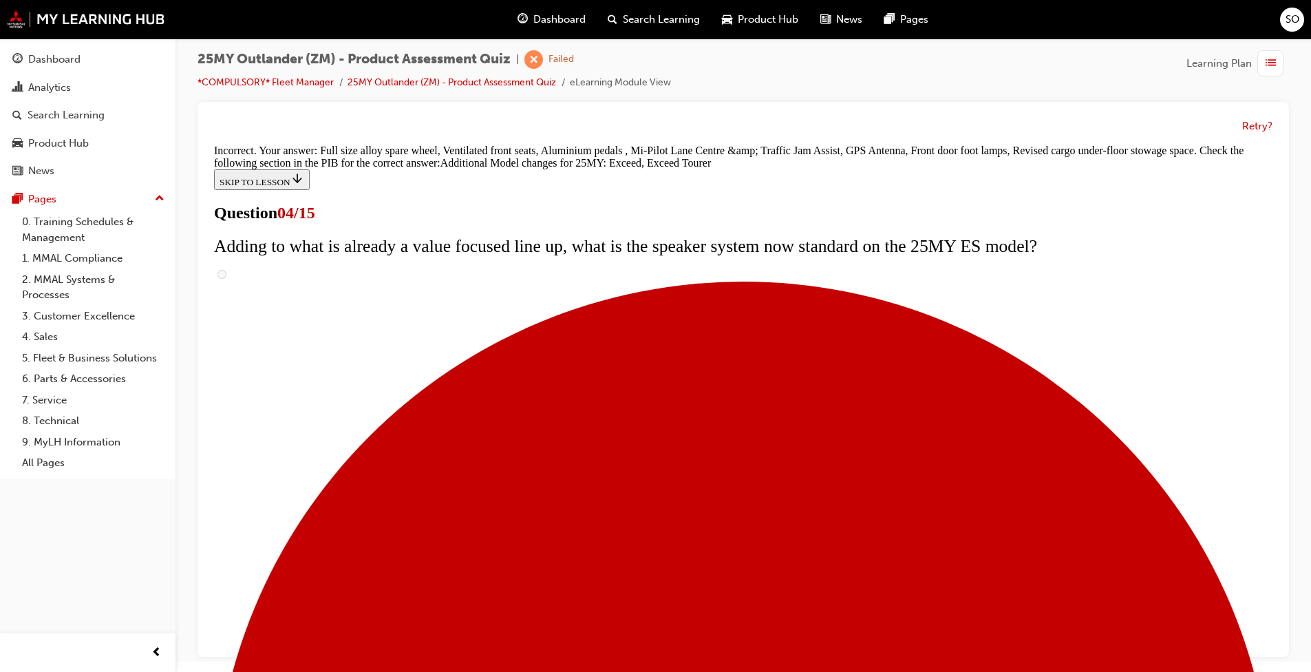
scroll to position [482, 0]
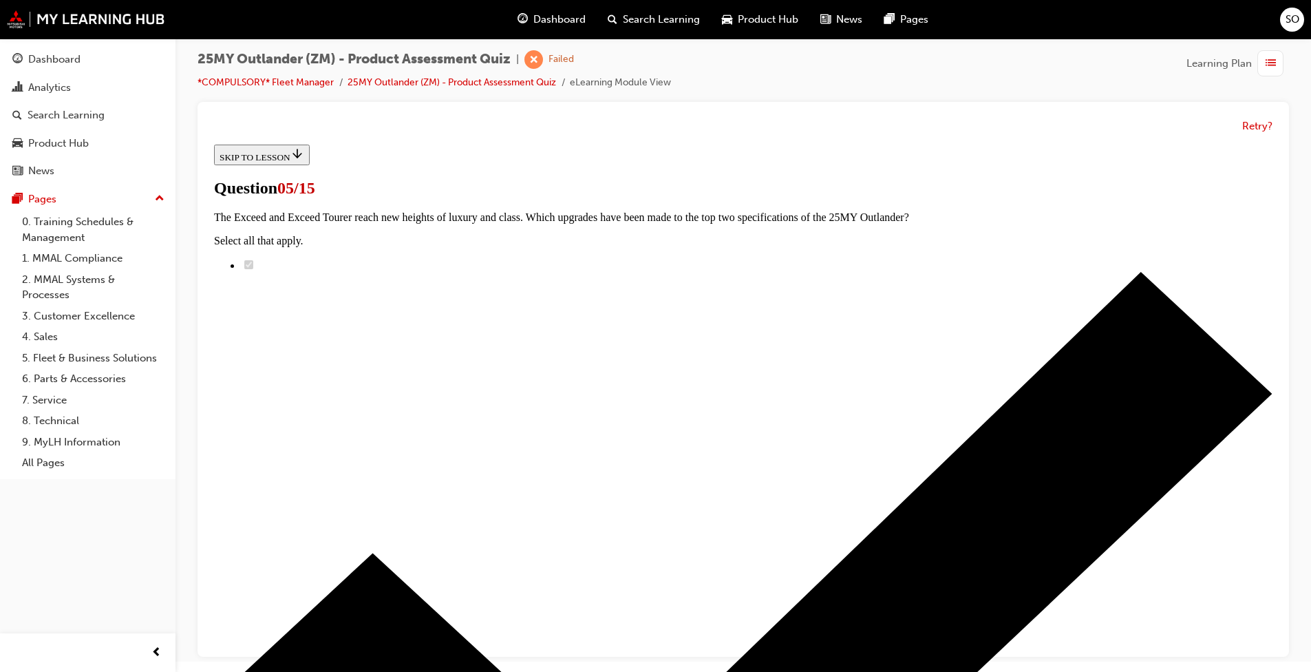
scroll to position [252, 0]
radio input "true"
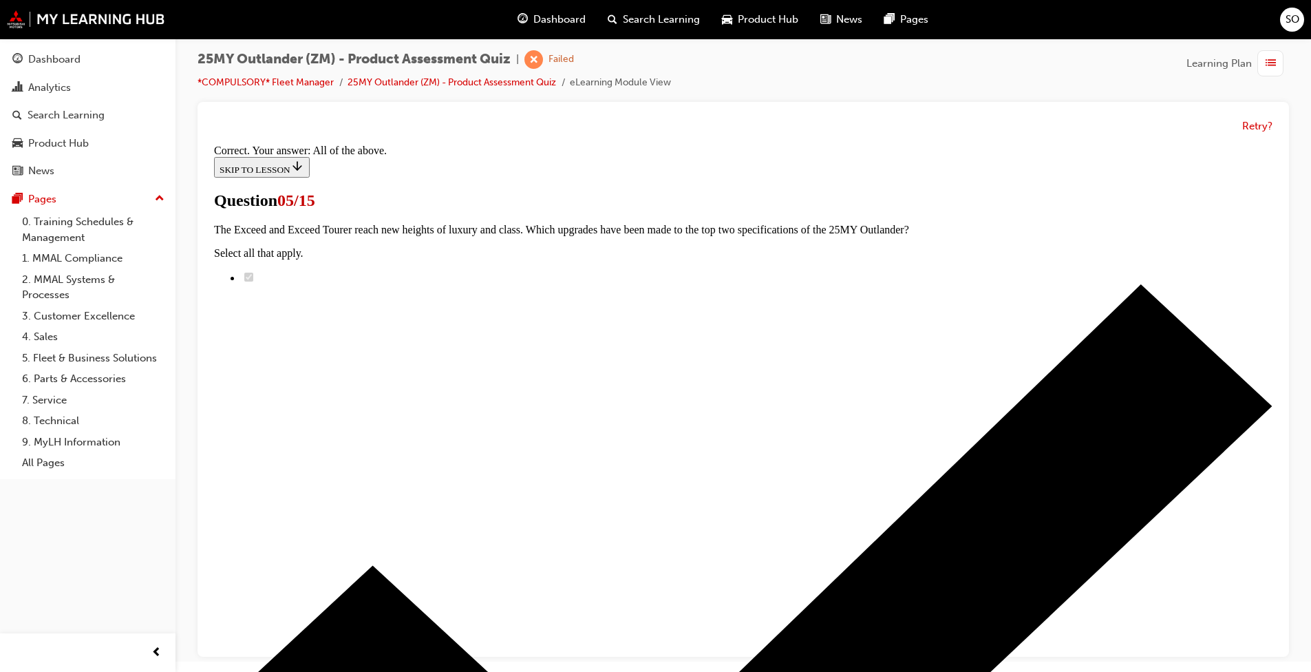
scroll to position [295, 0]
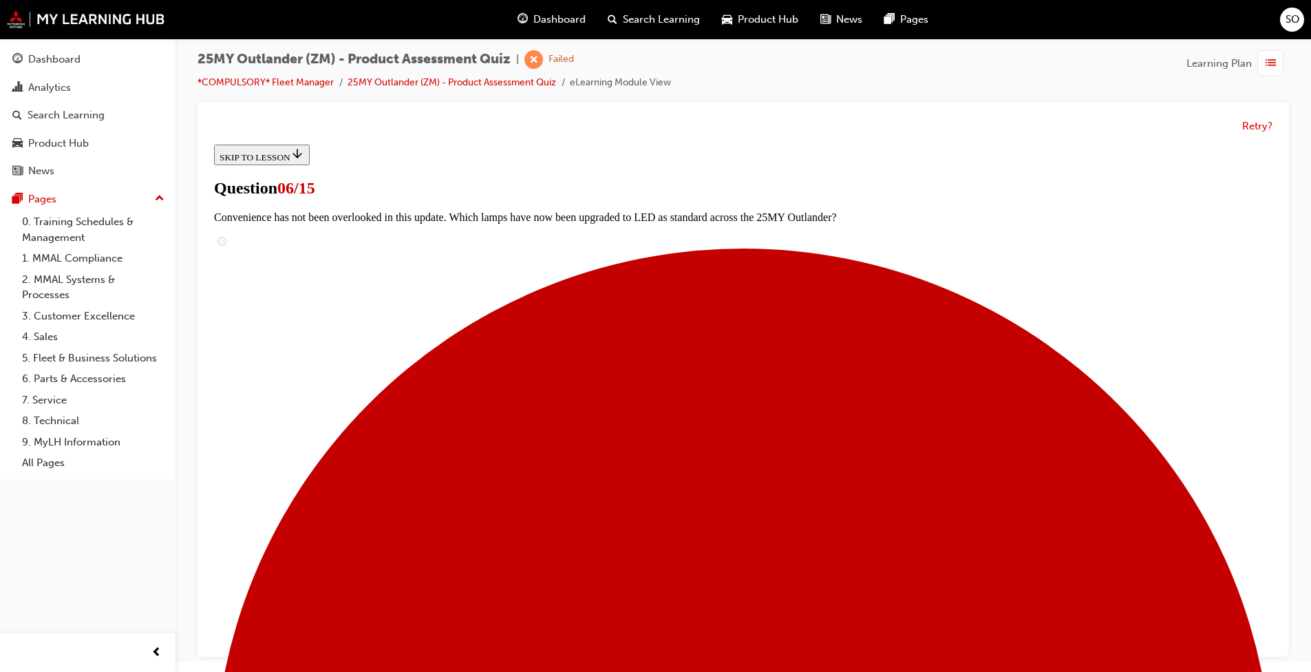
scroll to position [344, 0]
radio input "true"
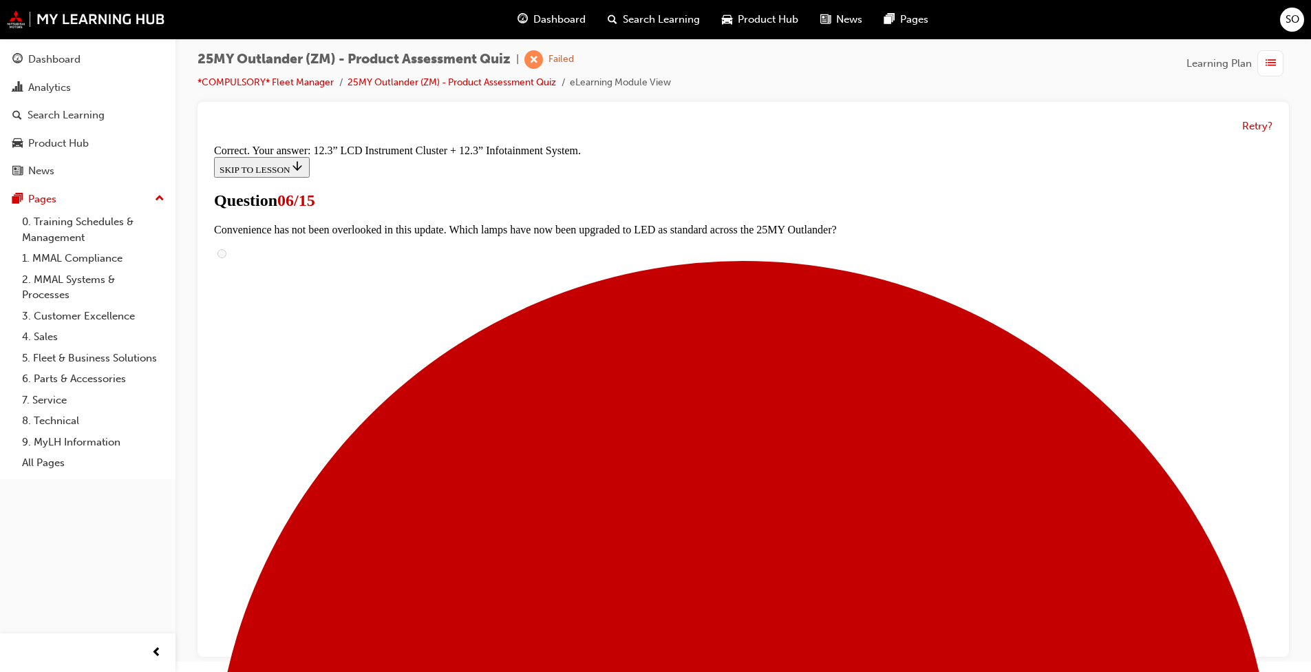
scroll to position [425, 0]
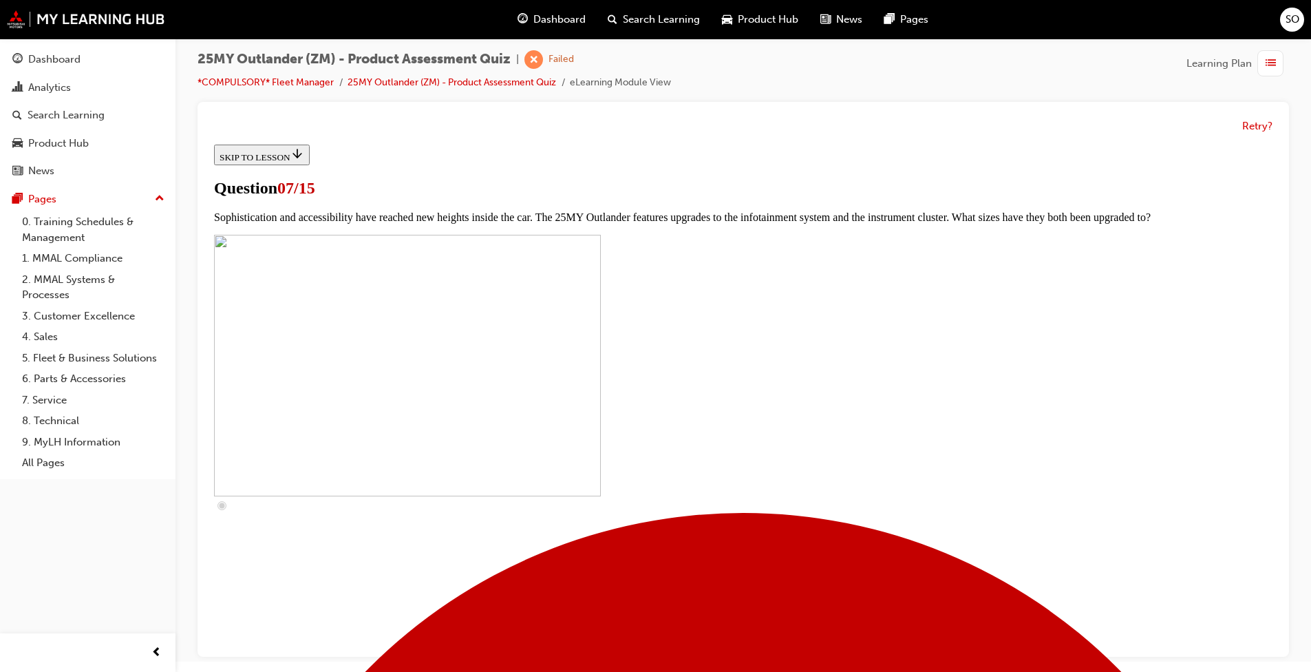
scroll to position [482, 0]
drag, startPoint x: 532, startPoint y: 503, endPoint x: 566, endPoint y: 524, distance: 39.9
checkbox input "true"
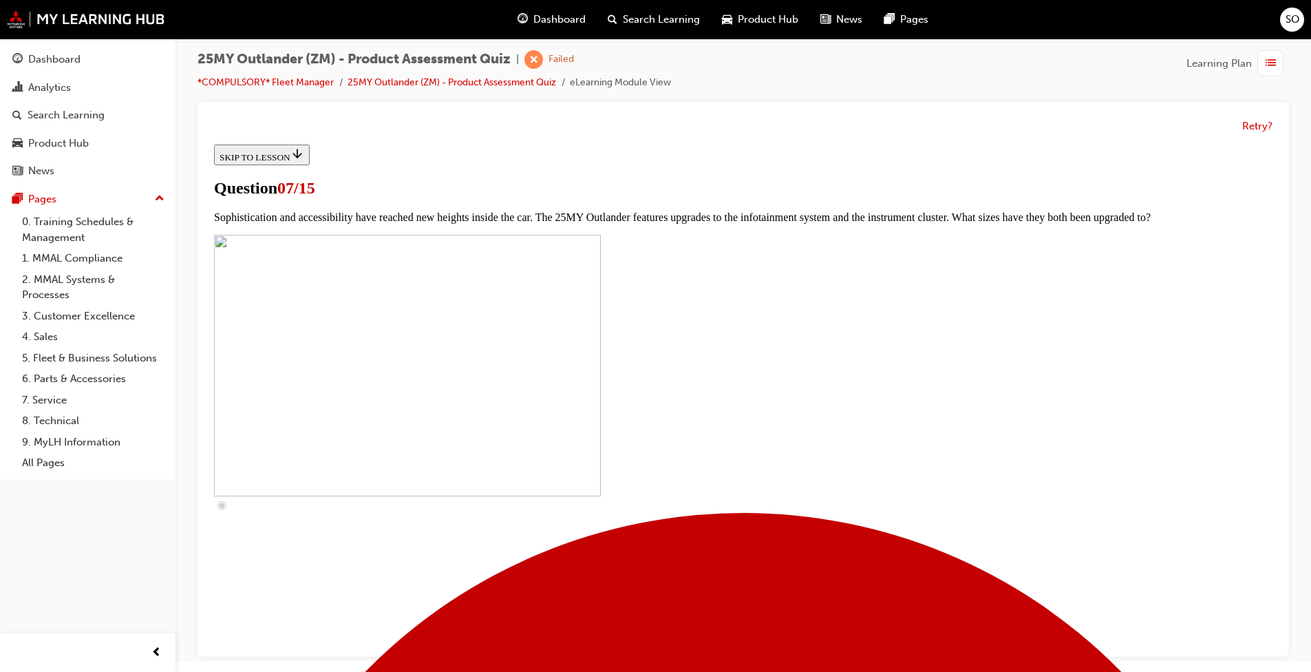
drag, startPoint x: 525, startPoint y: 450, endPoint x: 533, endPoint y: 452, distance: 8.5
checkbox input "true"
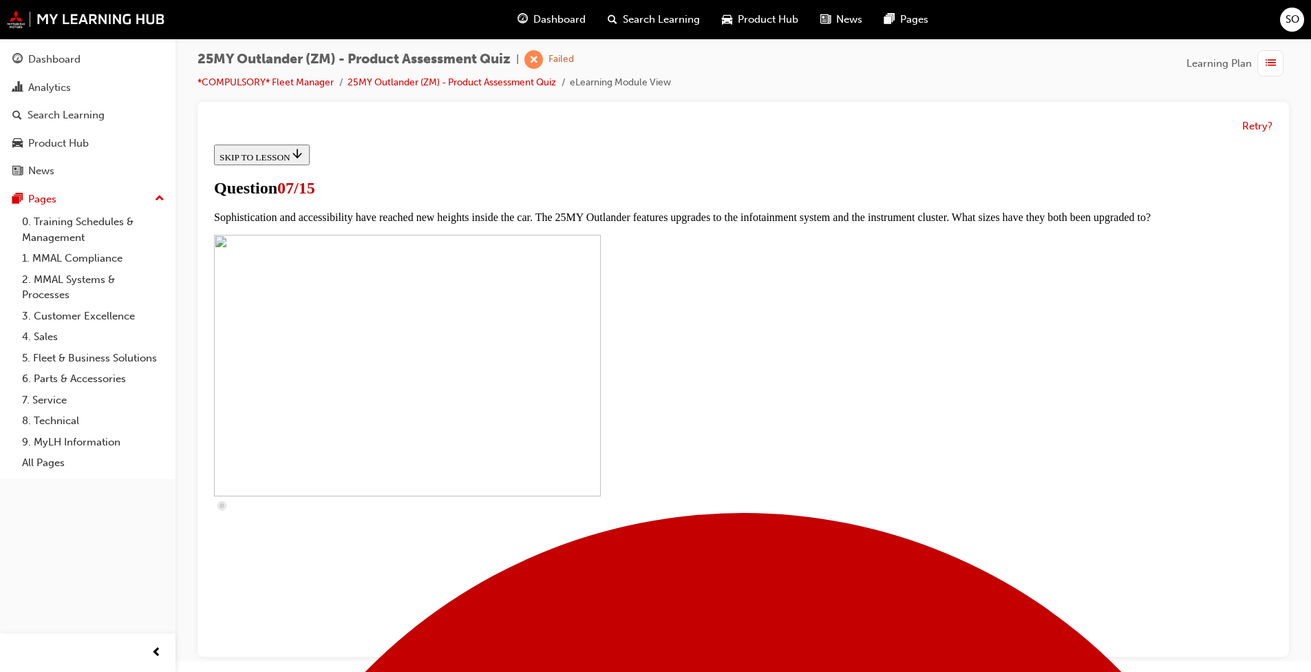
checkbox input "true"
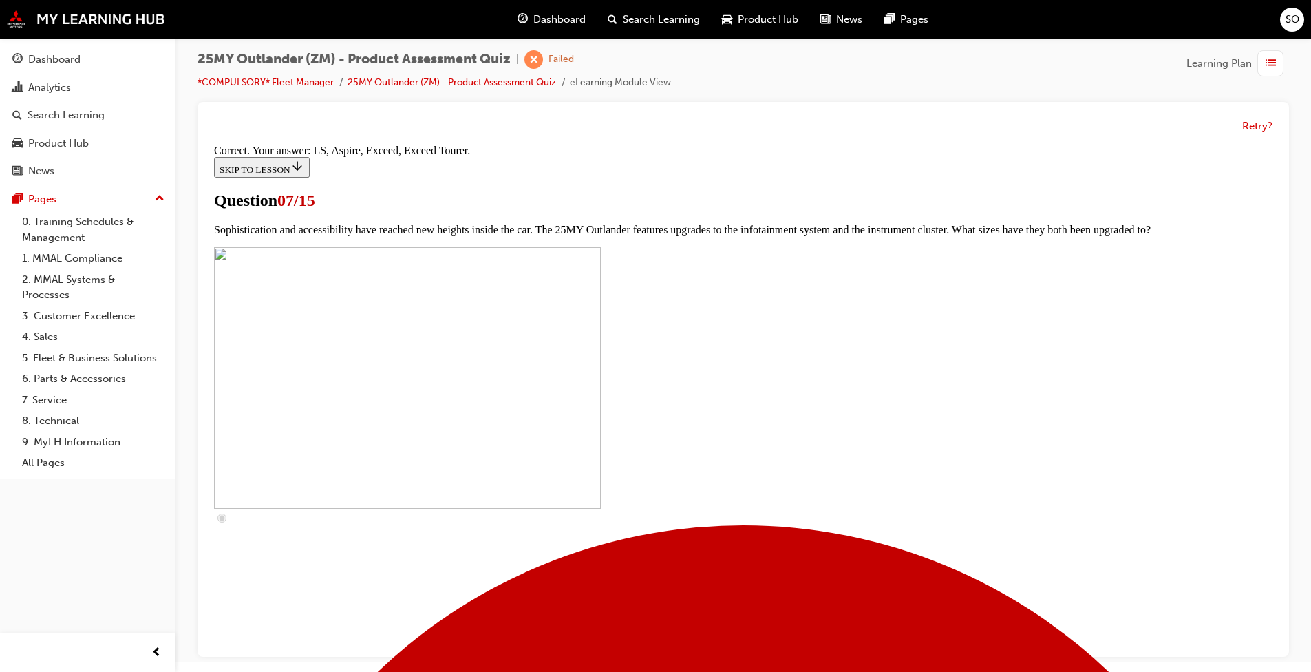
scroll to position [582, 0]
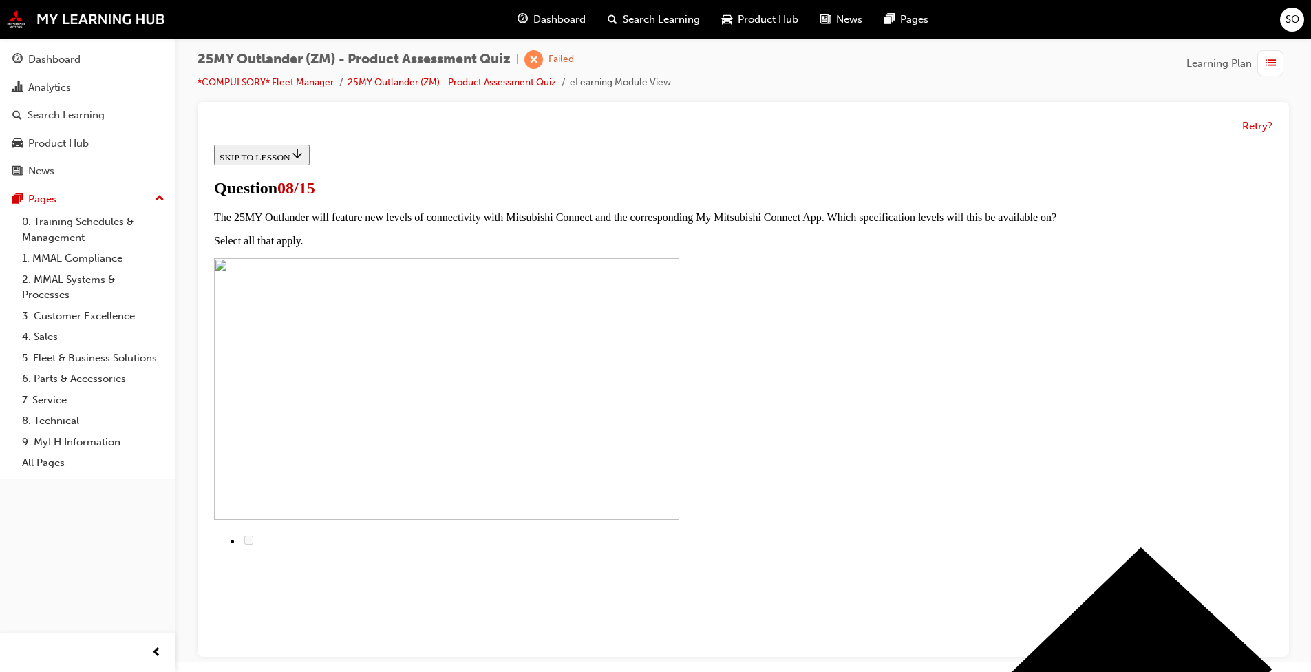
scroll to position [110, 0]
radio input "true"
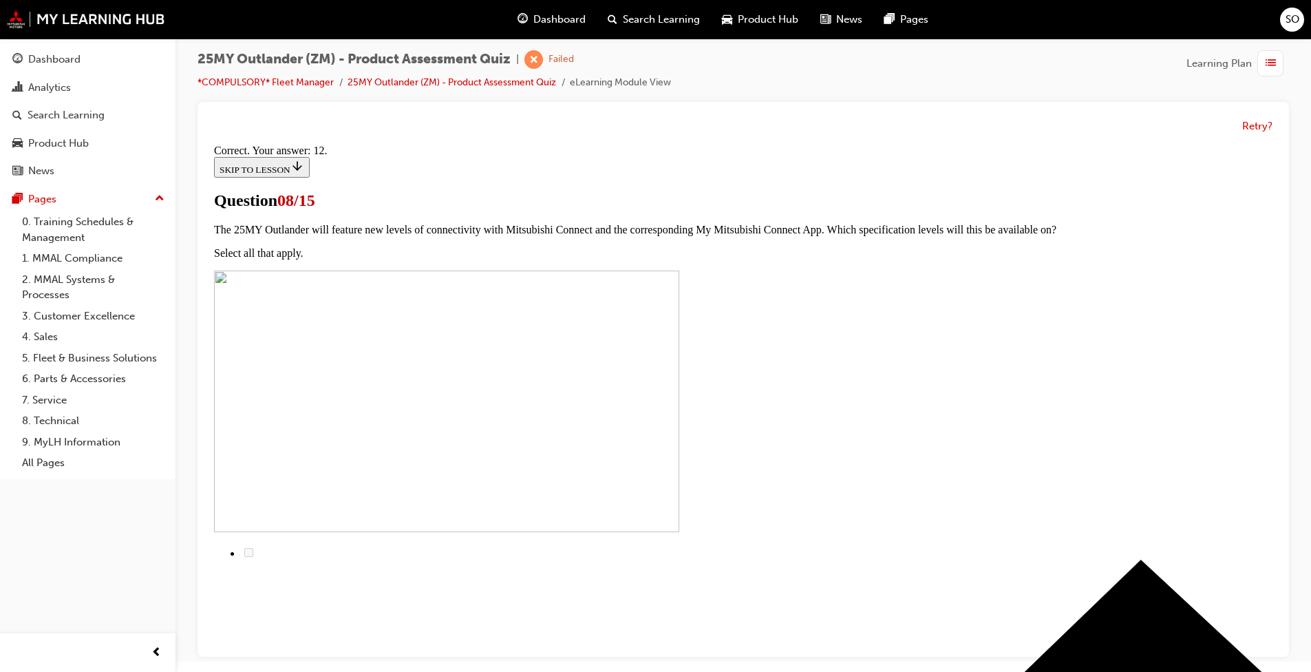
scroll to position [185, 0]
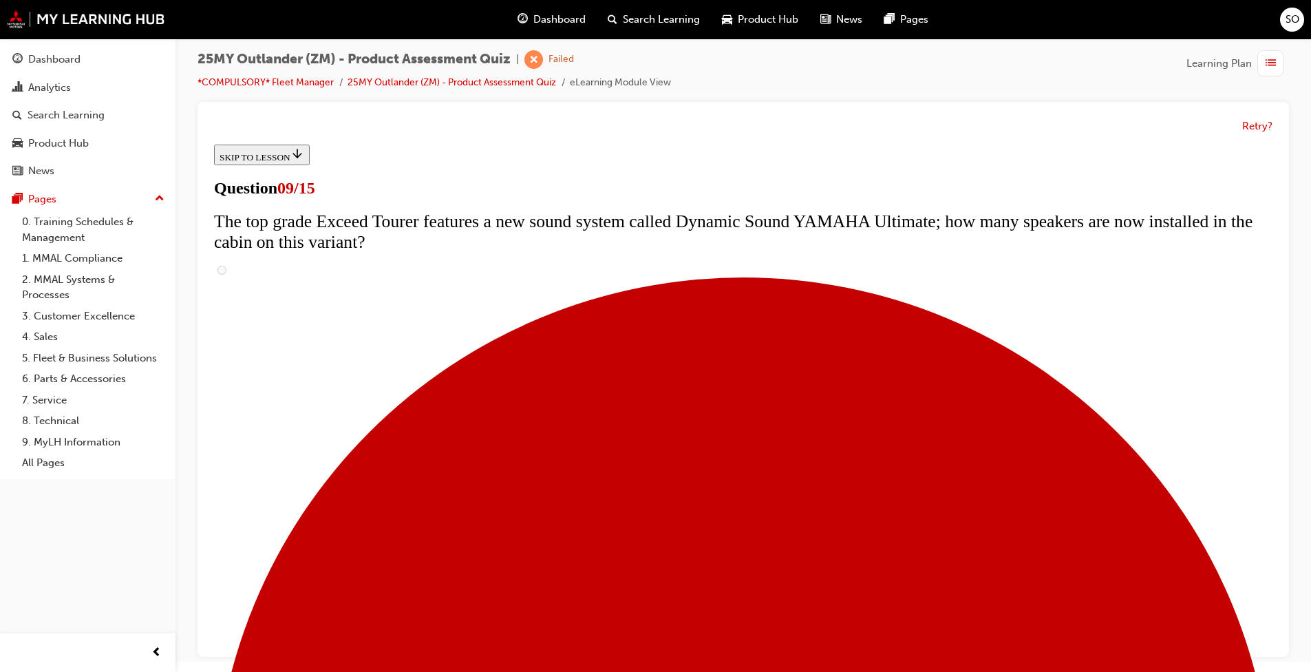
scroll to position [620, 0]
radio input "true"
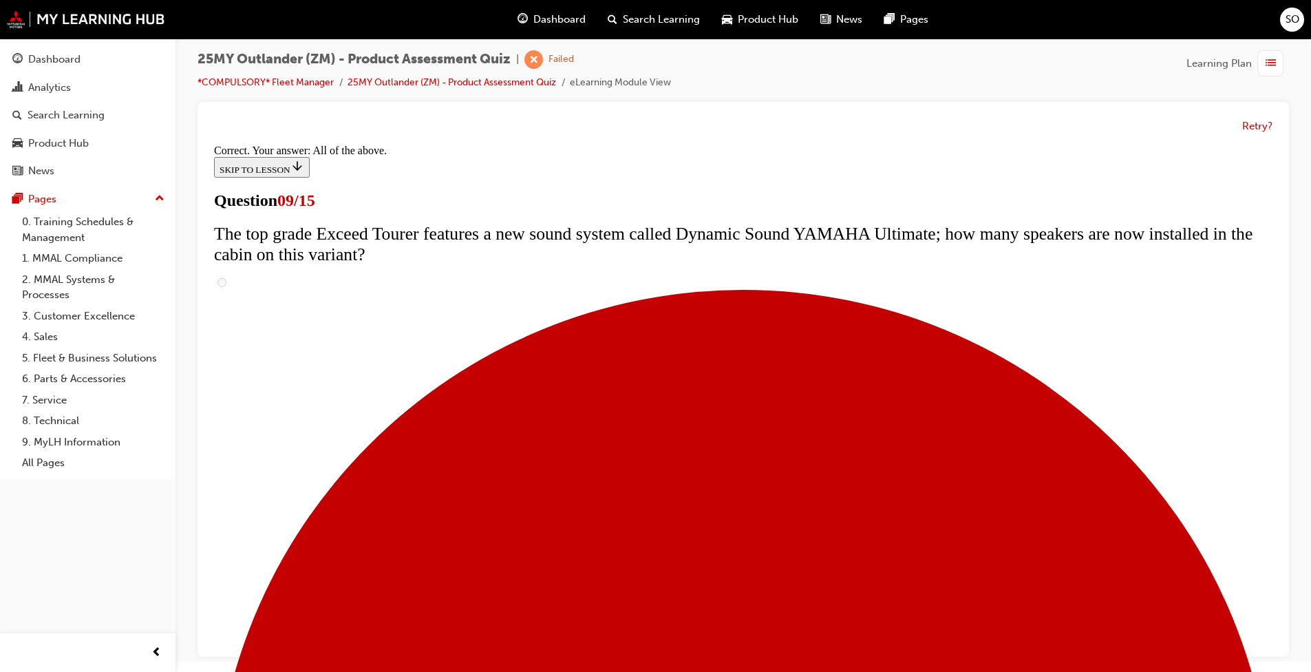
scroll to position [677, 0]
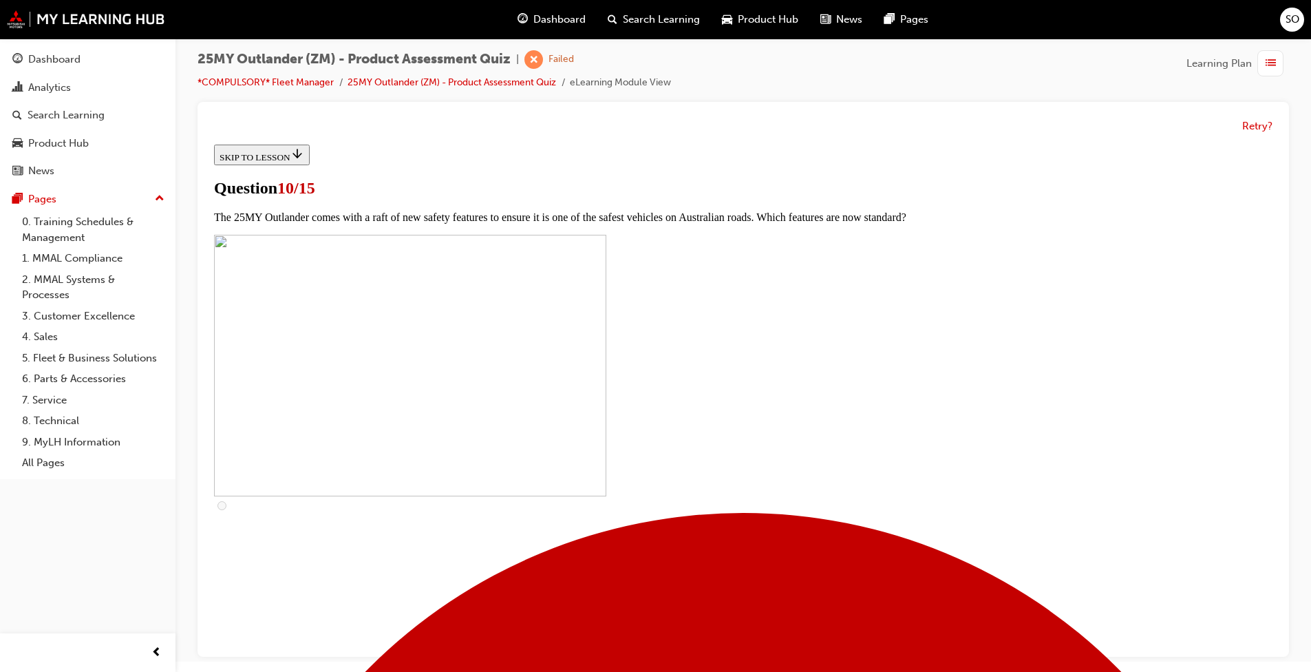
scroll to position [344, 0]
checkbox input "true"
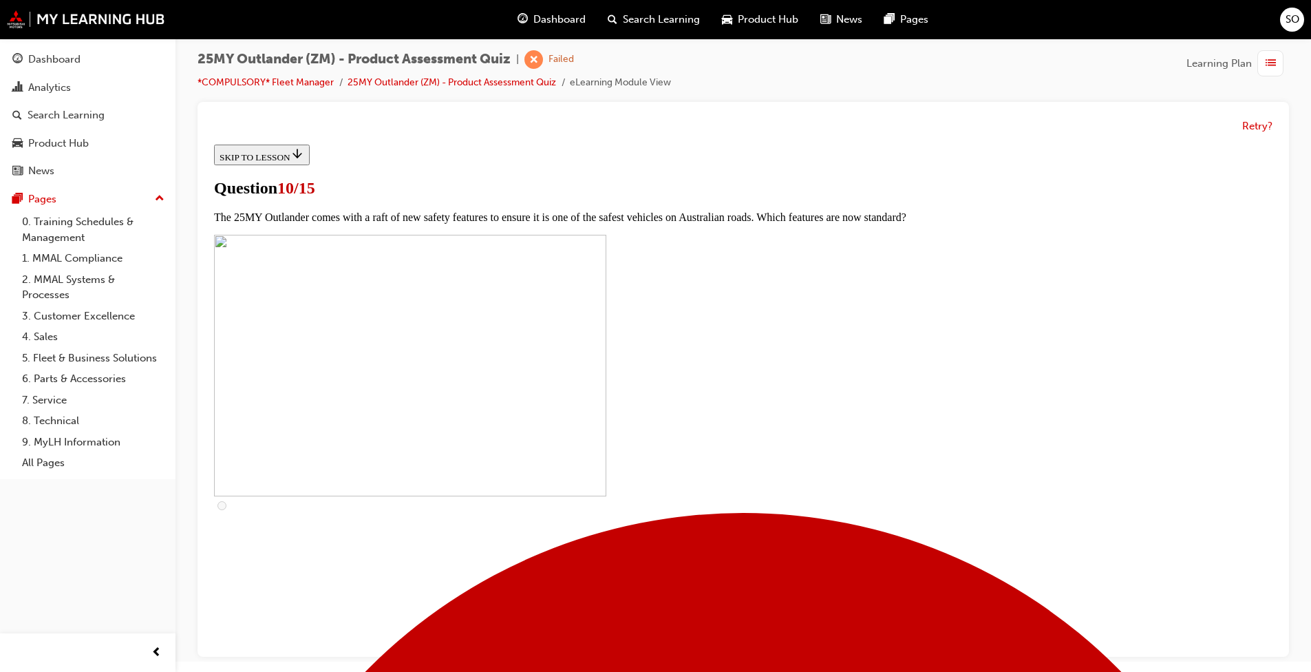
checkbox input "true"
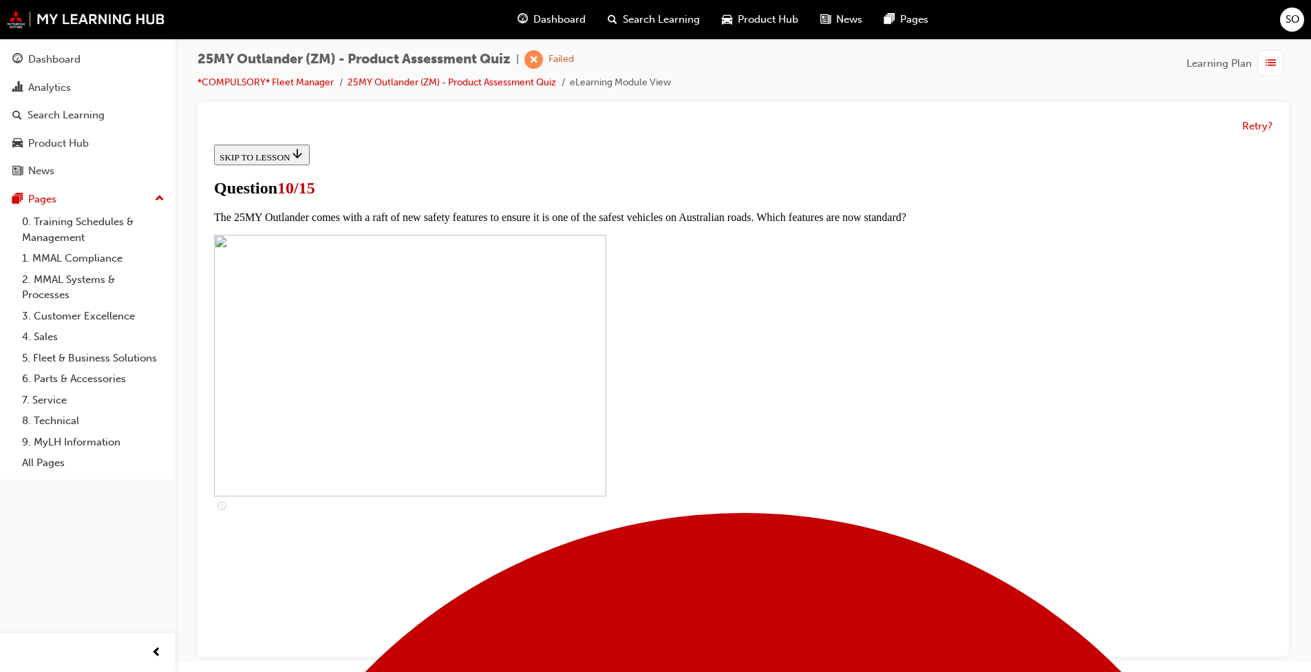
checkbox input "true"
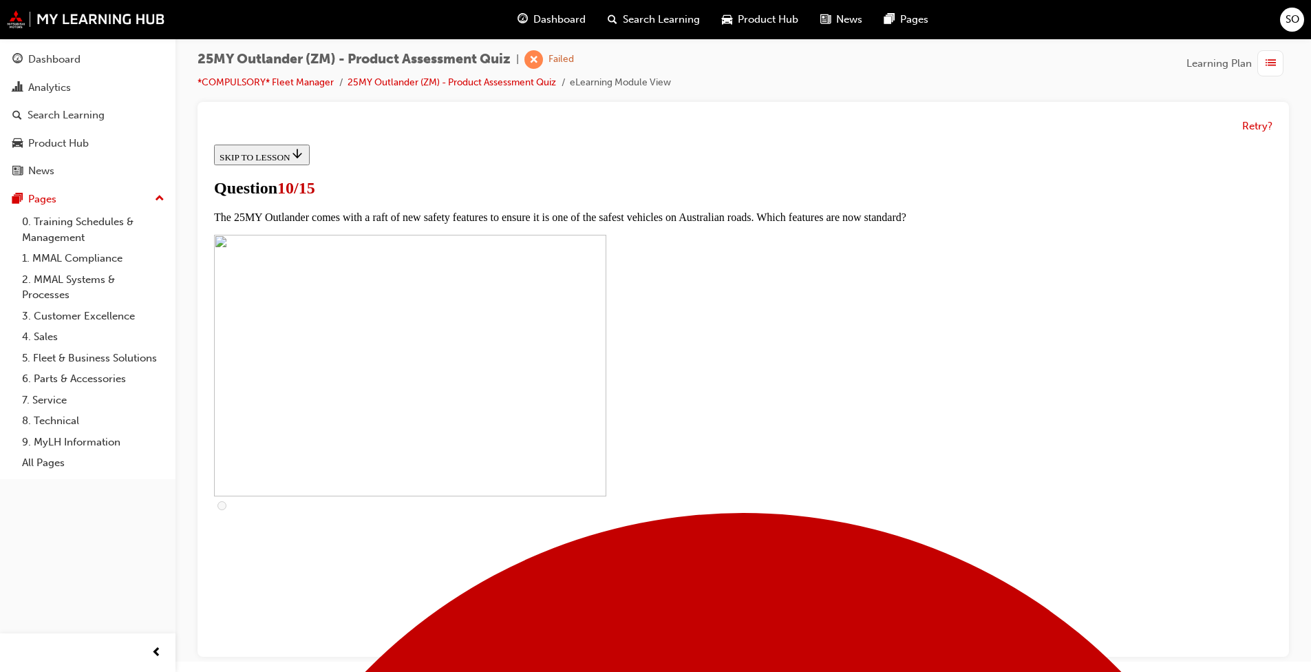
checkbox input "false"
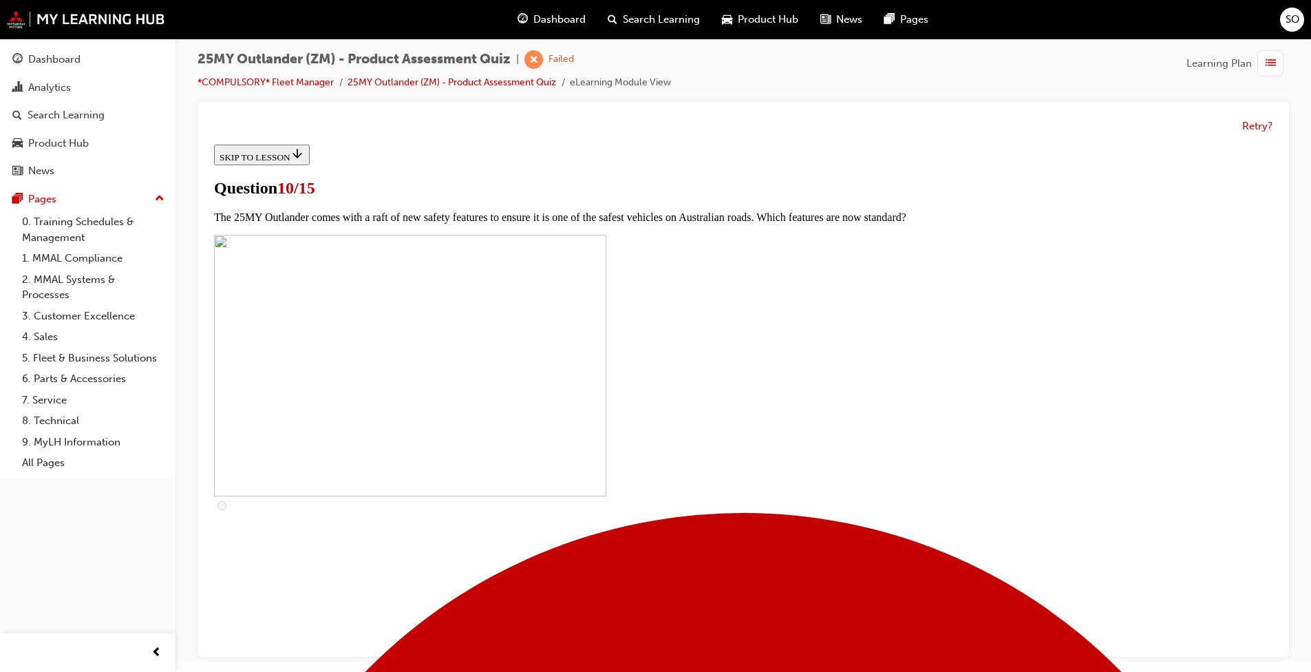
checkbox input "true"
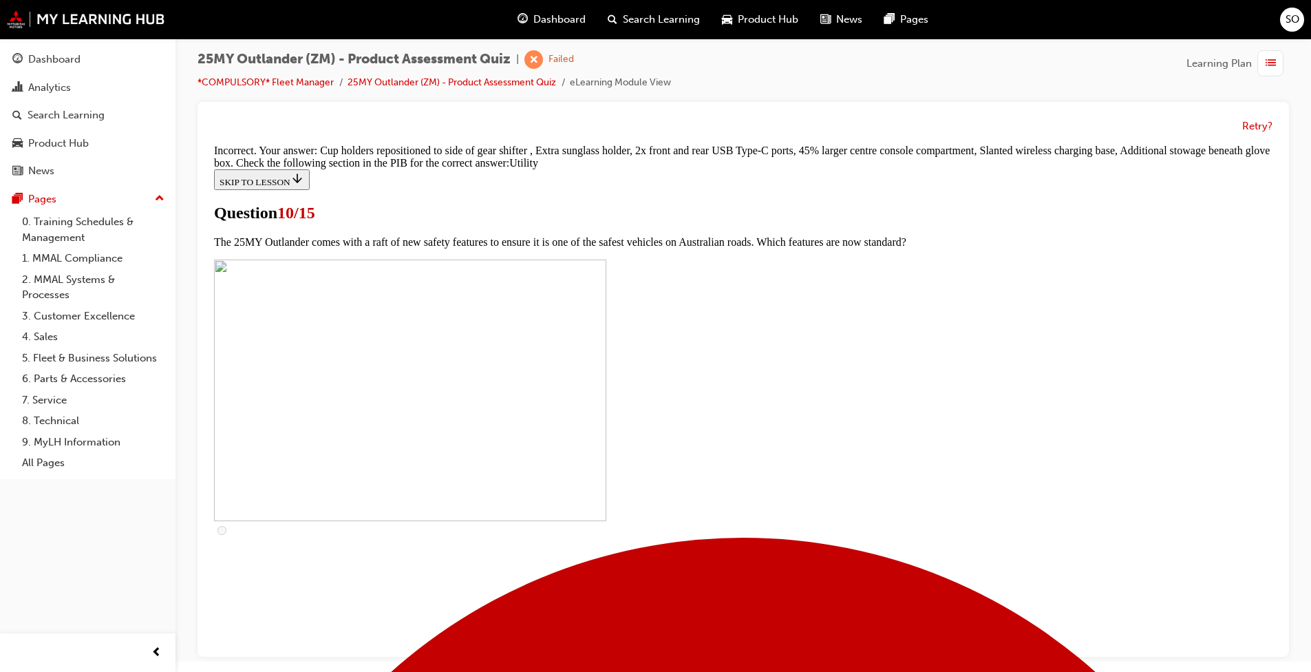
scroll to position [633, 0]
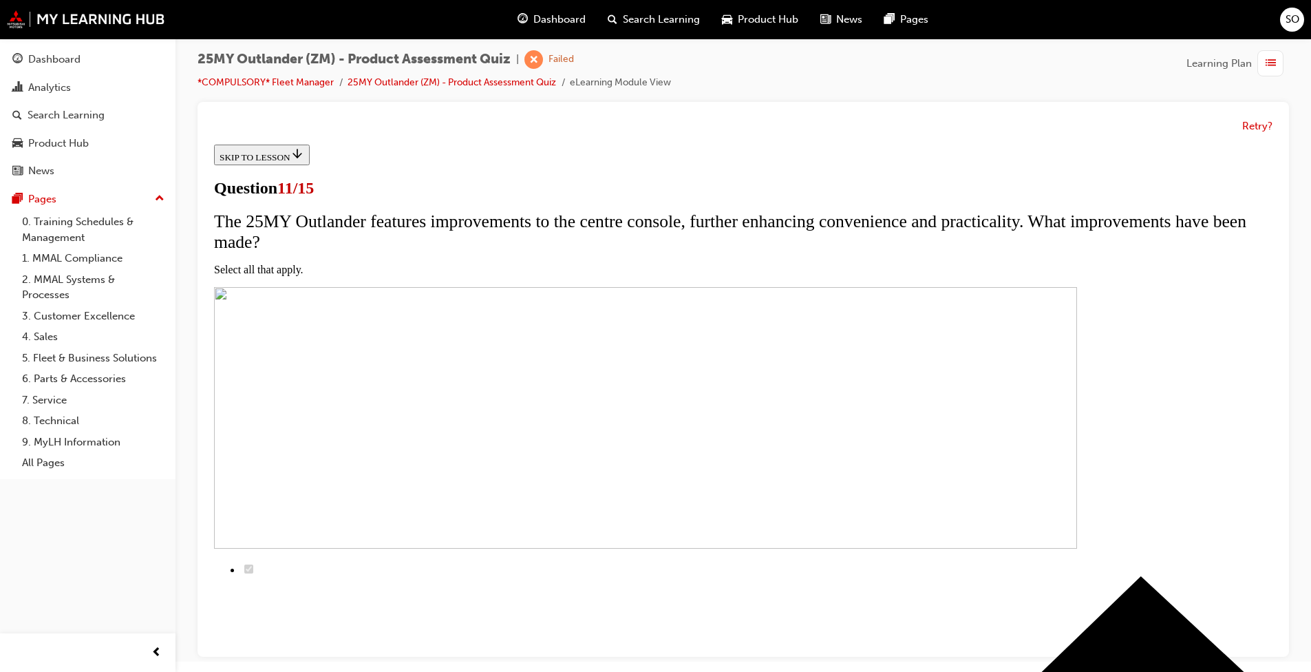
scroll to position [138, 0]
checkbox input "true"
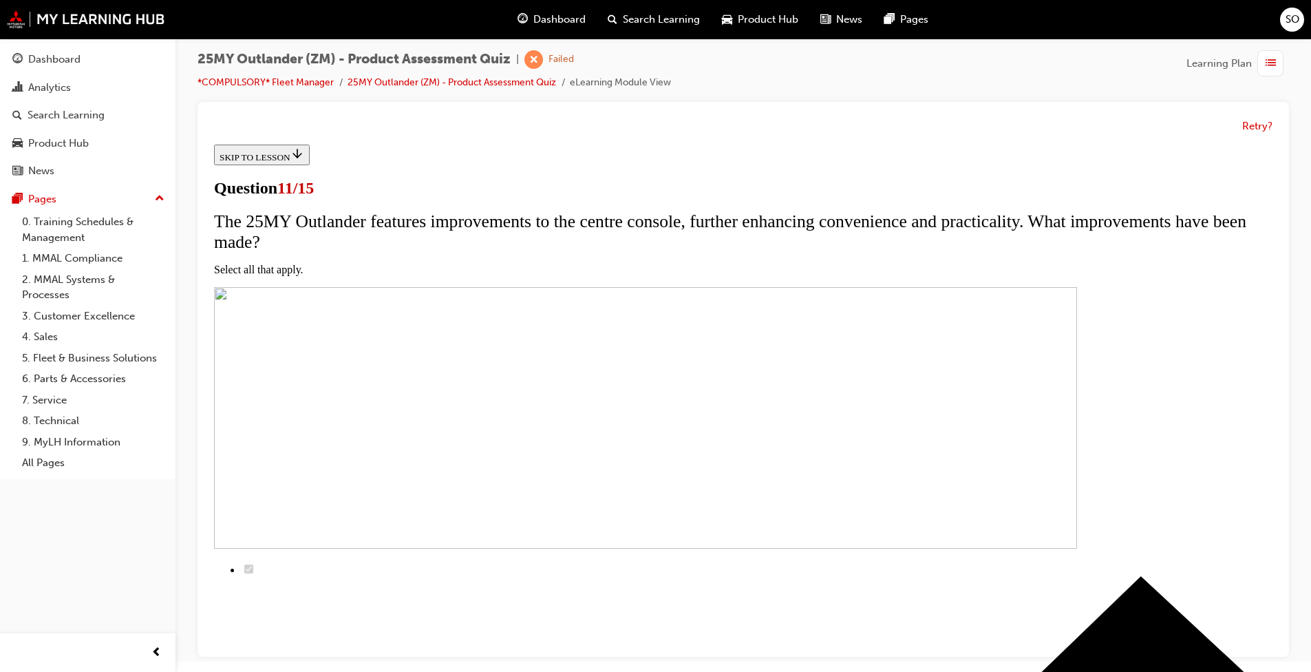
checkbox input "true"
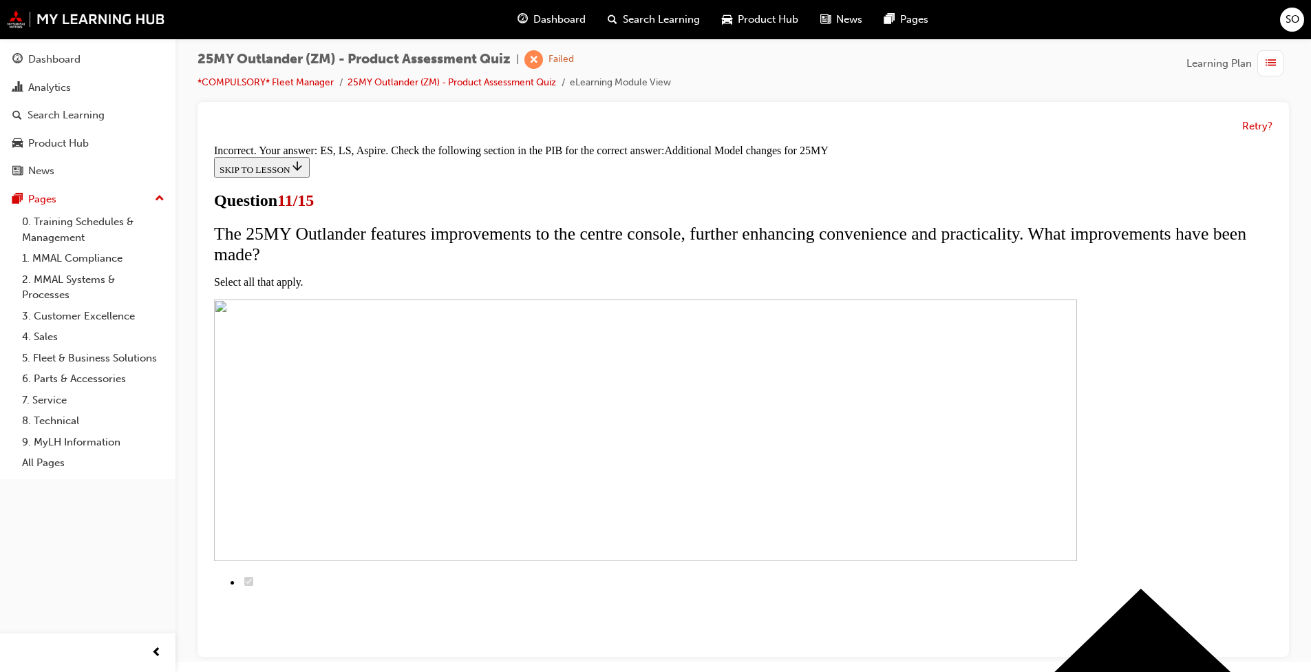
scroll to position [372, 0]
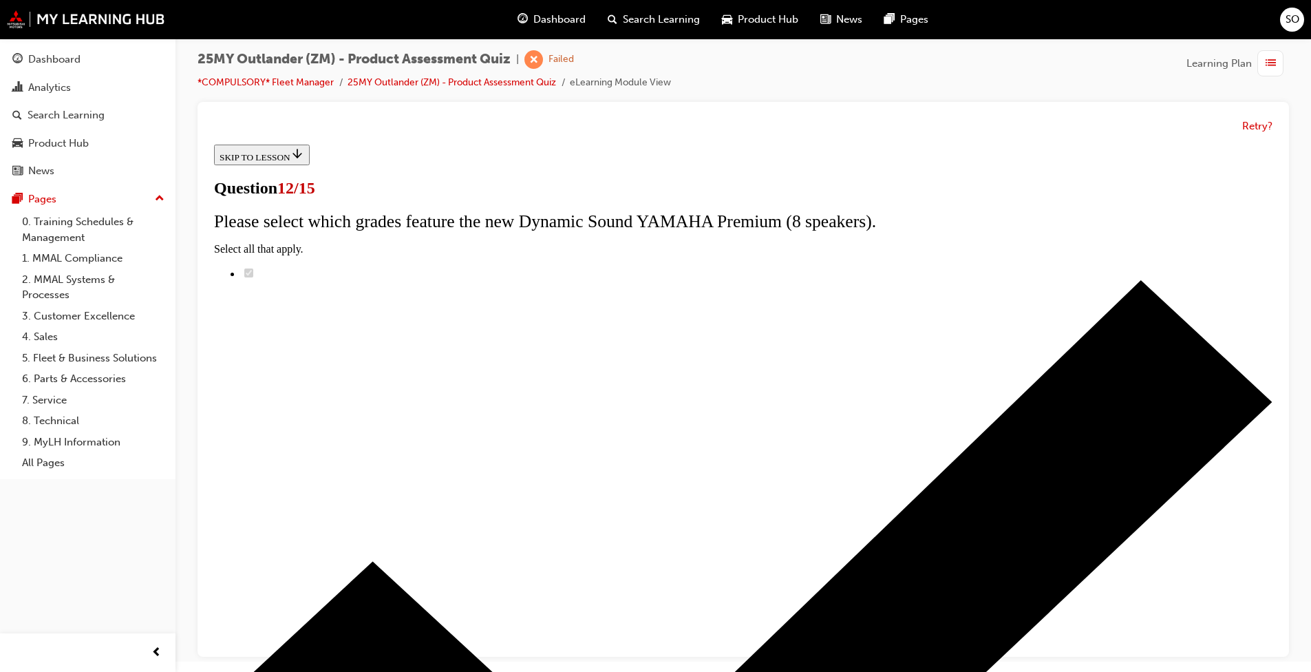
radio input "true"
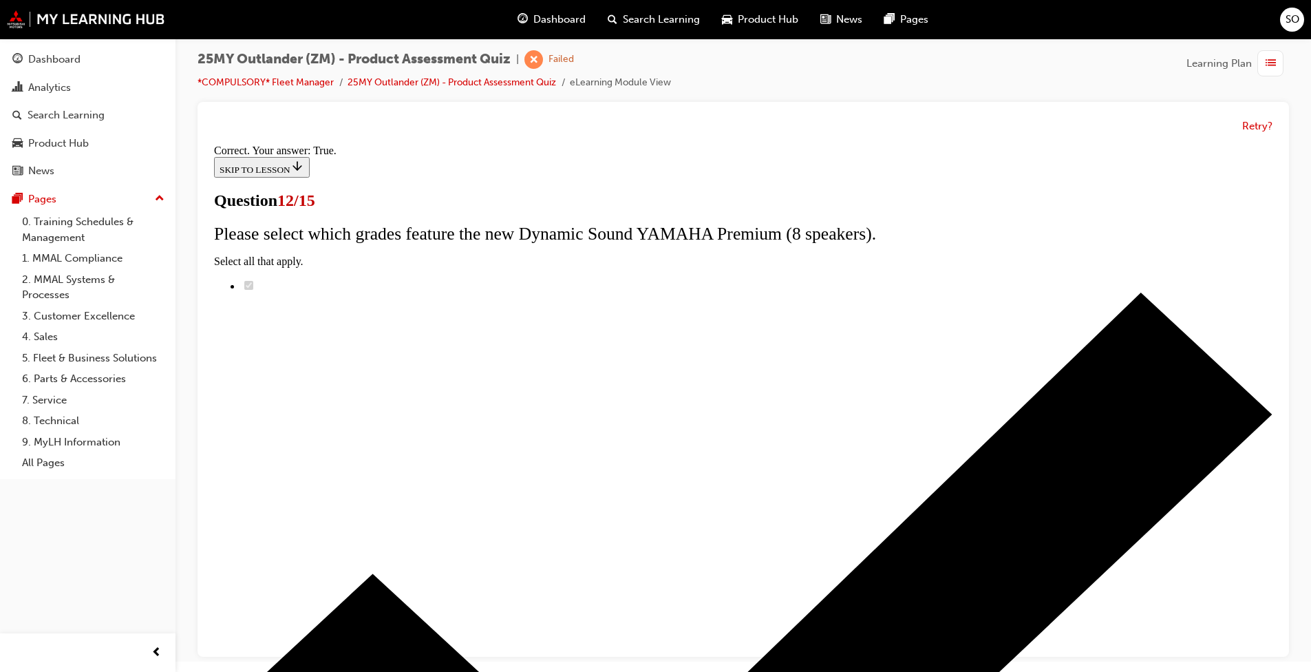
scroll to position [122, 0]
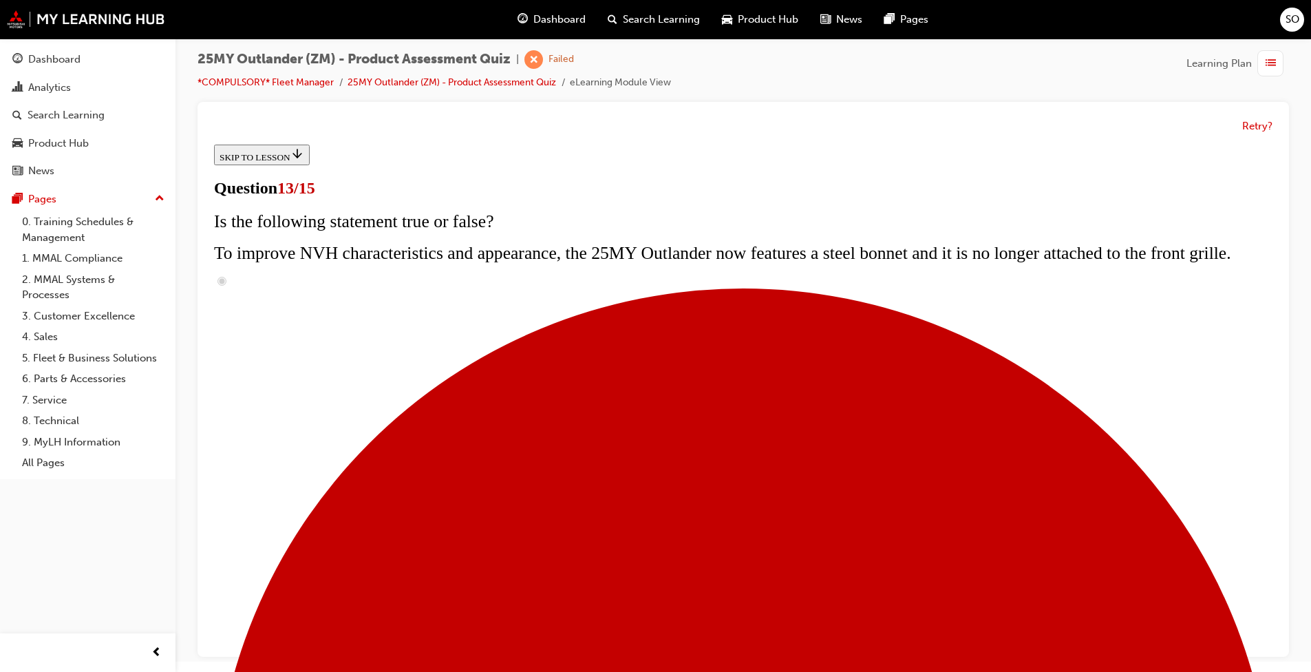
scroll to position [275, 0]
radio input "true"
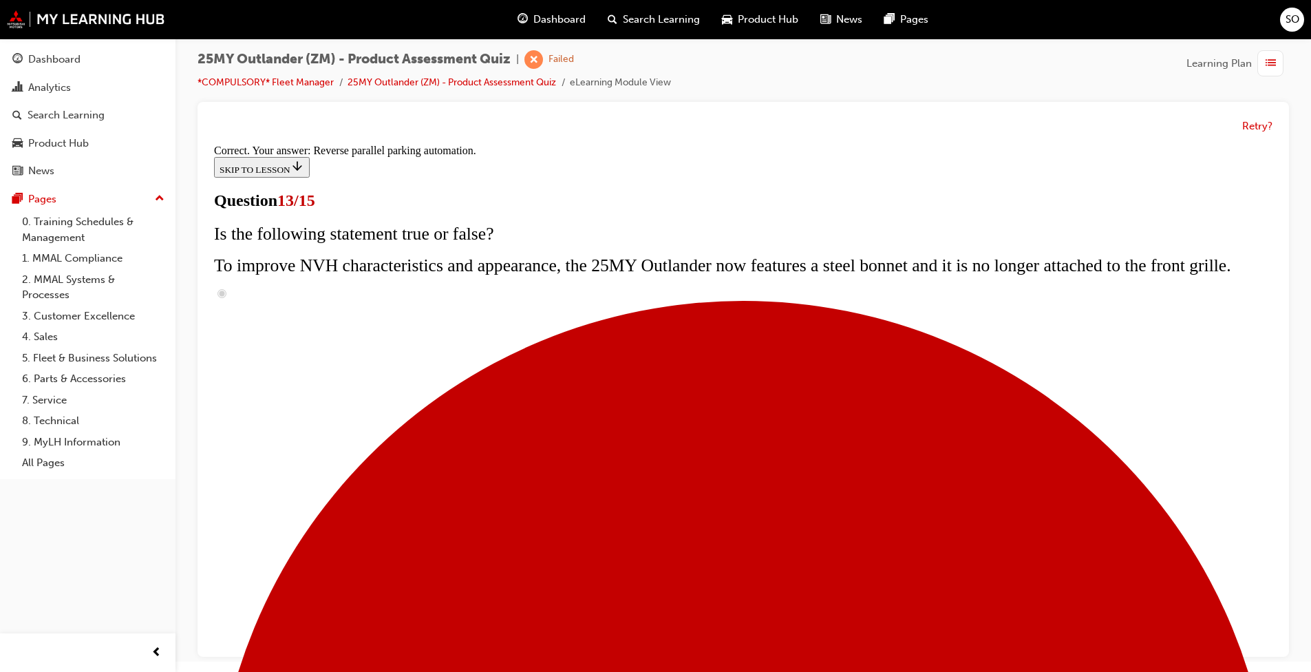
scroll to position [319, 0]
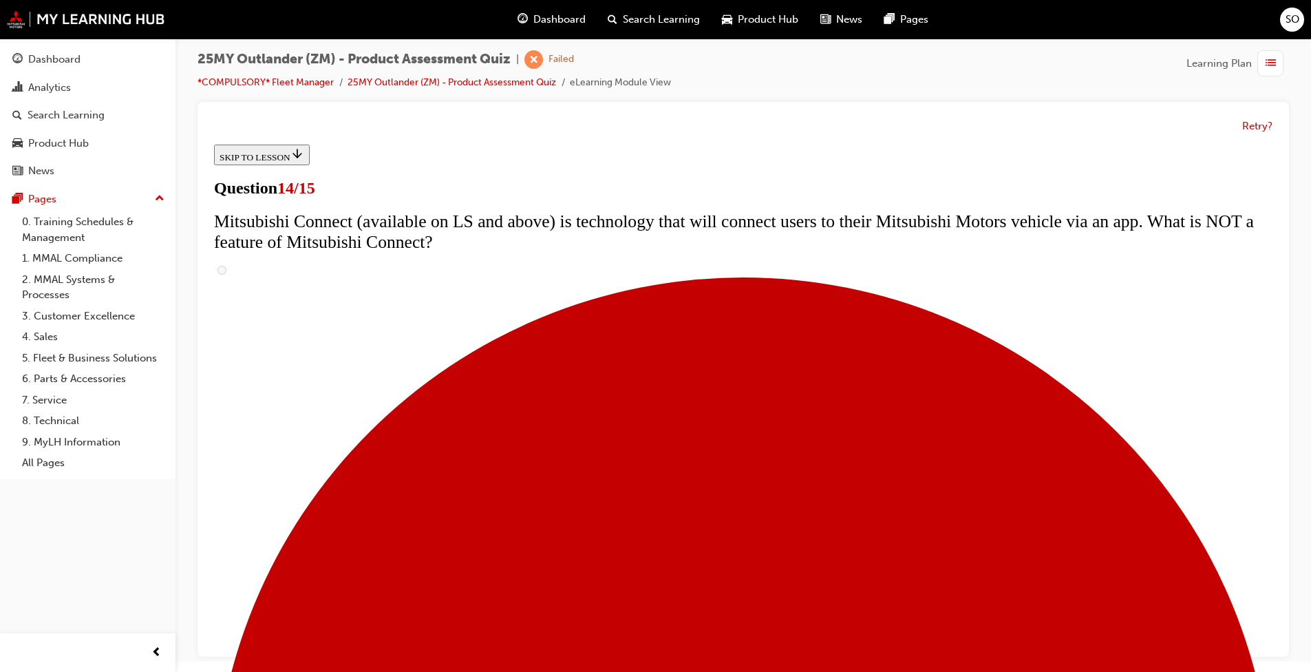
scroll to position [492, 0]
drag, startPoint x: 529, startPoint y: 453, endPoint x: 546, endPoint y: 459, distance: 18.3
radio input "true"
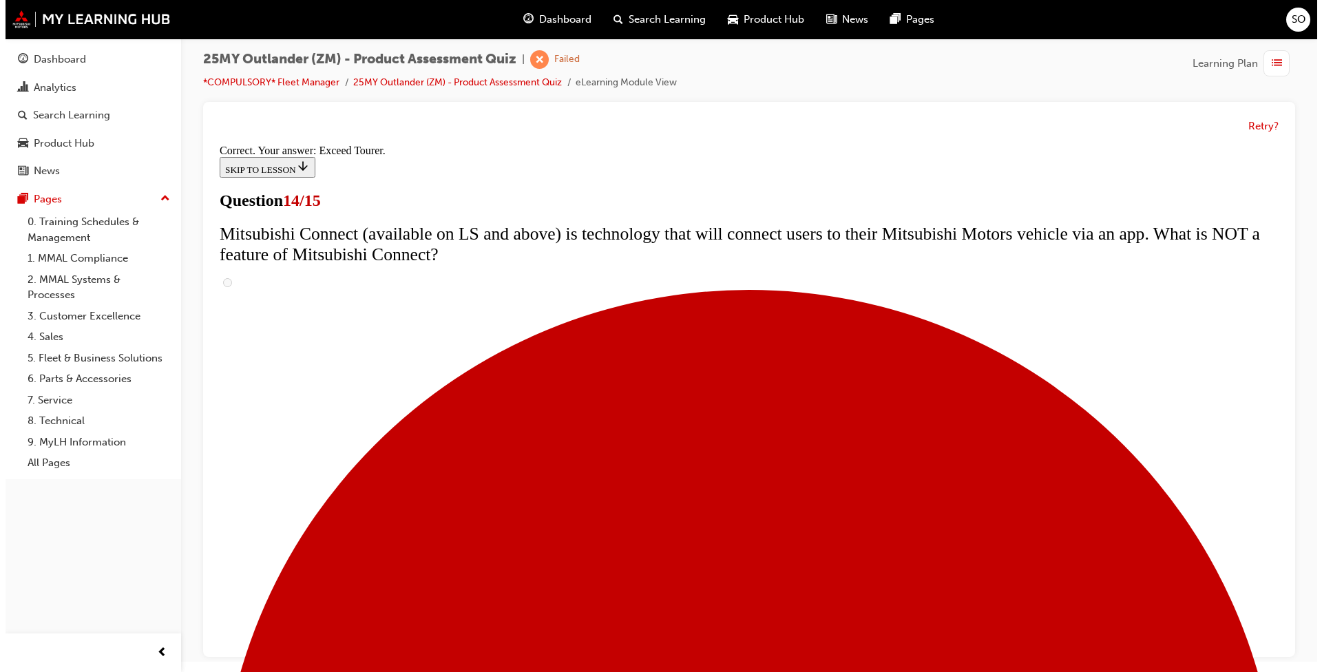
scroll to position [0, 0]
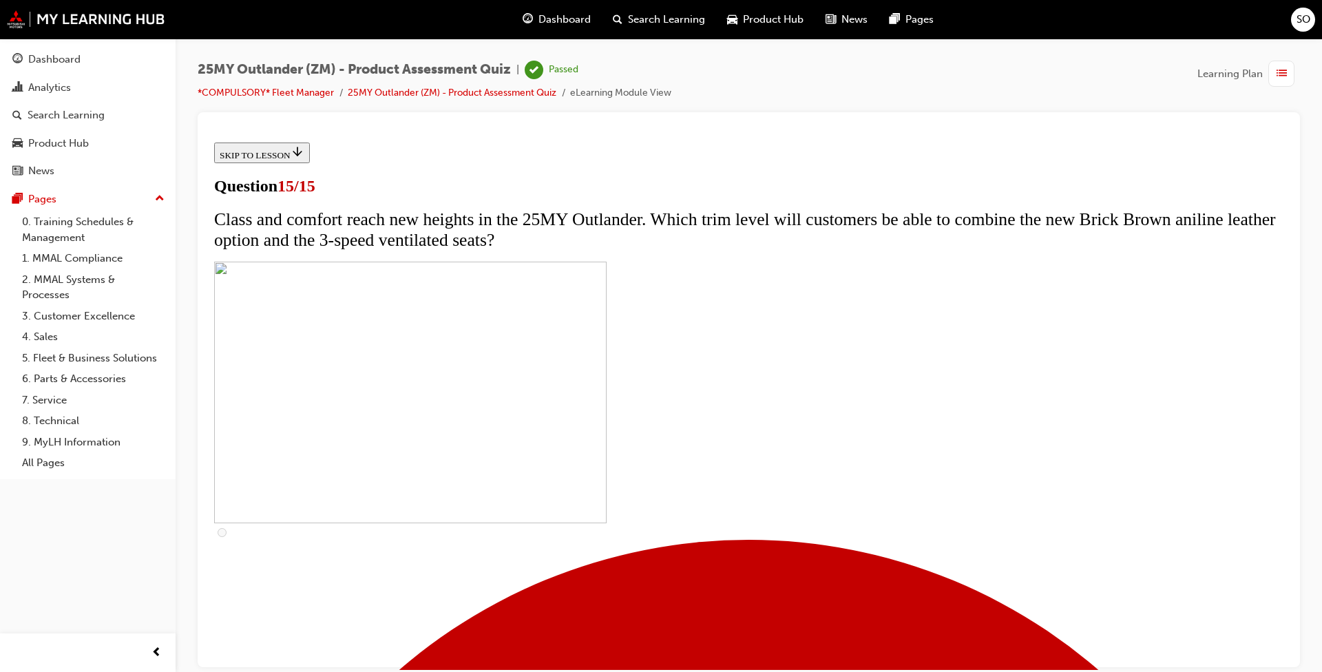
scroll to position [169, 0]
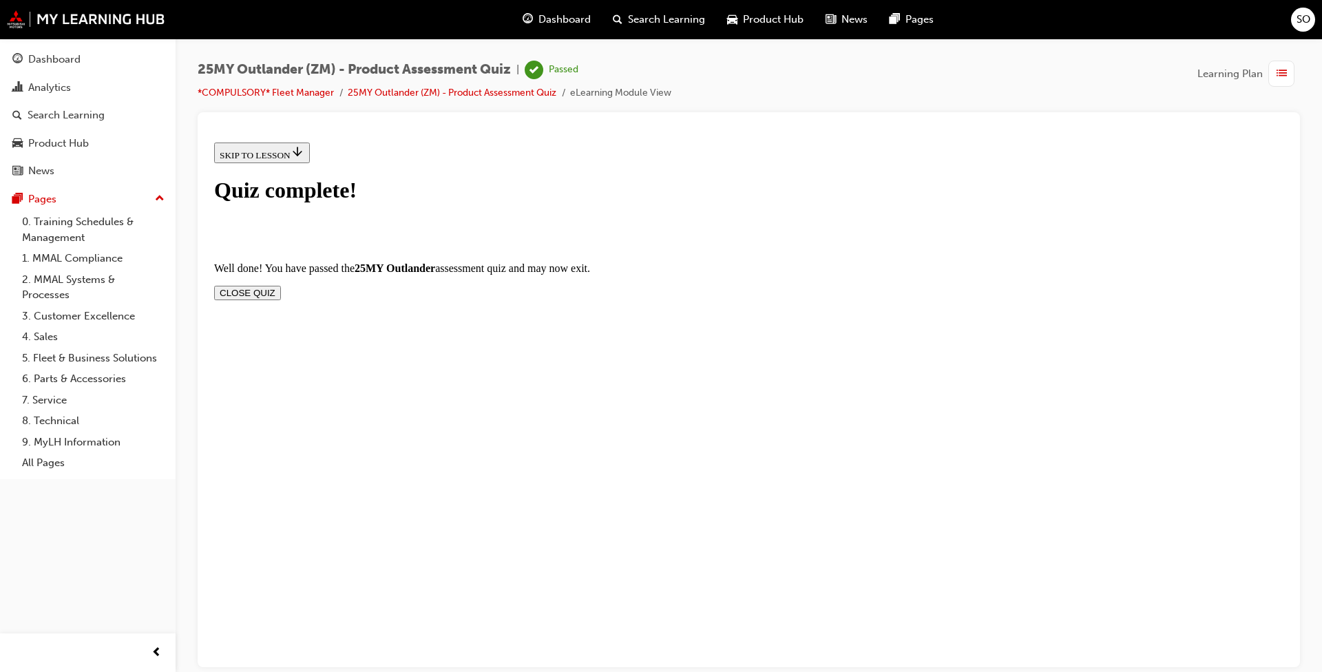
click at [281, 285] on button "CLOSE QUIZ" at bounding box center [247, 292] width 67 height 14
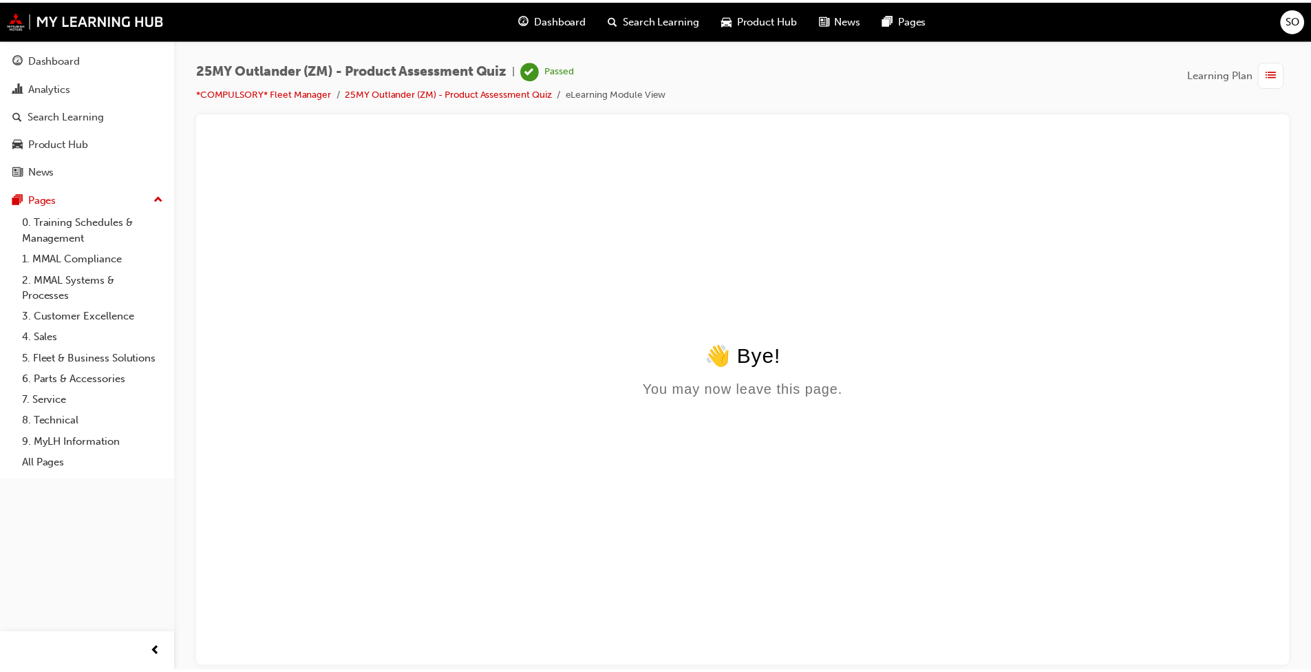
scroll to position [0, 0]
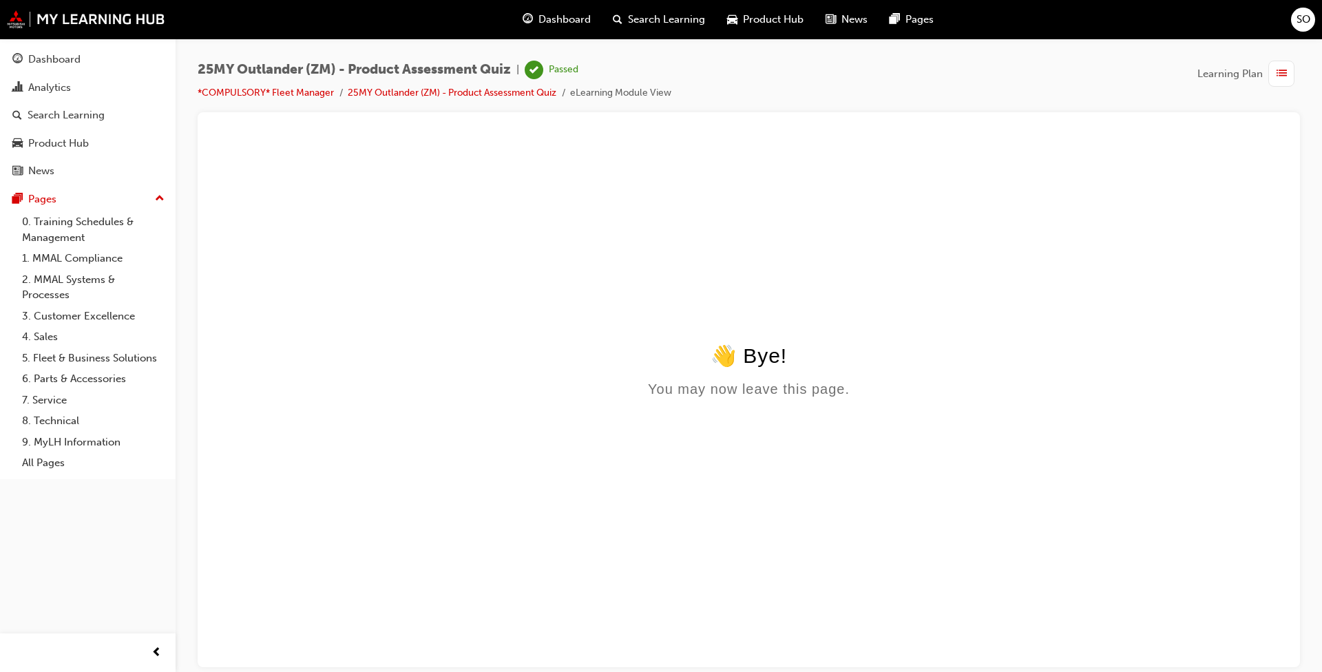
click at [555, 17] on span "Dashboard" at bounding box center [564, 20] width 52 height 16
